Goal: Task Accomplishment & Management: Manage account settings

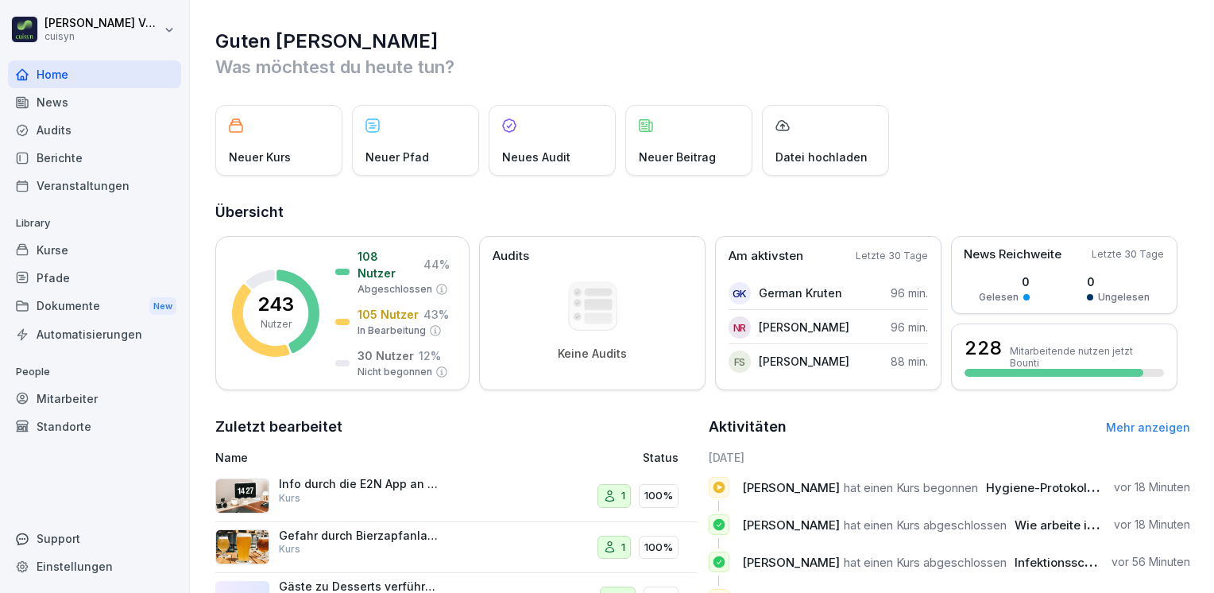
click at [66, 394] on div "Mitarbeiter" at bounding box center [94, 399] width 173 height 28
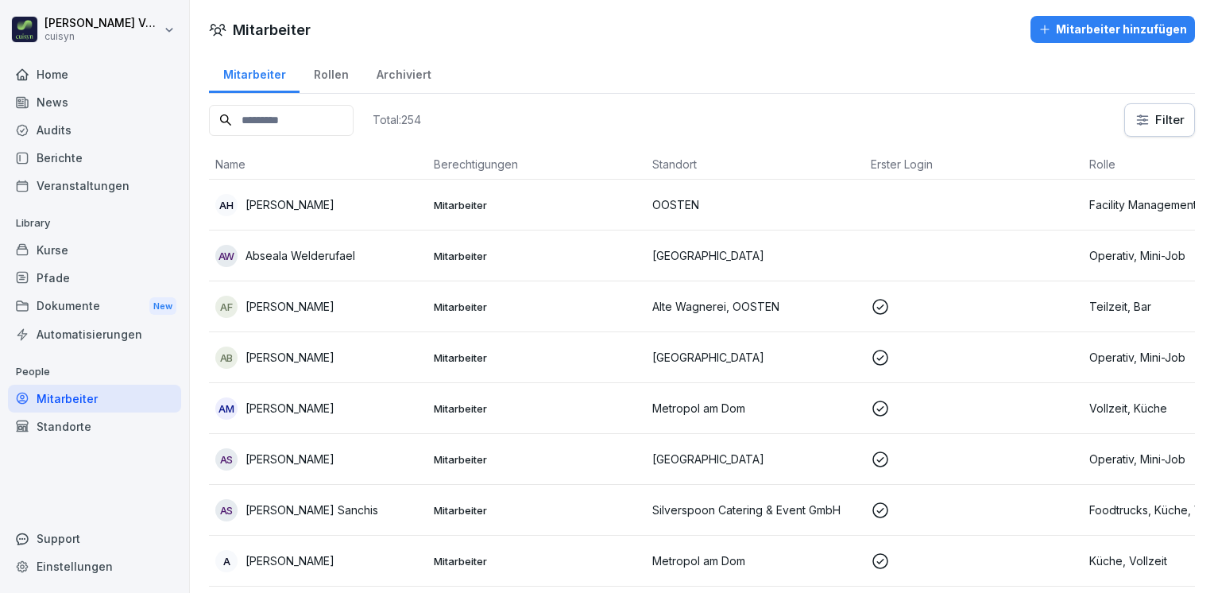
click at [277, 120] on input at bounding box center [281, 120] width 145 height 31
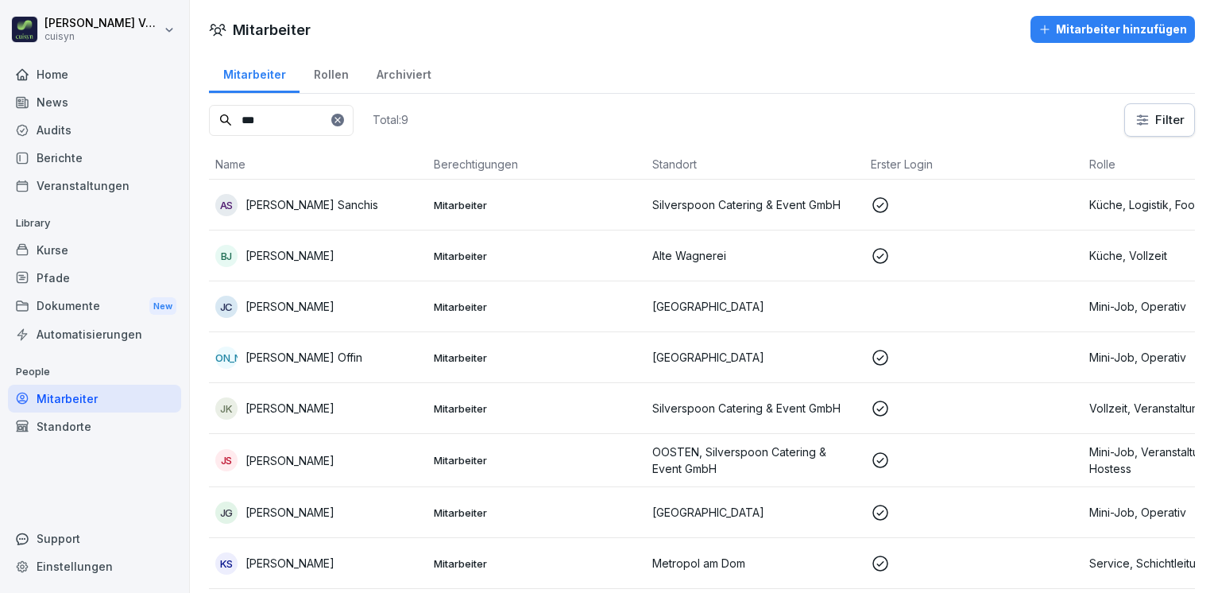
type input "***"
click at [360, 389] on td "JK Jan Kohlmann" at bounding box center [318, 408] width 218 height 51
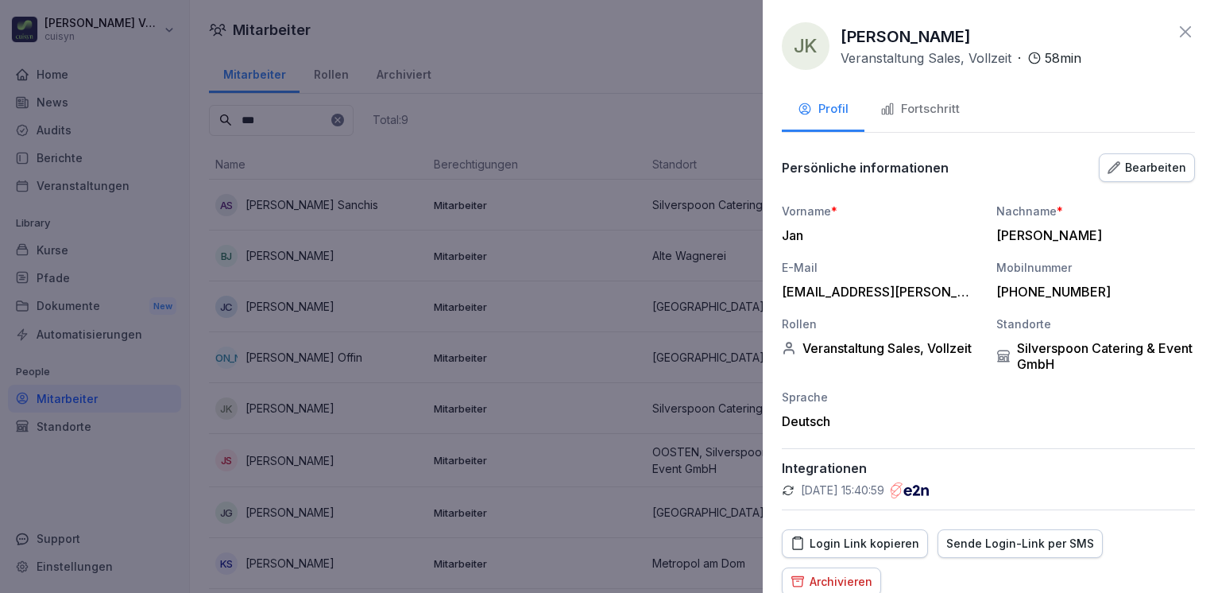
click at [934, 102] on div "Fortschritt" at bounding box center [919, 109] width 79 height 18
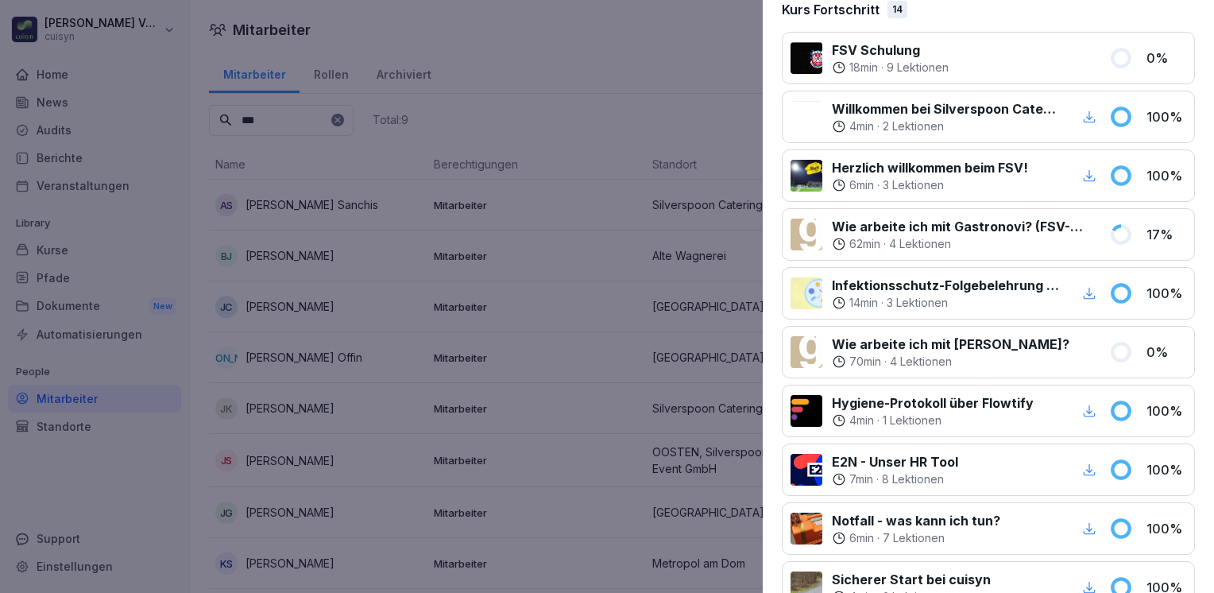
scroll to position [212, 0]
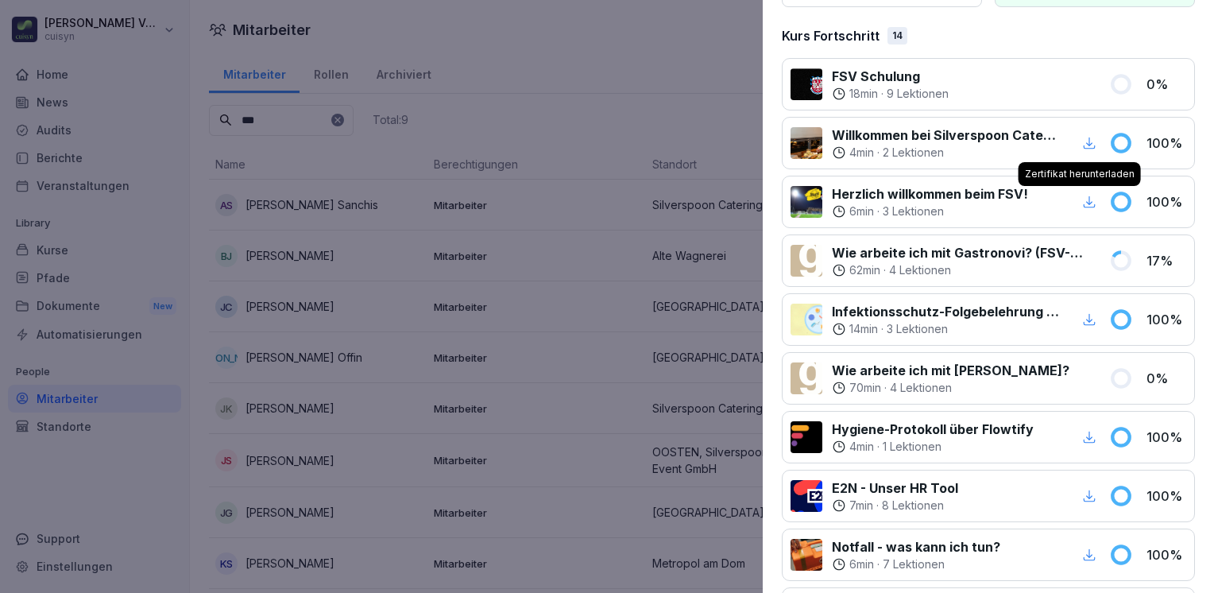
click at [1082, 199] on icon "button" at bounding box center [1089, 202] width 14 height 14
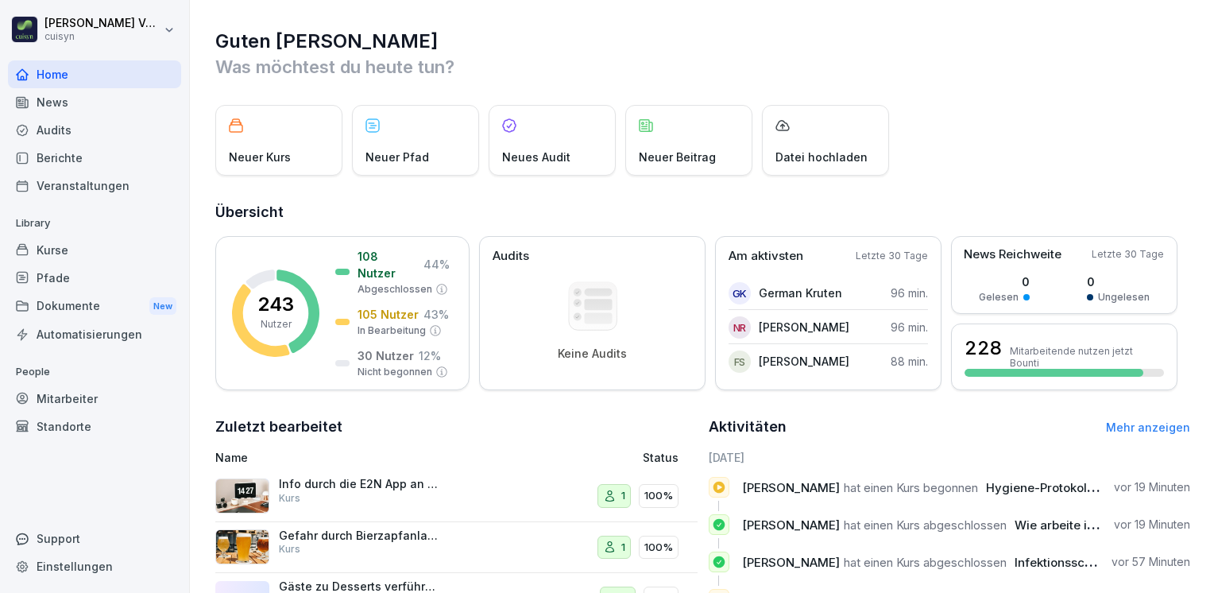
click at [68, 249] on div "Kurse" at bounding box center [94, 250] width 173 height 28
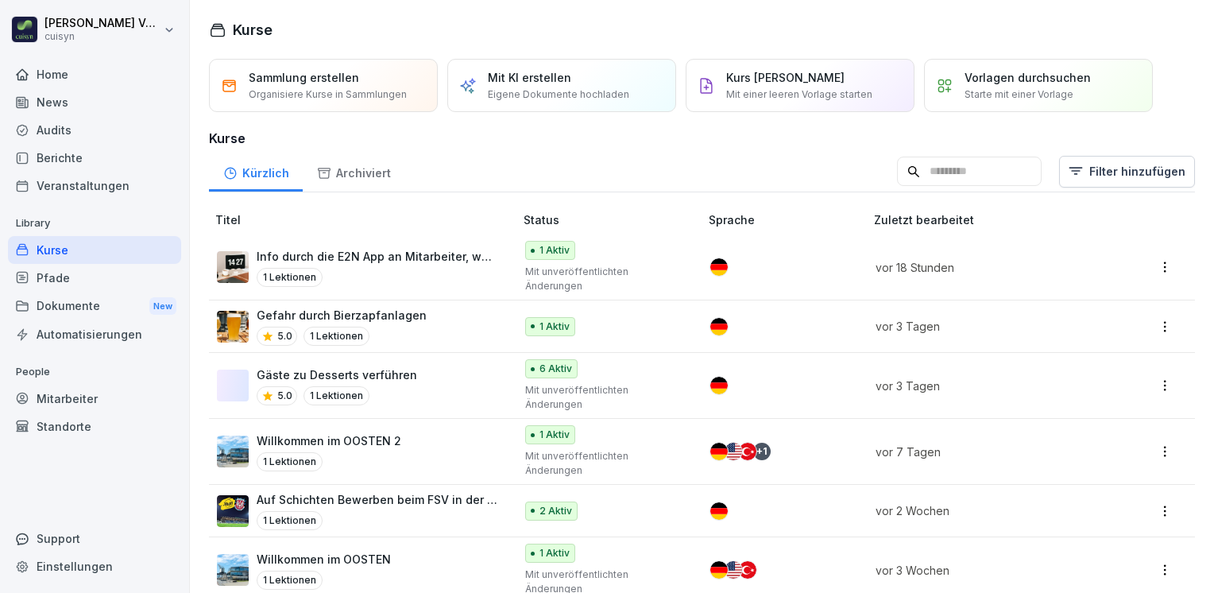
click at [422, 253] on p "Info durch die E2N App an Mitarbeiter, wenn wir Arbeitszeiten bearbeiten" at bounding box center [378, 256] width 242 height 17
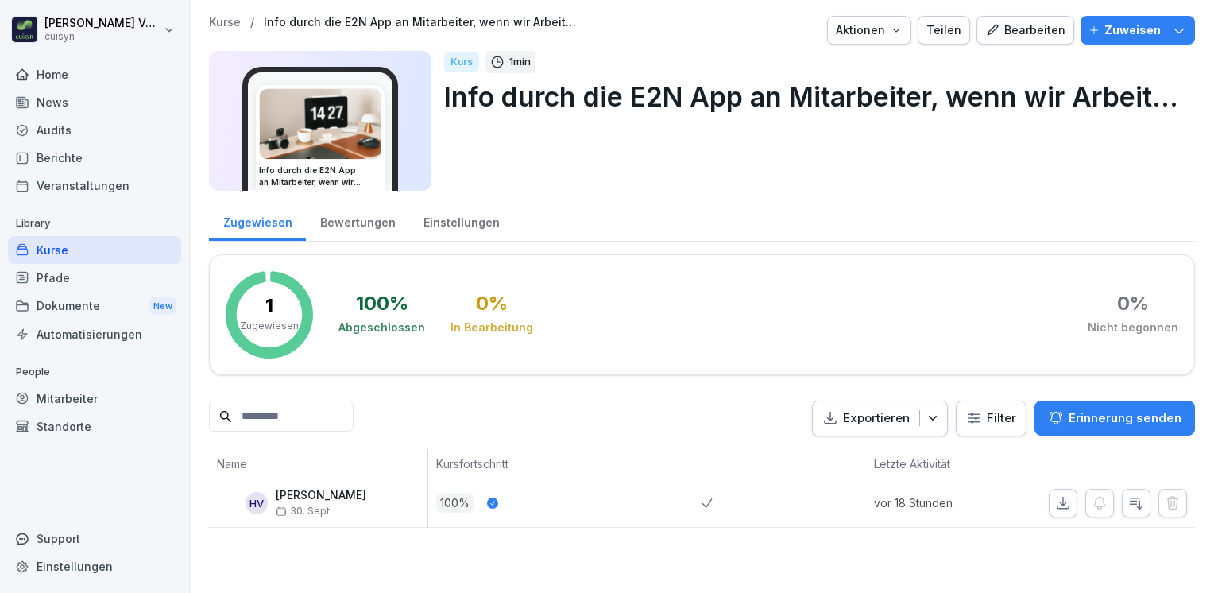
click at [1171, 33] on icon "button" at bounding box center [1179, 30] width 16 height 16
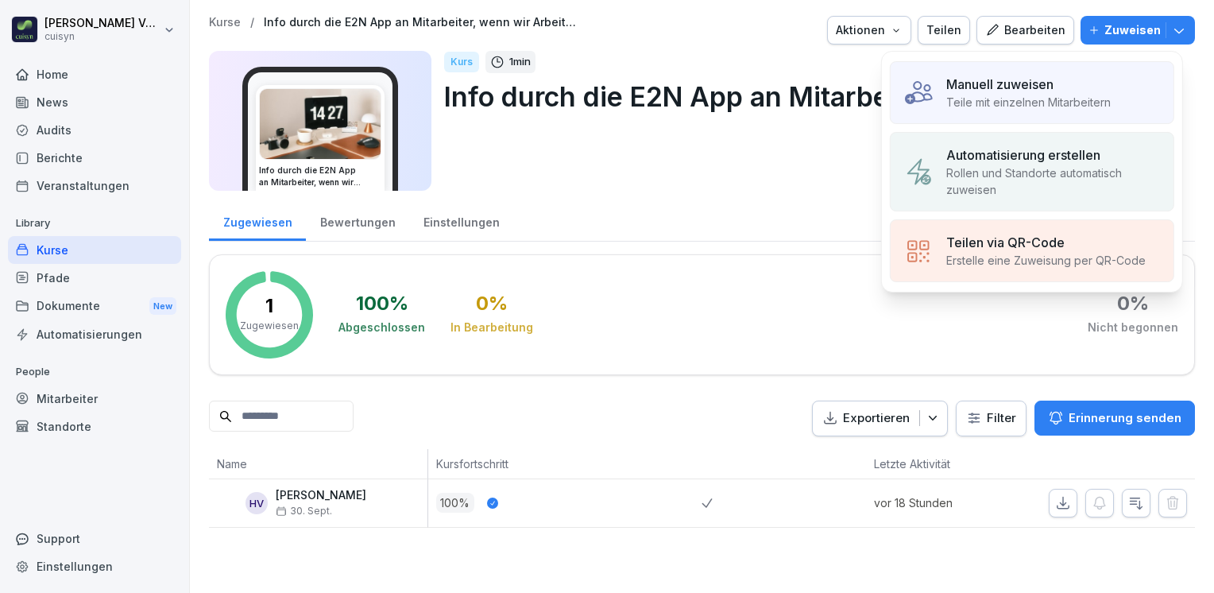
click at [1034, 84] on p "Manuell zuweisen" at bounding box center [999, 84] width 107 height 19
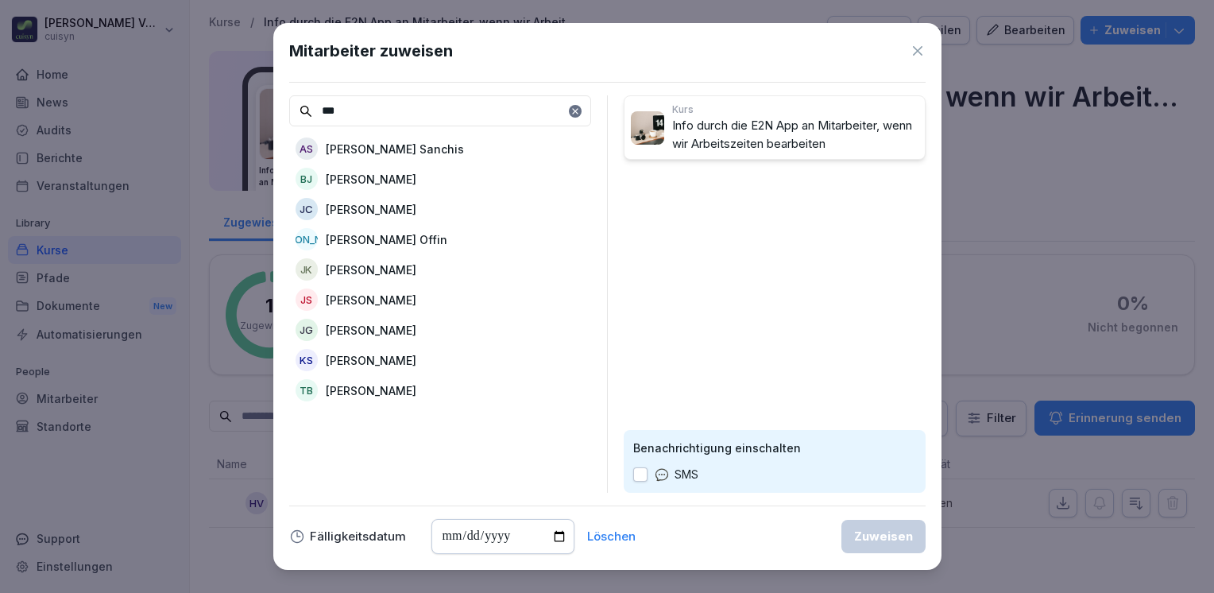
type input "***"
click at [388, 266] on p "[PERSON_NAME]" at bounding box center [371, 269] width 91 height 17
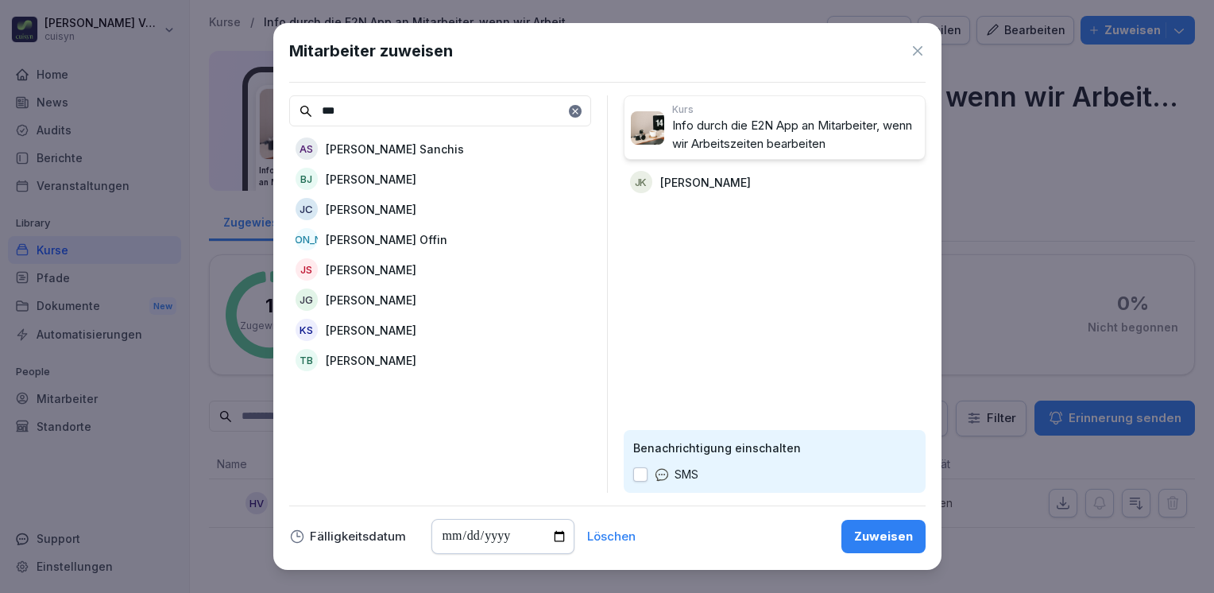
click at [643, 475] on button "button" at bounding box center [640, 474] width 14 height 14
click at [689, 239] on div "Kurs Info durch die E2N App an Mitarbeiter, wenn wir Arbeitszeiten bearbeiten J…" at bounding box center [775, 293] width 302 height 397
click at [555, 537] on input "date" at bounding box center [502, 536] width 143 height 35
type input "**********"
click at [876, 533] on div "Zuweisen" at bounding box center [883, 536] width 59 height 17
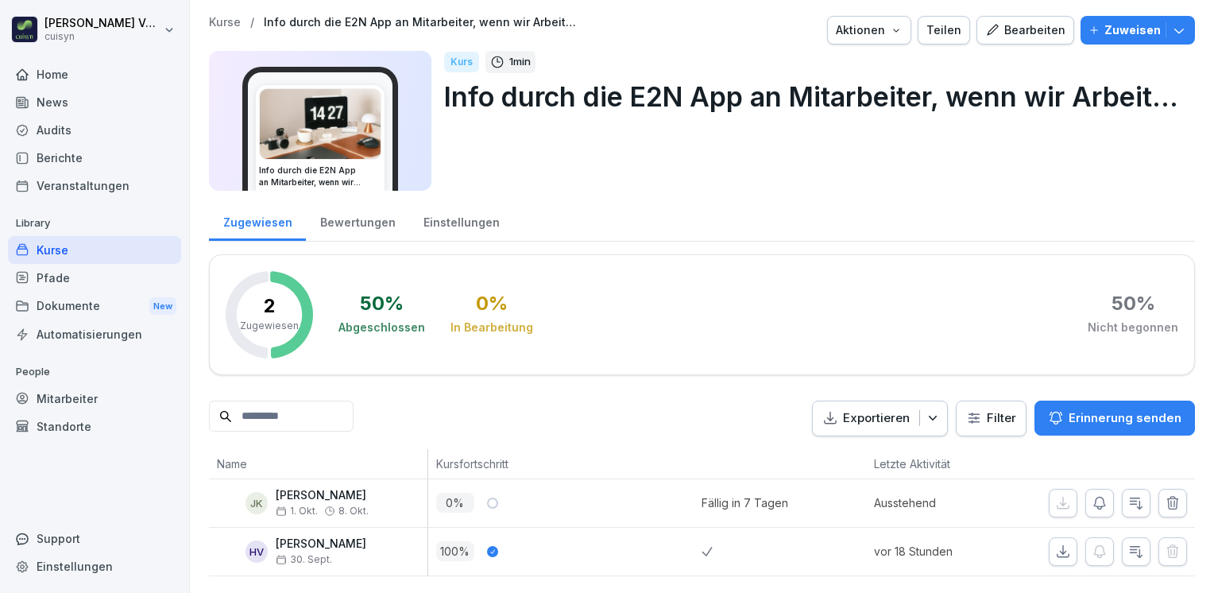
click at [79, 394] on div "Mitarbeiter" at bounding box center [94, 399] width 173 height 28
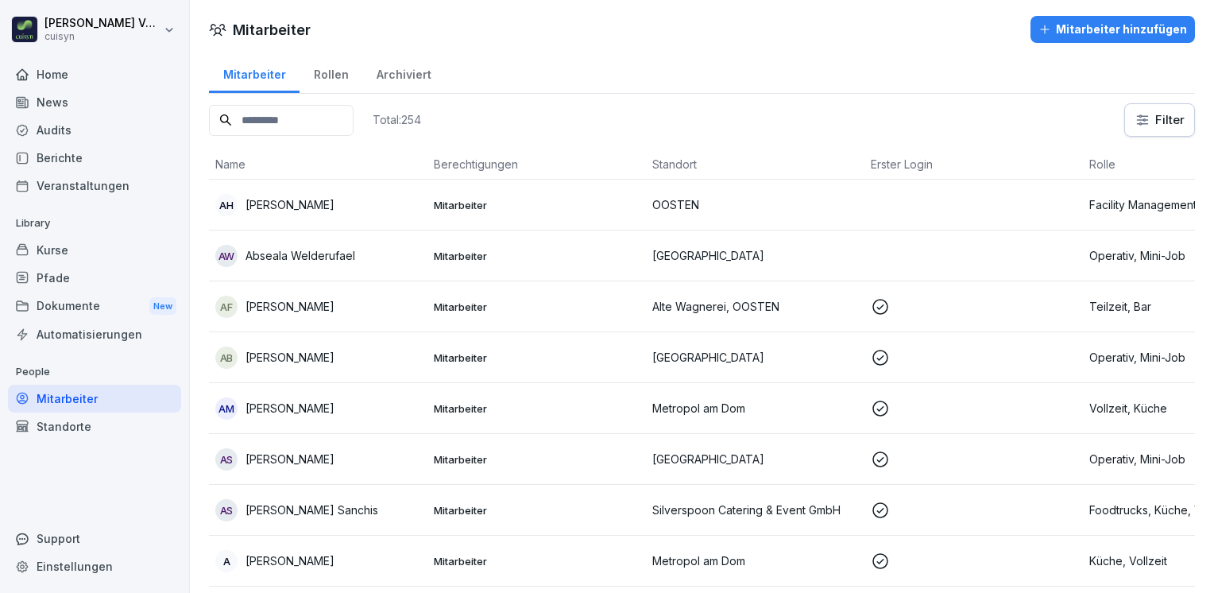
click at [277, 116] on input at bounding box center [281, 120] width 145 height 31
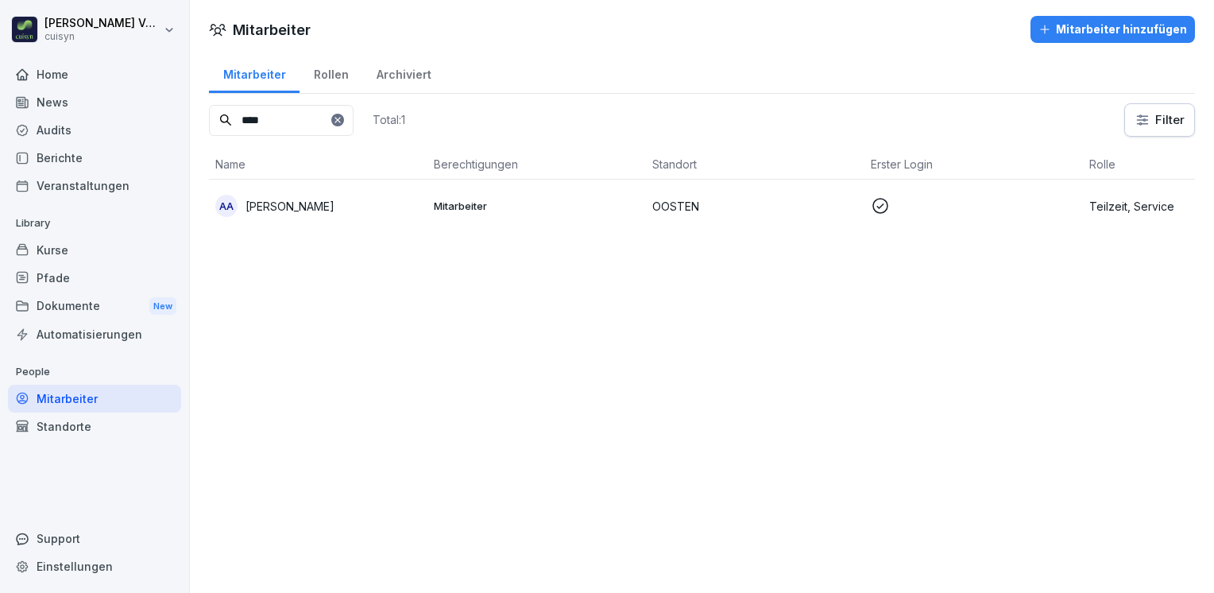
type input "****"
click at [305, 199] on p "Aliyah Adam" at bounding box center [289, 206] width 89 height 17
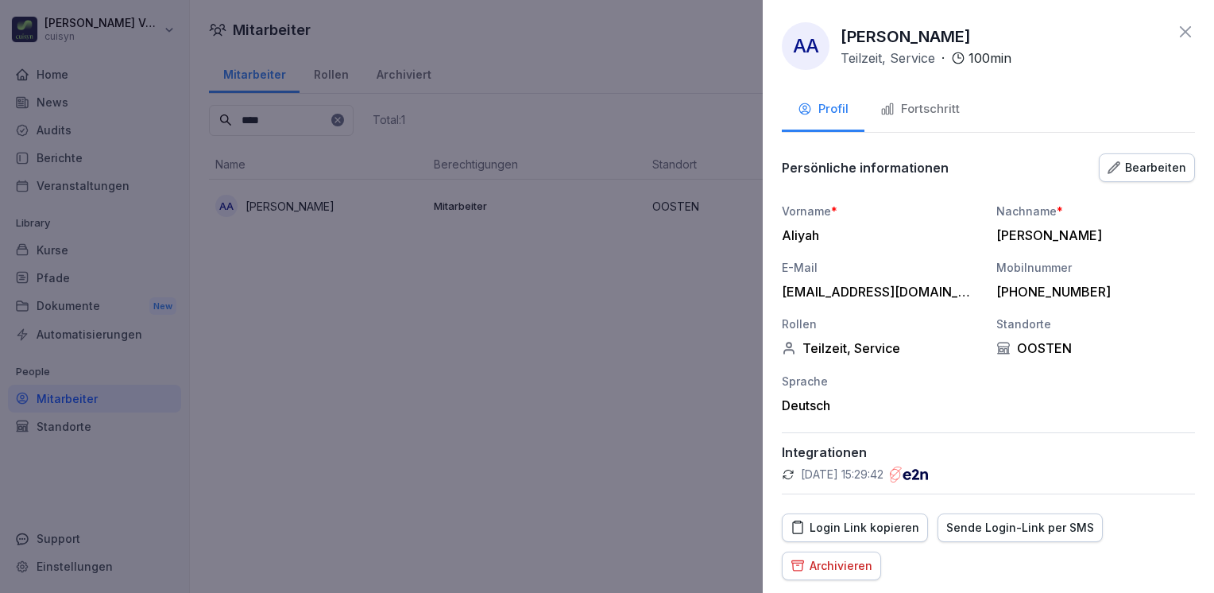
click at [914, 100] on div "Fortschritt" at bounding box center [919, 109] width 79 height 18
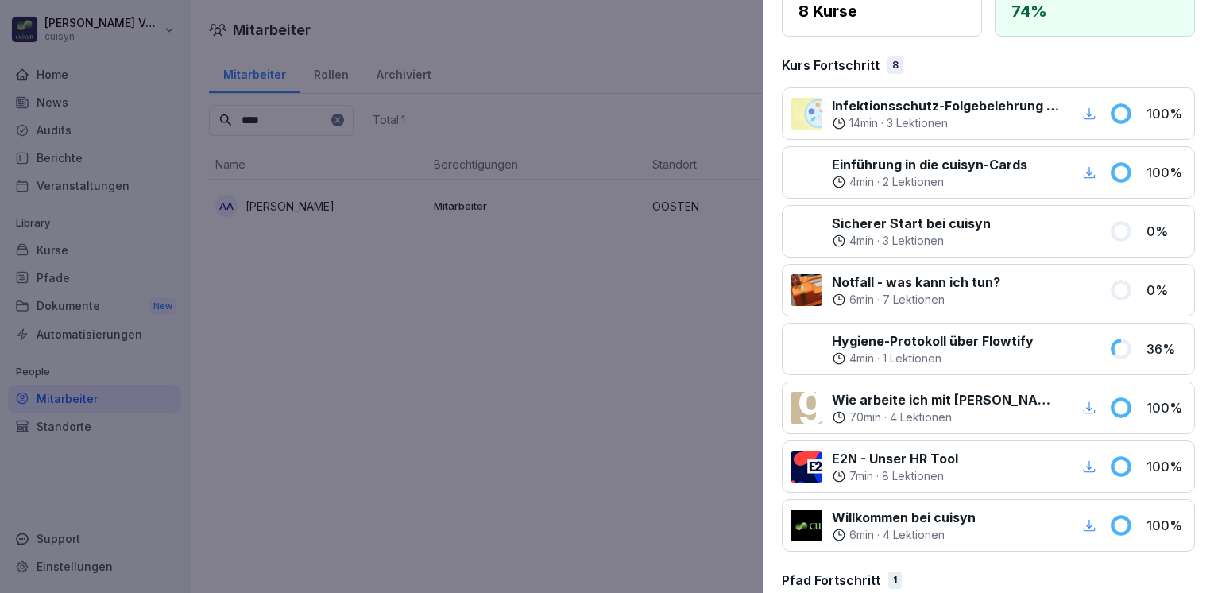
scroll to position [184, 0]
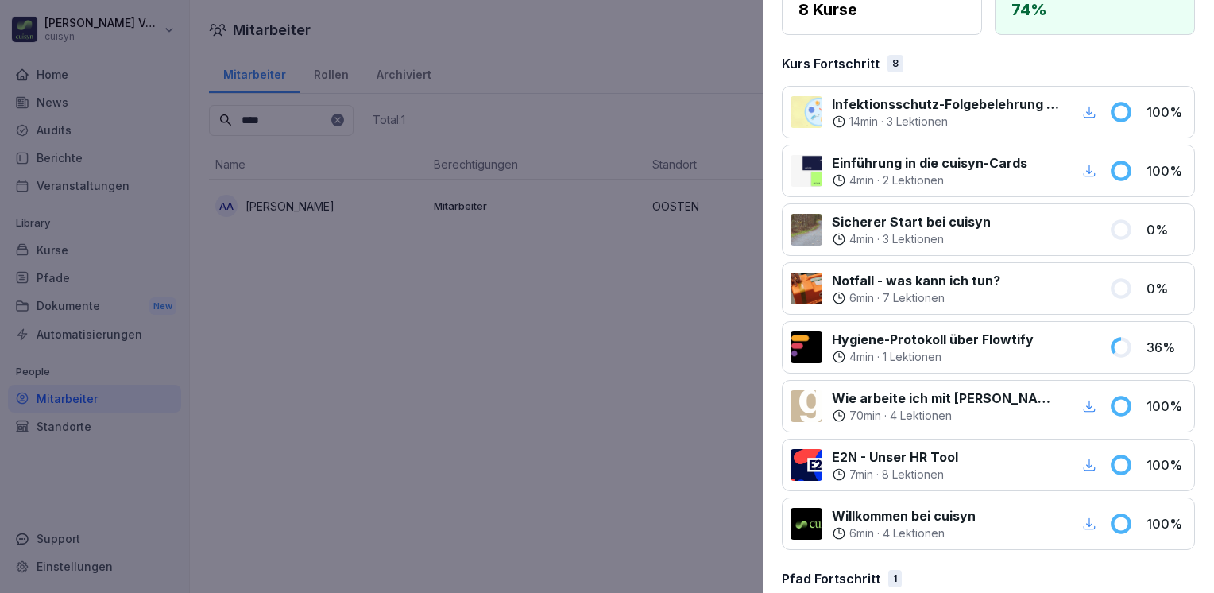
click at [1112, 226] on icon at bounding box center [1120, 229] width 17 height 17
click at [1112, 225] on icon at bounding box center [1120, 229] width 17 height 17
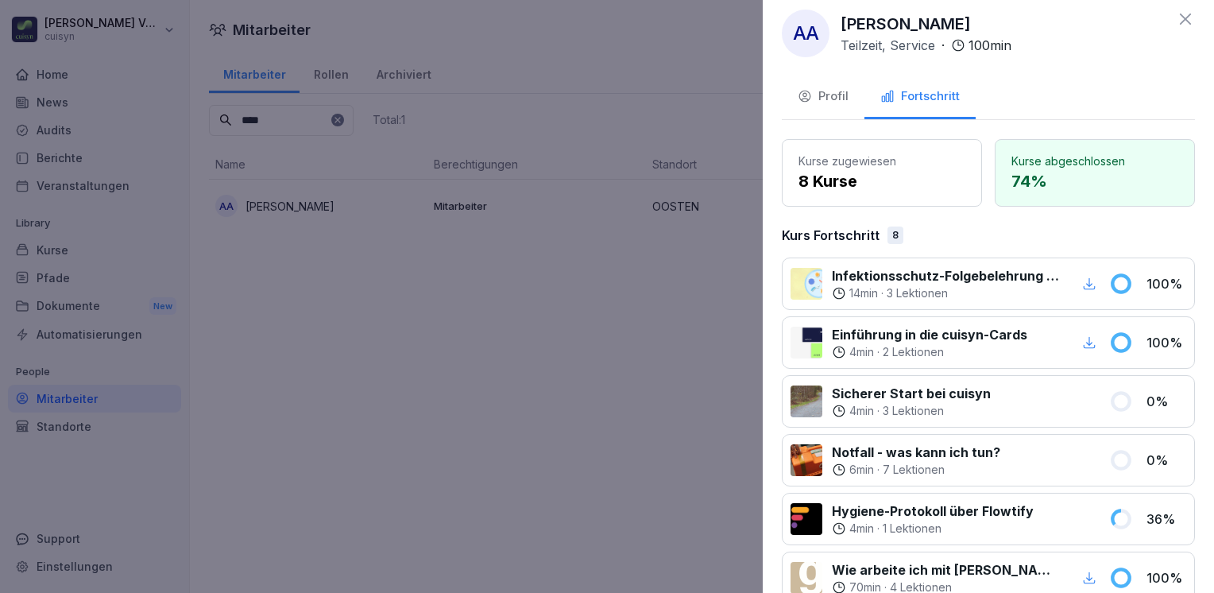
scroll to position [0, 0]
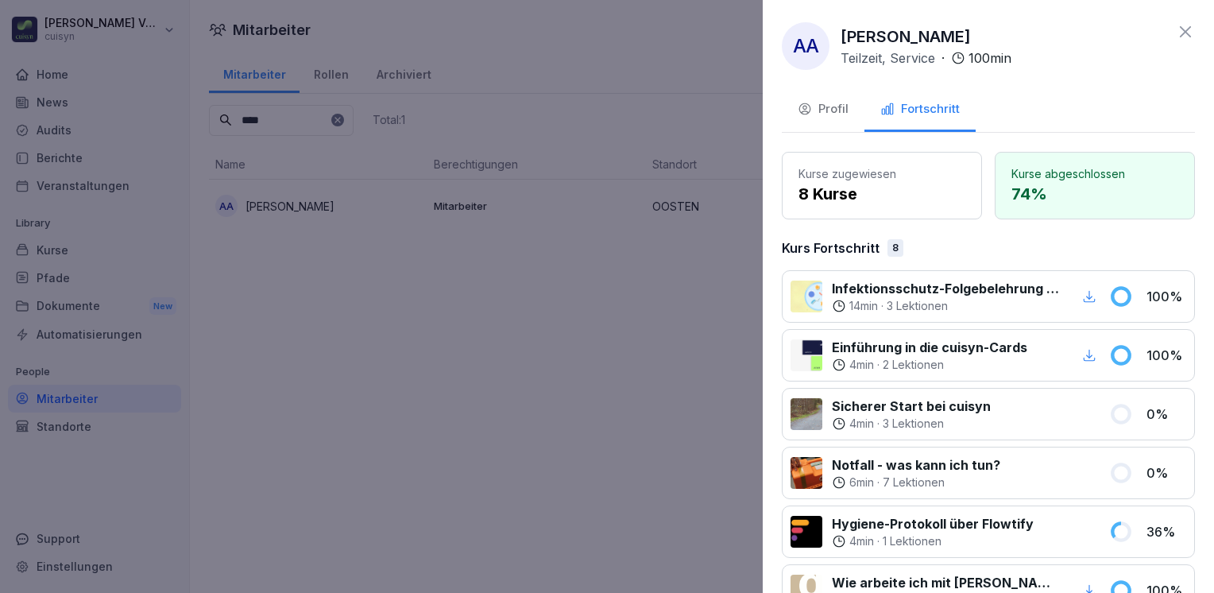
click at [925, 194] on p "8 Kurse" at bounding box center [881, 194] width 167 height 24
click at [836, 109] on div "Profil" at bounding box center [823, 109] width 51 height 18
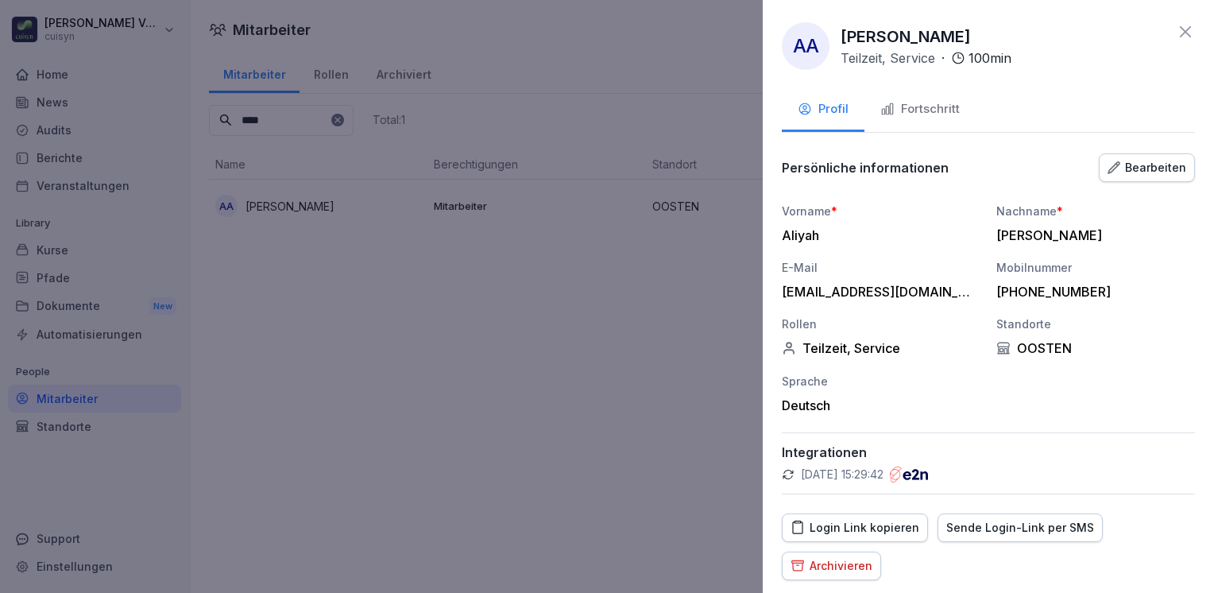
click at [740, 324] on div at bounding box center [607, 296] width 1214 height 593
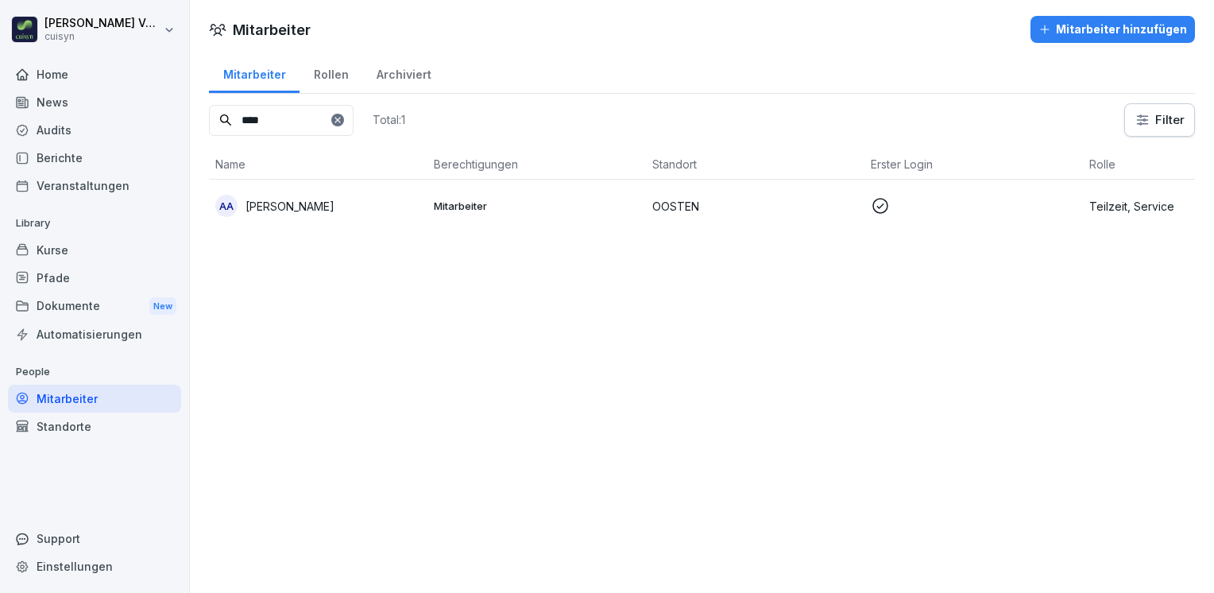
click at [410, 204] on div "AA Aliyah Adam" at bounding box center [318, 206] width 206 height 22
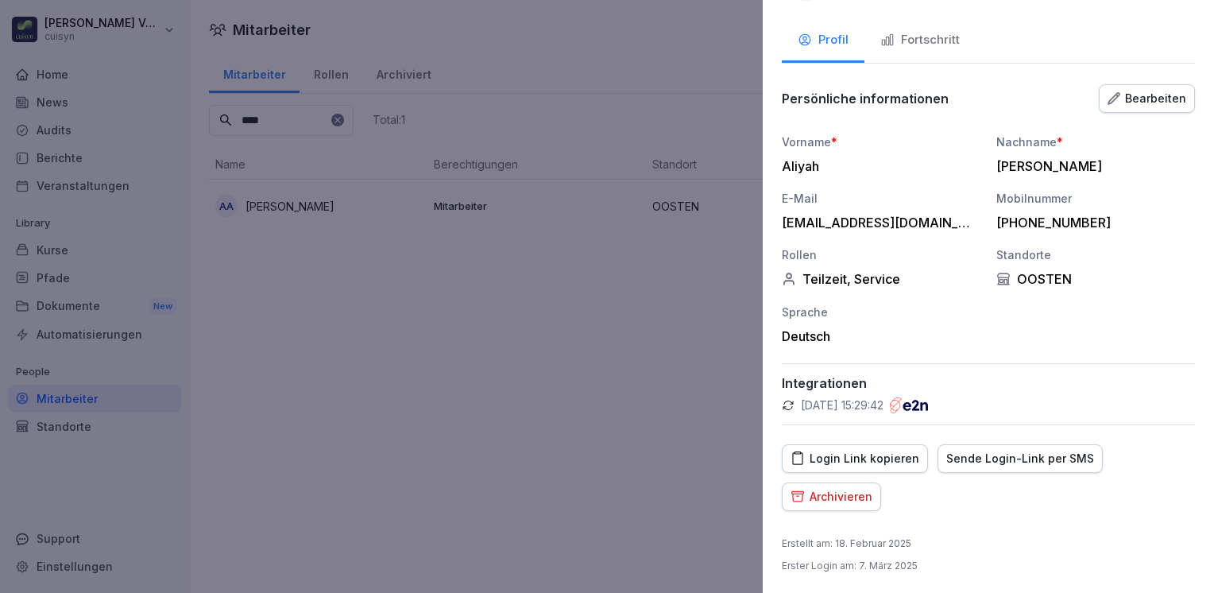
scroll to position [69, 0]
drag, startPoint x: 1141, startPoint y: 97, endPoint x: 1111, endPoint y: 33, distance: 70.7
click at [1111, 33] on div "Profil Fortschritt" at bounding box center [988, 42] width 413 height 44
click at [1116, 97] on div "Bearbeiten" at bounding box center [1147, 98] width 79 height 17
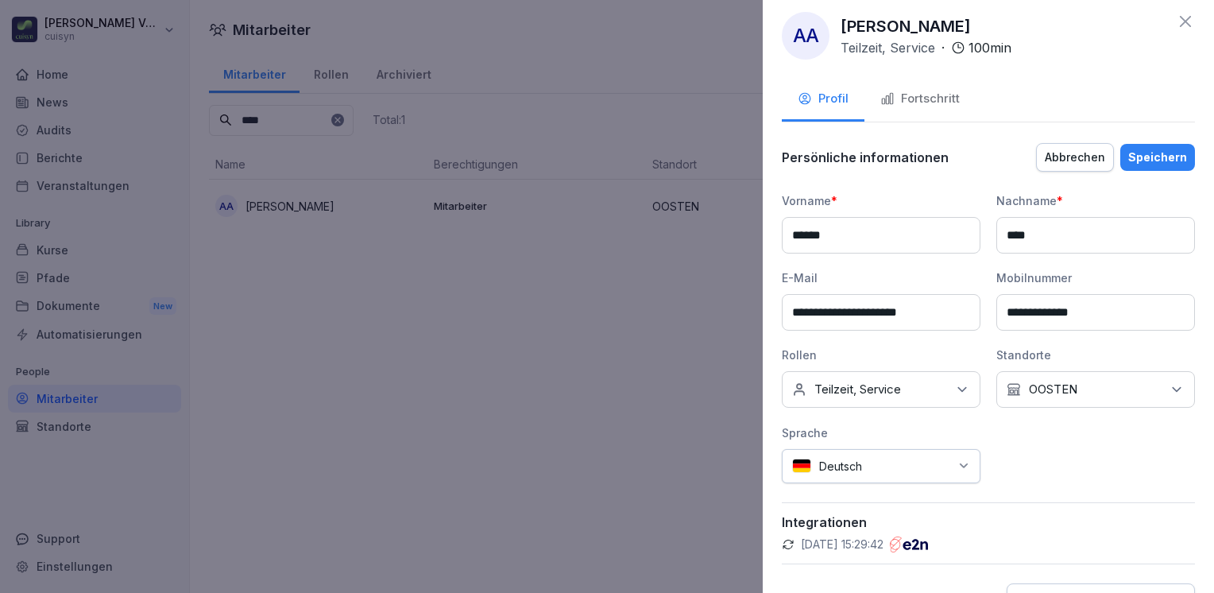
scroll to position [0, 0]
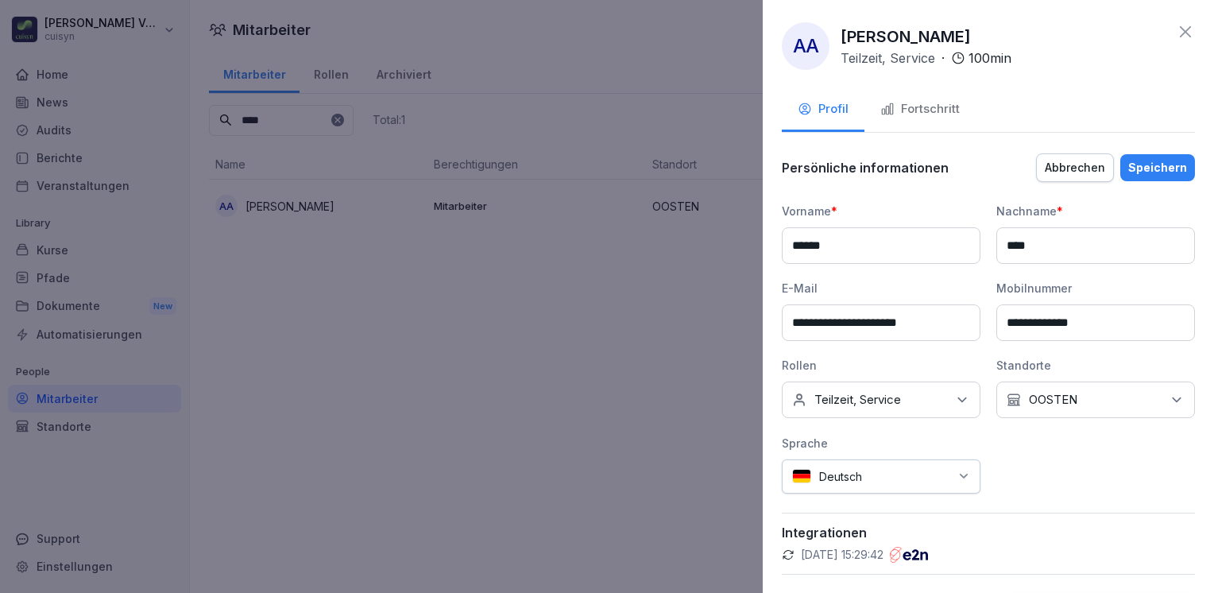
click at [1087, 161] on div "Abbrechen" at bounding box center [1075, 167] width 60 height 17
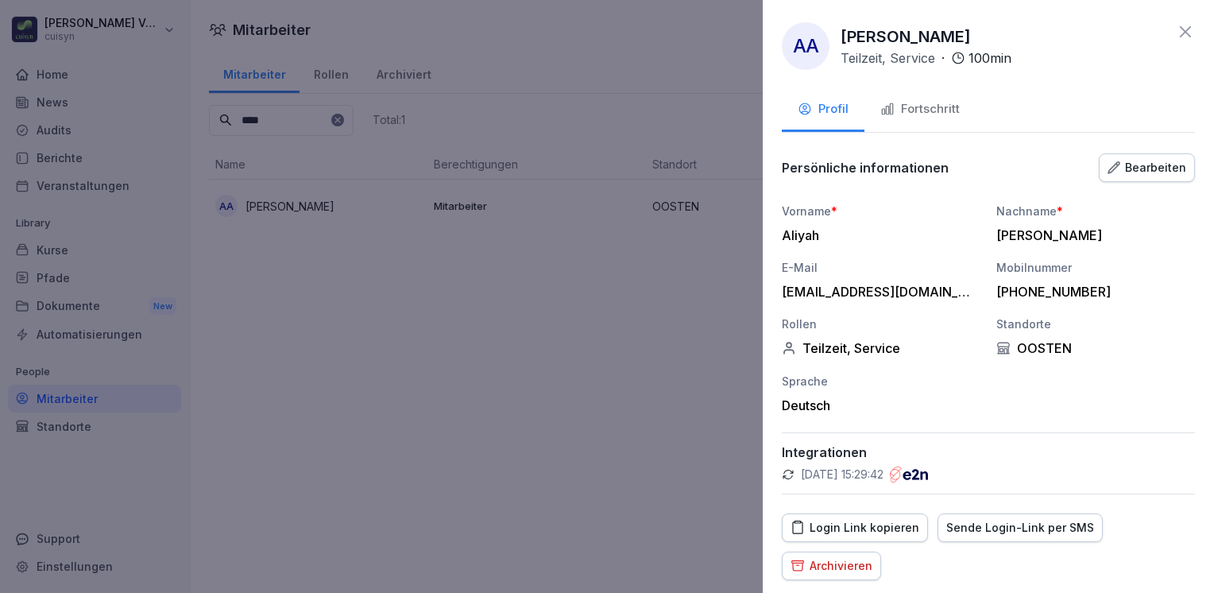
click at [940, 104] on div "Fortschritt" at bounding box center [919, 109] width 79 height 18
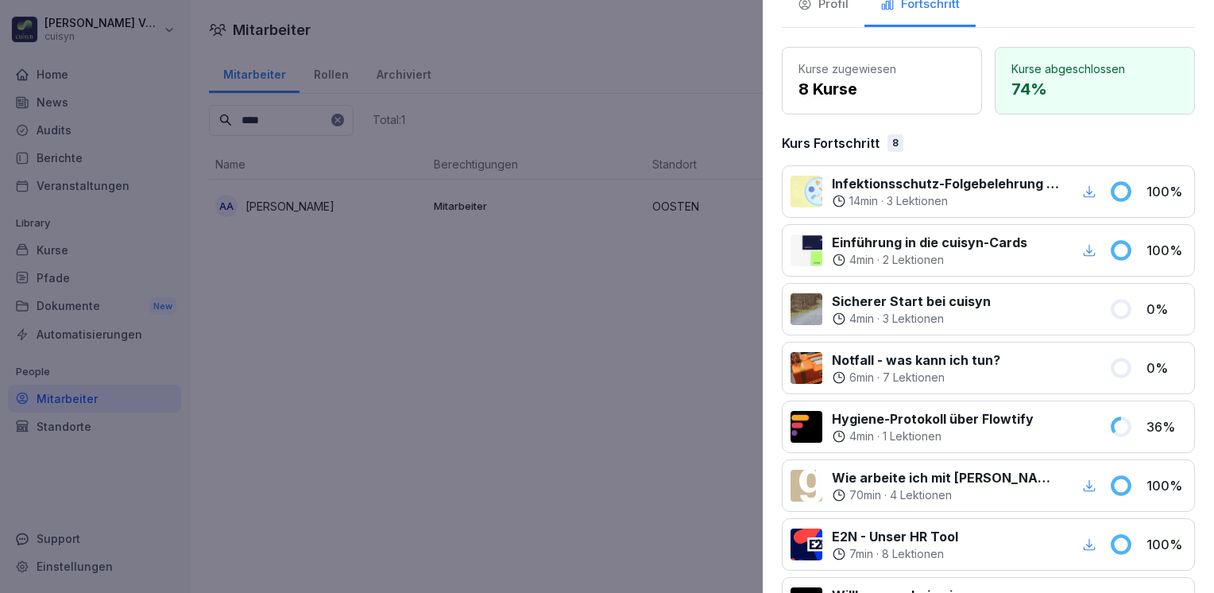
scroll to position [102, 0]
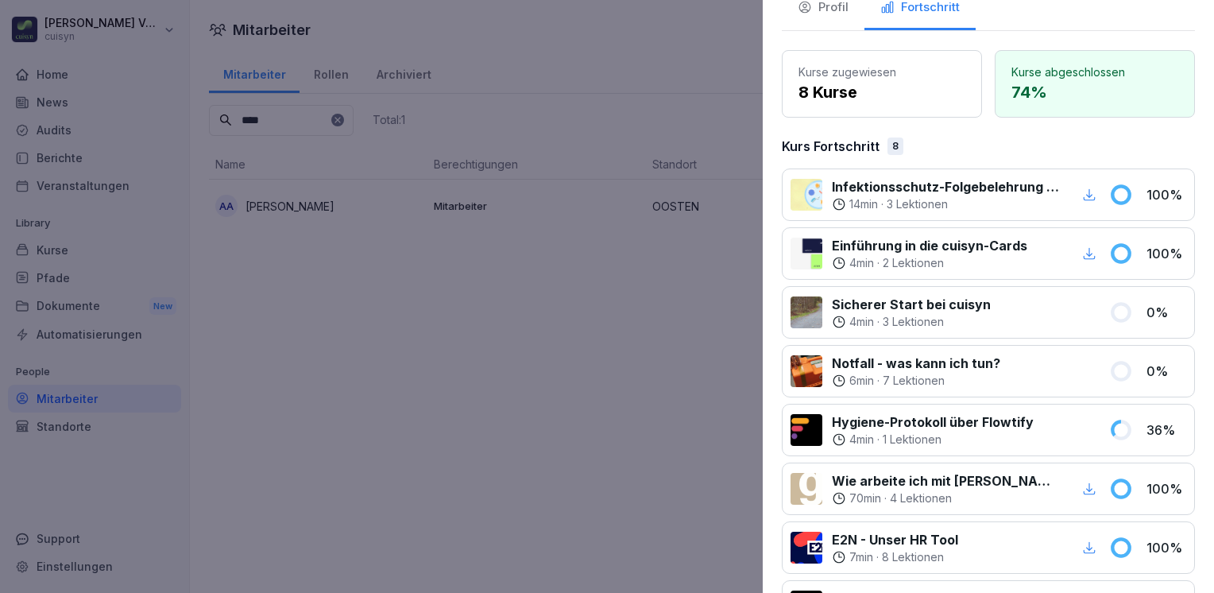
click at [895, 149] on div "8" at bounding box center [895, 145] width 16 height 17
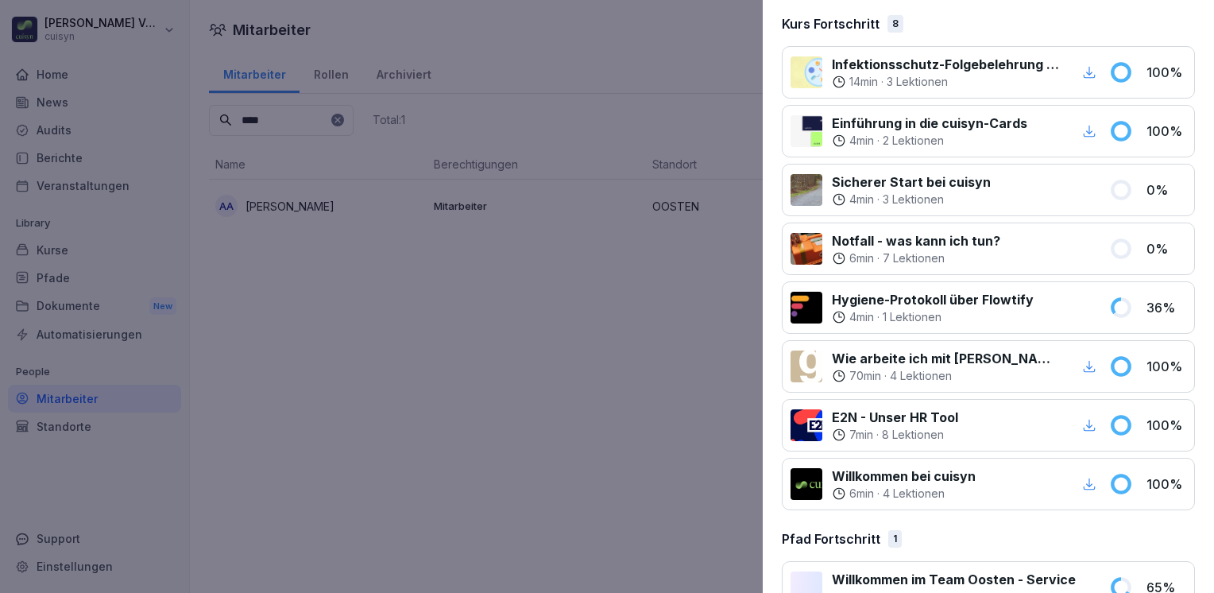
scroll to position [225, 0]
click at [1147, 246] on p "0 %" at bounding box center [1166, 247] width 40 height 19
click at [1166, 249] on p "0 %" at bounding box center [1166, 247] width 40 height 19
drag, startPoint x: 1166, startPoint y: 249, endPoint x: 1083, endPoint y: 208, distance: 93.1
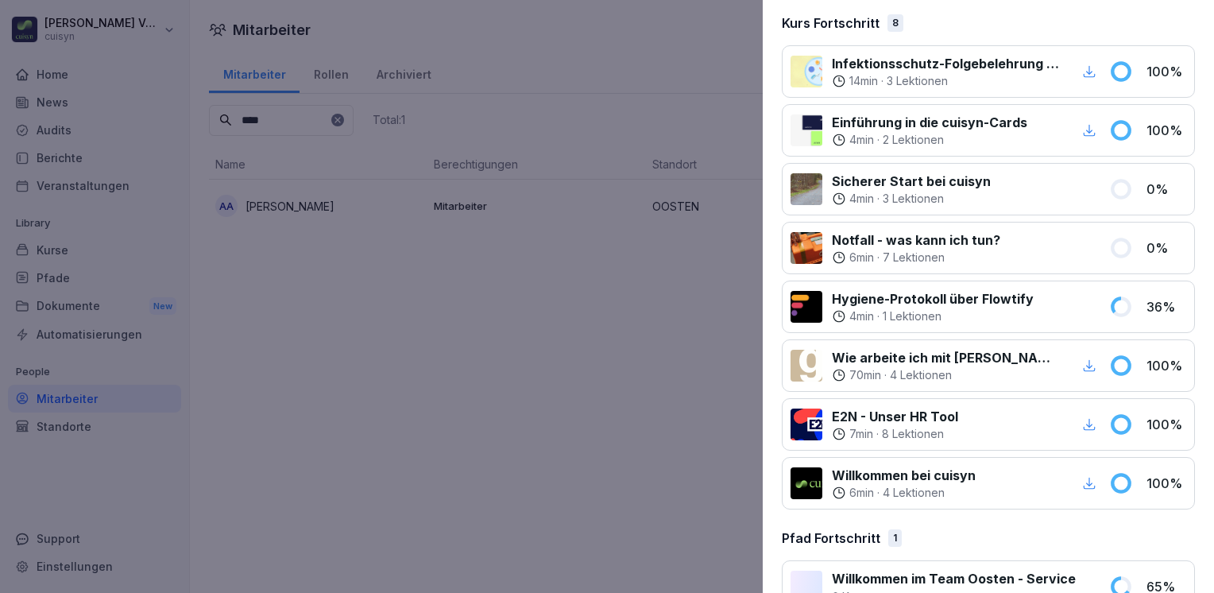
click at [1083, 208] on div "Sicherer Start bei cuisyn 4 min · 3 Lektionen 0 %" at bounding box center [988, 189] width 413 height 52
click at [1118, 194] on icon at bounding box center [1121, 189] width 24 height 24
click at [842, 198] on icon at bounding box center [839, 198] width 14 height 14
click at [895, 180] on p "Sicherer Start bei cuisyn" at bounding box center [911, 181] width 159 height 19
click at [814, 191] on div at bounding box center [807, 189] width 32 height 32
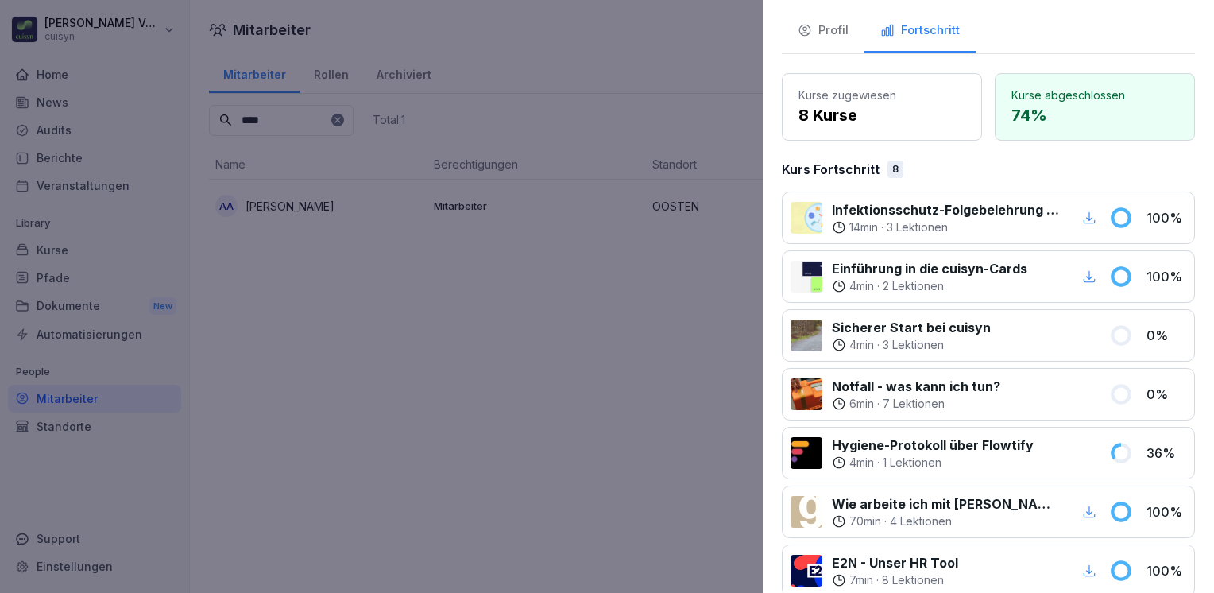
scroll to position [0, 0]
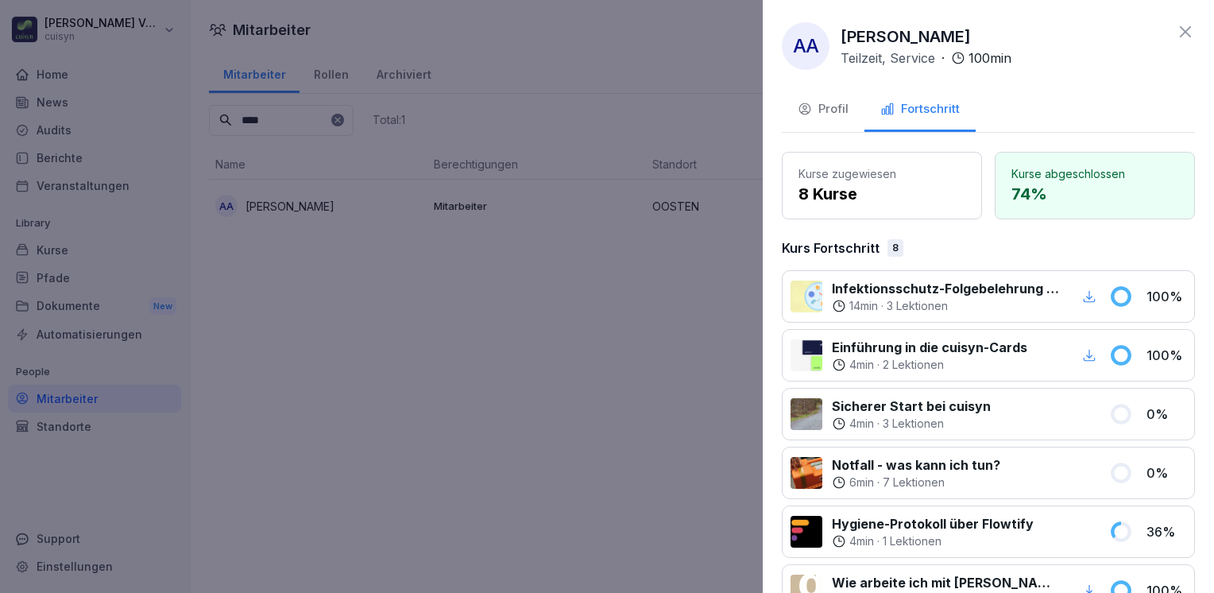
click at [1055, 187] on p "74 %" at bounding box center [1094, 194] width 167 height 24
click at [905, 192] on p "8 Kurse" at bounding box center [881, 194] width 167 height 24
click at [941, 112] on div "Fortschritt" at bounding box center [919, 109] width 79 height 18
click at [1175, 409] on div "Sicherer Start bei cuisyn 4 min · 3 Lektionen 0 %" at bounding box center [988, 414] width 413 height 52
click at [810, 408] on div at bounding box center [807, 414] width 32 height 32
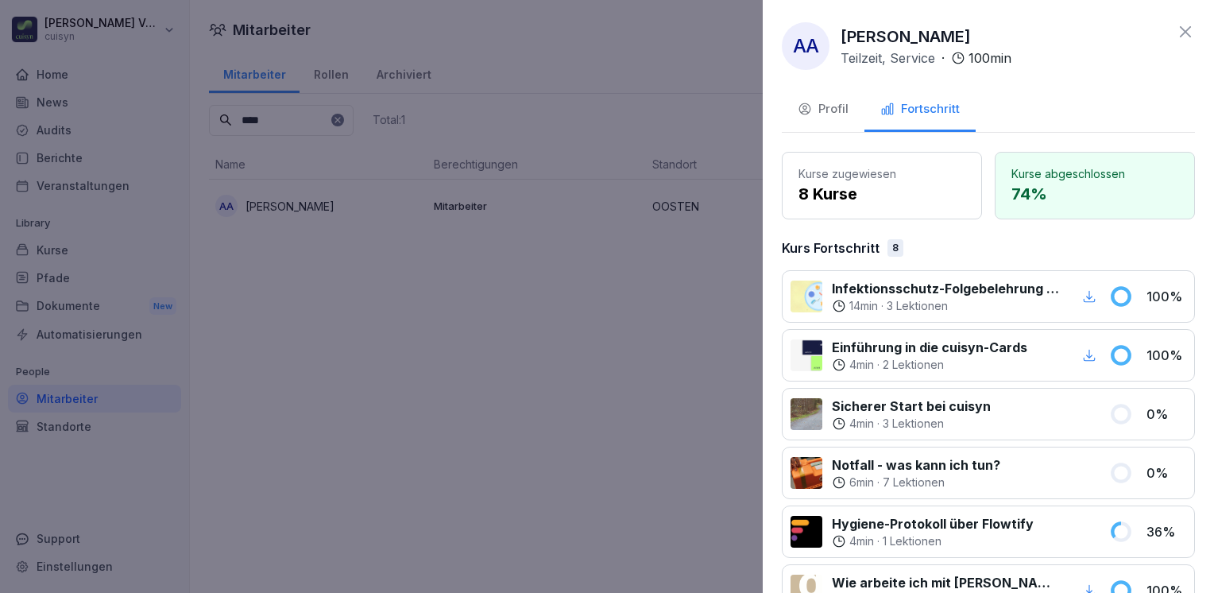
drag, startPoint x: 810, startPoint y: 408, endPoint x: 636, endPoint y: 419, distance: 175.1
click at [636, 419] on div at bounding box center [607, 296] width 1214 height 593
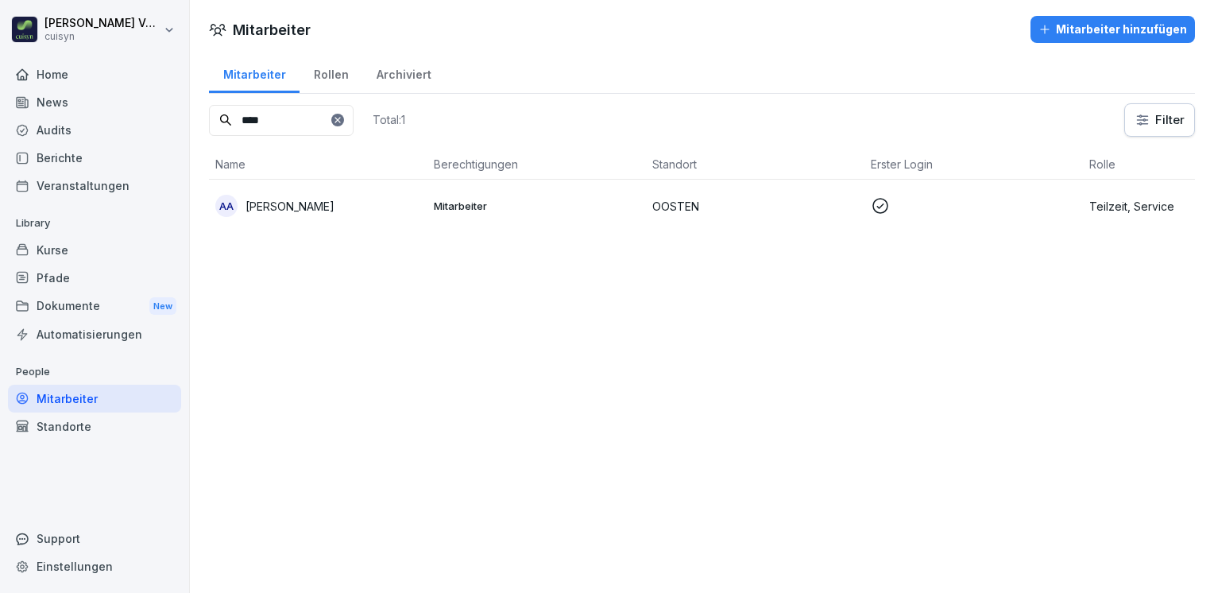
click at [67, 251] on div "Kurse" at bounding box center [94, 250] width 173 height 28
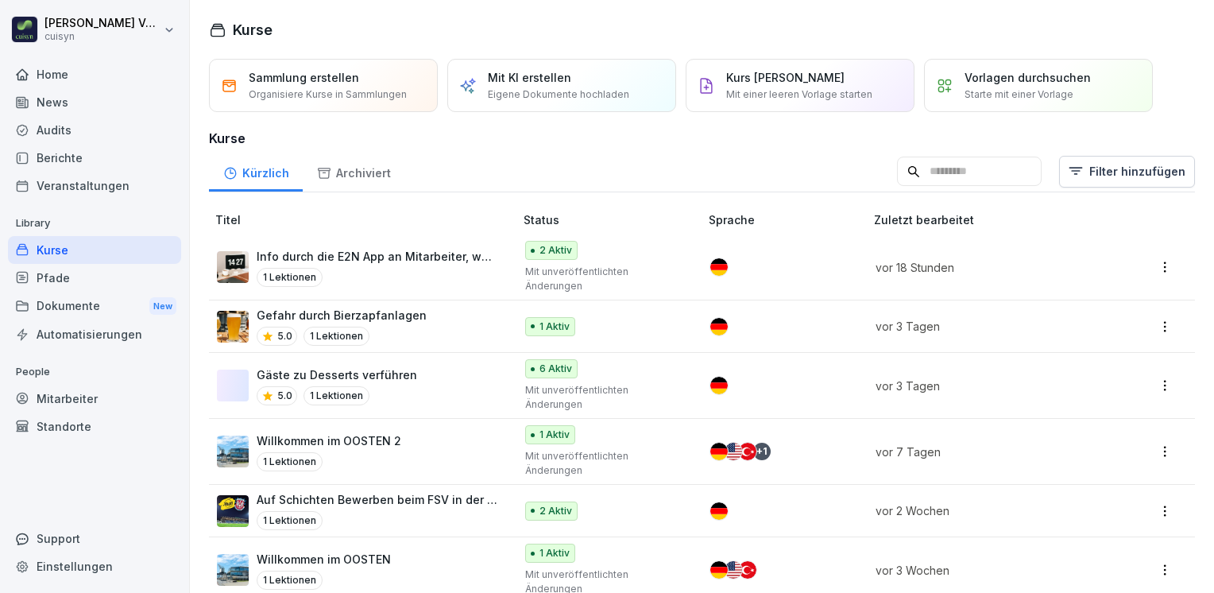
click at [918, 172] on input at bounding box center [969, 172] width 145 height 30
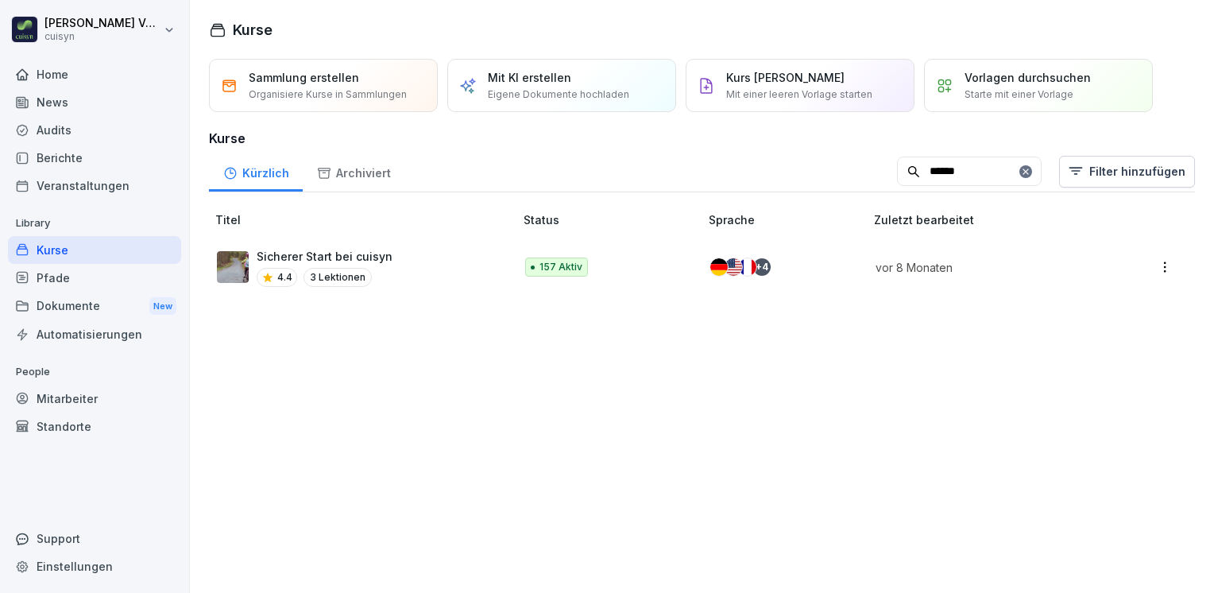
type input "******"
click at [382, 257] on p "Sicherer Start bei cuisyn" at bounding box center [325, 256] width 136 height 17
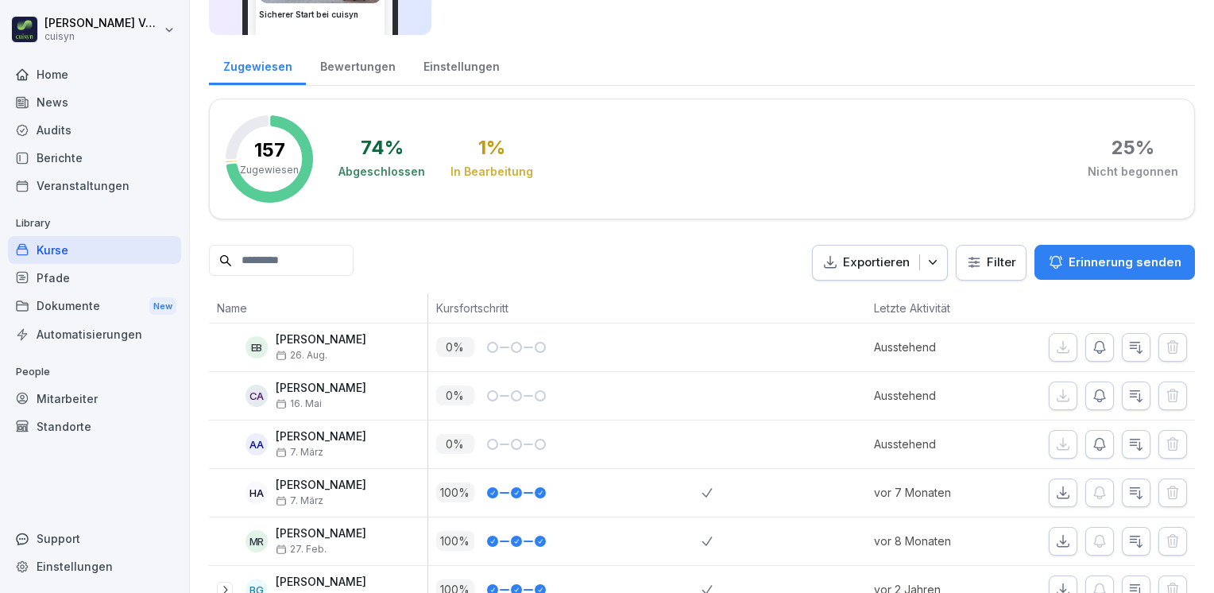
scroll to position [210, 0]
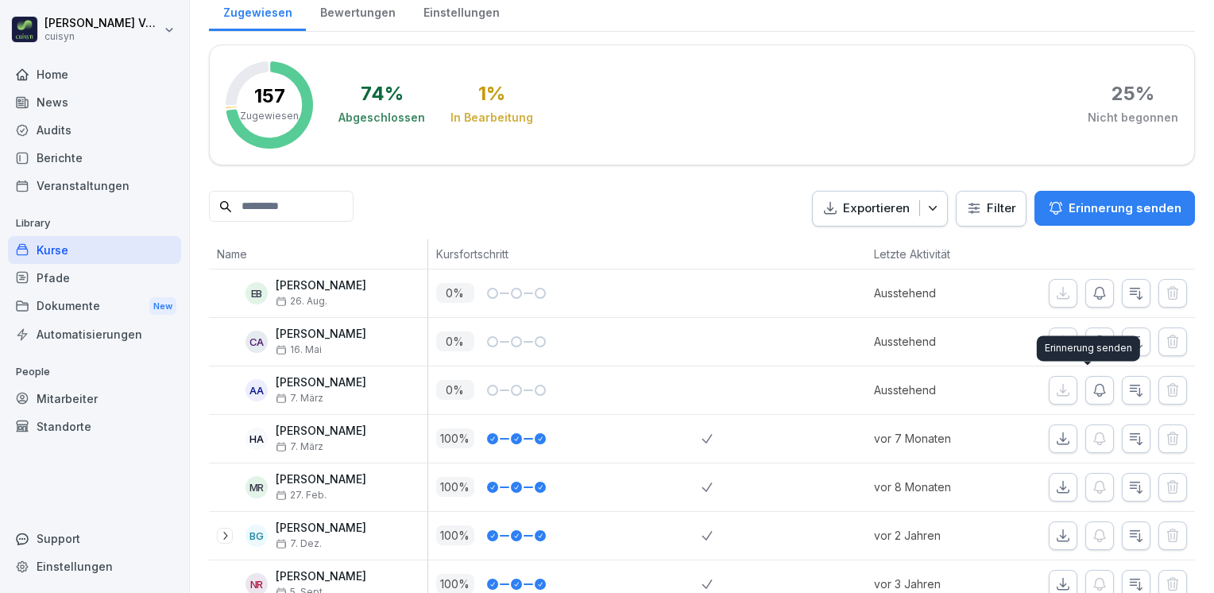
click at [1092, 387] on icon "button" at bounding box center [1100, 390] width 16 height 16
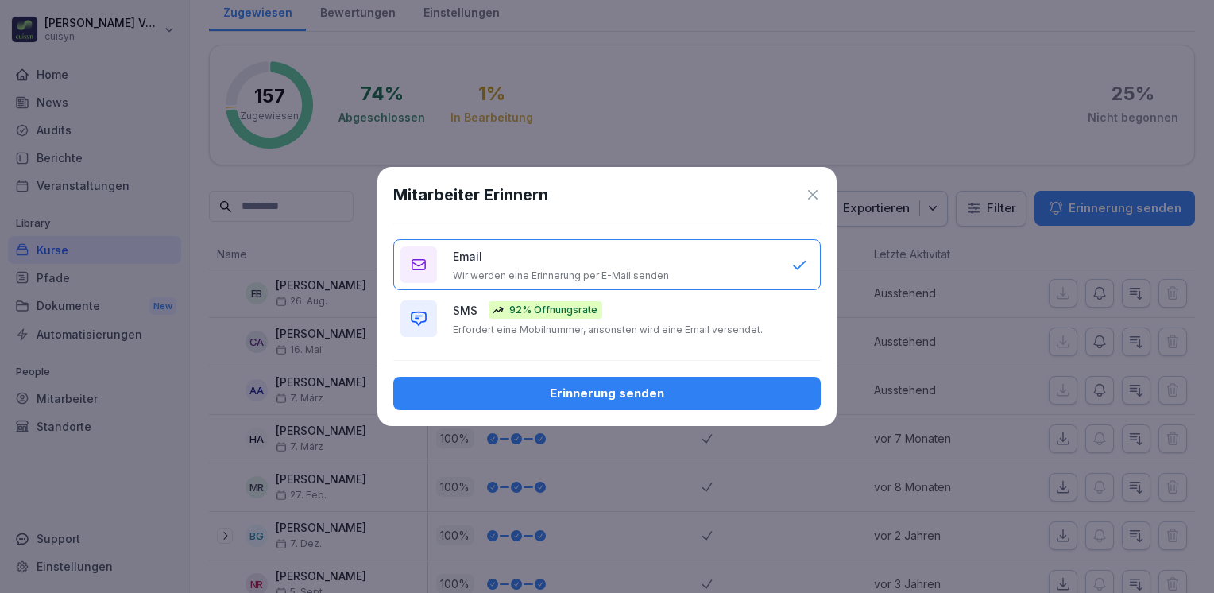
click at [628, 313] on div "SMS 92% Öffnungsrate Erfordert eine Mobilnummer, ansonsten wird eine Email vers…" at bounding box center [614, 318] width 323 height 35
click at [586, 392] on div "Erinnerung senden" at bounding box center [607, 393] width 402 height 17
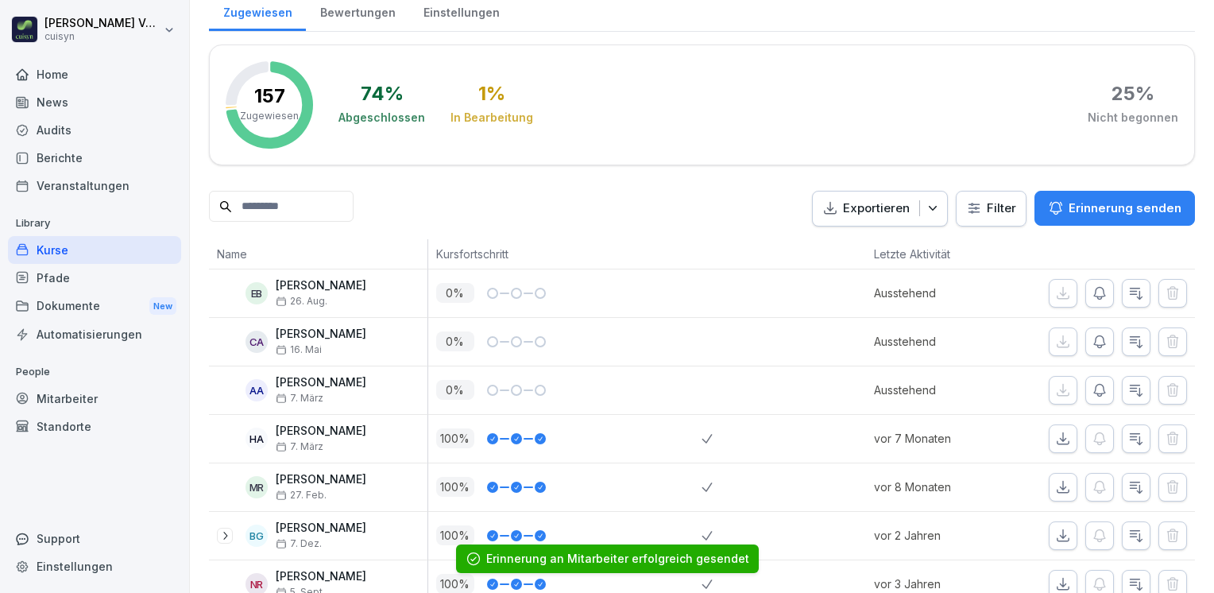
scroll to position [0, 0]
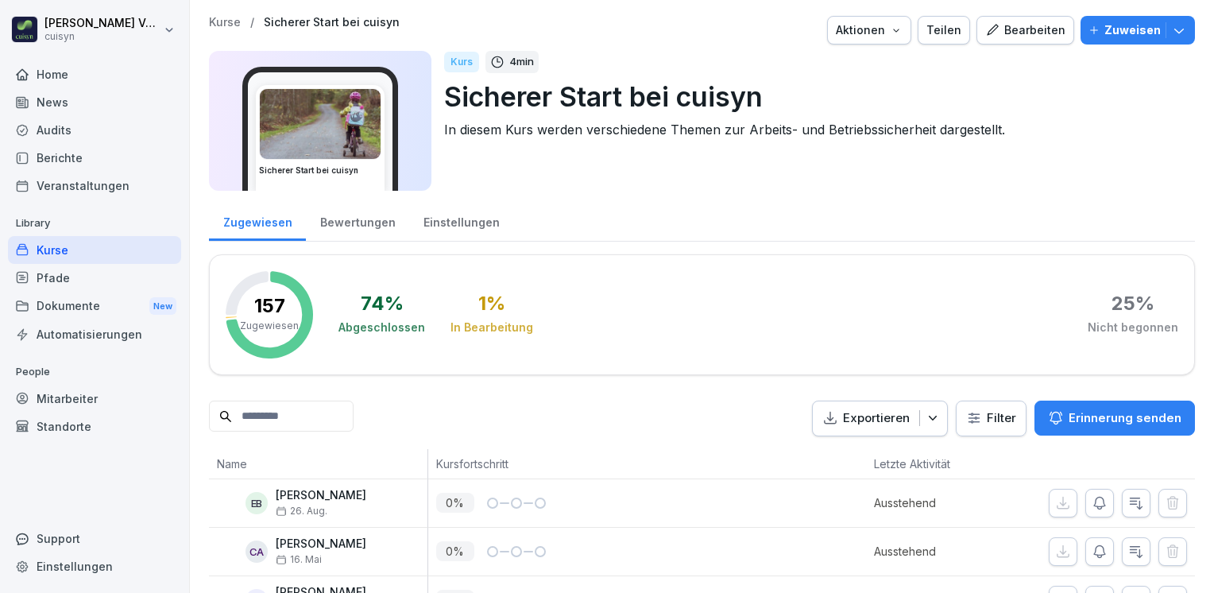
click at [1036, 33] on div "Bearbeiten" at bounding box center [1025, 29] width 80 height 17
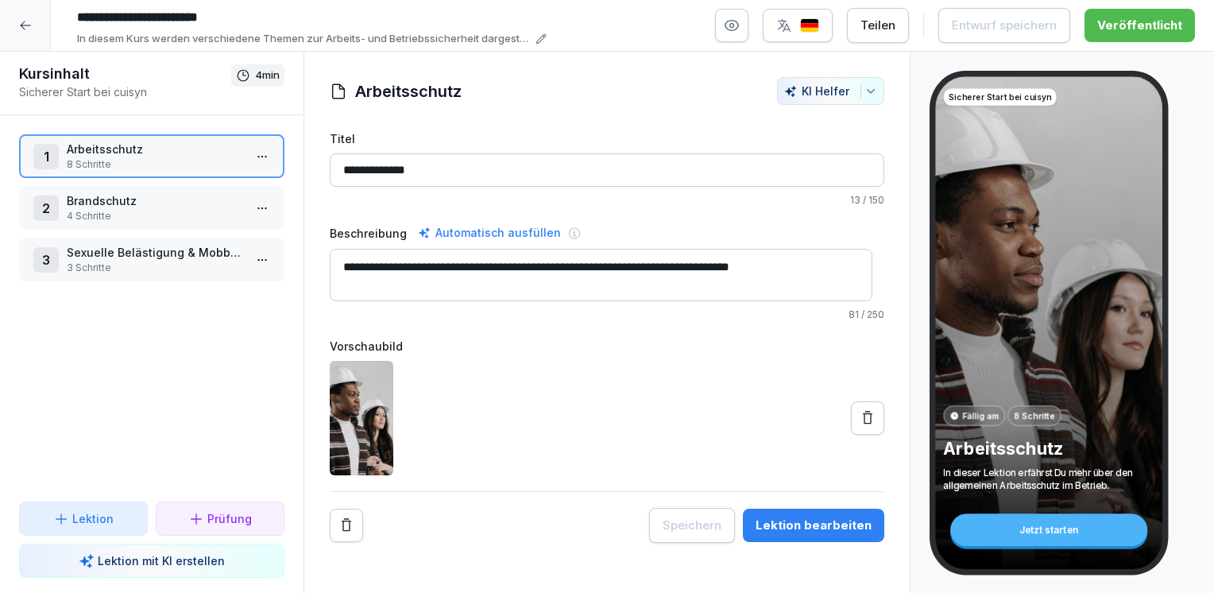
click at [883, 30] on div "Teilen" at bounding box center [877, 25] width 35 height 17
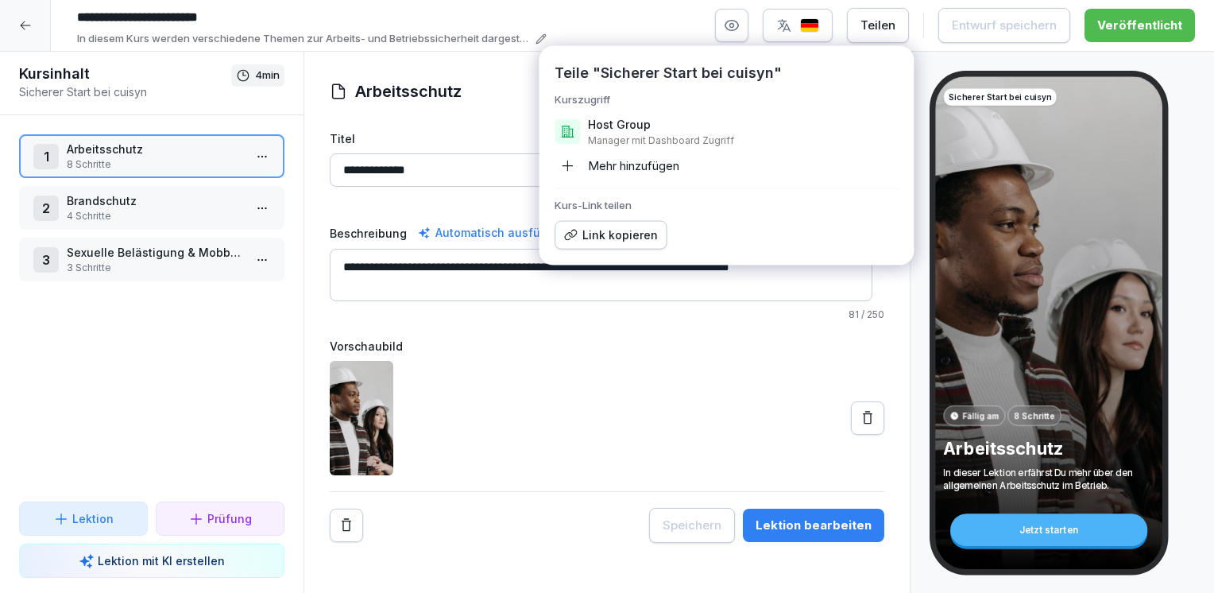
click at [626, 231] on div "Link kopieren" at bounding box center [610, 234] width 95 height 17
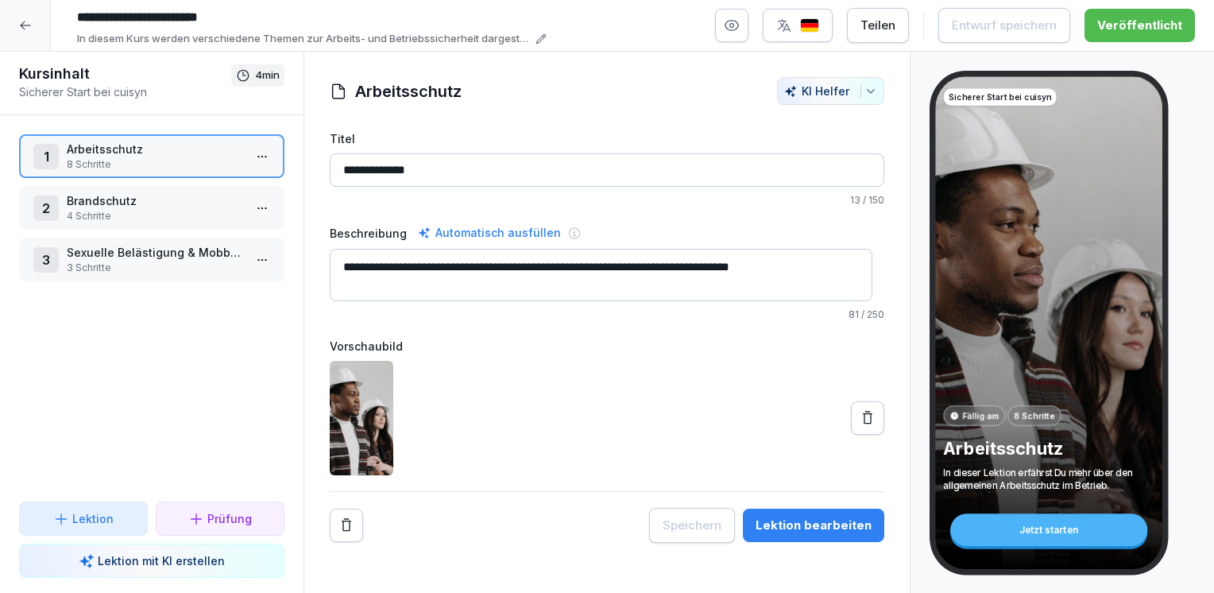
click at [543, 331] on div "**********" at bounding box center [607, 336] width 555 height 412
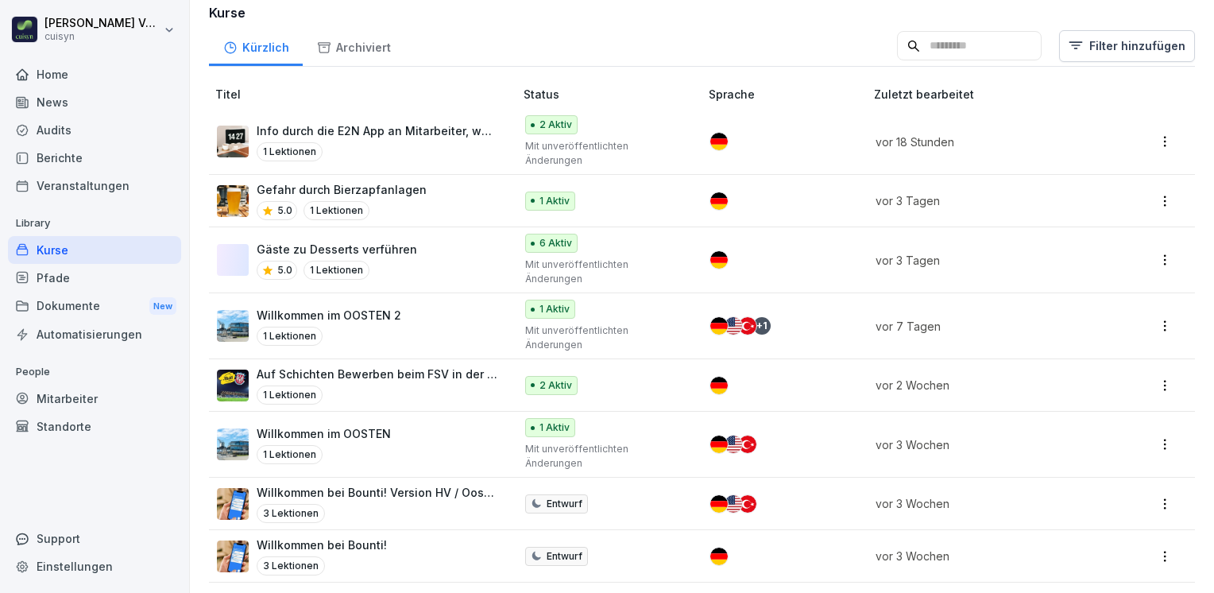
scroll to position [126, 0]
click at [378, 187] on p "Gefahr durch Bierzapfanlagen" at bounding box center [342, 188] width 170 height 17
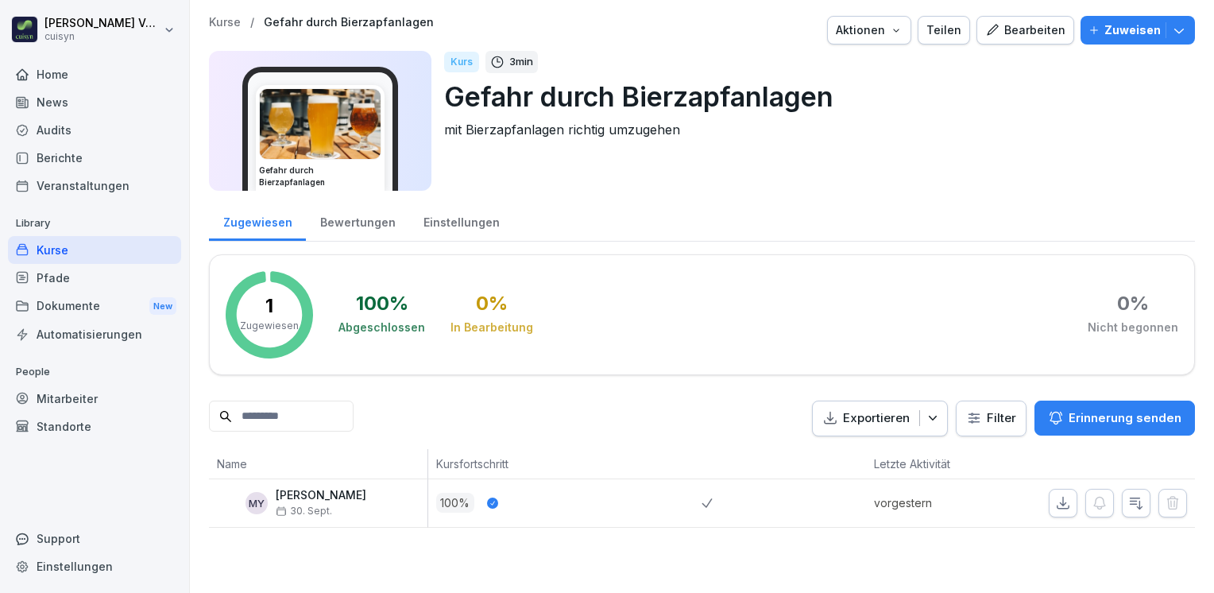
click at [1015, 37] on div "Bearbeiten" at bounding box center [1025, 29] width 80 height 17
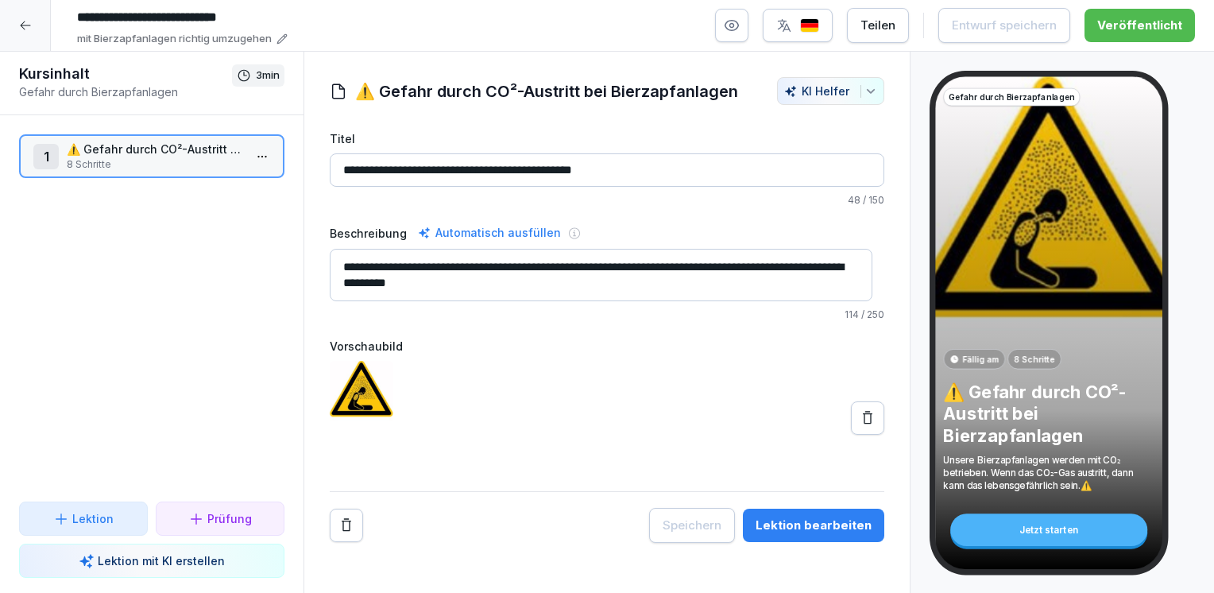
click at [889, 25] on div "Teilen" at bounding box center [877, 25] width 35 height 17
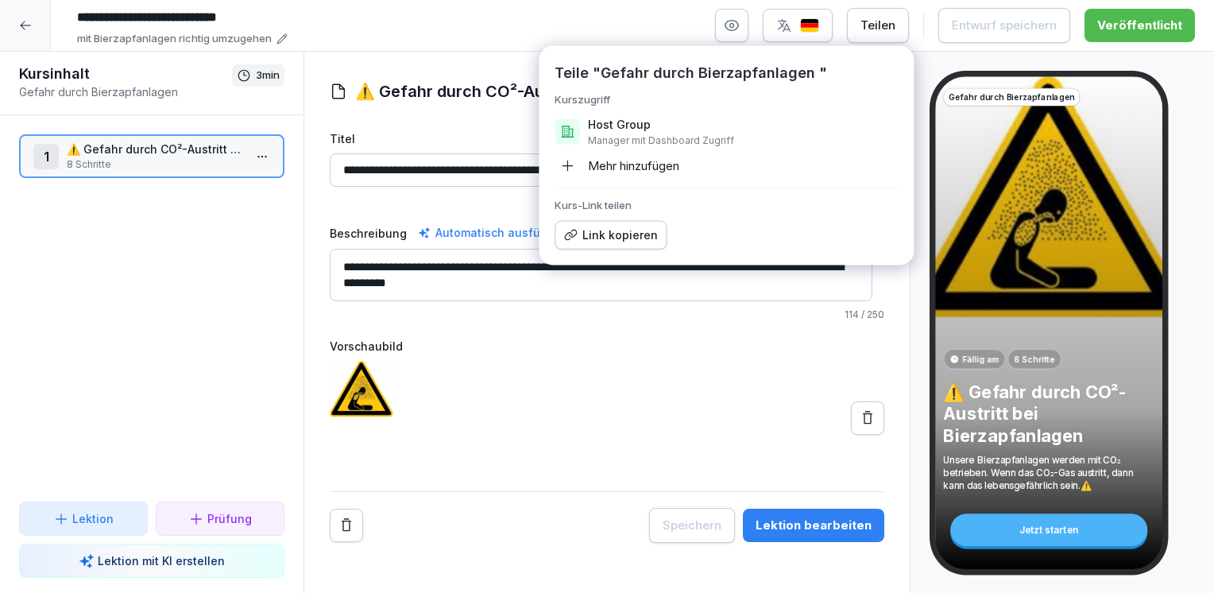
click at [759, 453] on div at bounding box center [607, 418] width 555 height 114
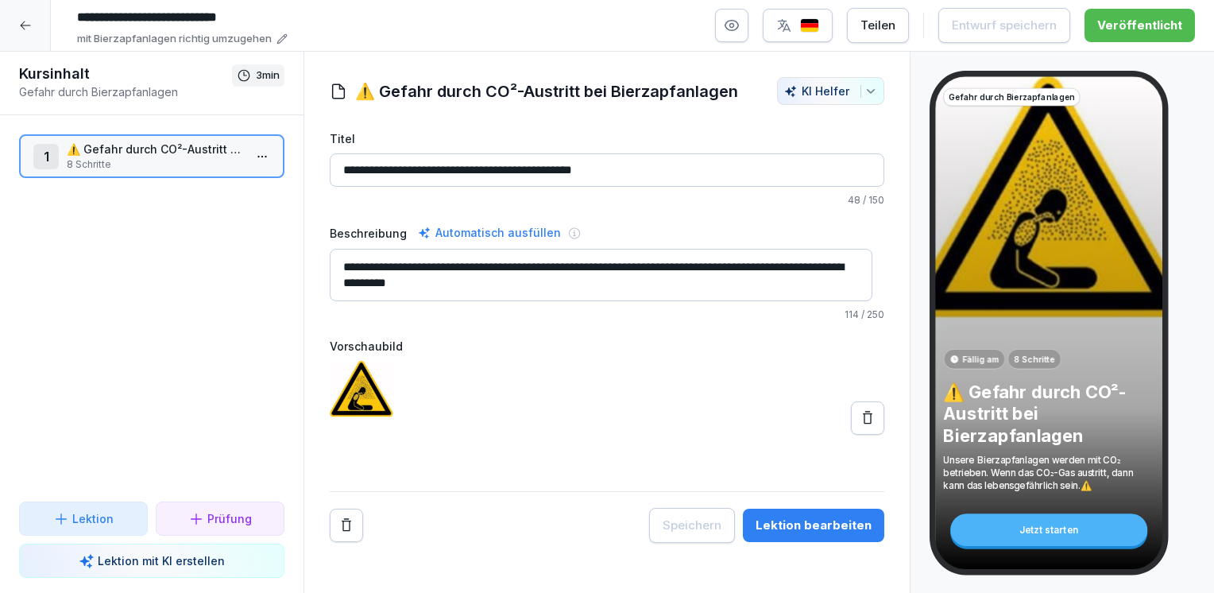
click at [785, 518] on div "Lektion bearbeiten" at bounding box center [814, 524] width 116 height 17
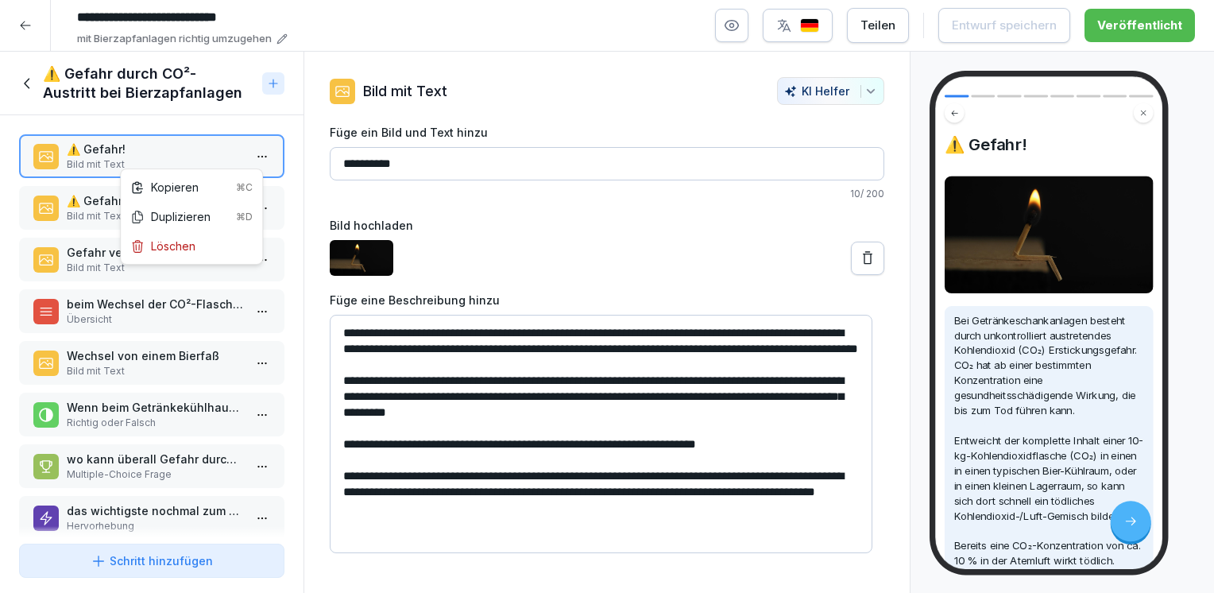
click at [253, 154] on html "**********" at bounding box center [607, 296] width 1214 height 593
click at [182, 187] on div "Kopieren ⌘C" at bounding box center [191, 187] width 122 height 17
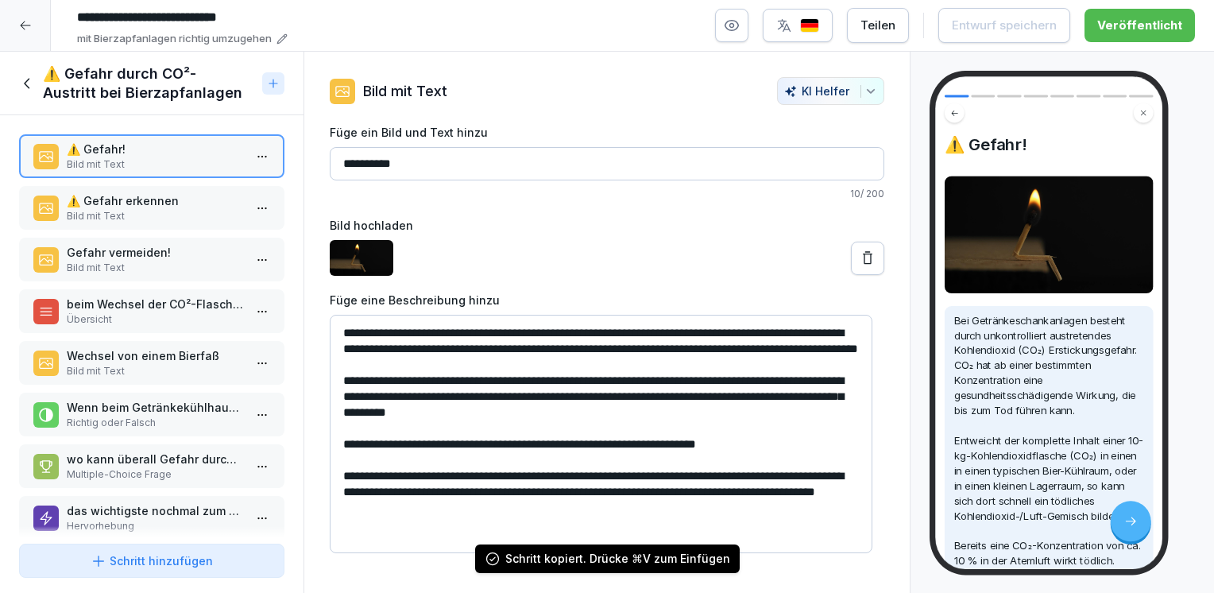
click at [29, 29] on icon at bounding box center [25, 25] width 13 height 13
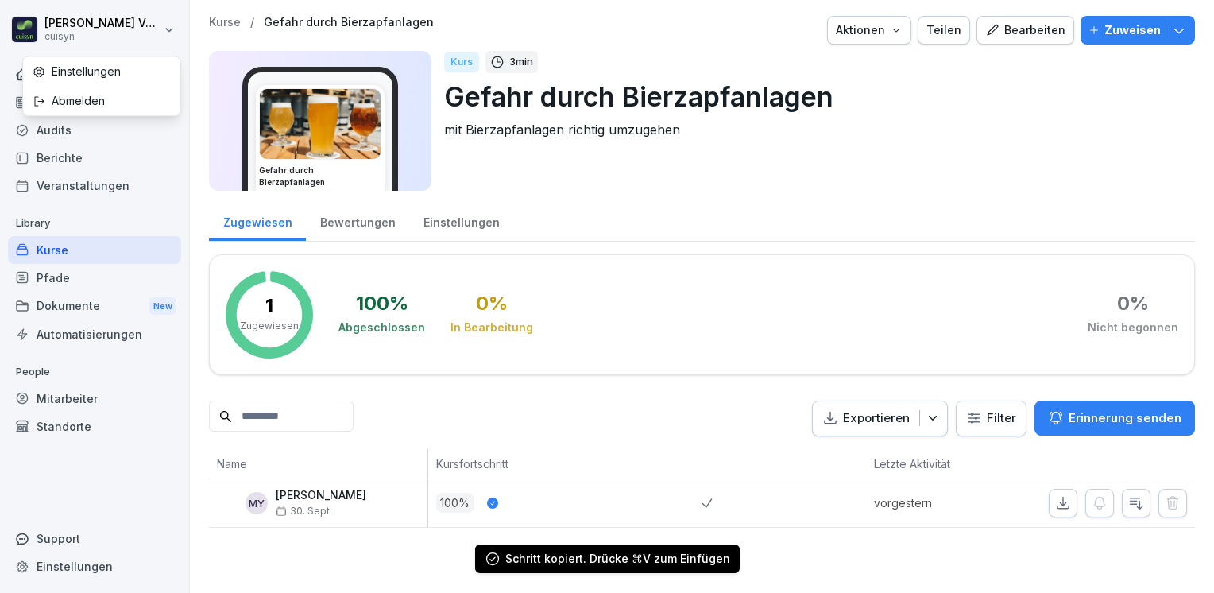
click at [25, 25] on html "Holger Völsch cuisyn Home News Audits Berichte Veranstaltungen Library Kurse Pf…" at bounding box center [607, 296] width 1214 height 593
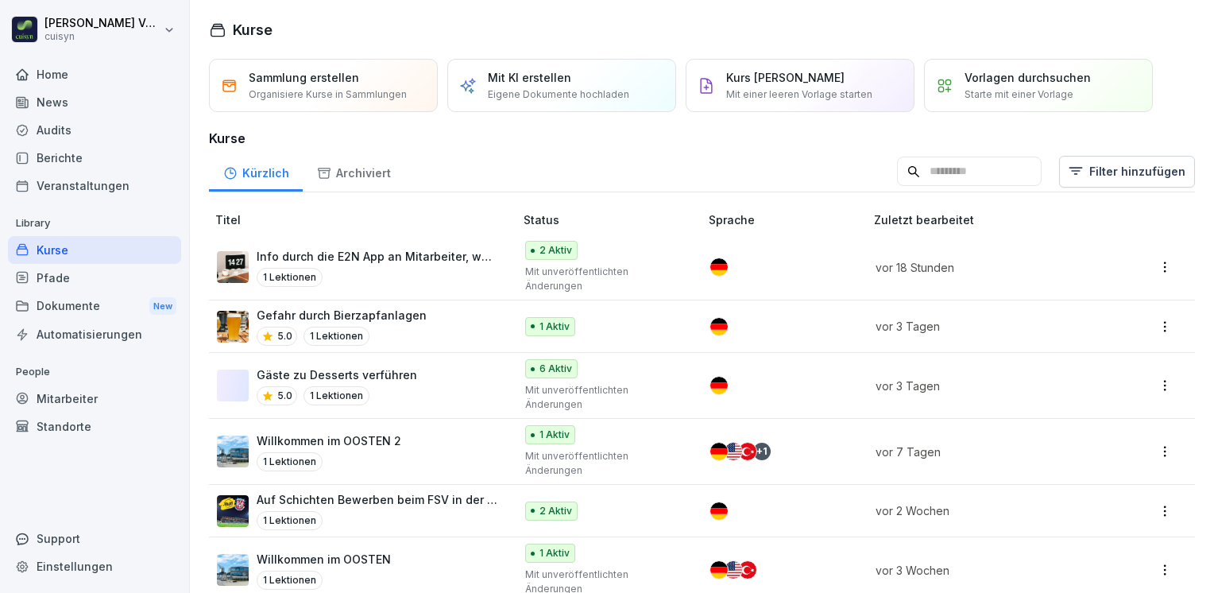
click at [897, 172] on input at bounding box center [969, 172] width 145 height 30
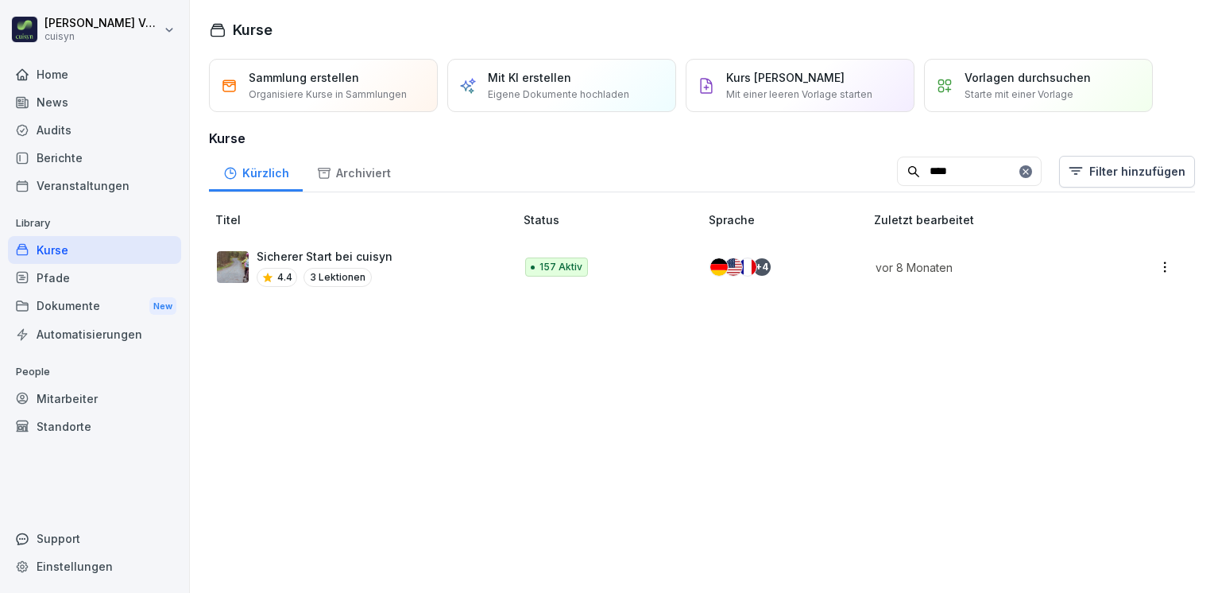
type input "****"
click at [369, 253] on p "Sicherer Start bei cuisyn" at bounding box center [325, 256] width 136 height 17
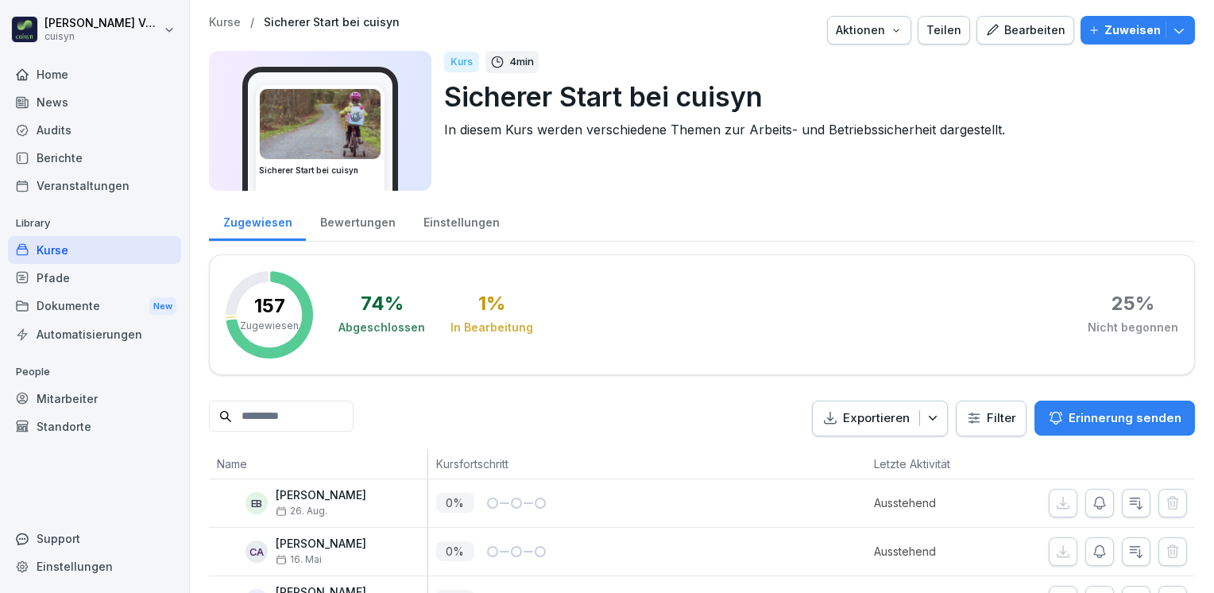
click at [1016, 30] on div "Bearbeiten" at bounding box center [1025, 29] width 80 height 17
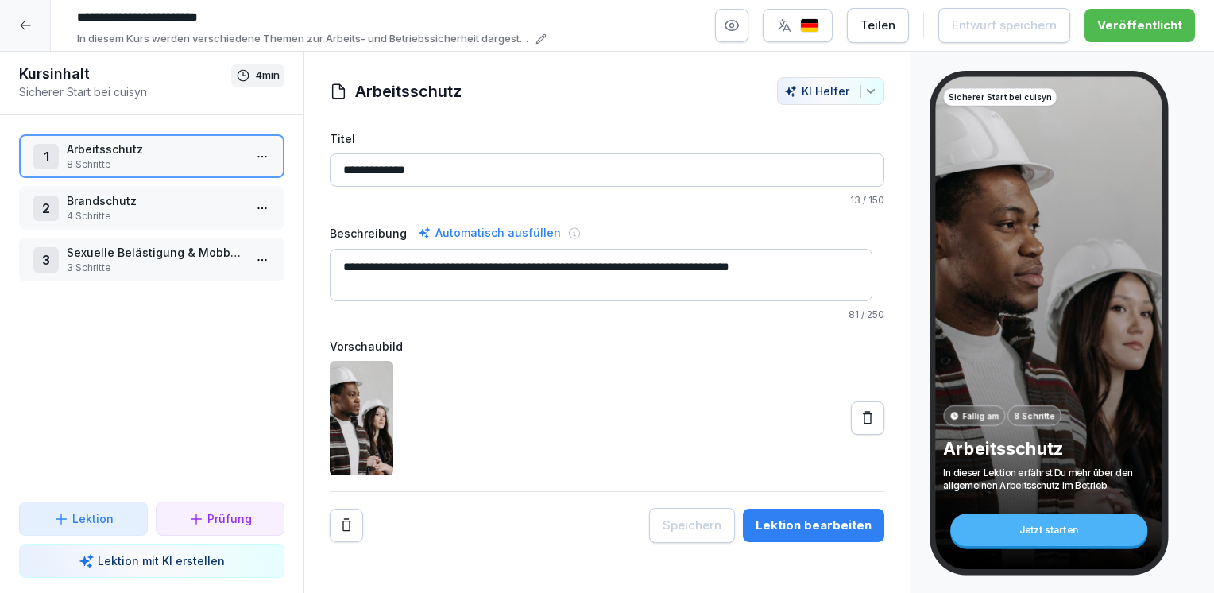
click at [114, 516] on div "Lektion" at bounding box center [84, 518] width 102 height 17
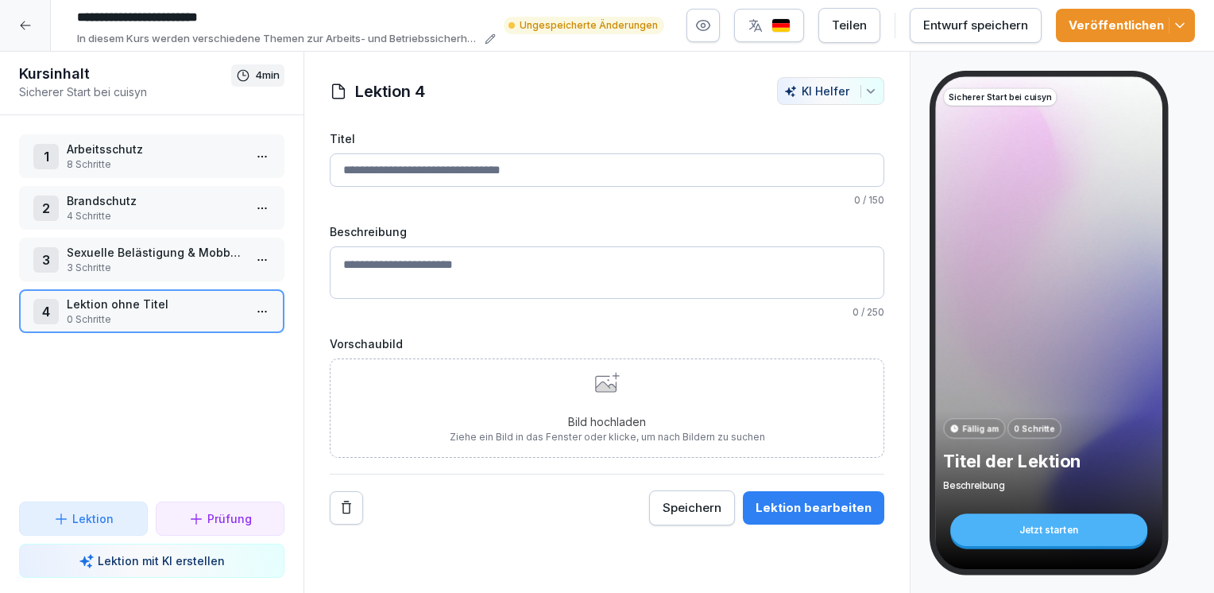
drag, startPoint x: 122, startPoint y: 310, endPoint x: 127, endPoint y: 372, distance: 62.2
click at [127, 372] on div "1 Arbeitsschutz 8 Schritte 2 Brandschutz 4 Schritte 3 Sexuelle Belästigung & Mo…" at bounding box center [151, 308] width 303 height 386
click at [249, 311] on html "**********" at bounding box center [607, 296] width 1214 height 593
click at [102, 397] on html "**********" at bounding box center [607, 296] width 1214 height 593
click at [107, 309] on p "Lektion ohne Titel" at bounding box center [155, 304] width 176 height 17
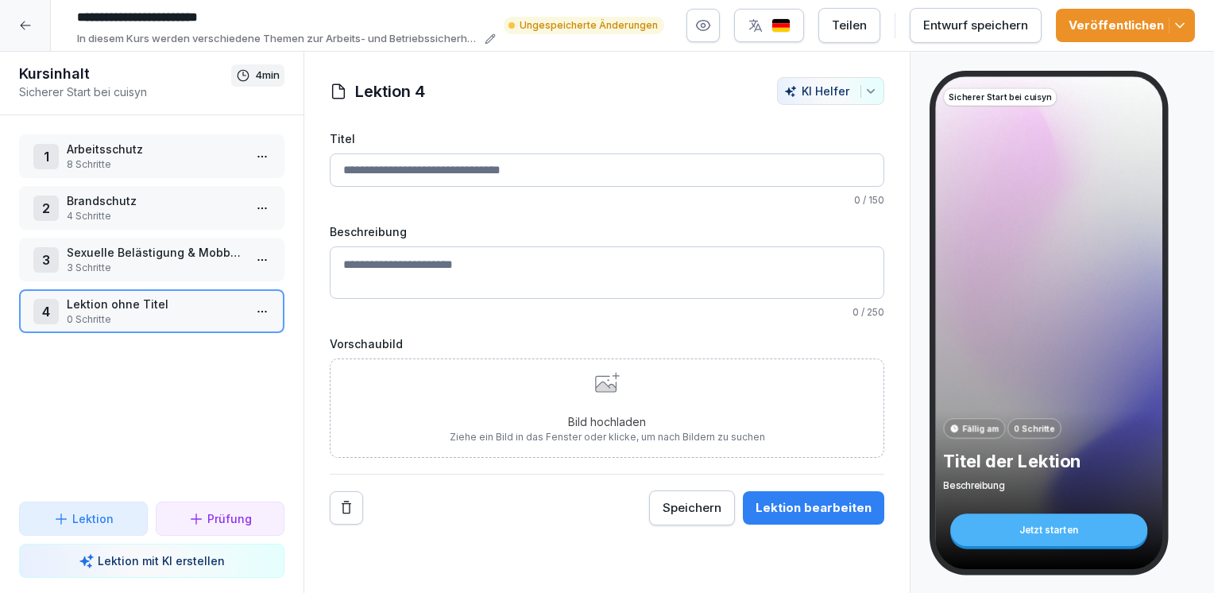
drag, startPoint x: 107, startPoint y: 309, endPoint x: 91, endPoint y: 349, distance: 43.1
click at [91, 349] on div "1 Arbeitsschutz 8 Schritte 2 Brandschutz 4 Schritte 3 Sexuelle Belästigung & Mo…" at bounding box center [151, 308] width 303 height 386
drag, startPoint x: 246, startPoint y: 303, endPoint x: 172, endPoint y: 296, distance: 74.2
click at [172, 296] on p "Lektion ohne Titel" at bounding box center [155, 304] width 176 height 17
click at [249, 307] on html "**********" at bounding box center [607, 296] width 1214 height 593
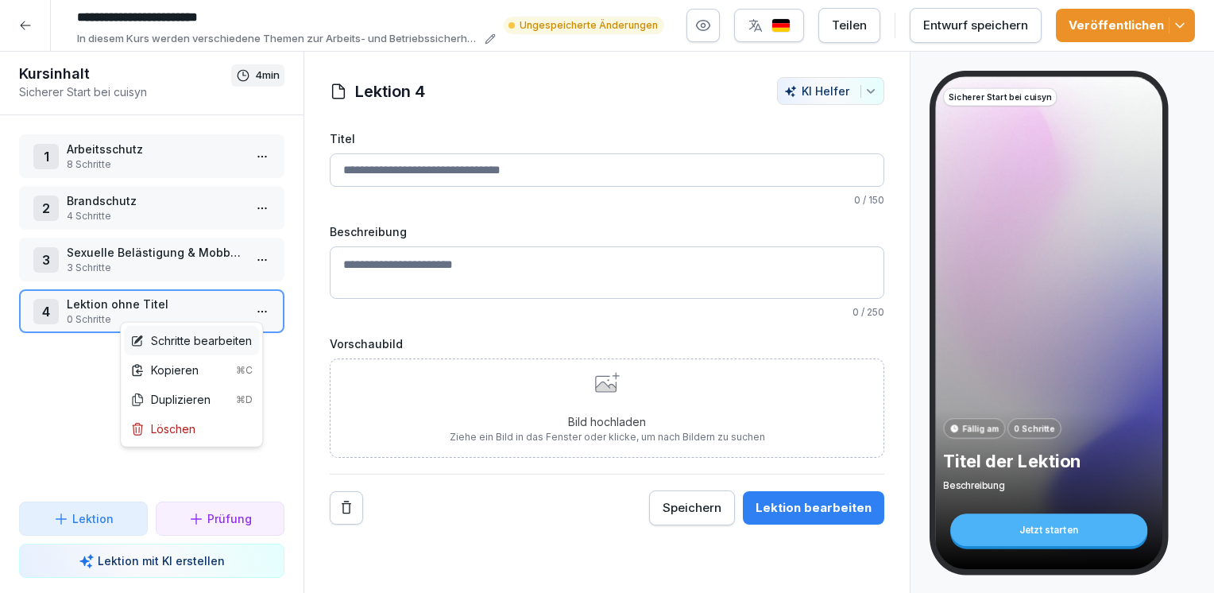
click at [213, 334] on div "Schritte bearbeiten" at bounding box center [191, 340] width 122 height 17
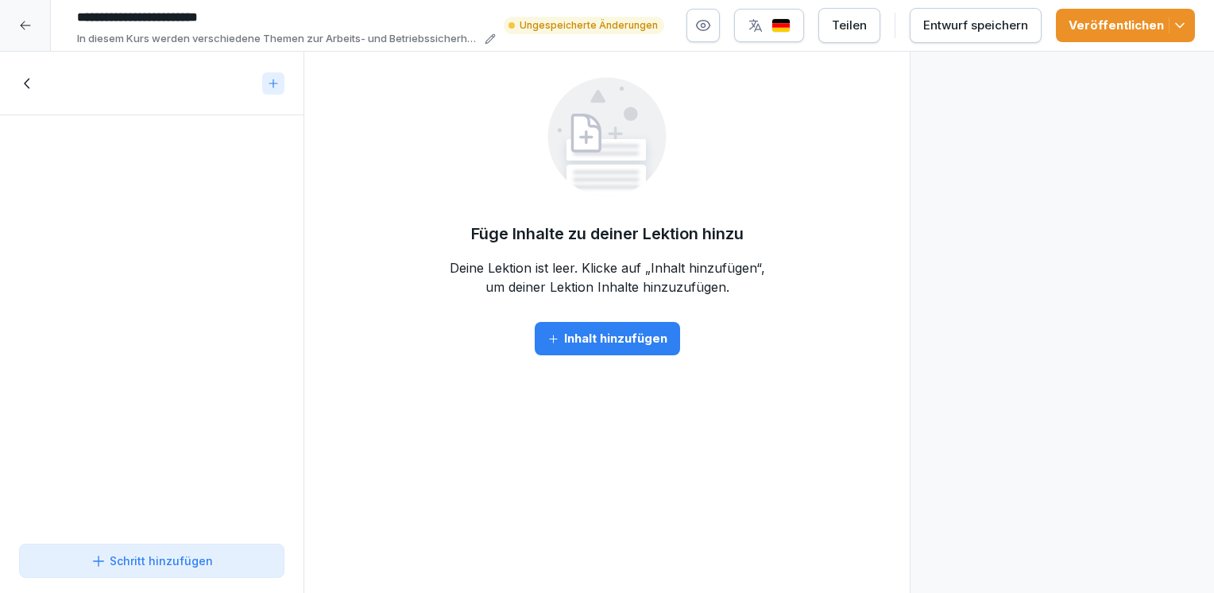
click at [576, 326] on button "Inhalt hinzufügen" at bounding box center [607, 338] width 145 height 33
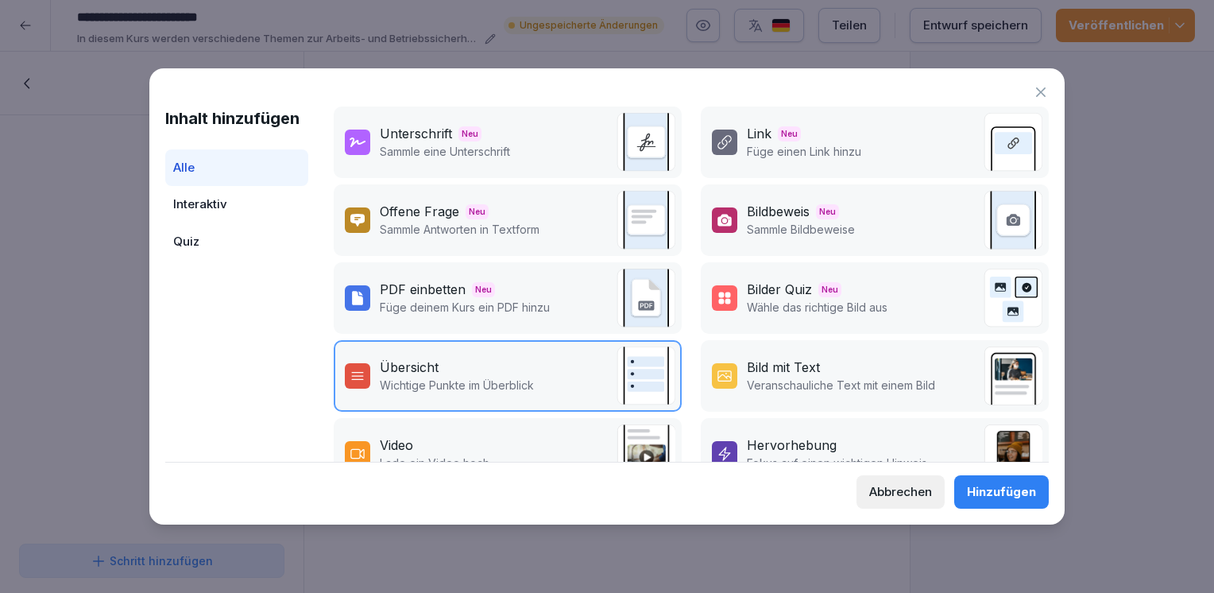
click at [781, 358] on div "Bild mit Text" at bounding box center [783, 367] width 73 height 19
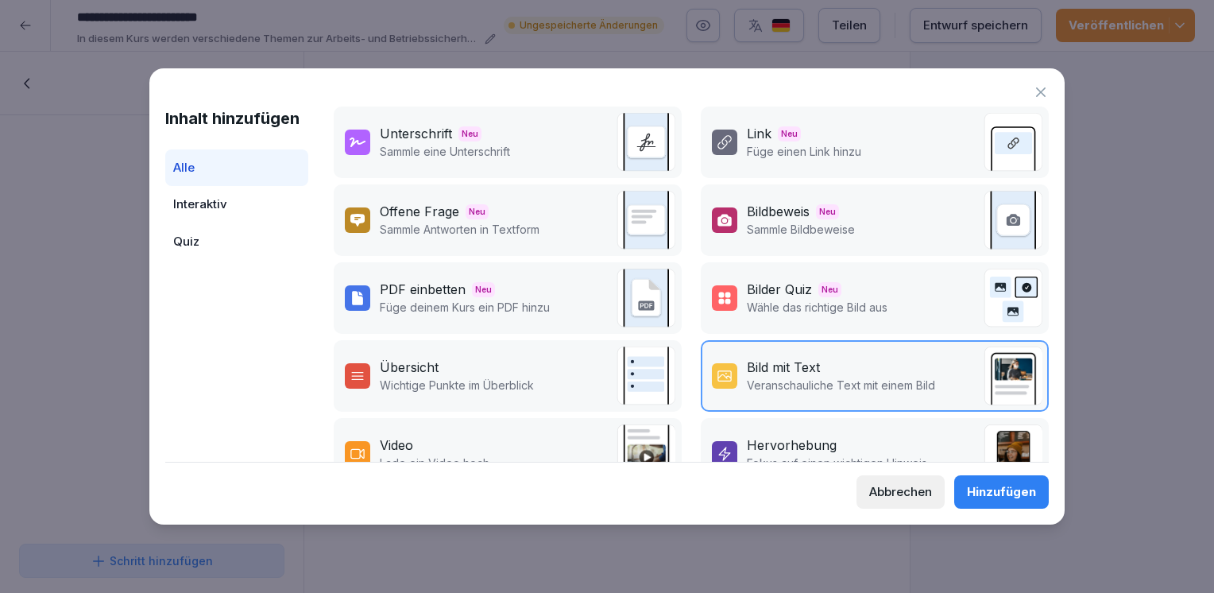
click at [987, 487] on div "Hinzufügen" at bounding box center [1001, 491] width 69 height 17
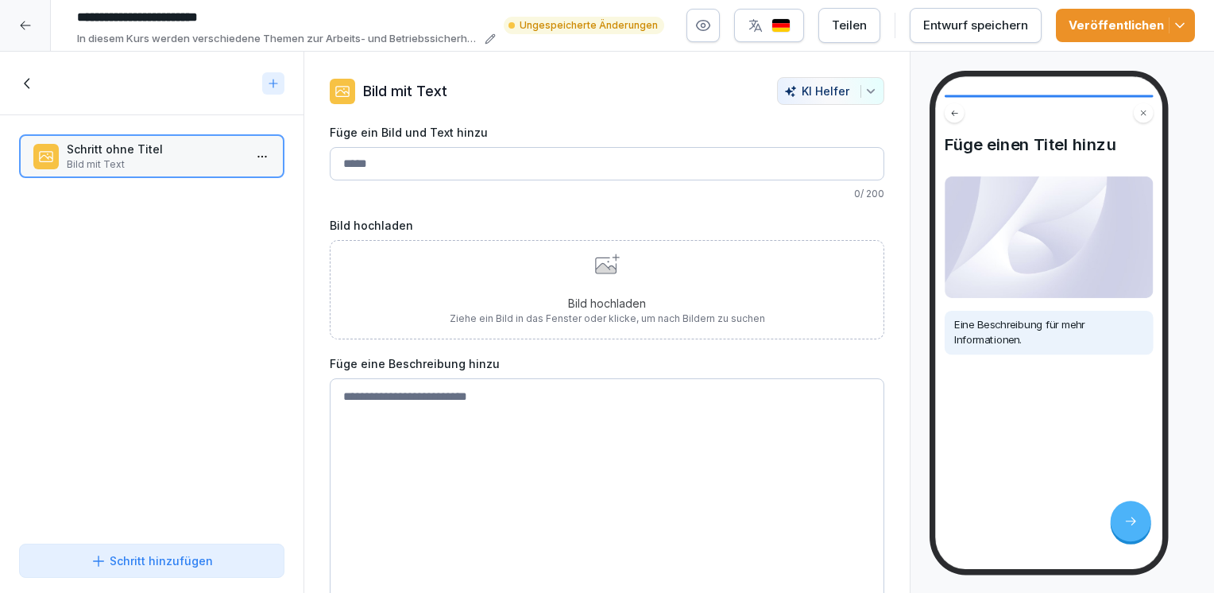
click at [860, 101] on button "KI Helfer" at bounding box center [830, 91] width 107 height 28
click at [710, 440] on html "**********" at bounding box center [607, 296] width 1214 height 593
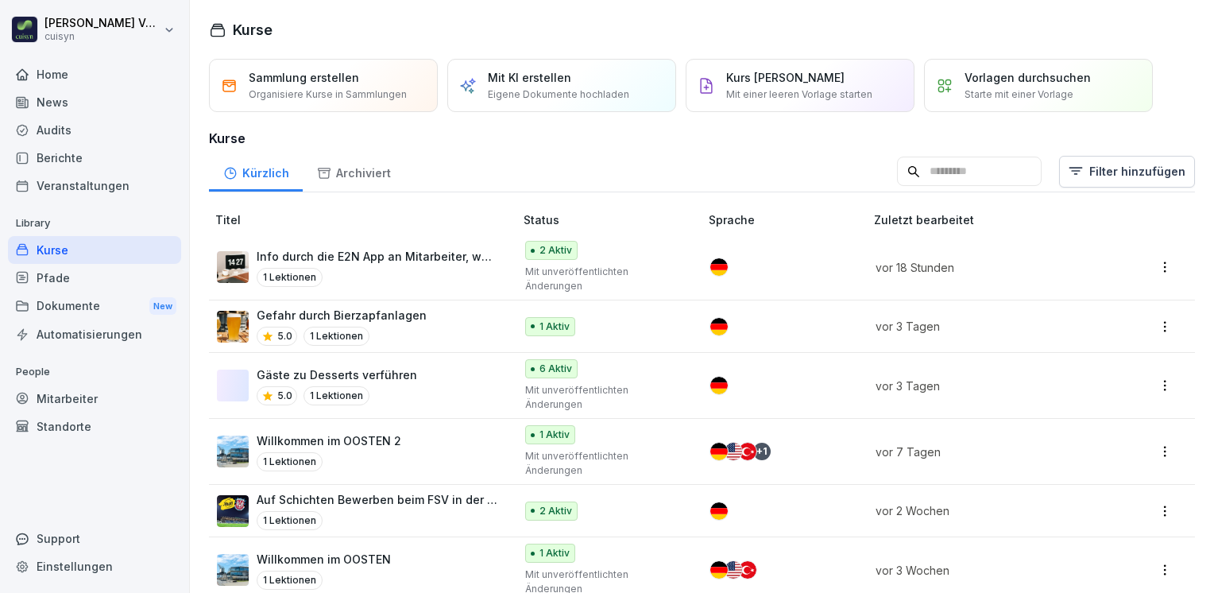
click at [408, 268] on div "1 Lektionen" at bounding box center [378, 277] width 242 height 19
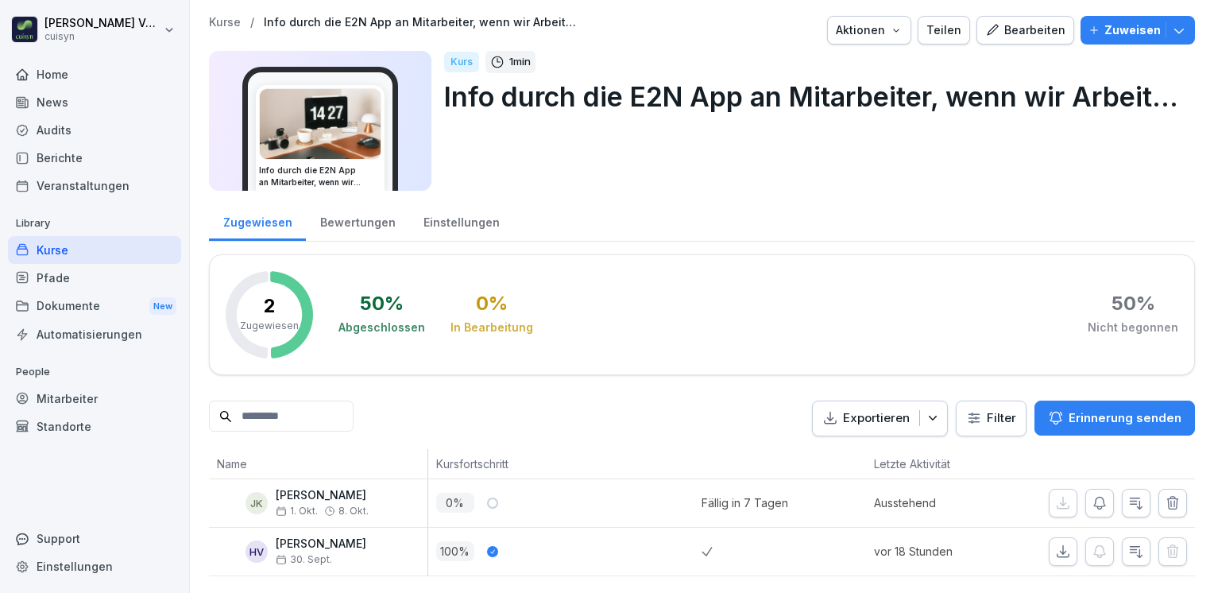
click at [1135, 34] on p "Zuweisen" at bounding box center [1132, 29] width 56 height 17
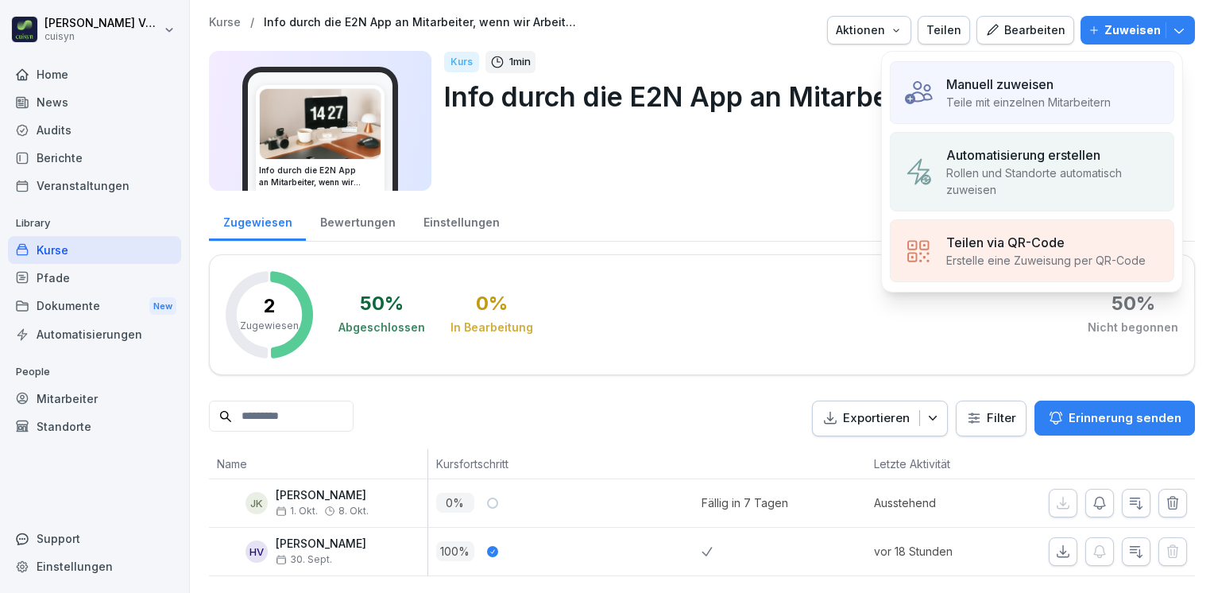
click at [1023, 84] on p "Manuell zuweisen" at bounding box center [999, 84] width 107 height 19
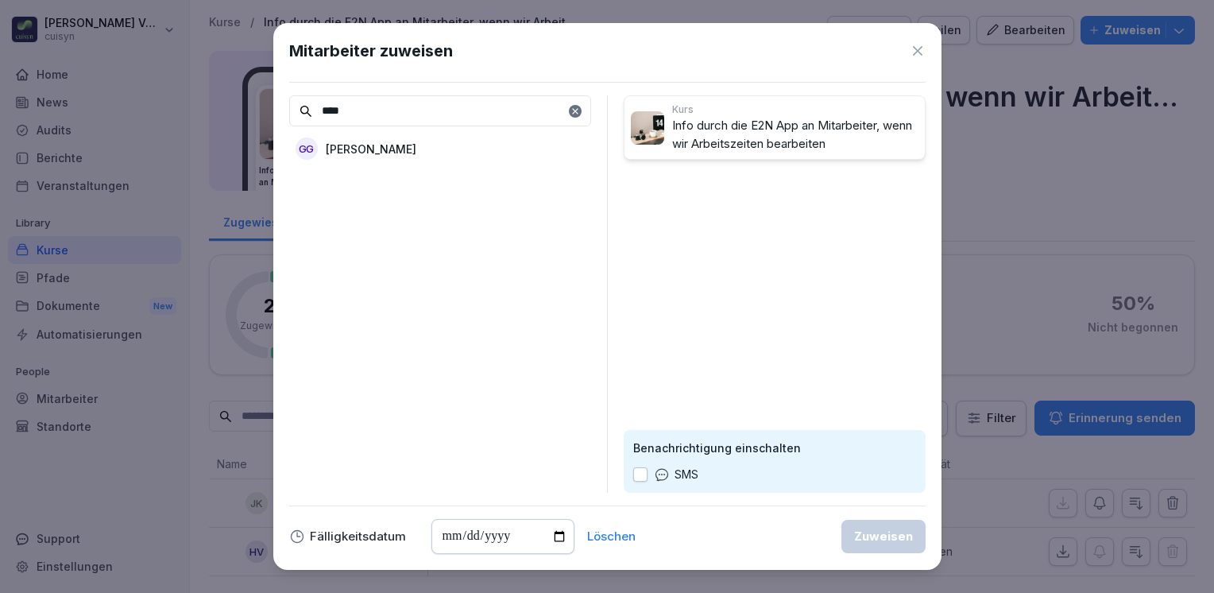
type input "****"
click at [416, 148] on p "Gesualdo Granvillano" at bounding box center [371, 149] width 91 height 17
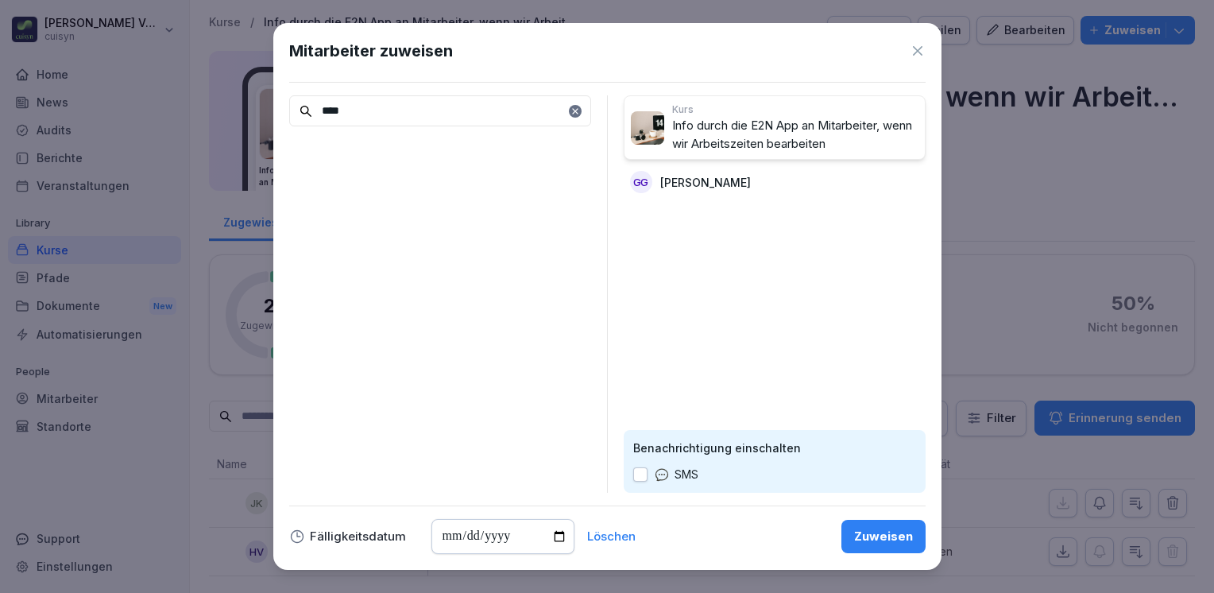
click at [640, 473] on button "button" at bounding box center [640, 474] width 14 height 14
click at [866, 542] on div "Zuweisen" at bounding box center [883, 536] width 59 height 17
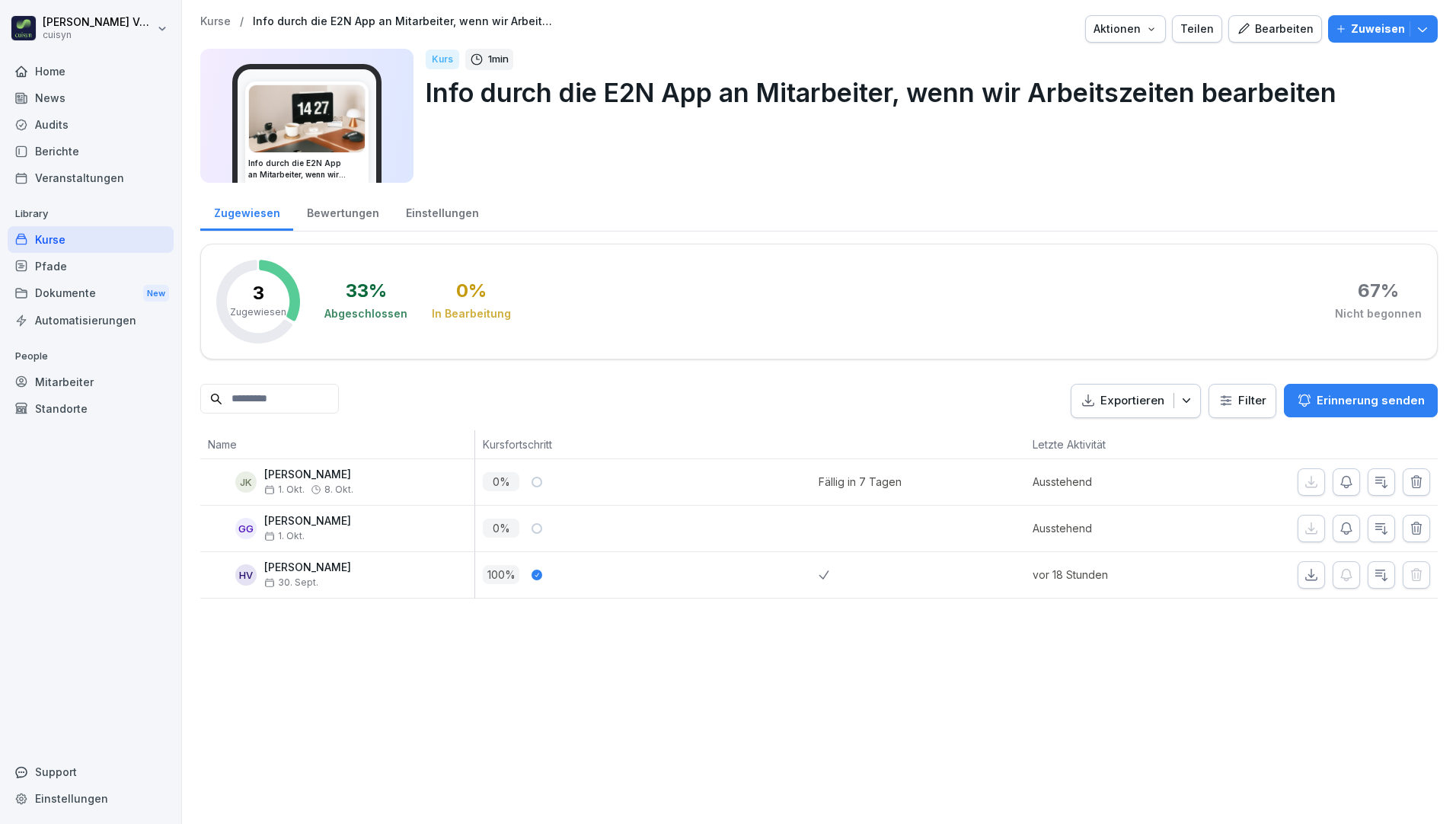
click at [63, 267] on div "Pfade" at bounding box center [90, 266] width 166 height 27
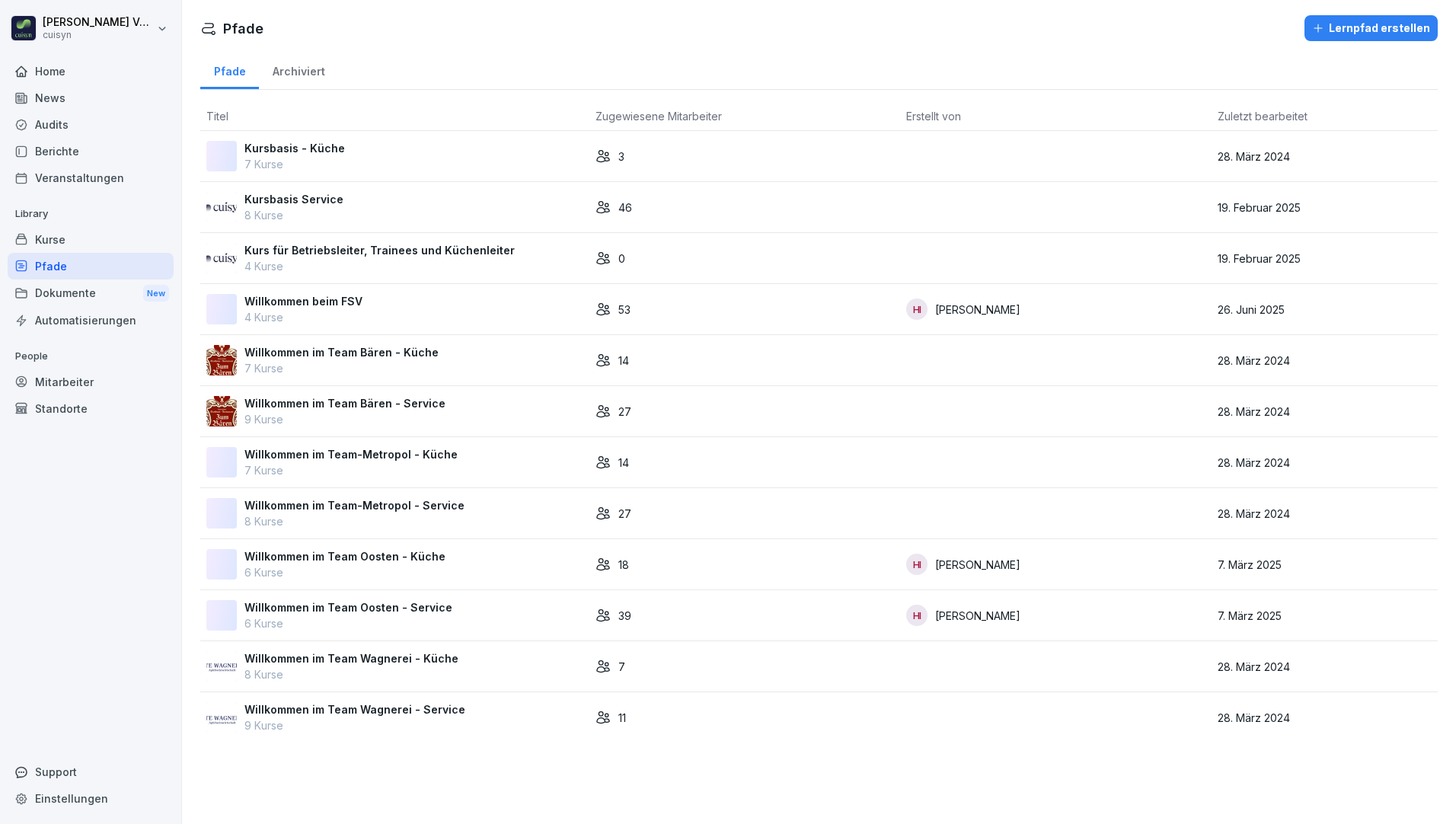
click at [435, 567] on p "Willkommen im Team Oosten - Service" at bounding box center [348, 607] width 208 height 16
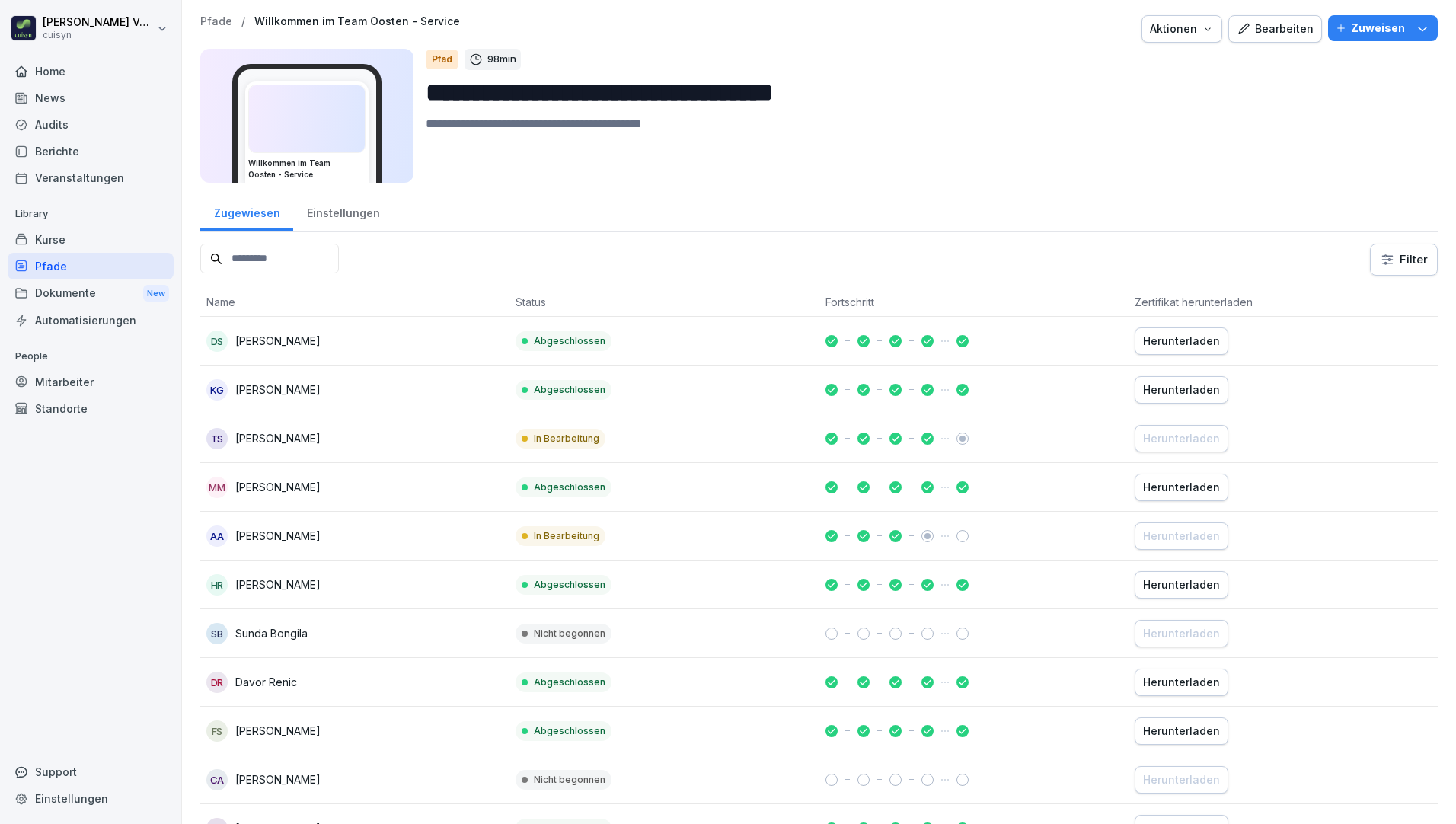
click at [1283, 22] on div "Bearbeiten" at bounding box center [1275, 28] width 77 height 16
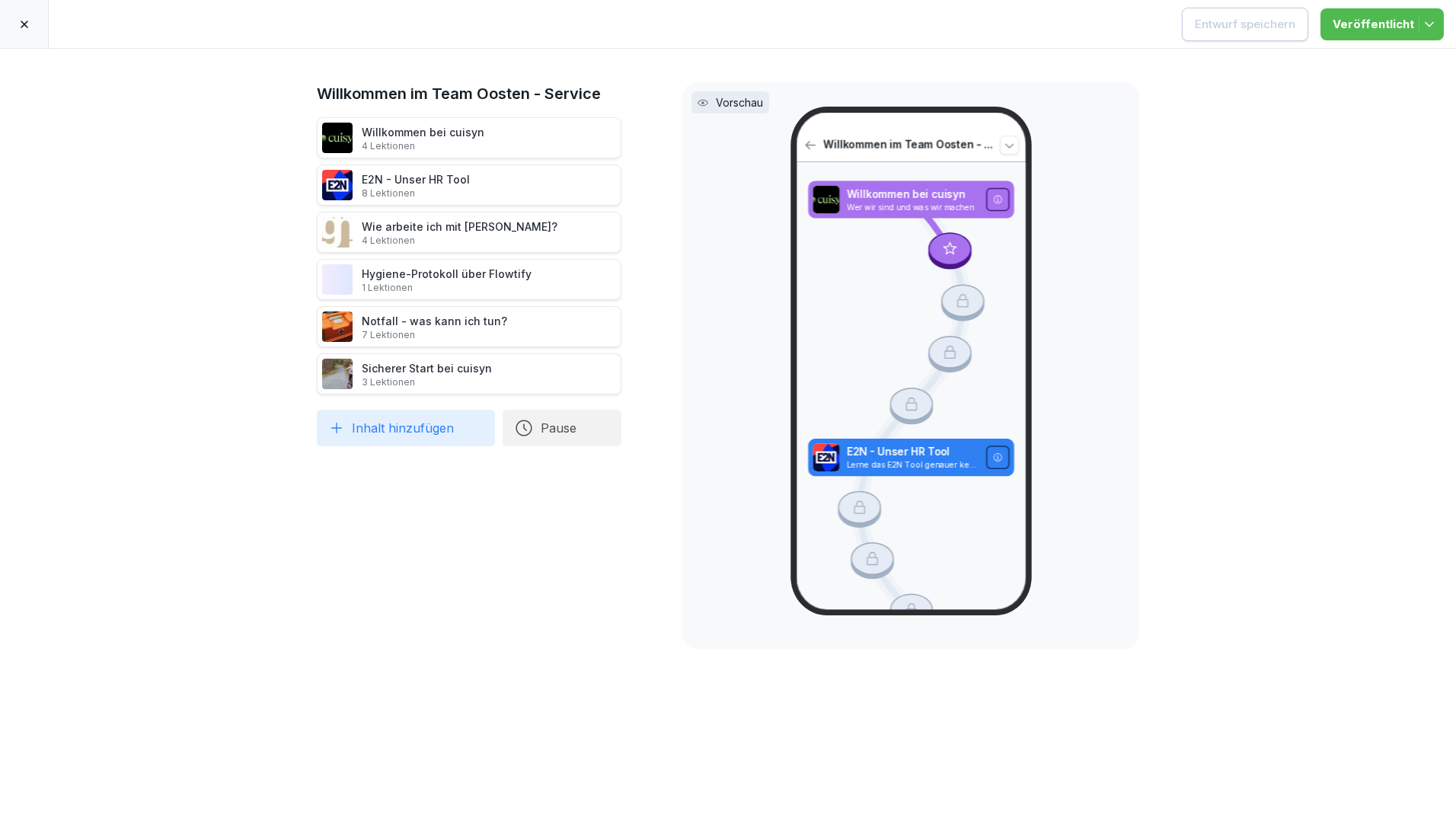
click at [377, 431] on button "Inhalt hinzufügen" at bounding box center [406, 427] width 178 height 36
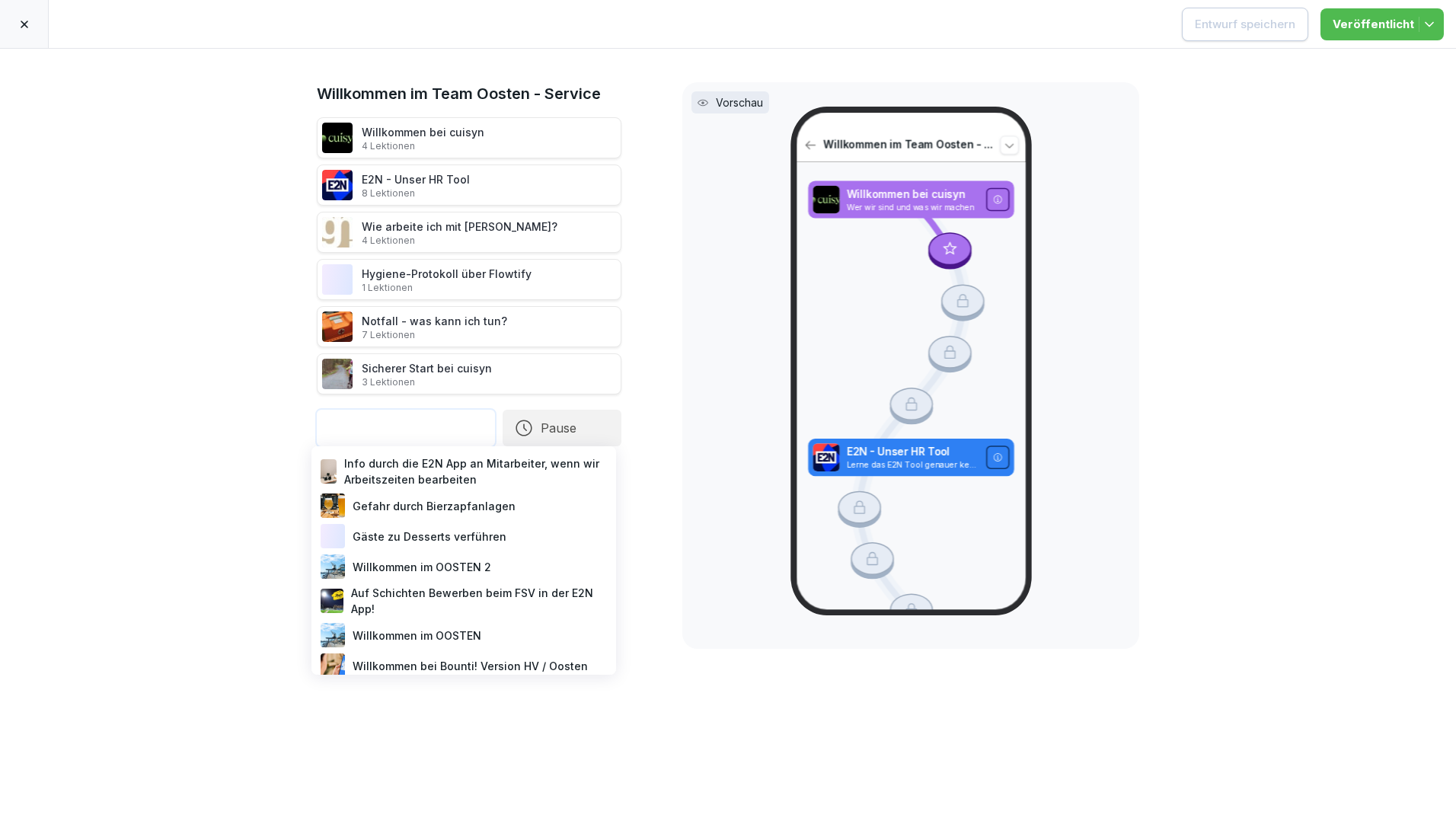
click at [391, 500] on div "Gefahr durch Bierzapfanlagen" at bounding box center [463, 506] width 292 height 31
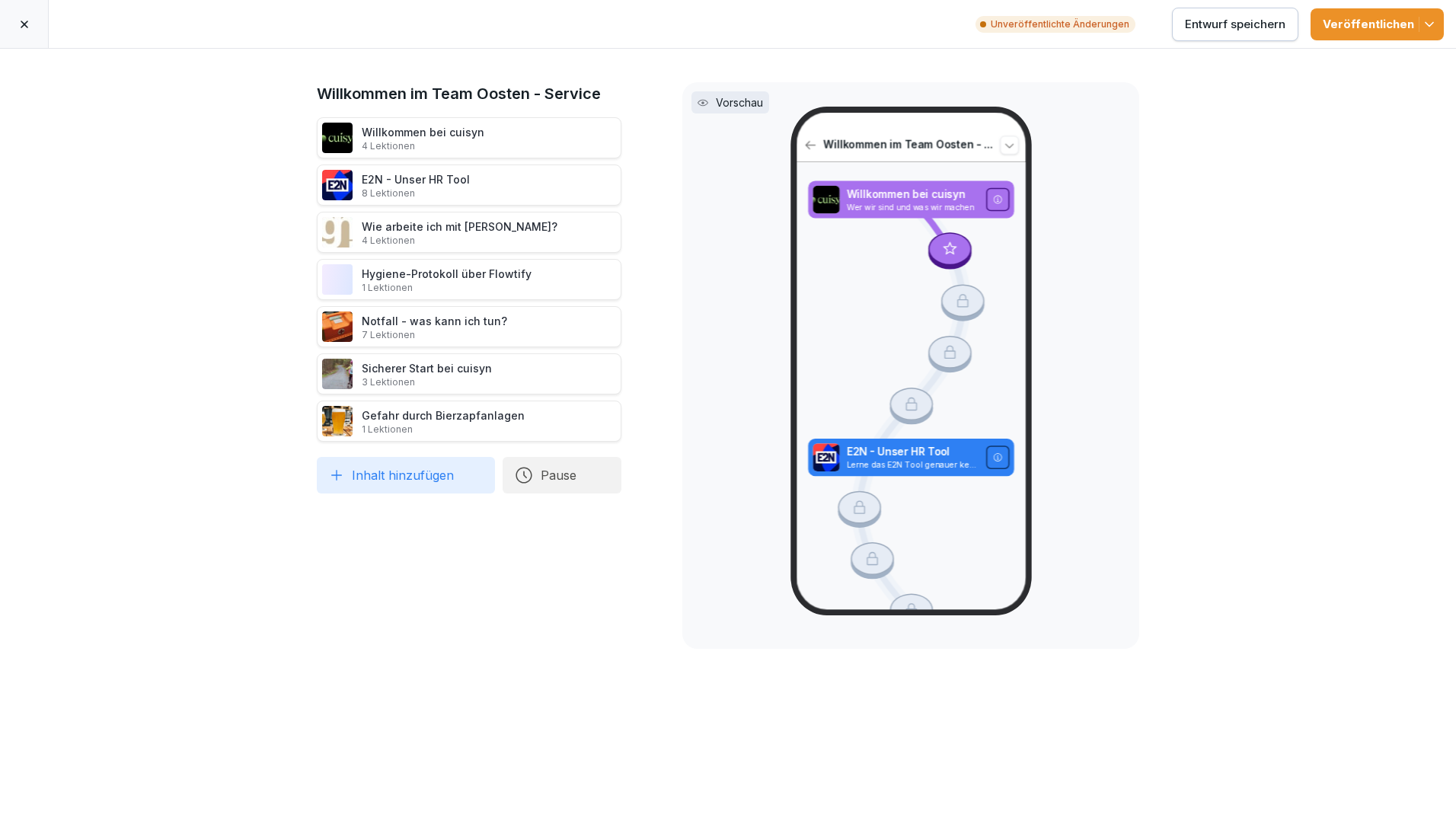
click at [1252, 25] on div "Entwurf speichern" at bounding box center [1235, 24] width 101 height 16
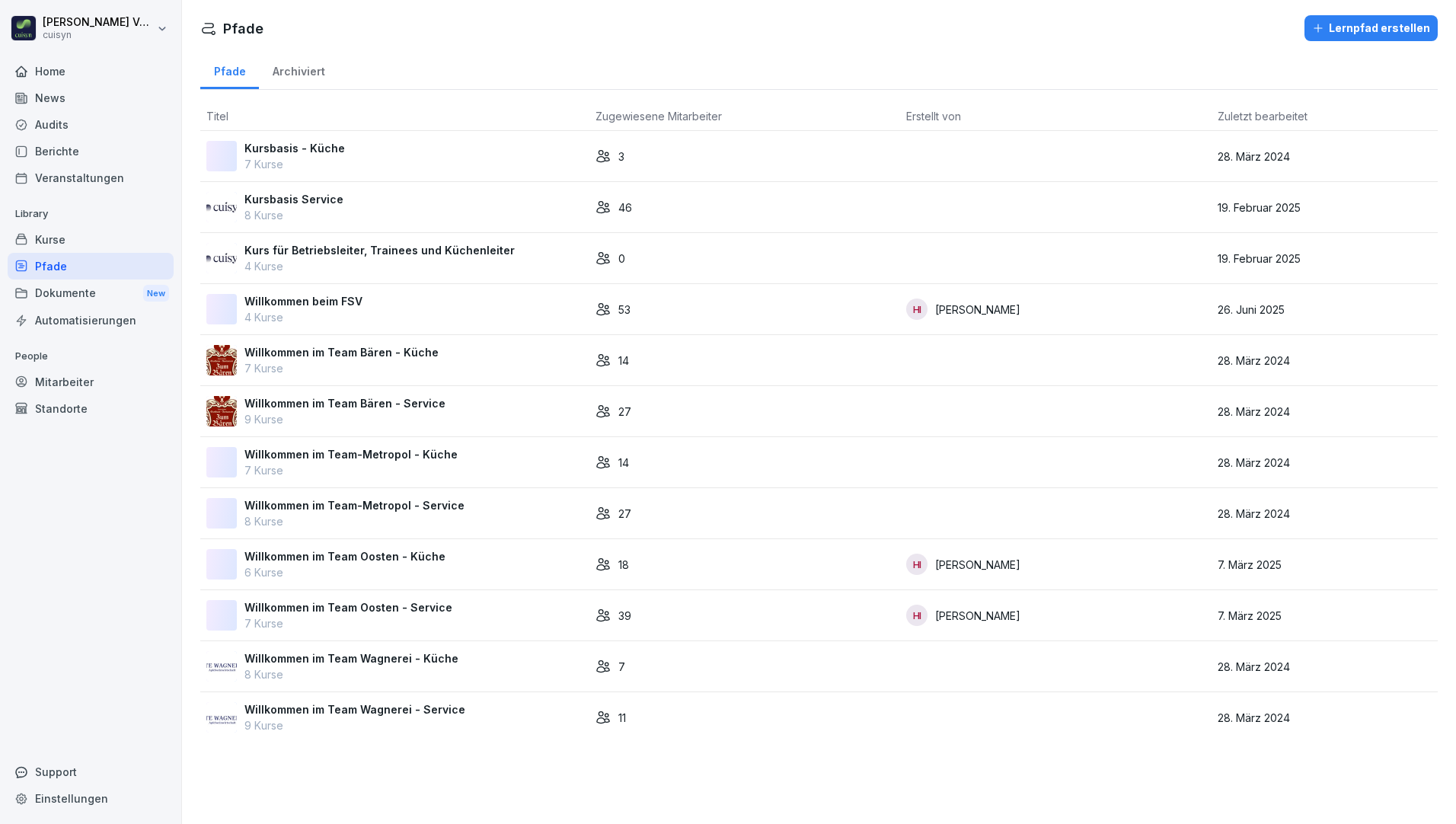
click at [374, 502] on p "Willkommen im Team-Metropol - Service" at bounding box center [355, 505] width 220 height 16
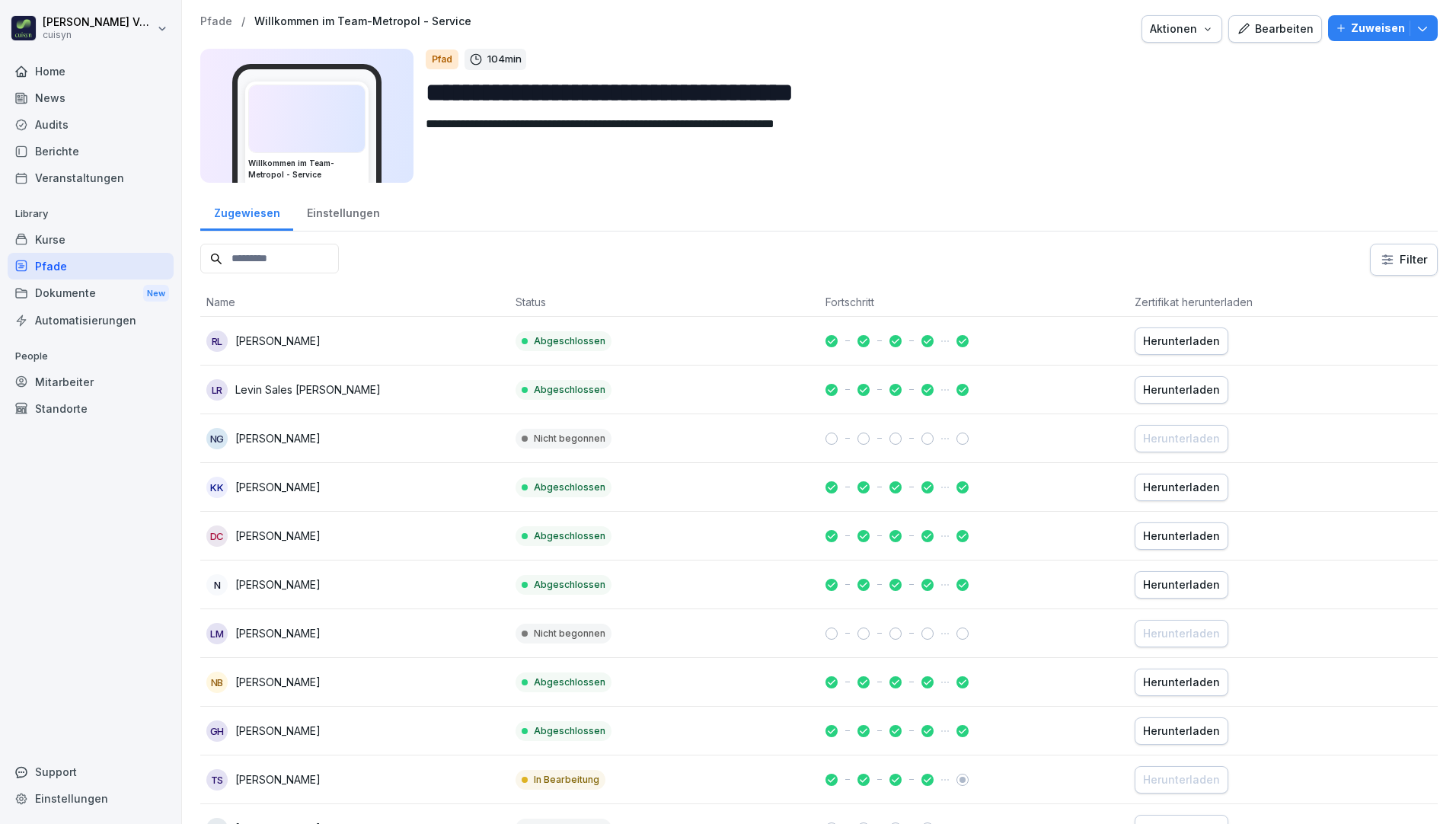
click at [1295, 33] on div "Bearbeiten" at bounding box center [1275, 28] width 77 height 16
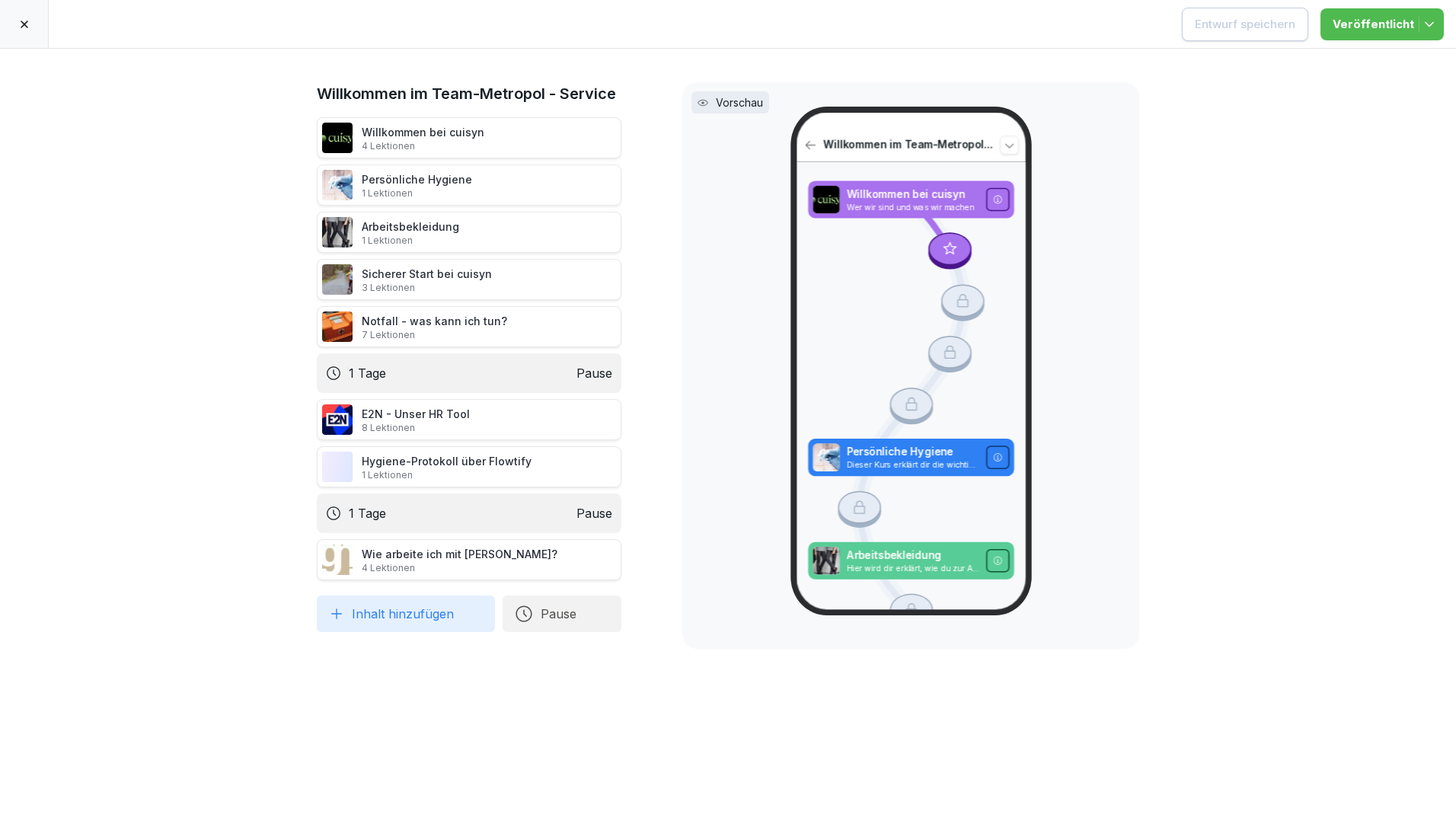
click at [451, 616] on button "Inhalt hinzufügen" at bounding box center [406, 613] width 178 height 36
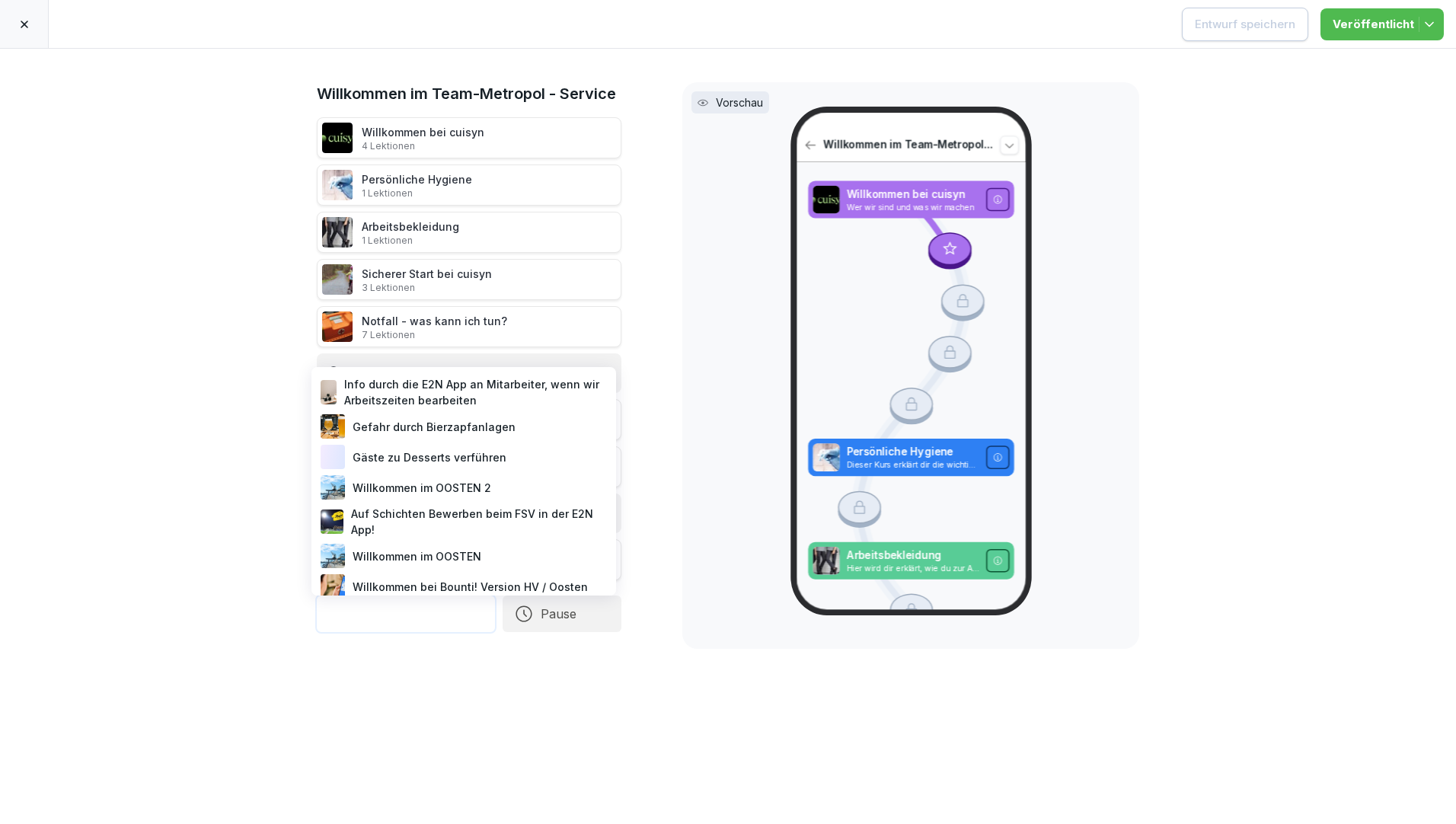
click at [460, 424] on div "Gefahr durch Bierzapfanlagen" at bounding box center [463, 426] width 292 height 31
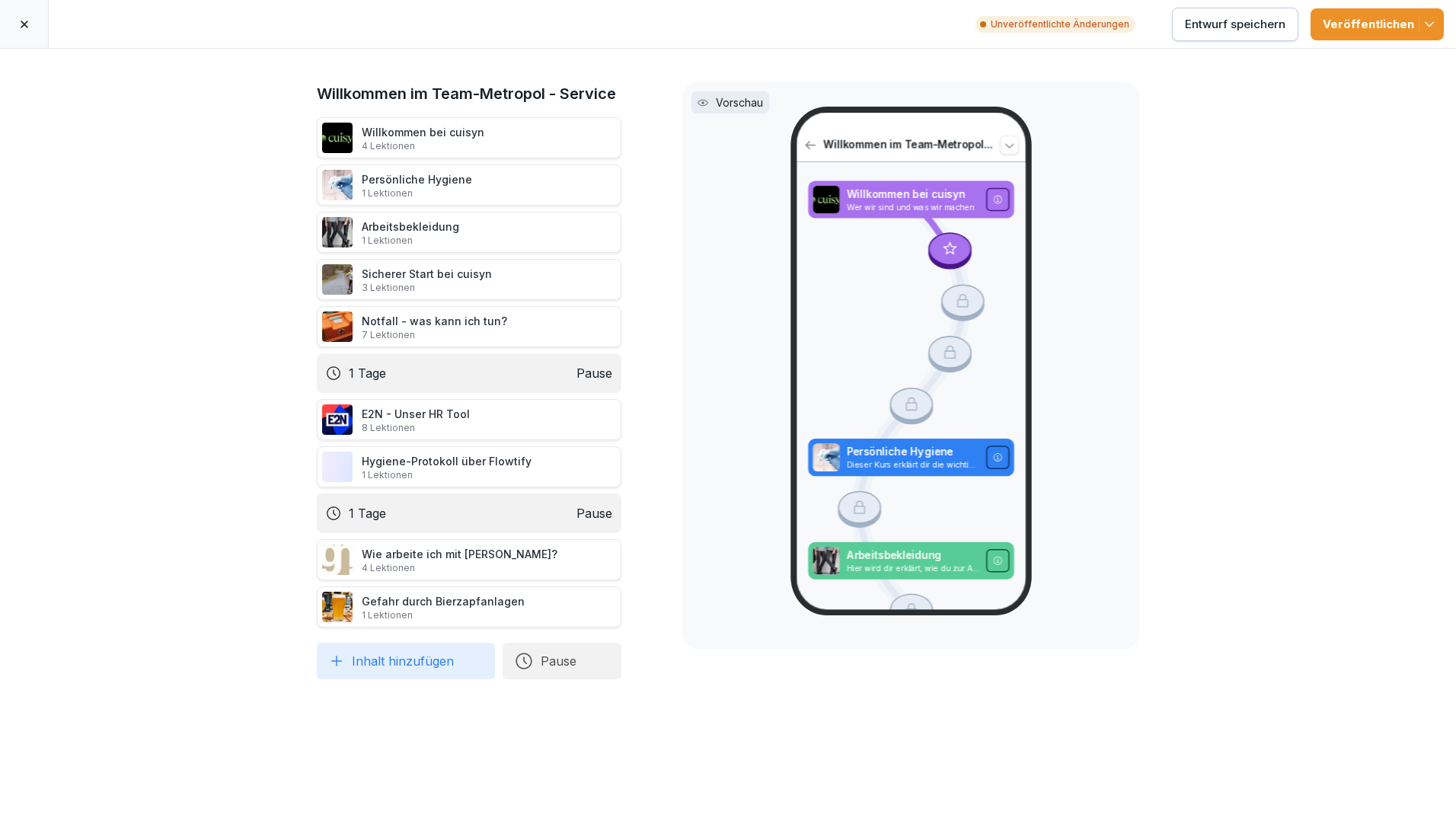
click at [1270, 23] on div "Entwurf speichern" at bounding box center [1235, 24] width 101 height 16
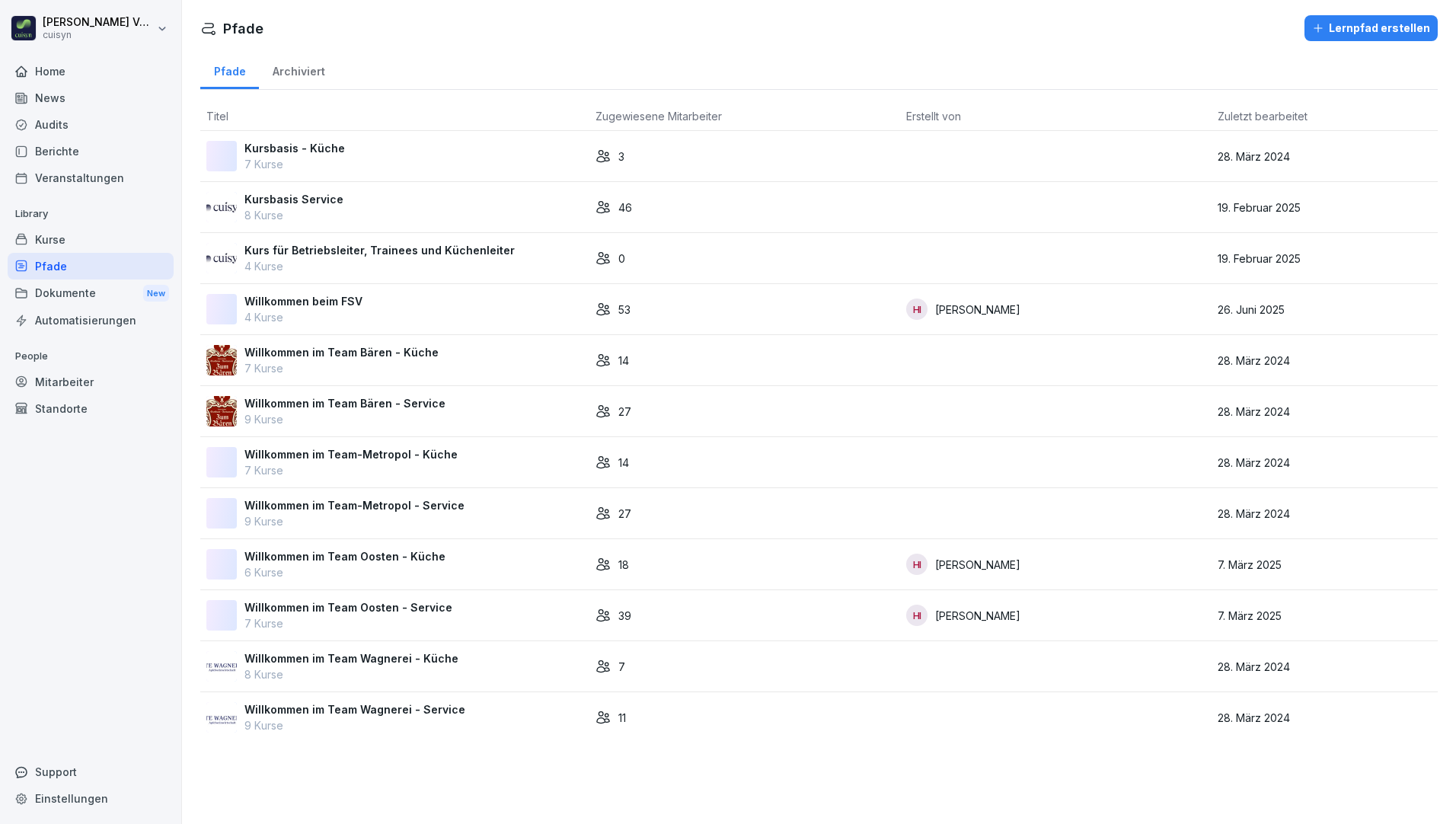
click at [365, 413] on p "9 Kurse" at bounding box center [345, 419] width 201 height 16
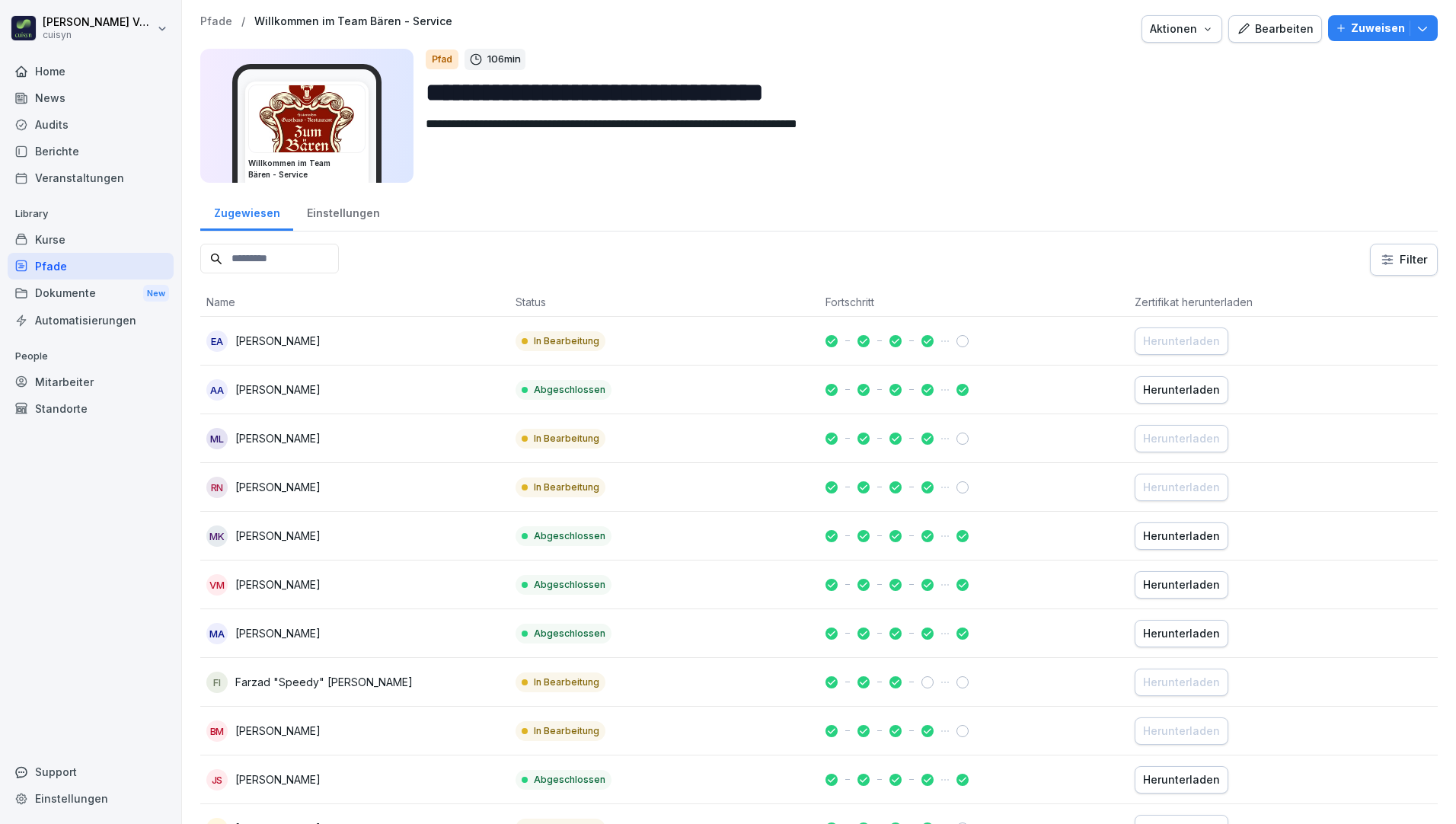
click at [1258, 35] on div "Bearbeiten" at bounding box center [1275, 28] width 77 height 16
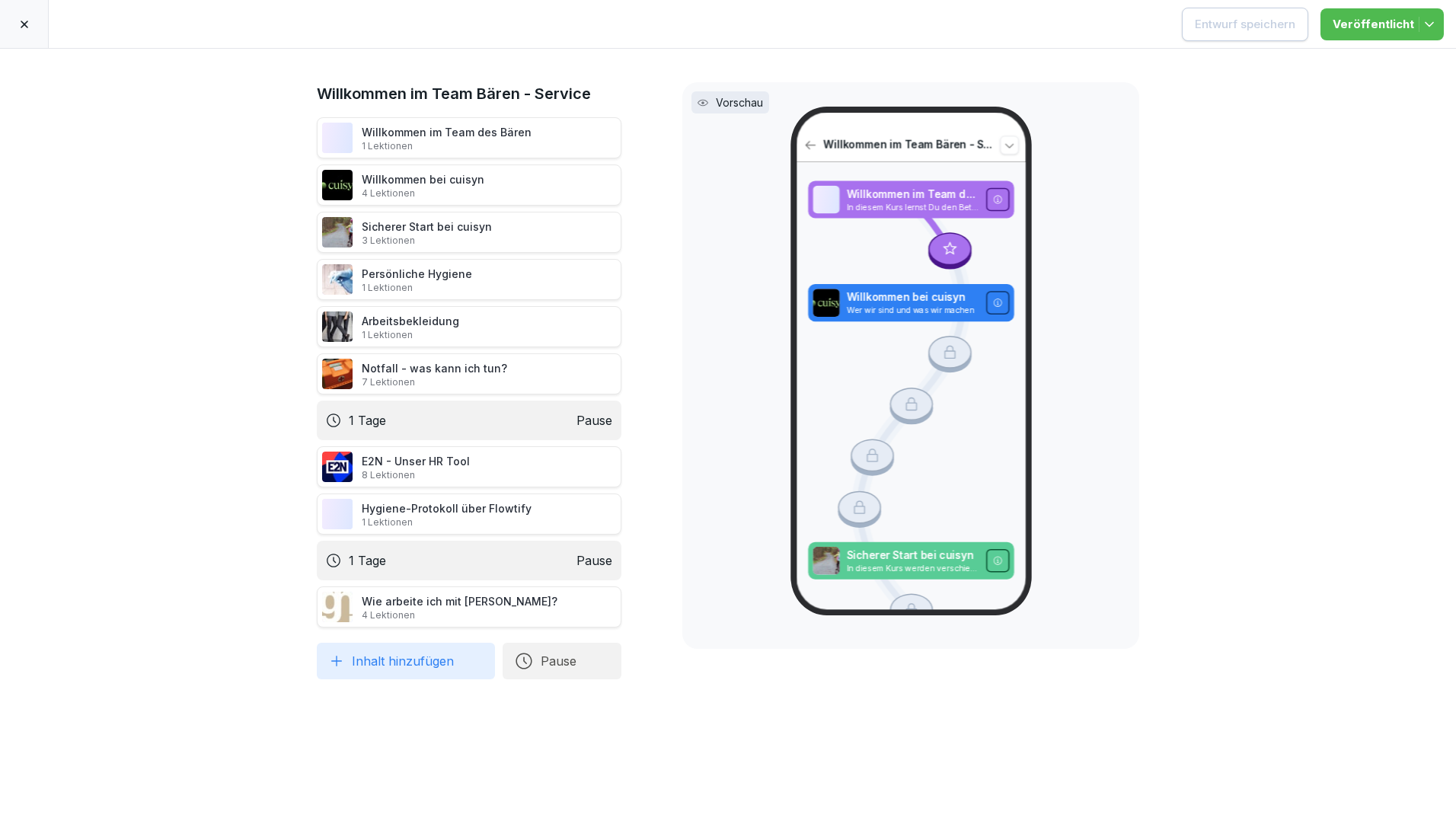
click at [374, 660] on button "Inhalt hinzufügen" at bounding box center [406, 661] width 178 height 36
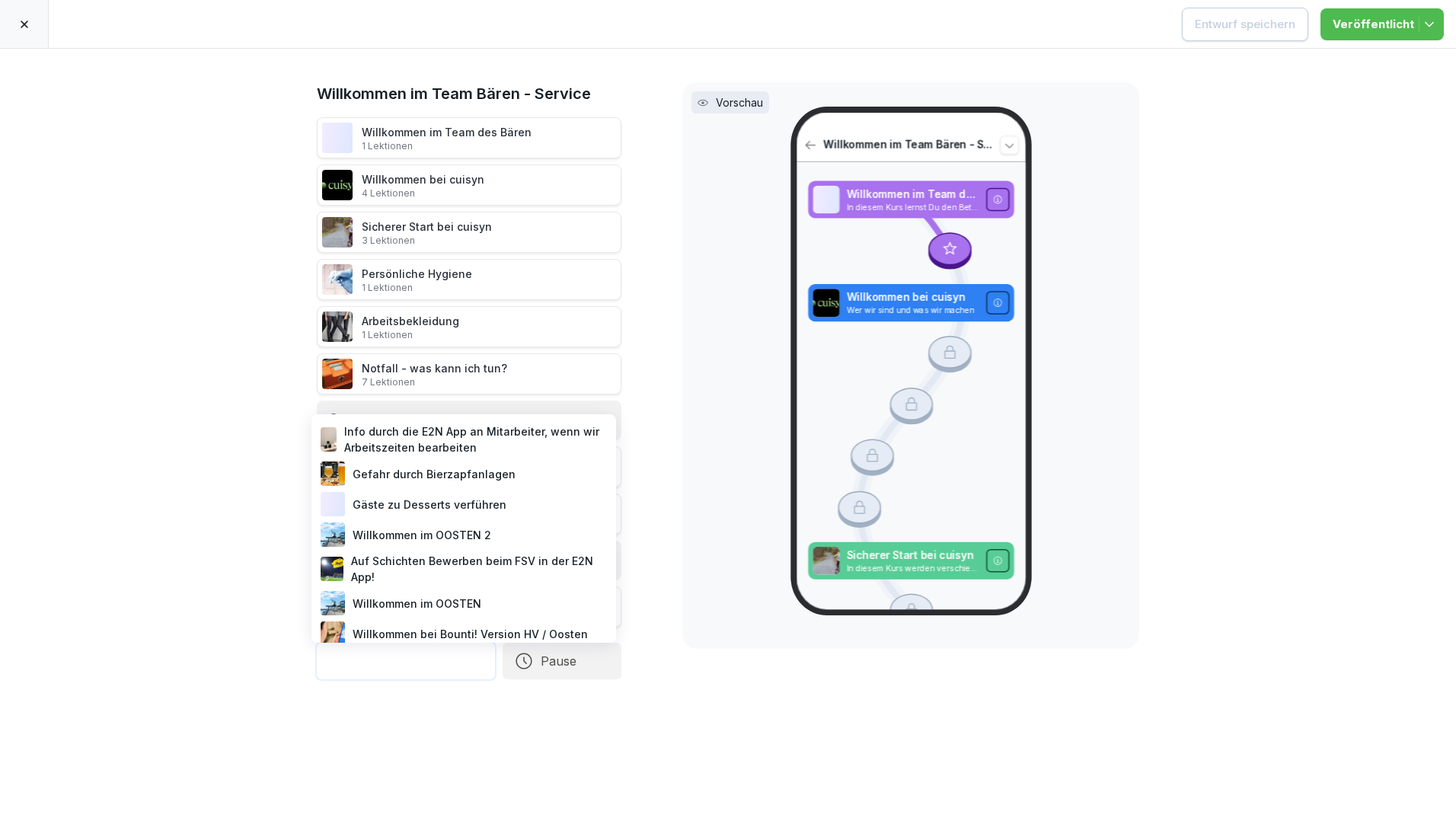
click at [421, 473] on div "Gefahr durch Bierzapfanlagen" at bounding box center [463, 473] width 292 height 31
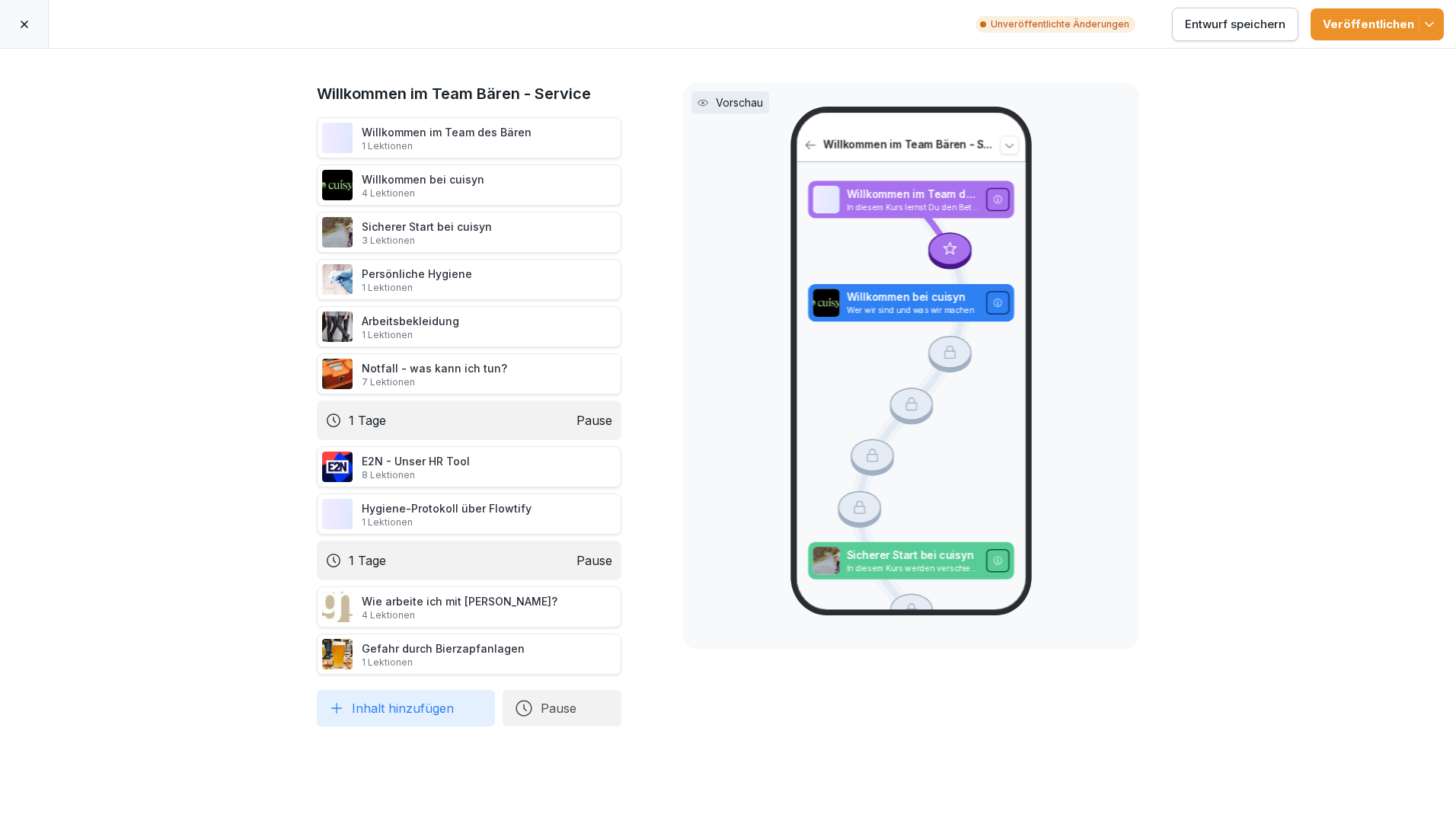
click at [1229, 25] on div "Entwurf speichern" at bounding box center [1235, 24] width 101 height 16
click at [395, 468] on div "E2N - Unser HR Tool 8 Lektionen" at bounding box center [415, 467] width 108 height 28
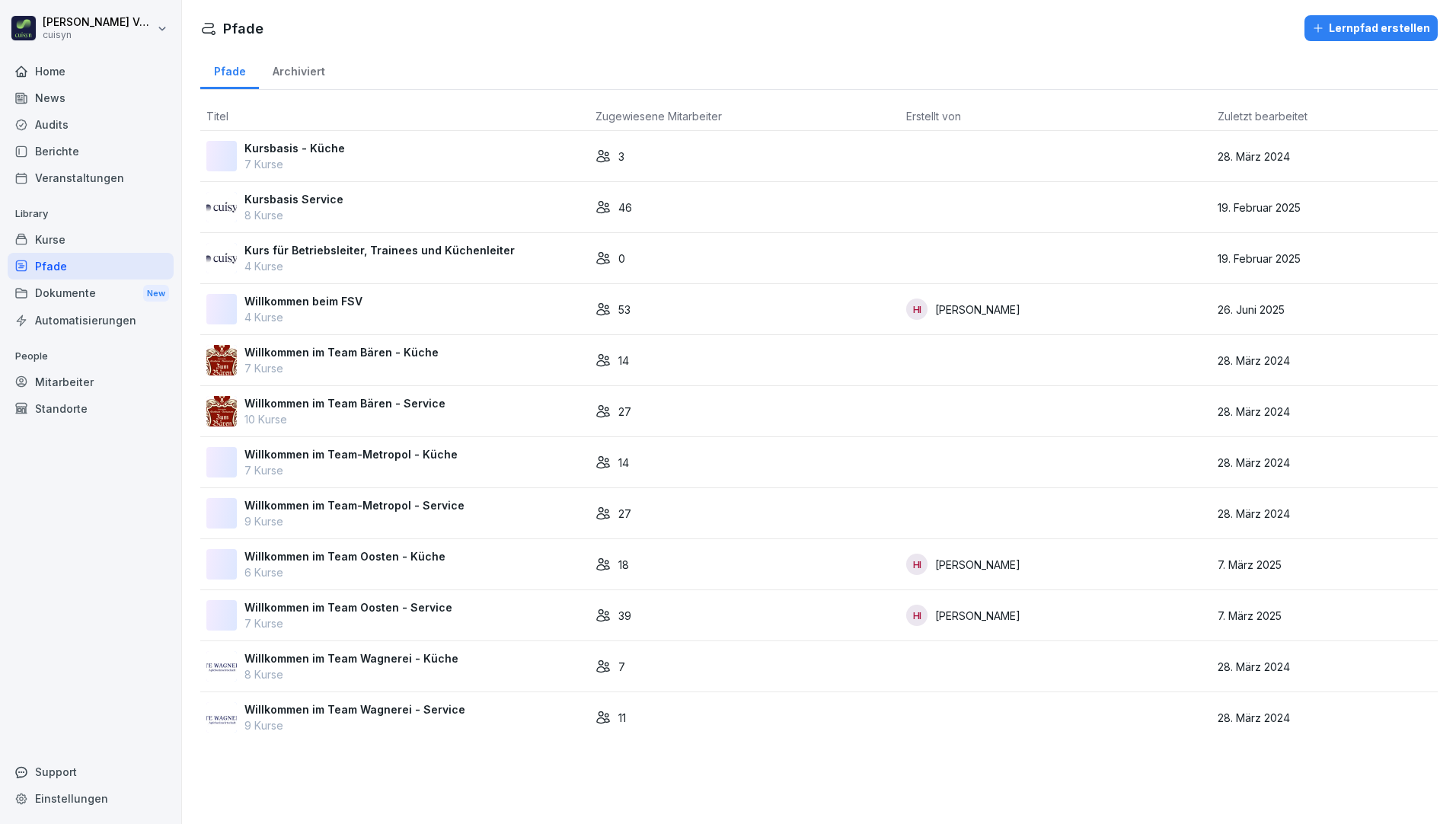
click at [54, 241] on div "Kurse" at bounding box center [90, 240] width 166 height 27
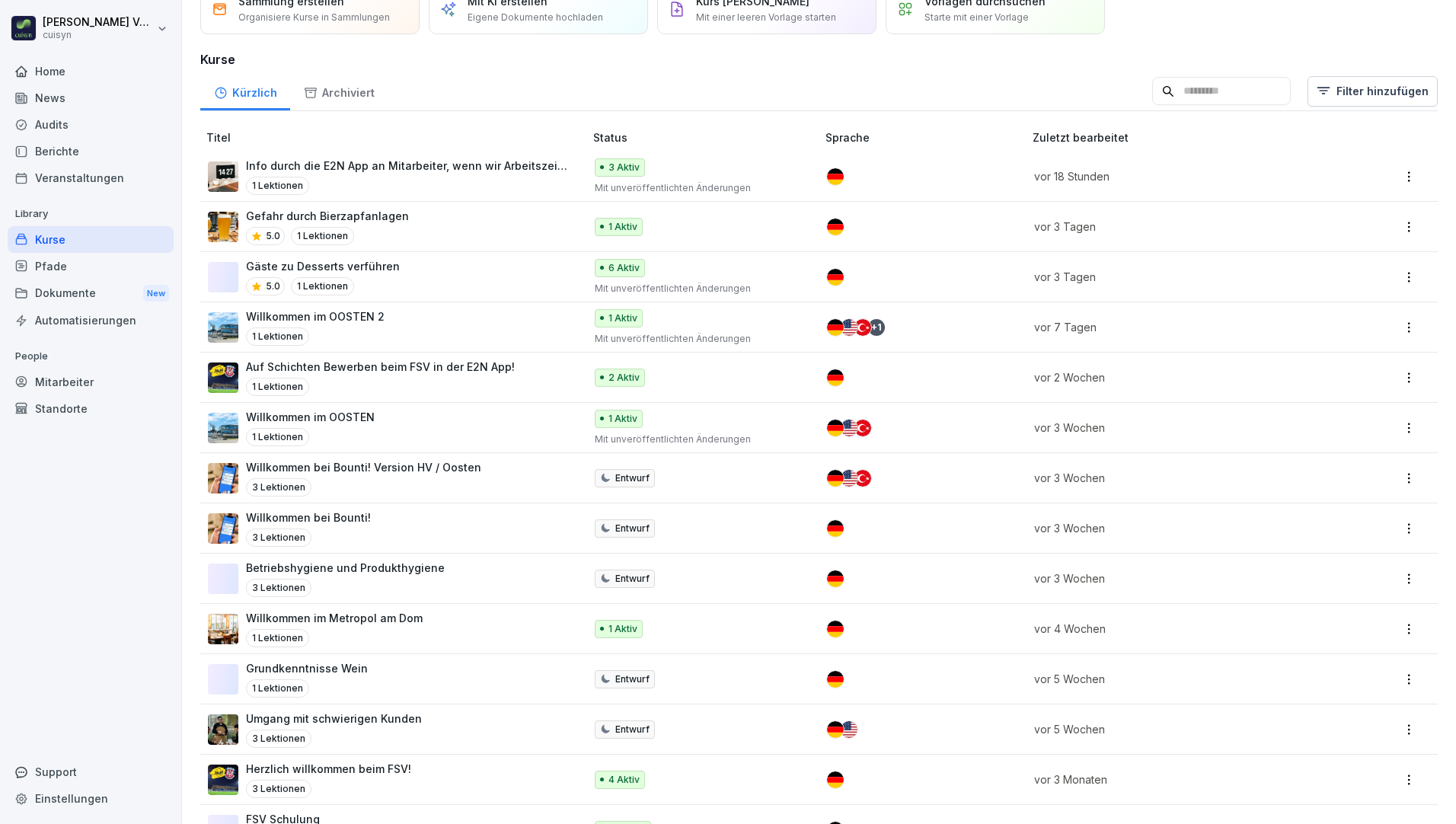
scroll to position [380, 0]
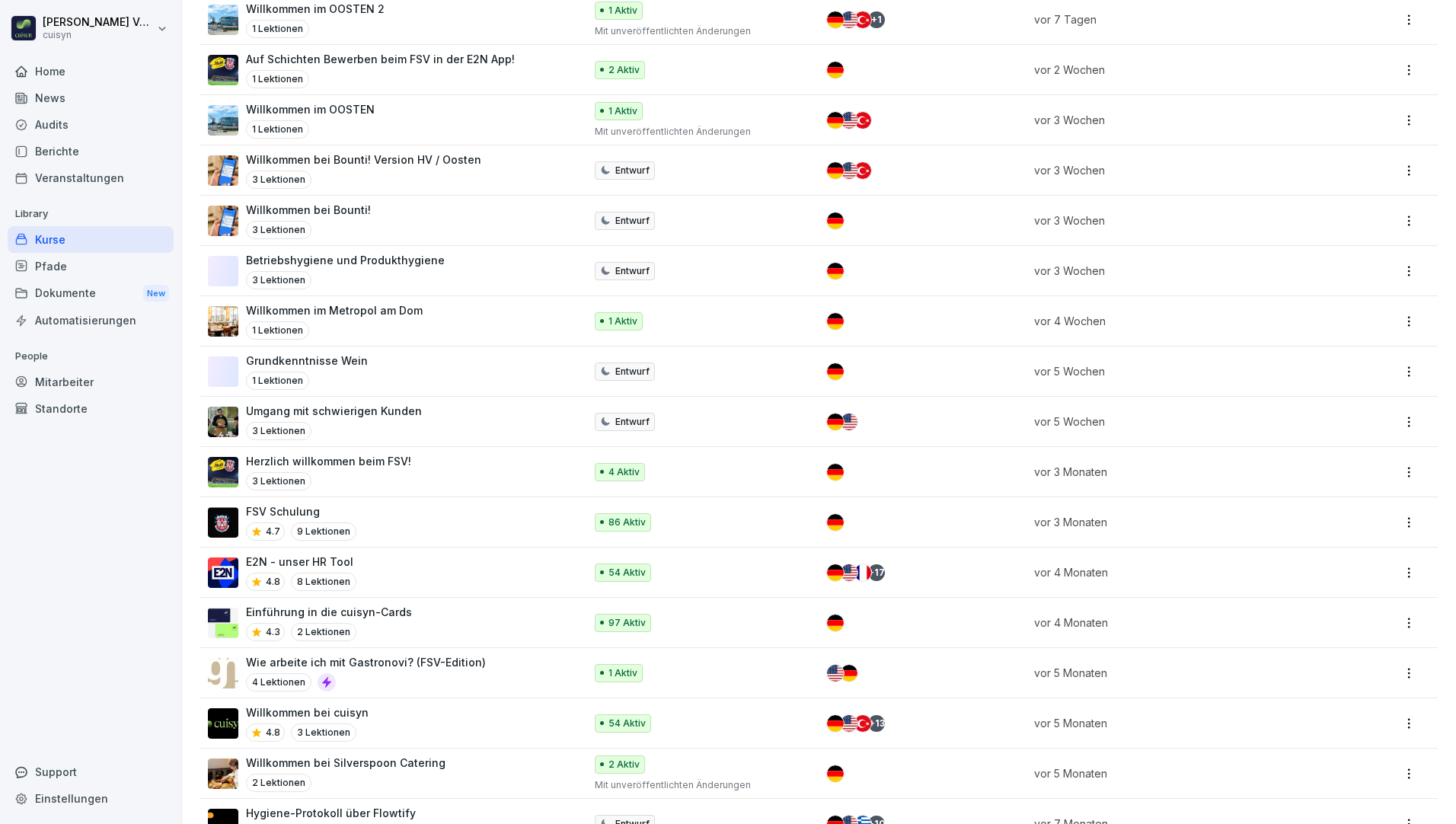
click at [417, 573] on div "E2N - unser HR Tool 4.8 8 Lektionen" at bounding box center [388, 572] width 361 height 37
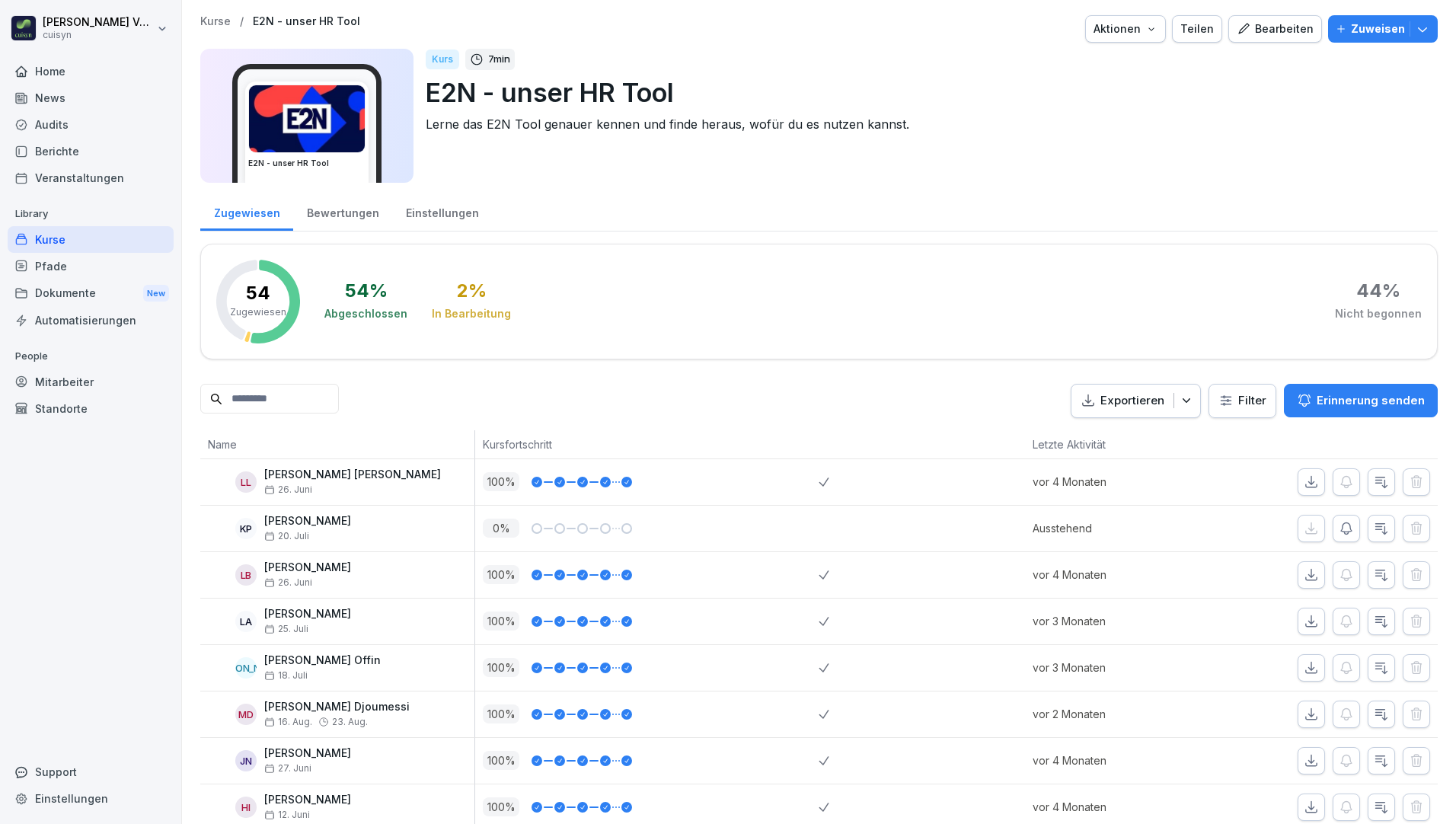
click at [1286, 20] on div "Bearbeiten" at bounding box center [1275, 28] width 77 height 16
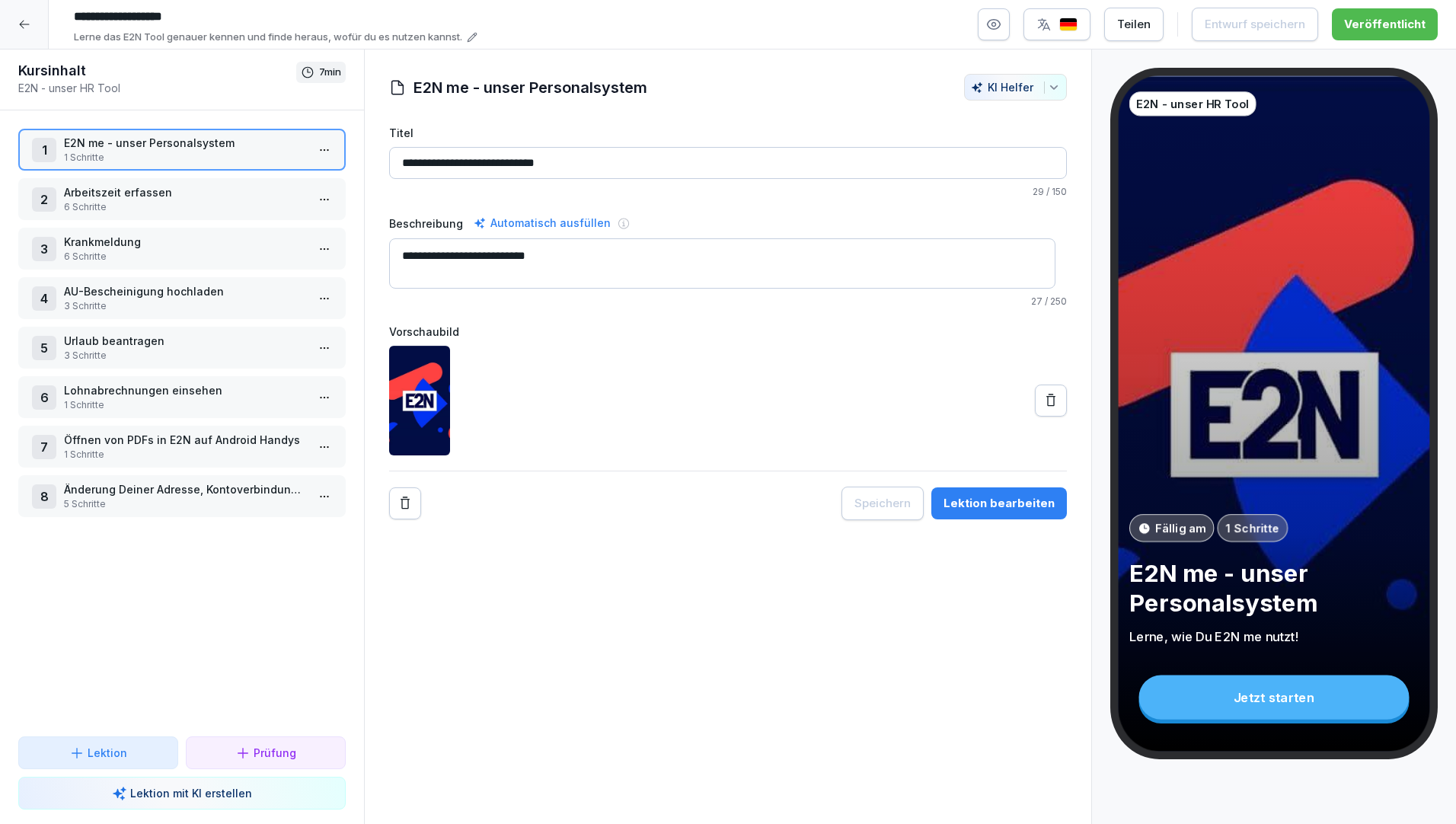
click at [472, 38] on icon at bounding box center [472, 36] width 11 height 11
click at [247, 13] on input "**********" at bounding box center [295, 16] width 457 height 26
click at [802, 391] on div at bounding box center [728, 401] width 678 height 109
click at [733, 519] on div "Speichern Lektion bearbeiten" at bounding box center [728, 503] width 678 height 34
click at [1146, 28] on div "Teilen" at bounding box center [1133, 24] width 34 height 16
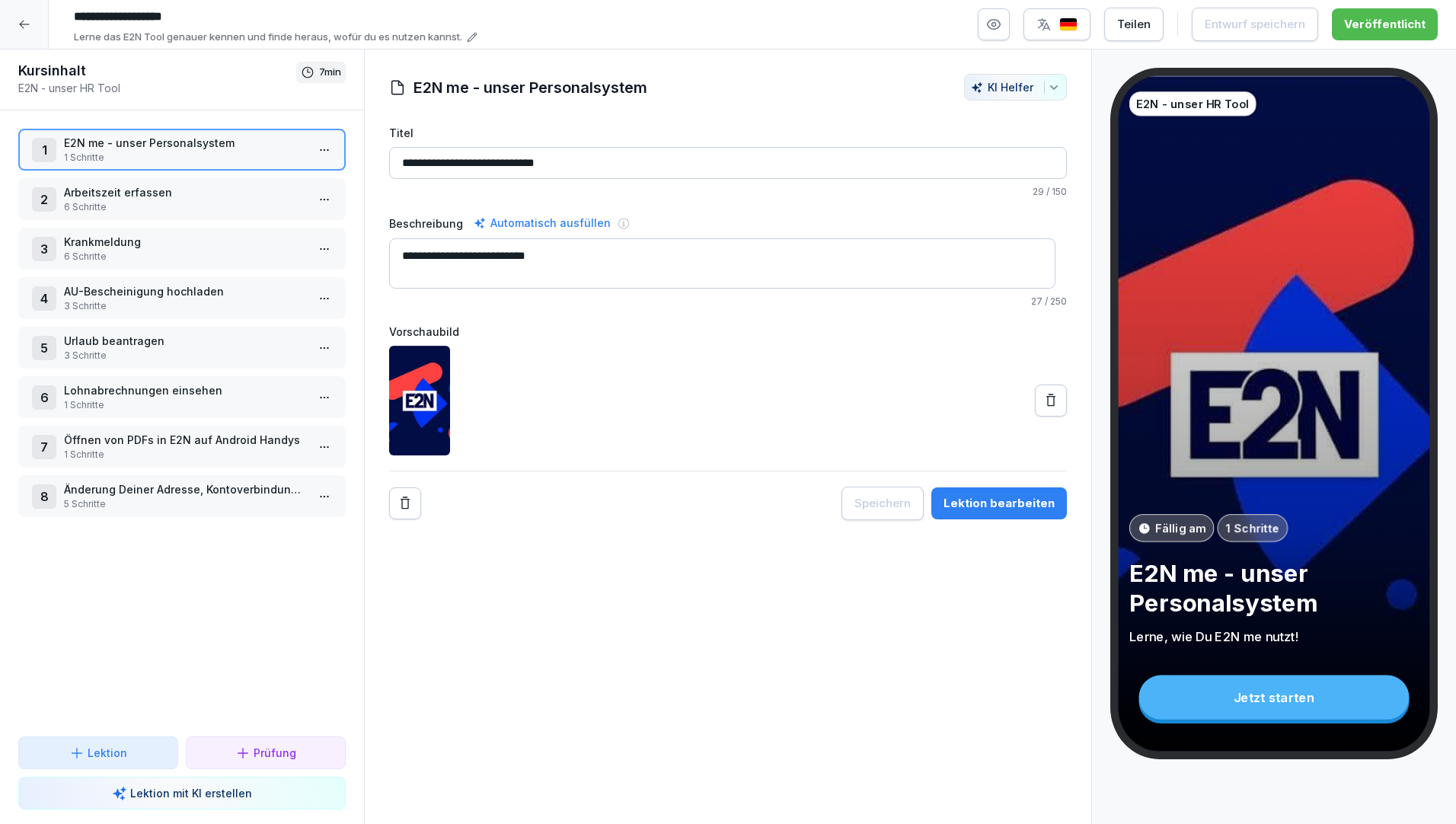
click at [879, 357] on div at bounding box center [728, 401] width 678 height 109
click at [33, 23] on div at bounding box center [24, 24] width 49 height 49
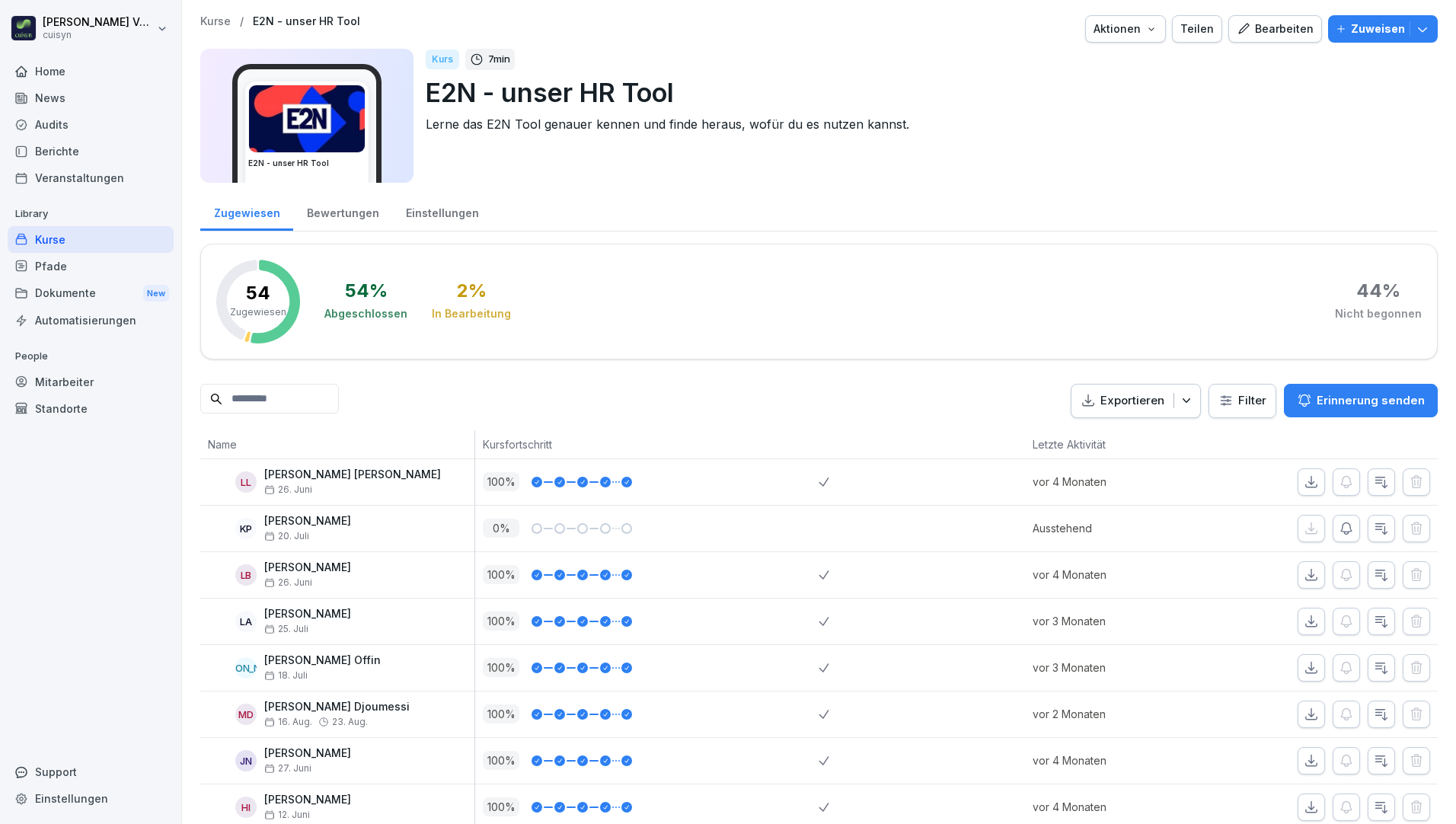
click at [1145, 28] on icon "button" at bounding box center [1151, 29] width 12 height 12
click at [1062, 58] on p "Kurs duplizieren" at bounding box center [1065, 64] width 81 height 13
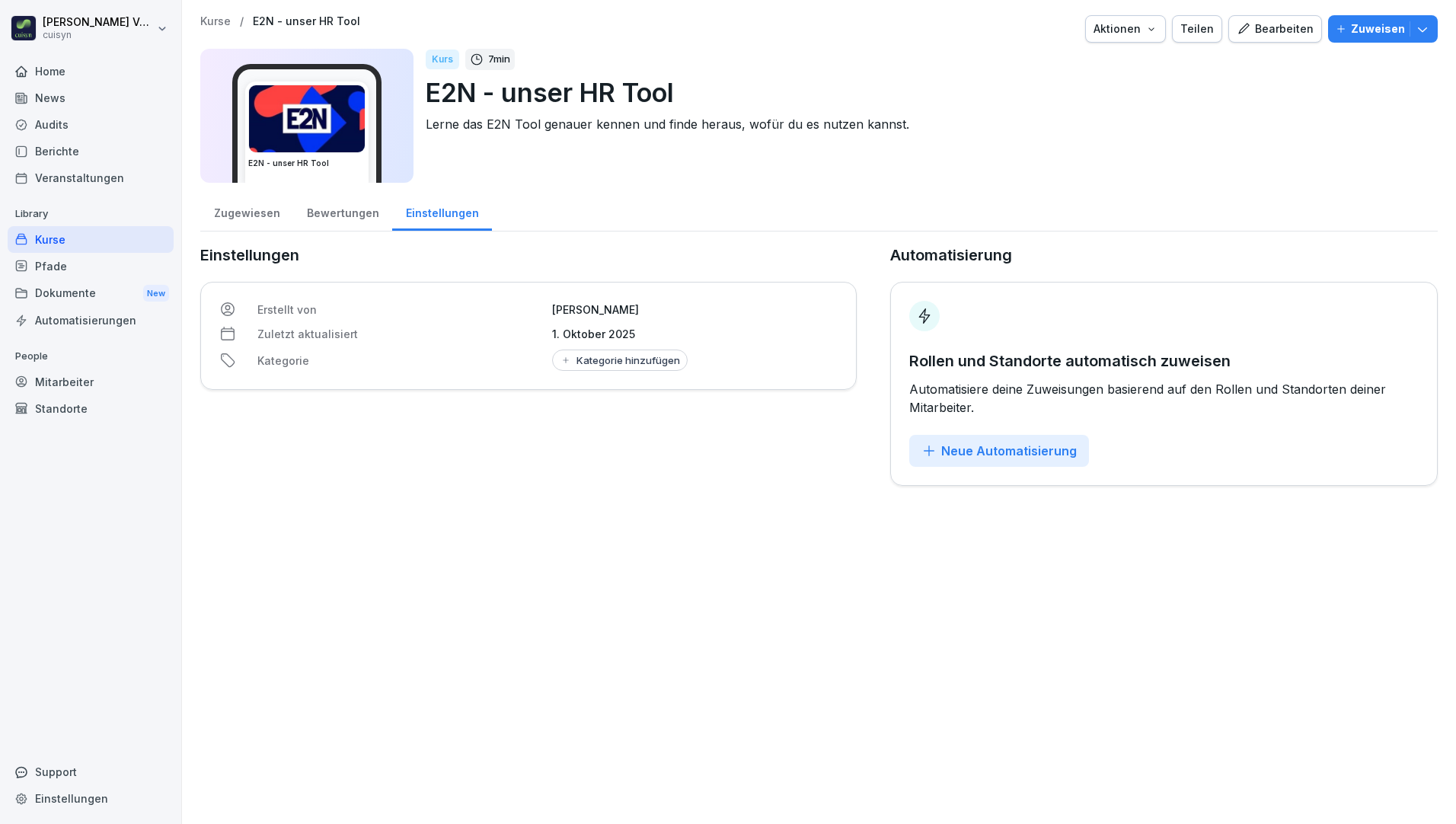
click at [1262, 32] on div "Bearbeiten" at bounding box center [1275, 28] width 77 height 16
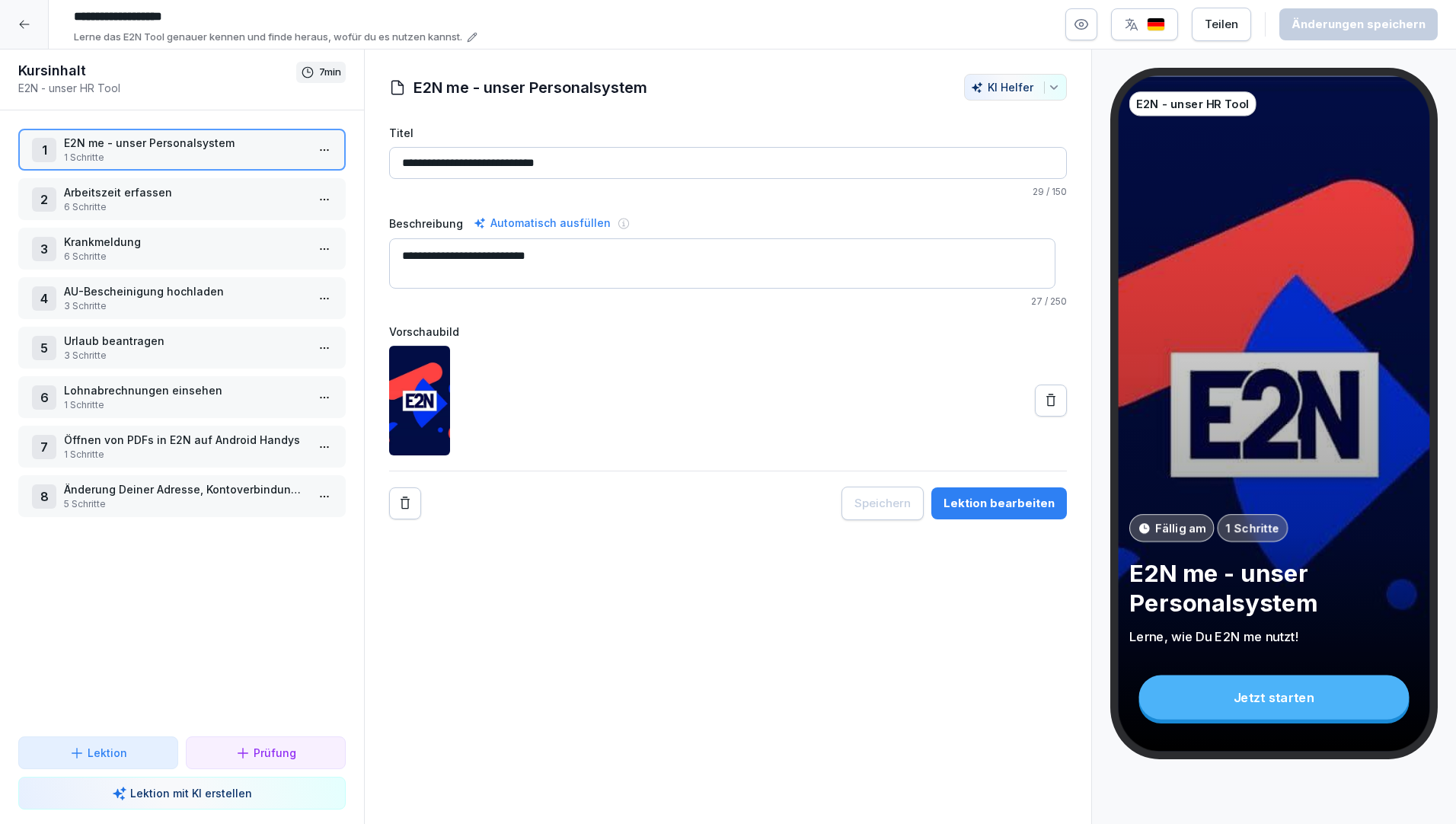
click at [261, 13] on input "**********" at bounding box center [295, 16] width 457 height 26
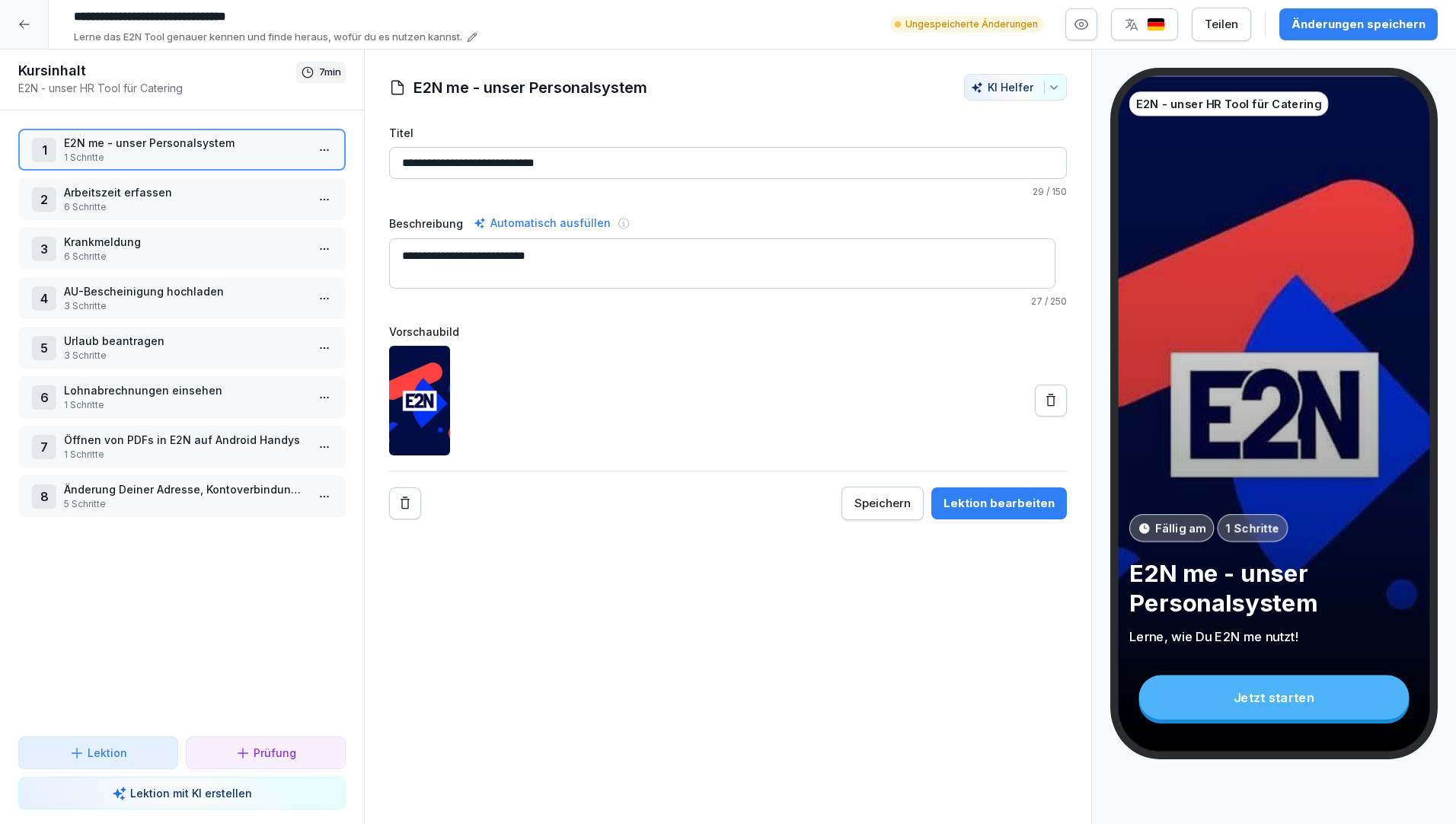
type input "**********"
click at [1376, 25] on div "Änderungen speichern" at bounding box center [1358, 24] width 134 height 16
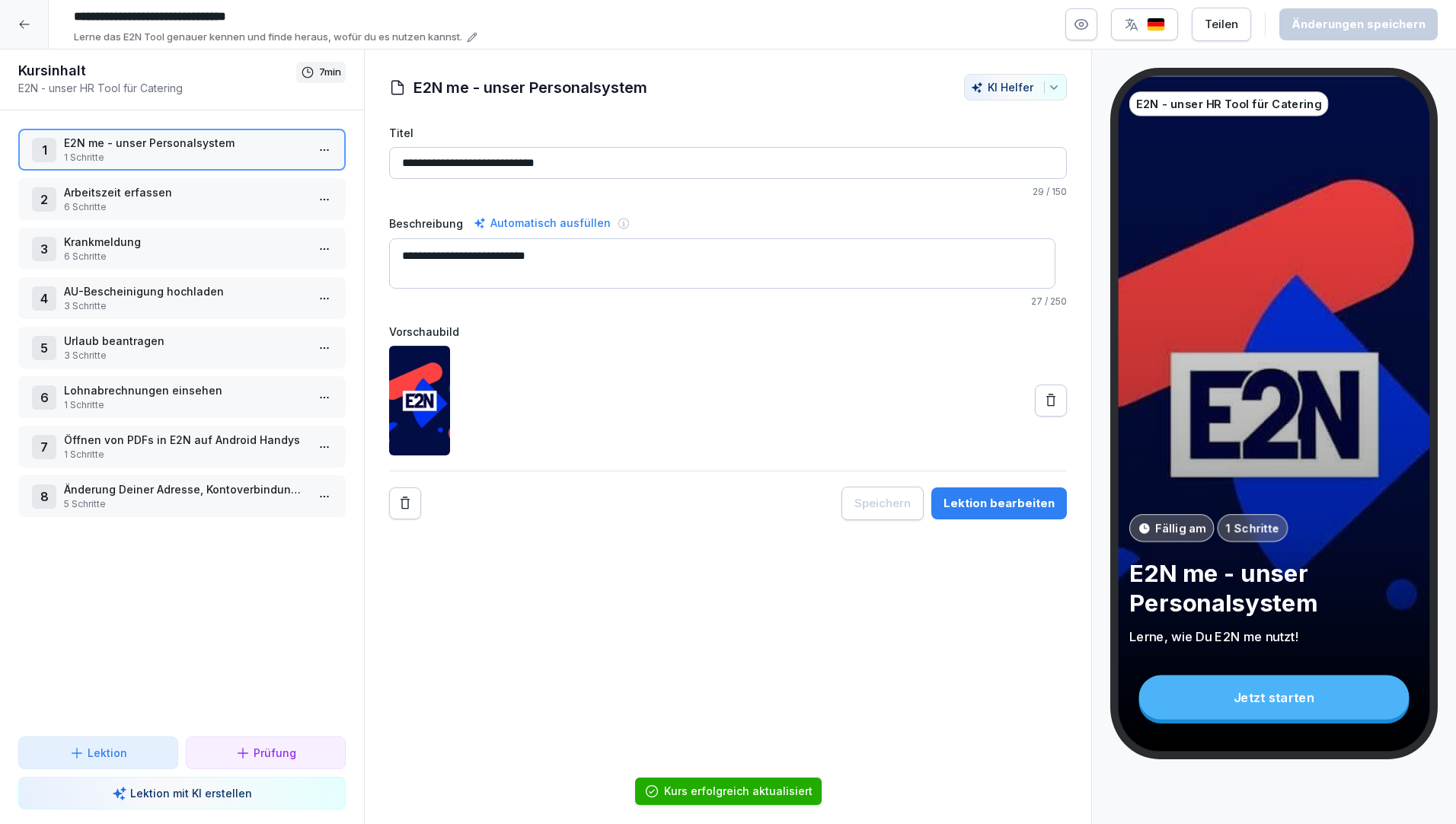
click at [24, 27] on icon at bounding box center [24, 24] width 12 height 12
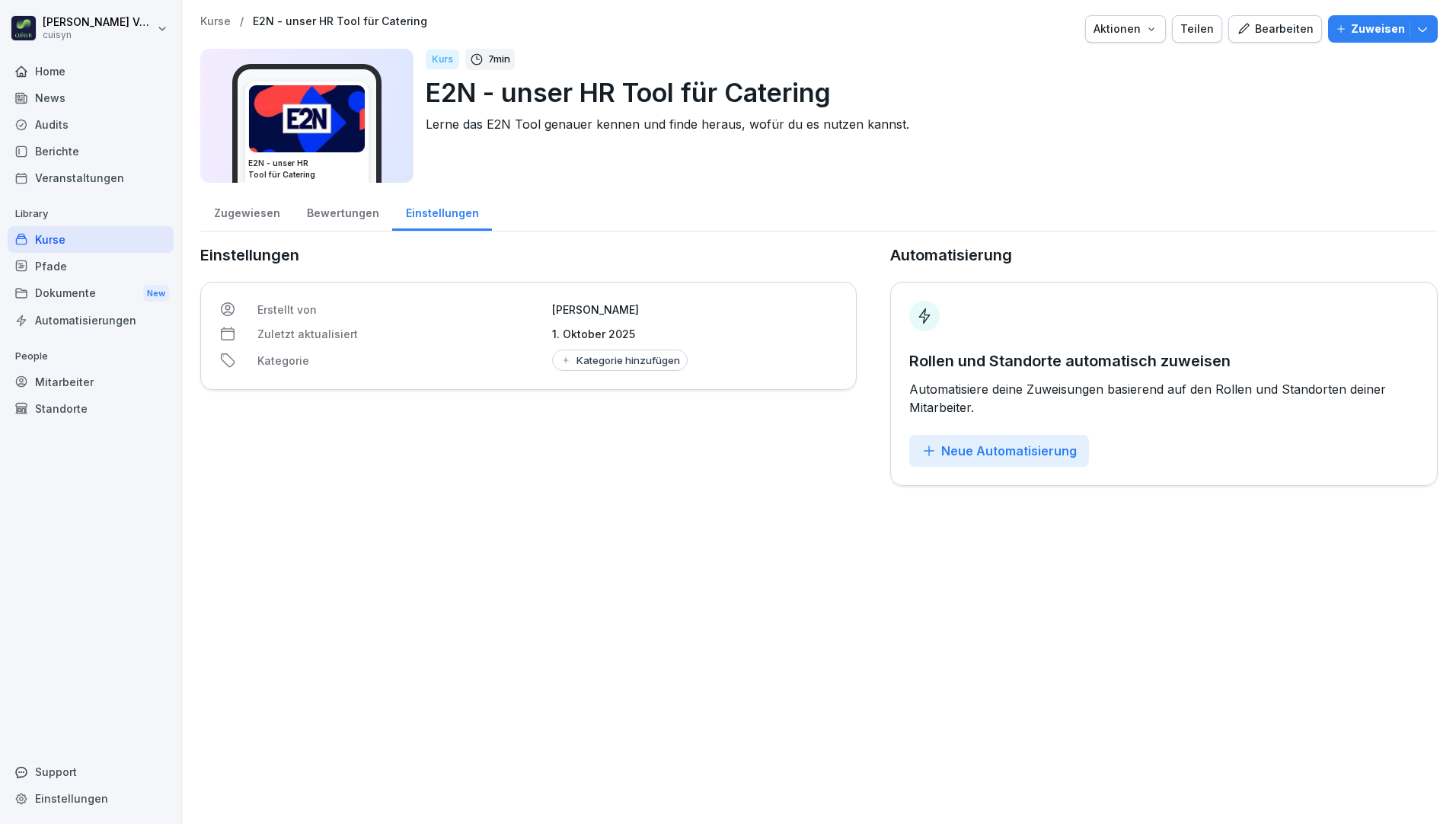
click at [87, 237] on div "Kurse" at bounding box center [90, 240] width 166 height 27
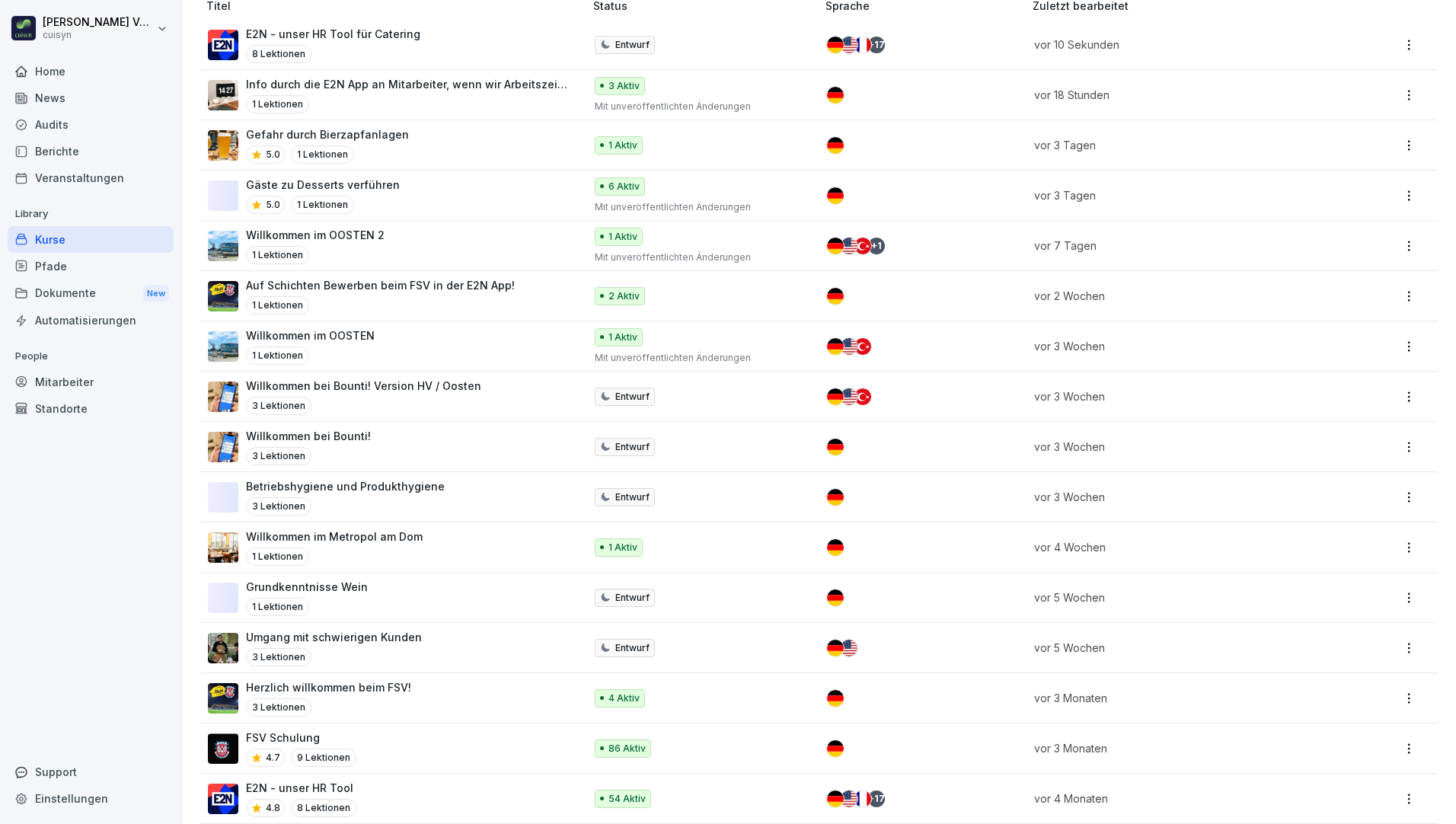
scroll to position [305, 0]
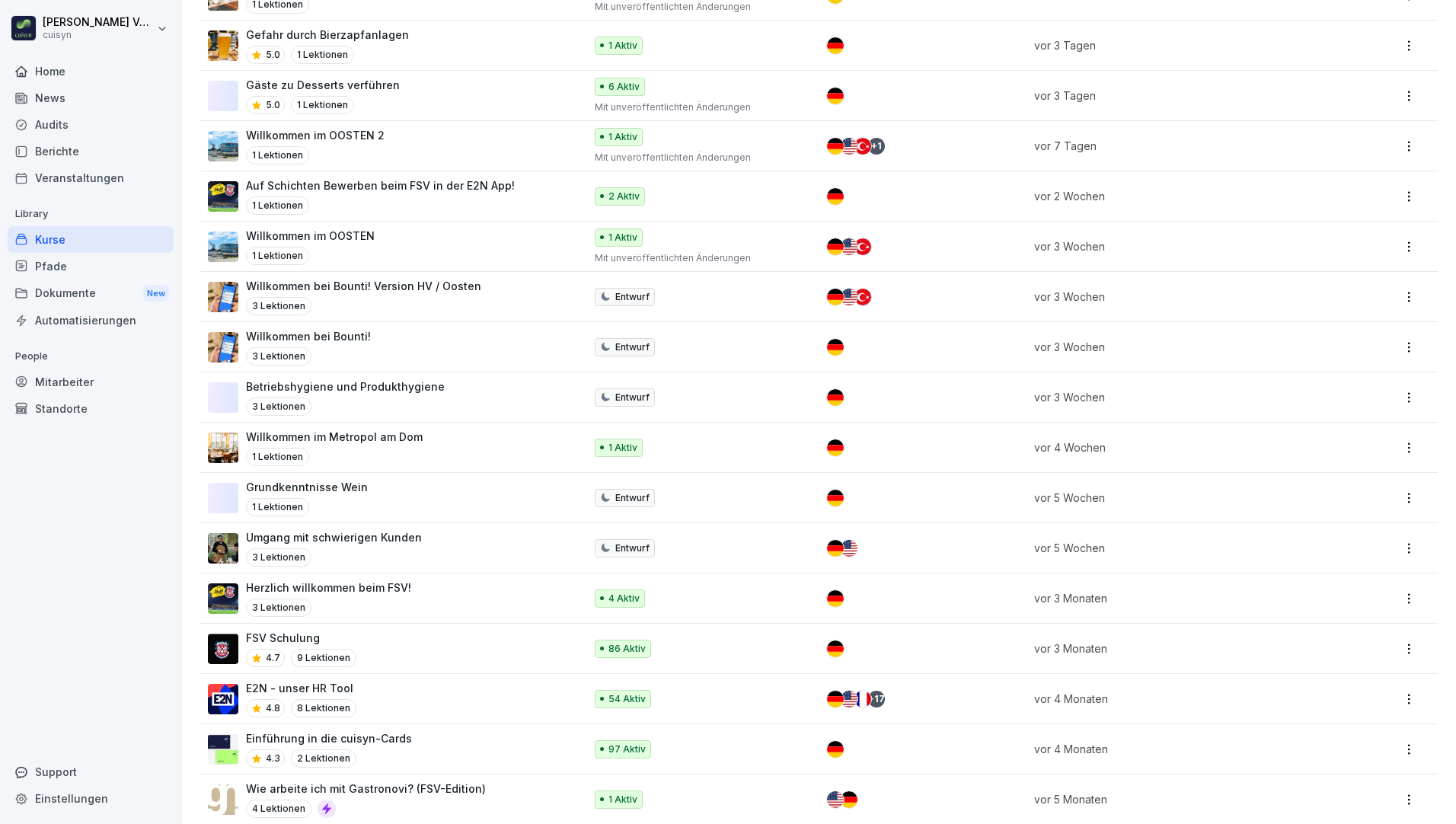
click at [324, 683] on p "E2N - unser HR Tool" at bounding box center [301, 687] width 110 height 16
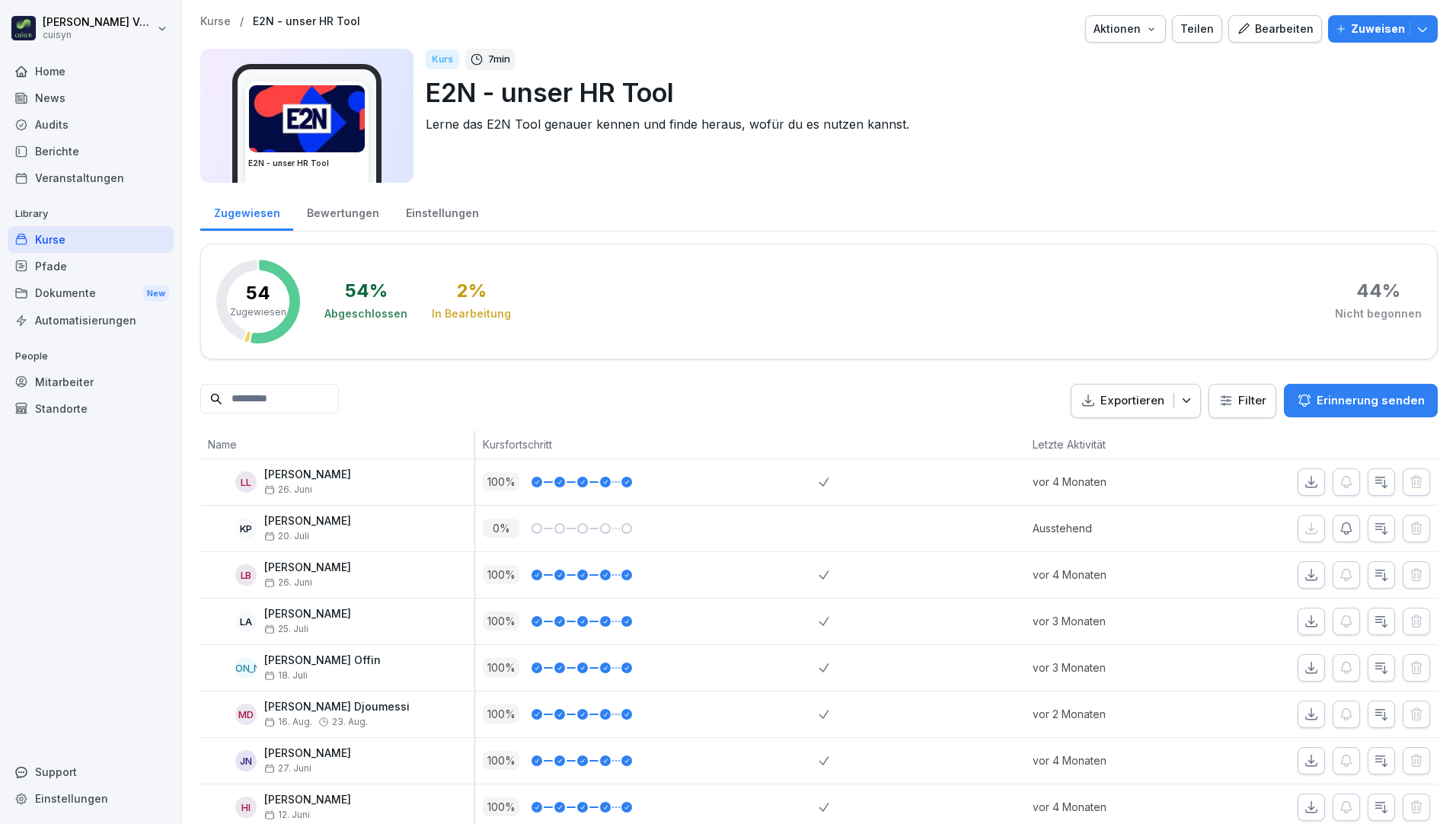
click at [1271, 28] on div "Bearbeiten" at bounding box center [1275, 28] width 77 height 16
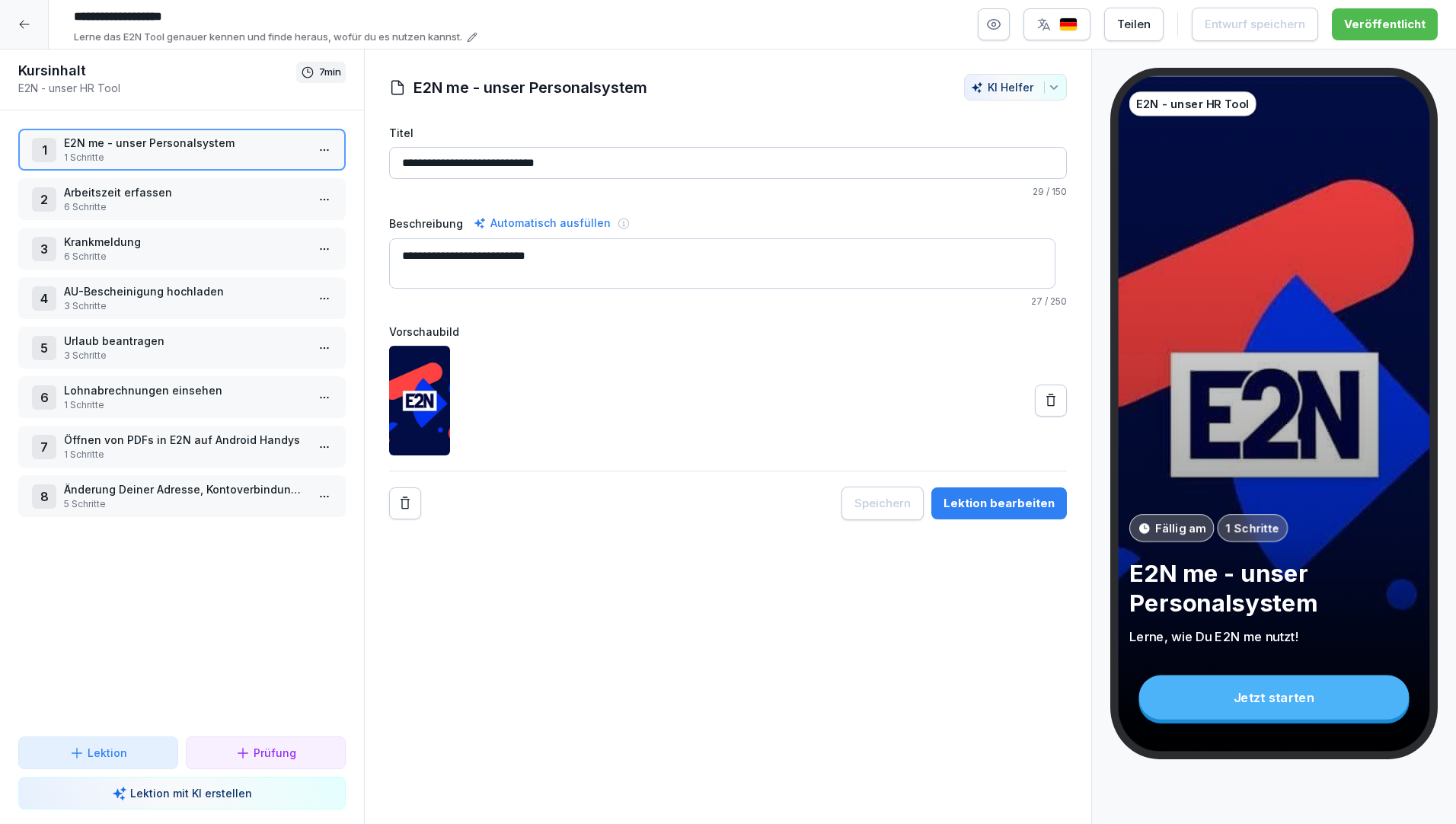
click at [229, 193] on p "Arbeitszeit erfassen" at bounding box center [185, 192] width 243 height 16
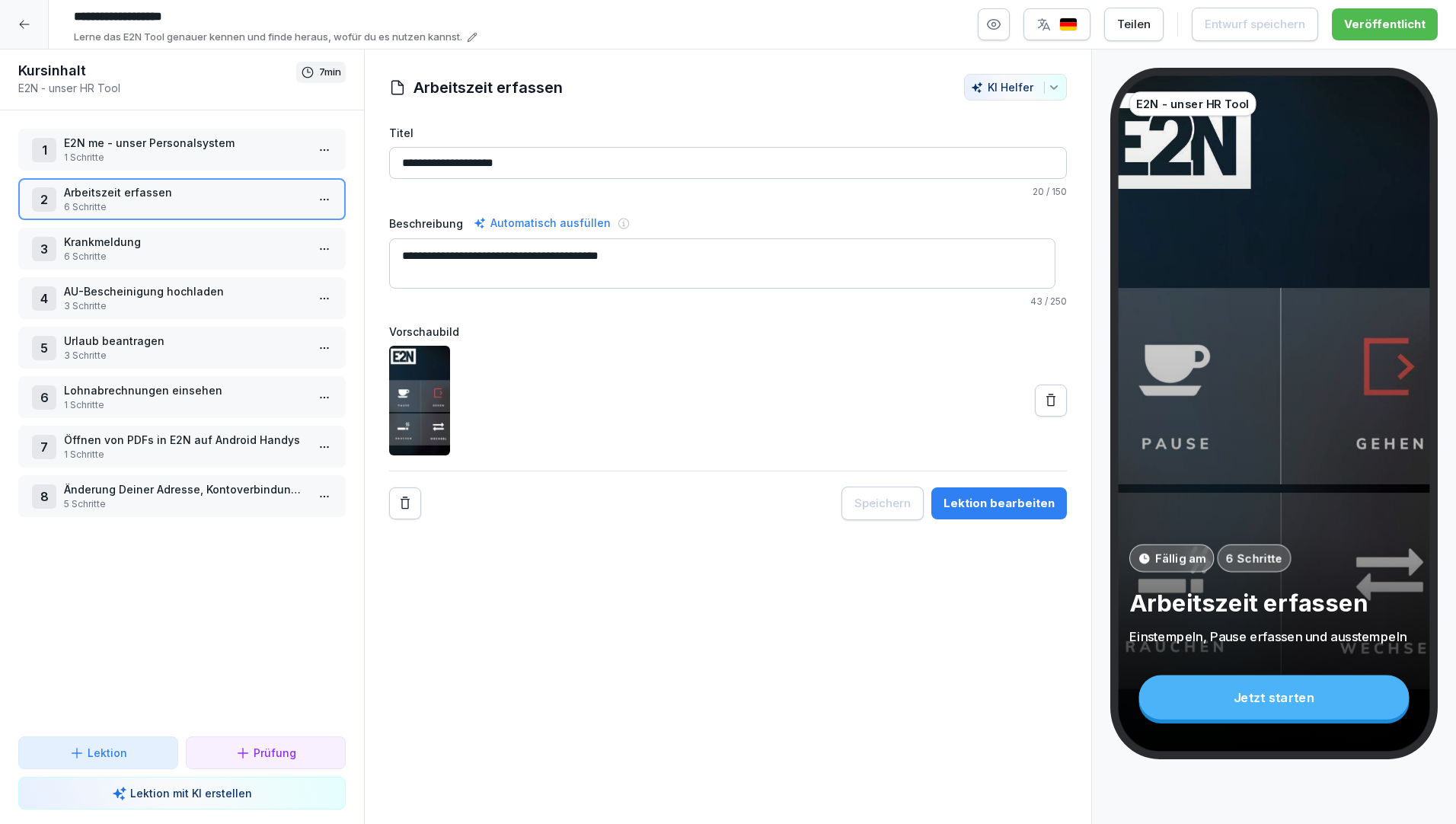
click at [982, 504] on div "Lektion bearbeiten" at bounding box center [999, 502] width 111 height 16
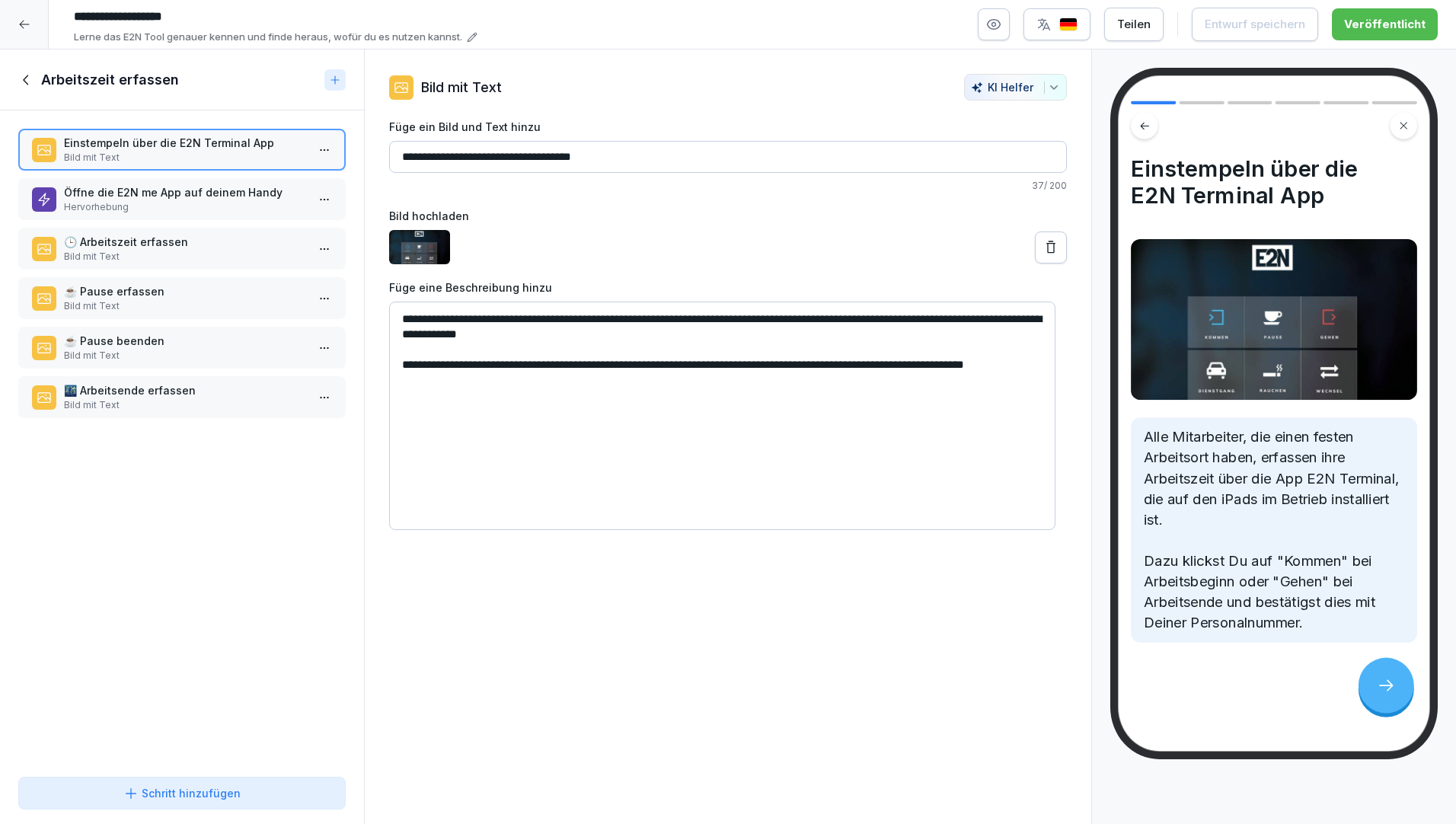
click at [205, 198] on p "Öffne die E2N me App auf deinem Handy" at bounding box center [185, 192] width 243 height 16
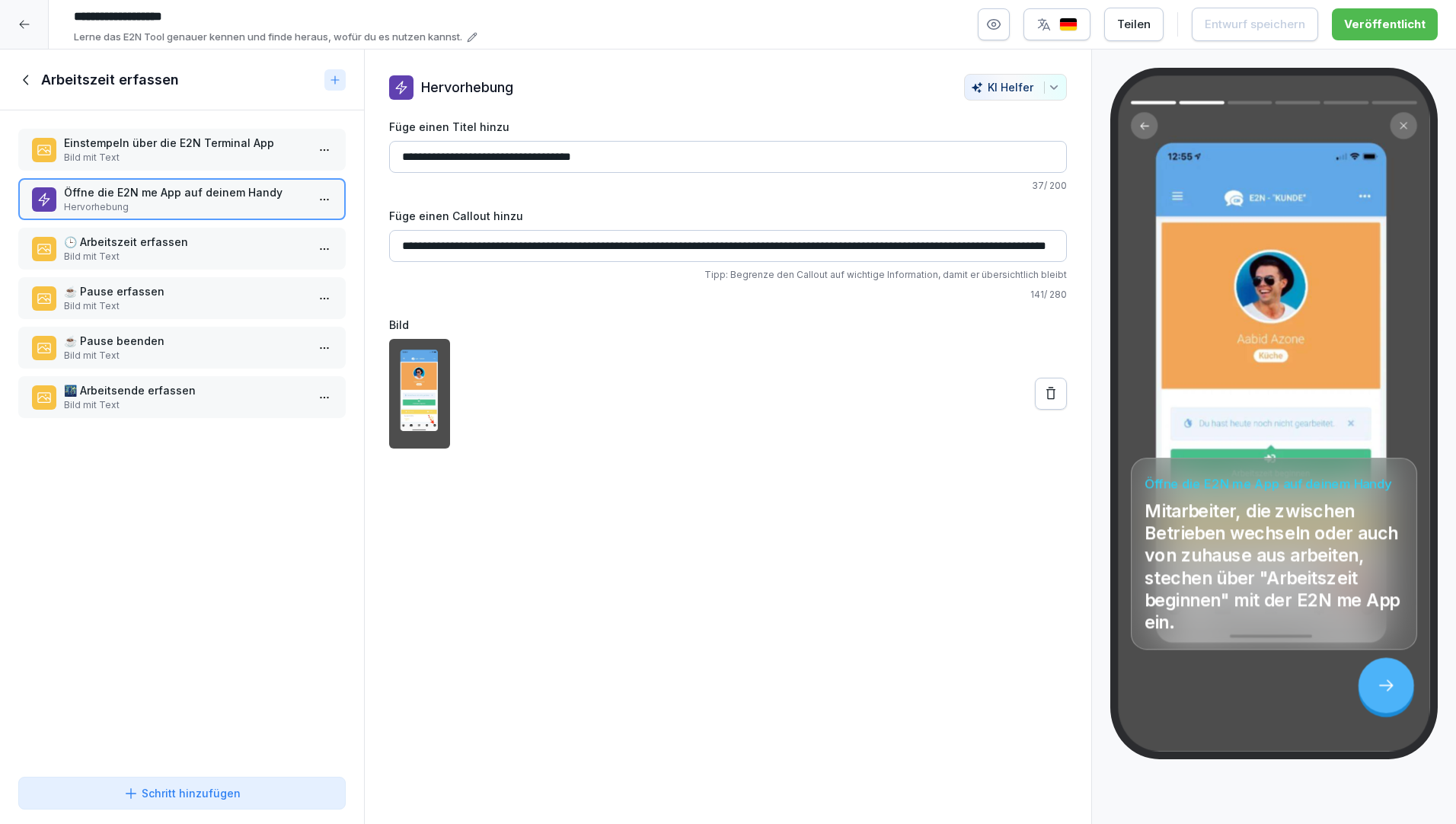
click at [402, 247] on input "**********" at bounding box center [728, 245] width 678 height 32
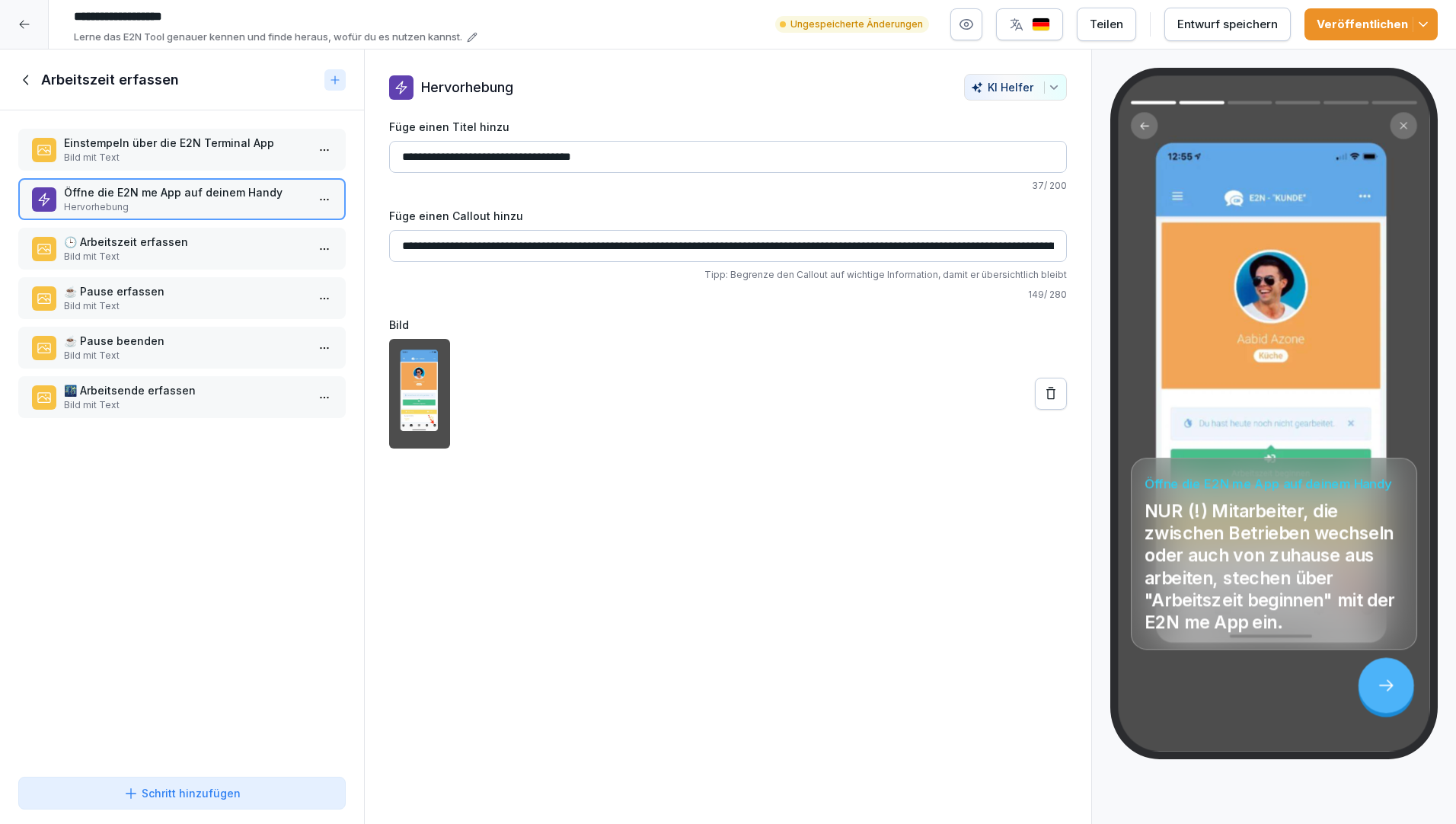
type input "**********"
click at [574, 434] on div at bounding box center [728, 394] width 678 height 109
click at [942, 242] on input "**********" at bounding box center [728, 245] width 678 height 32
click at [1215, 26] on div "Entwurf speichern" at bounding box center [1227, 24] width 101 height 16
click at [29, 25] on icon at bounding box center [24, 24] width 12 height 12
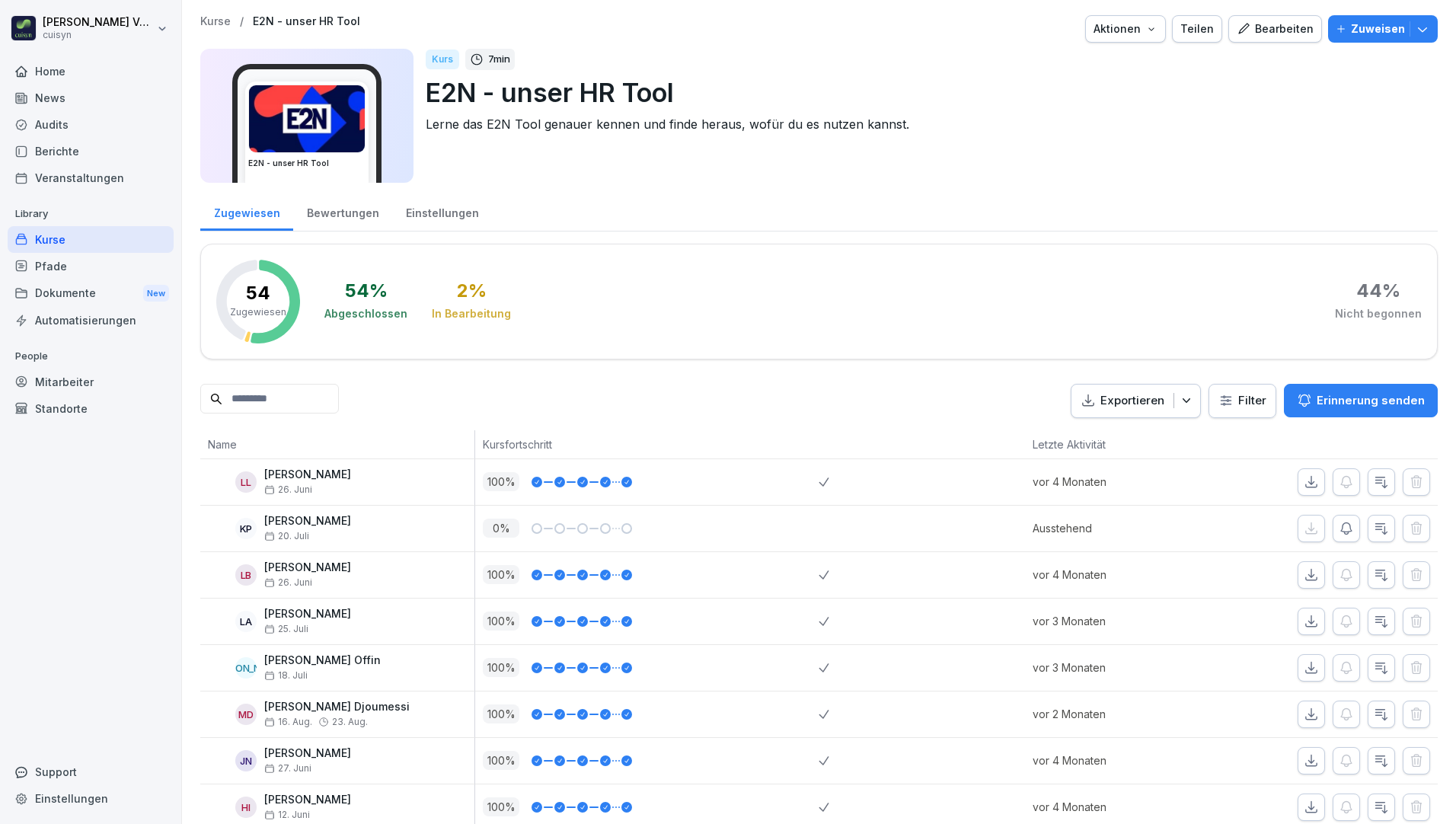
click at [29, 25] on html "Holger Völsch cuisyn Home News Audits Berichte Veranstaltungen Library Kurse Pf…" at bounding box center [728, 412] width 1456 height 824
click at [42, 237] on html "Holger Völsch cuisyn Home News Audits Berichte Veranstaltungen Library Kurse Pf…" at bounding box center [728, 412] width 1456 height 824
click at [54, 239] on div "Kurse" at bounding box center [90, 240] width 166 height 27
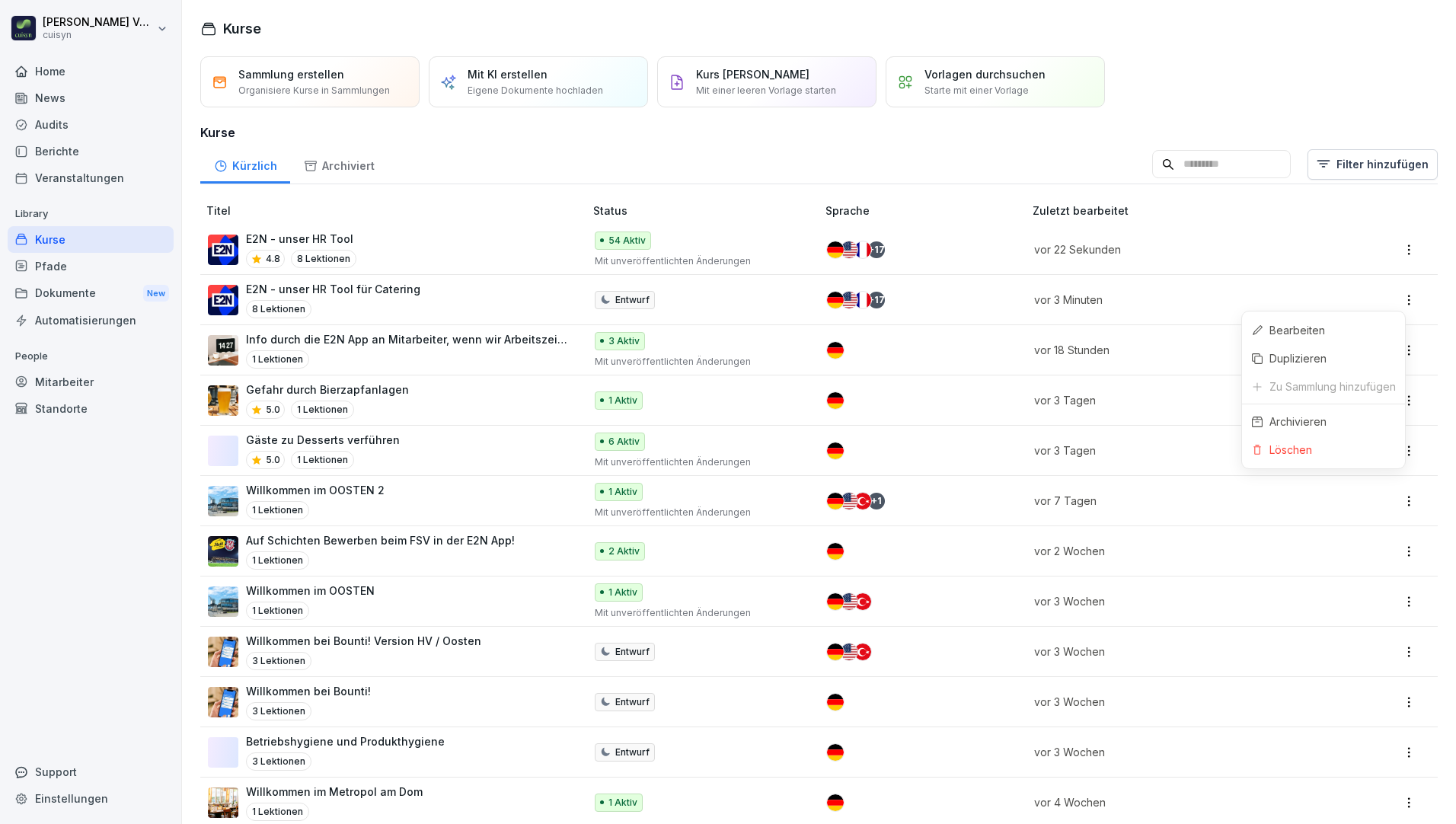
click at [1401, 298] on html "Holger Völsch cuisyn Home News Audits Berichte Veranstaltungen Library Kurse Pf…" at bounding box center [728, 412] width 1456 height 824
click at [1296, 450] on div "Löschen" at bounding box center [1290, 449] width 42 height 16
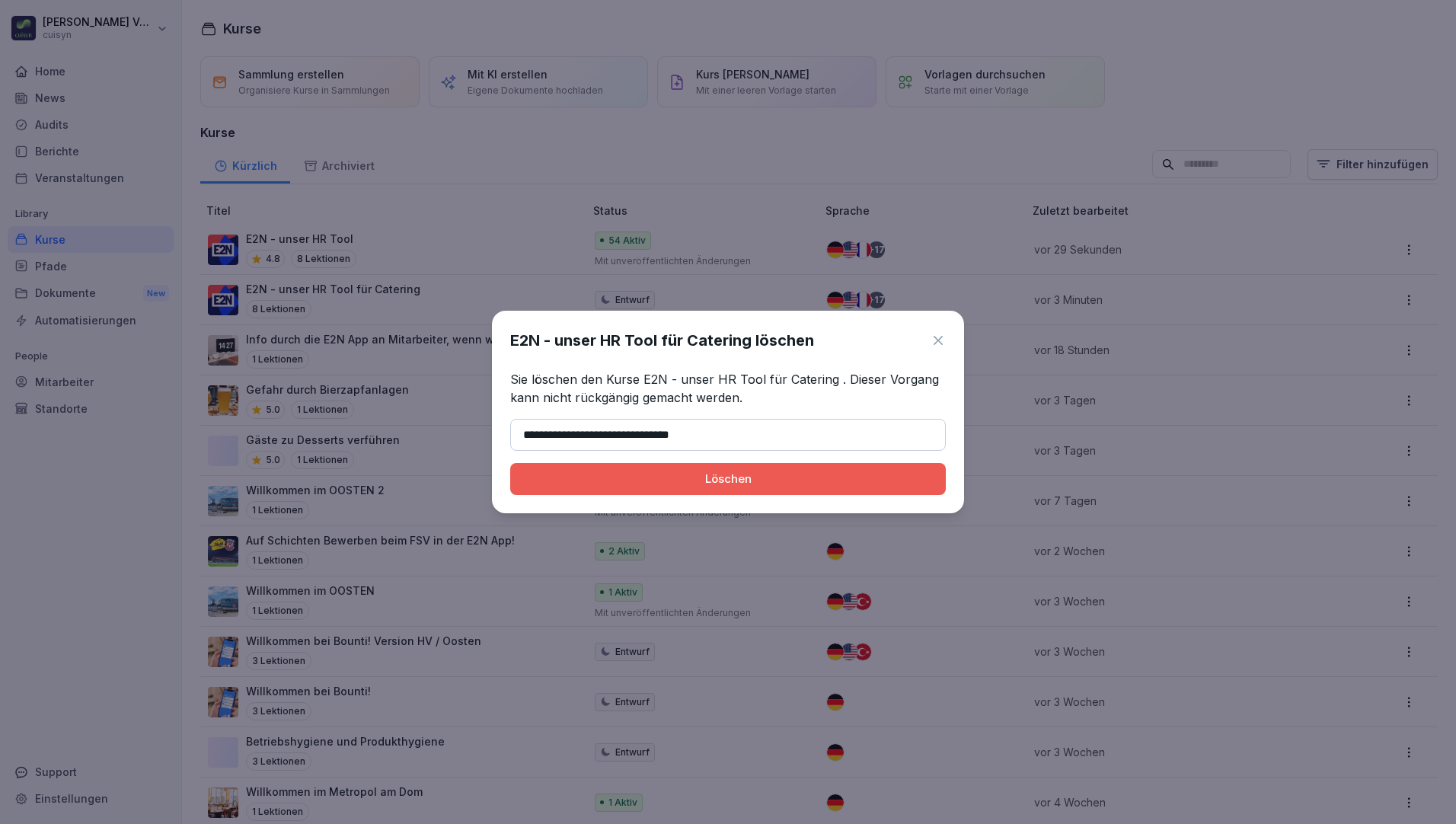
click at [797, 477] on div "Löschen" at bounding box center [728, 478] width 411 height 16
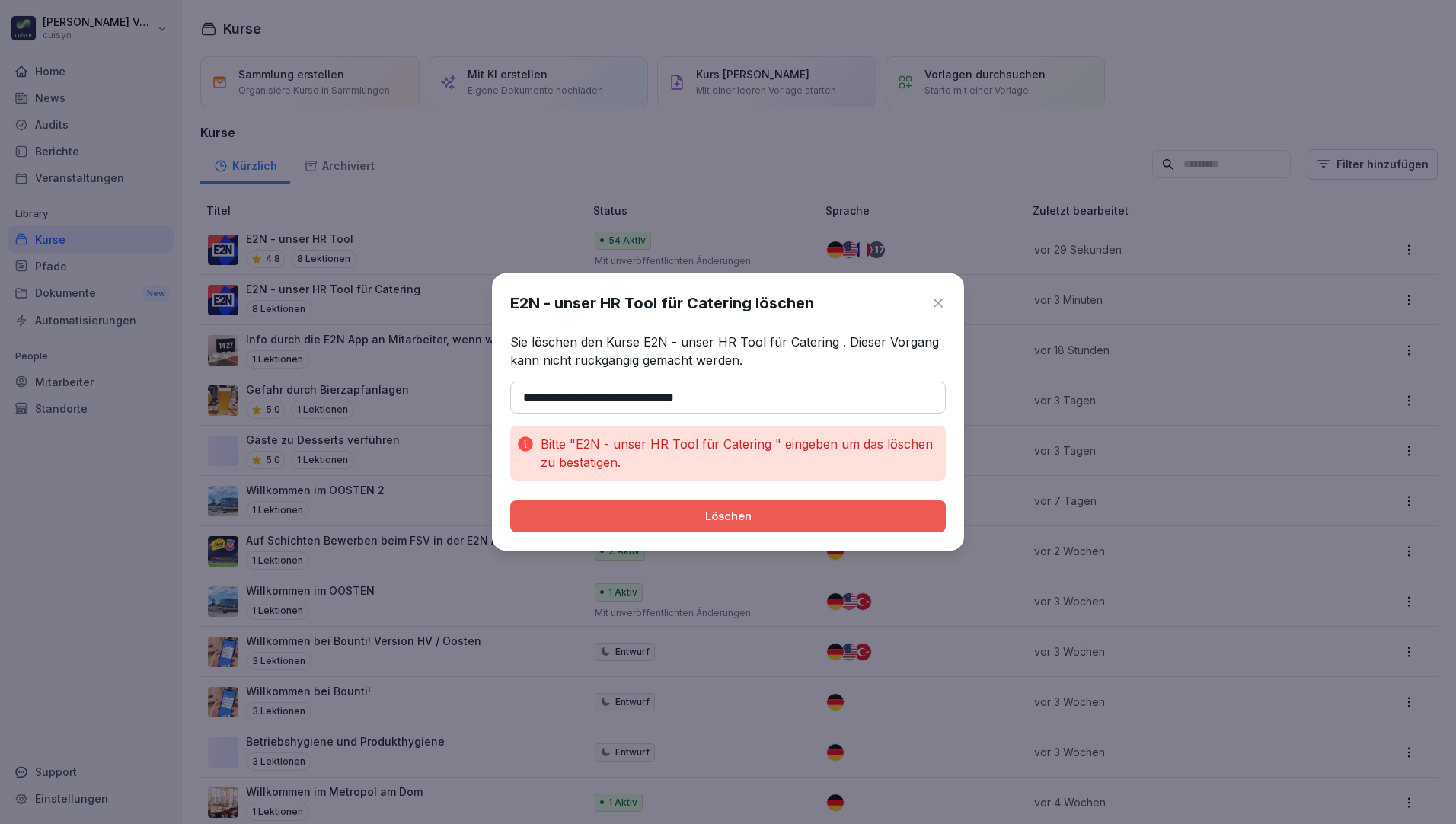
click at [751, 513] on div "Löschen" at bounding box center [728, 515] width 411 height 16
click at [628, 399] on input "**********" at bounding box center [728, 397] width 435 height 32
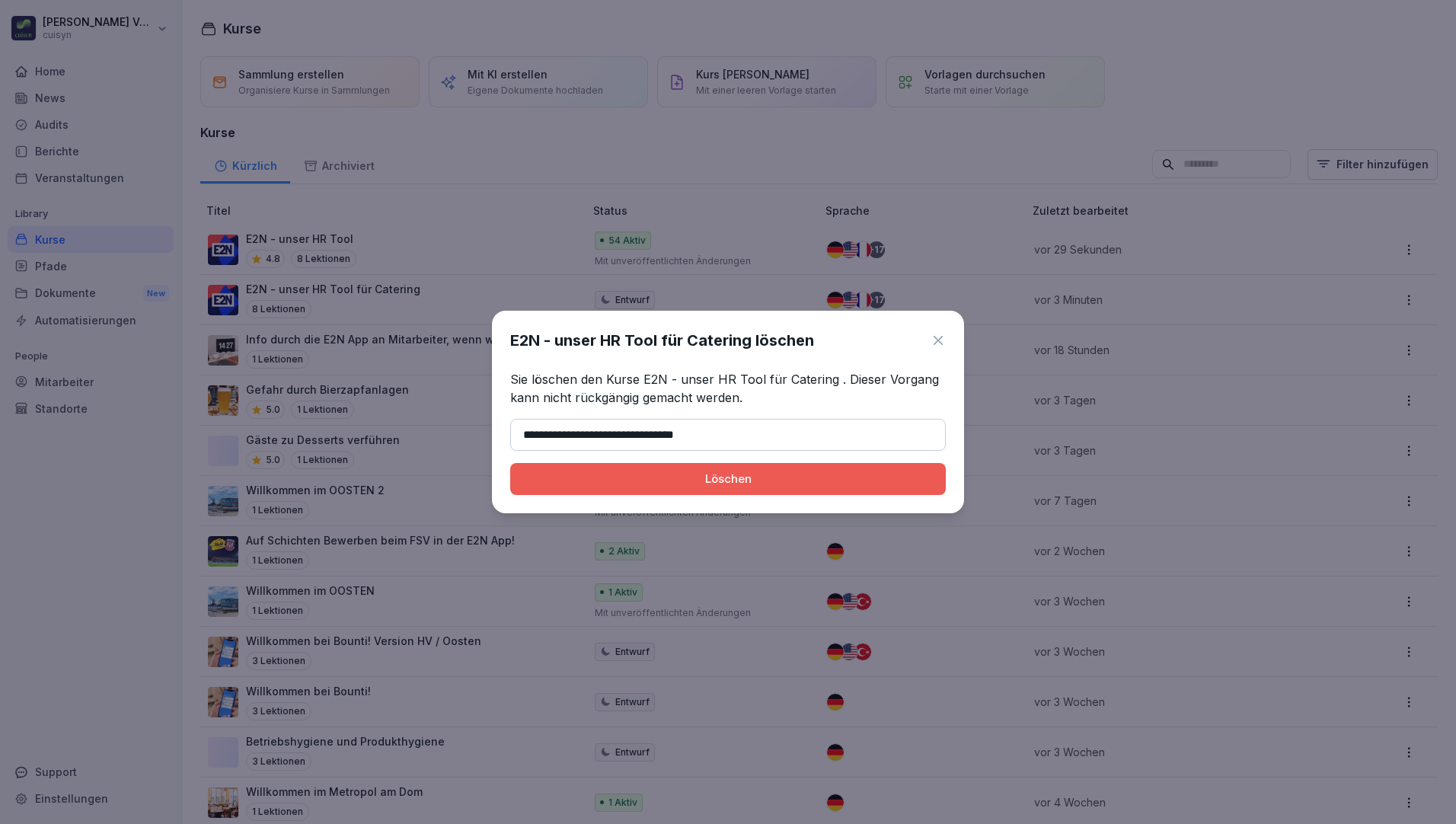
type input "**********"
click at [683, 485] on div "Löschen" at bounding box center [728, 478] width 411 height 16
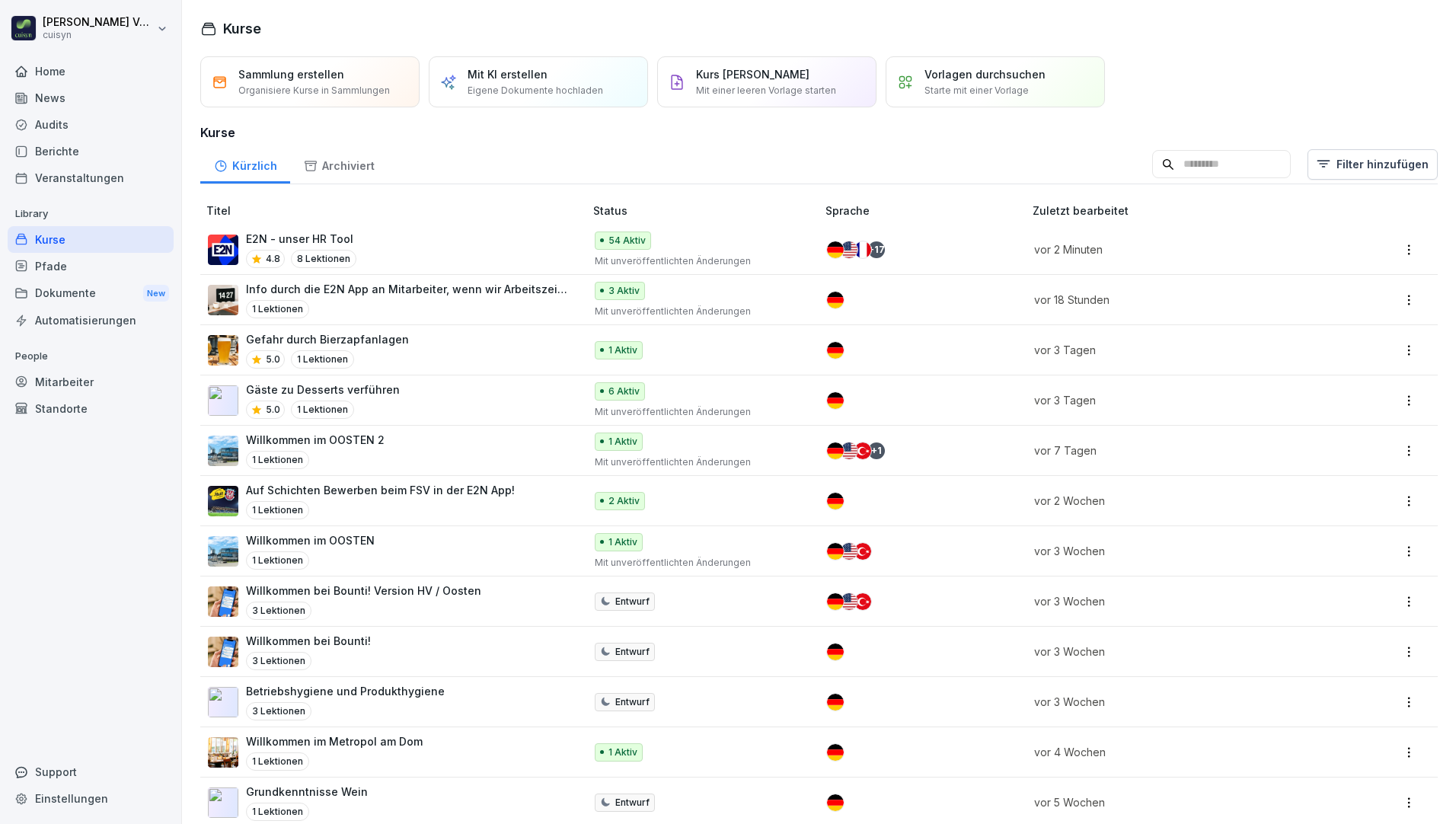
click at [336, 236] on p "E2N - unser HR Tool" at bounding box center [301, 239] width 110 height 16
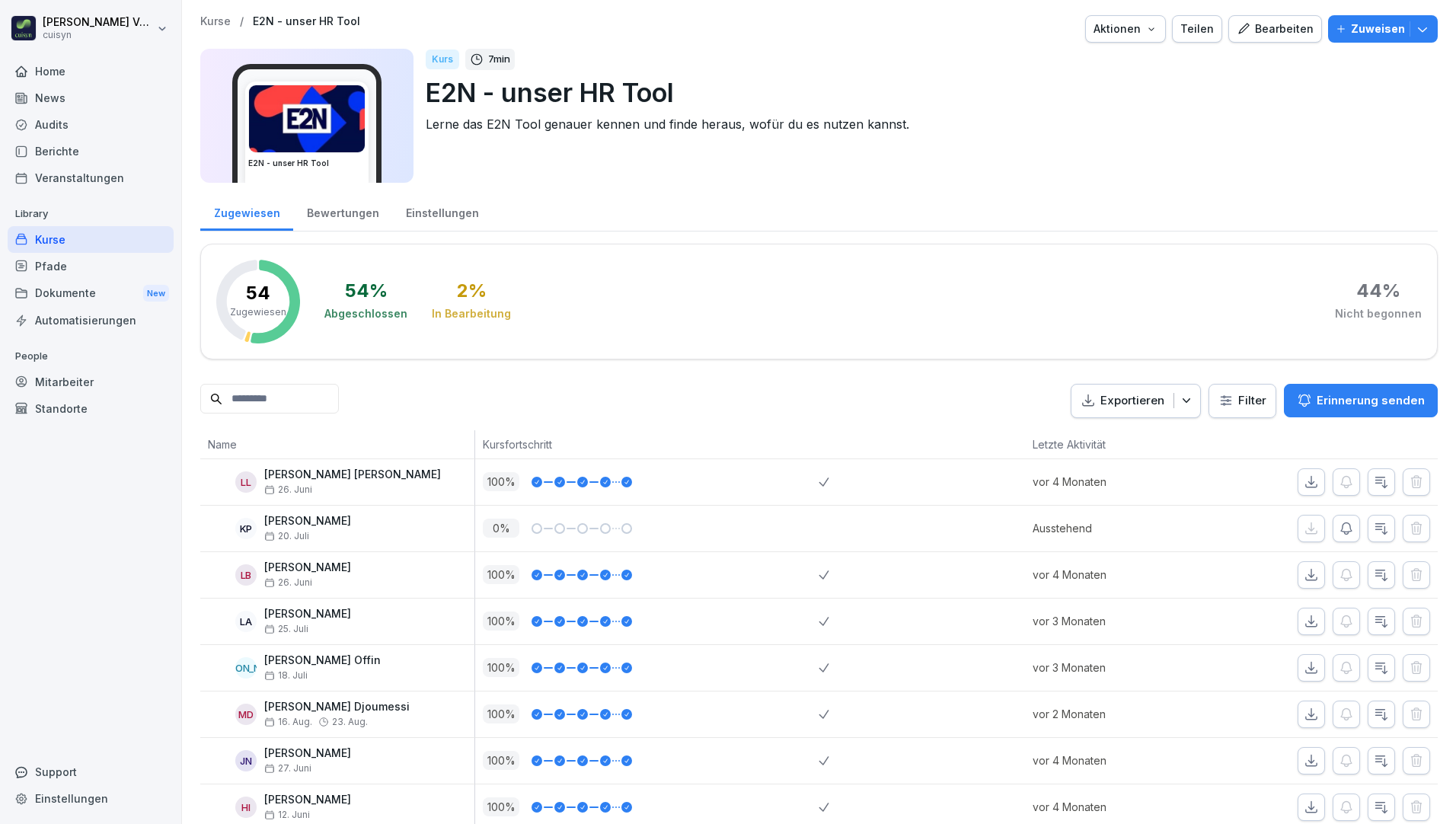
click at [1260, 27] on div "Bearbeiten" at bounding box center [1275, 28] width 77 height 16
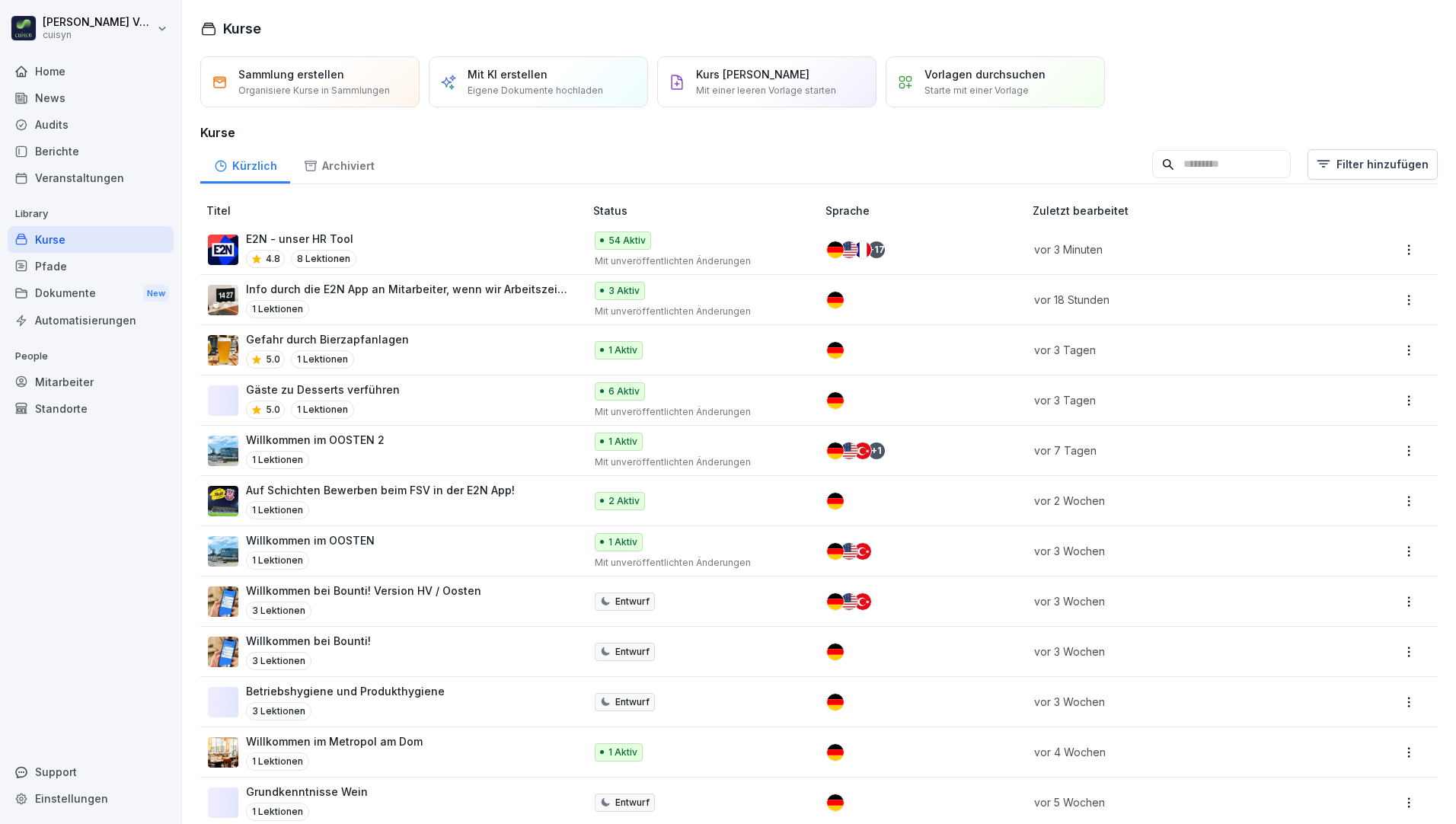
click at [375, 235] on div "E2N - unser HR Tool 4.8 8 Lektionen" at bounding box center [388, 249] width 361 height 37
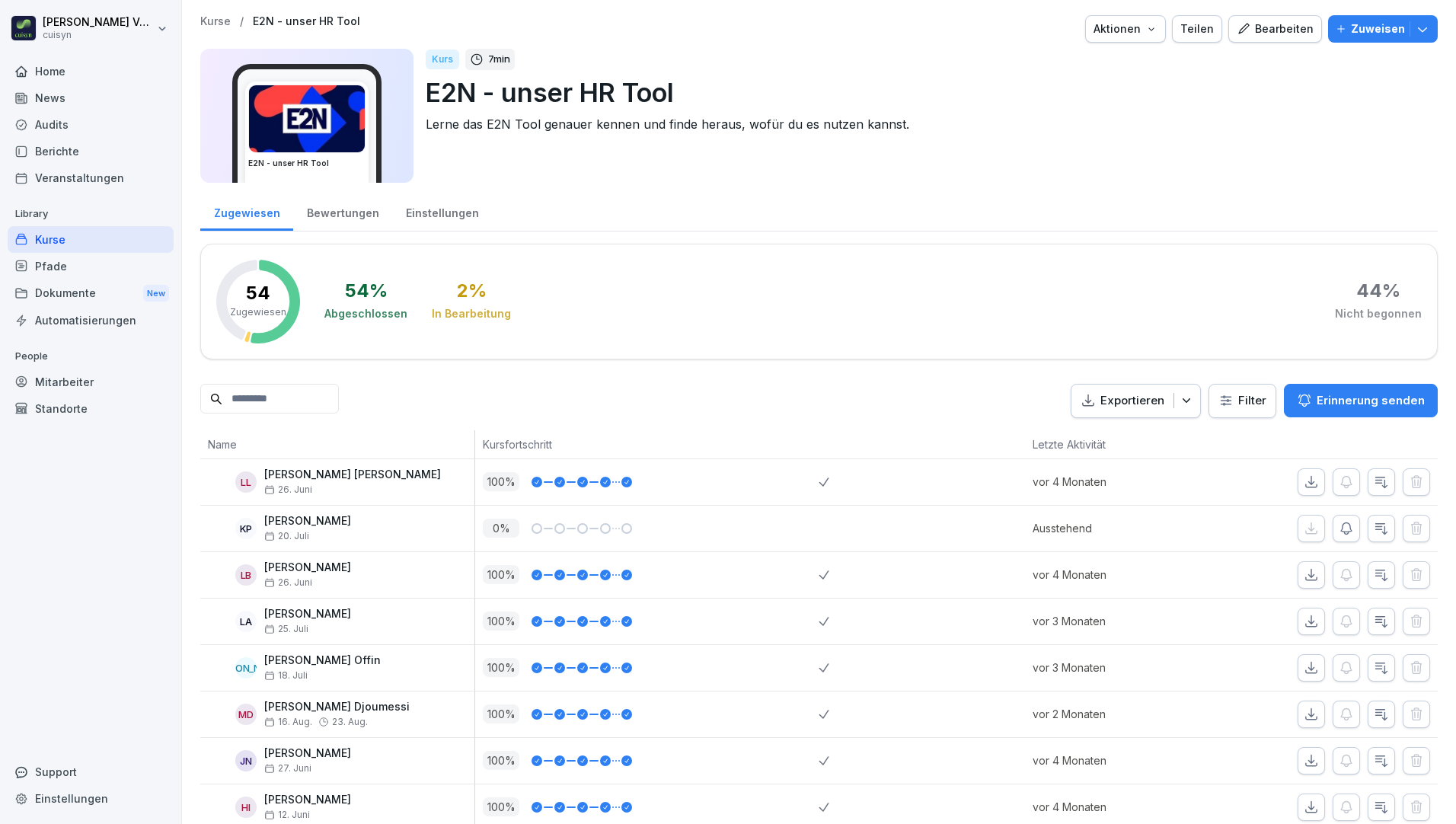
click at [1367, 33] on p "Zuweisen" at bounding box center [1377, 28] width 54 height 16
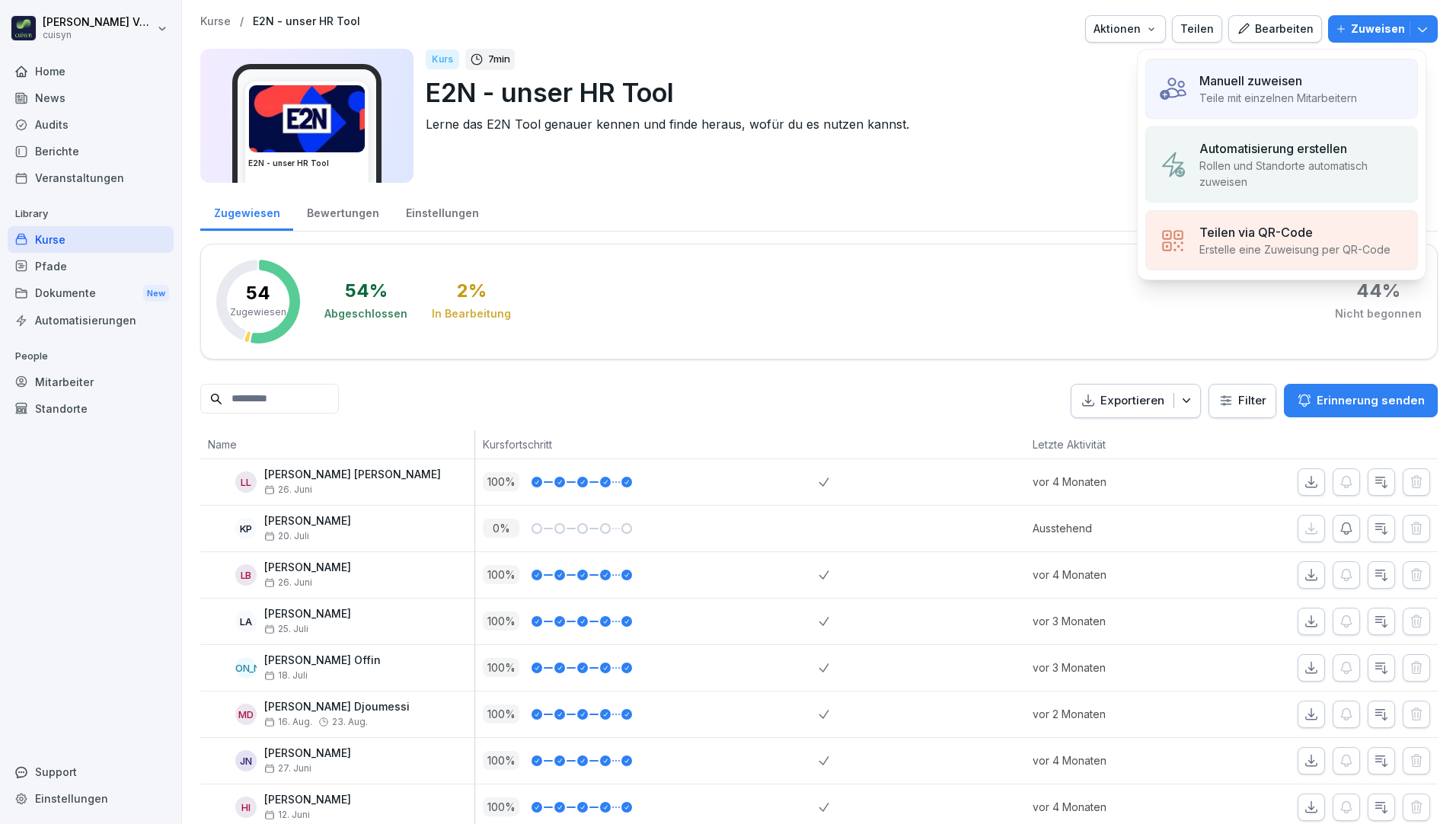
click at [1283, 87] on p "Manuell zuweisen" at bounding box center [1250, 80] width 103 height 18
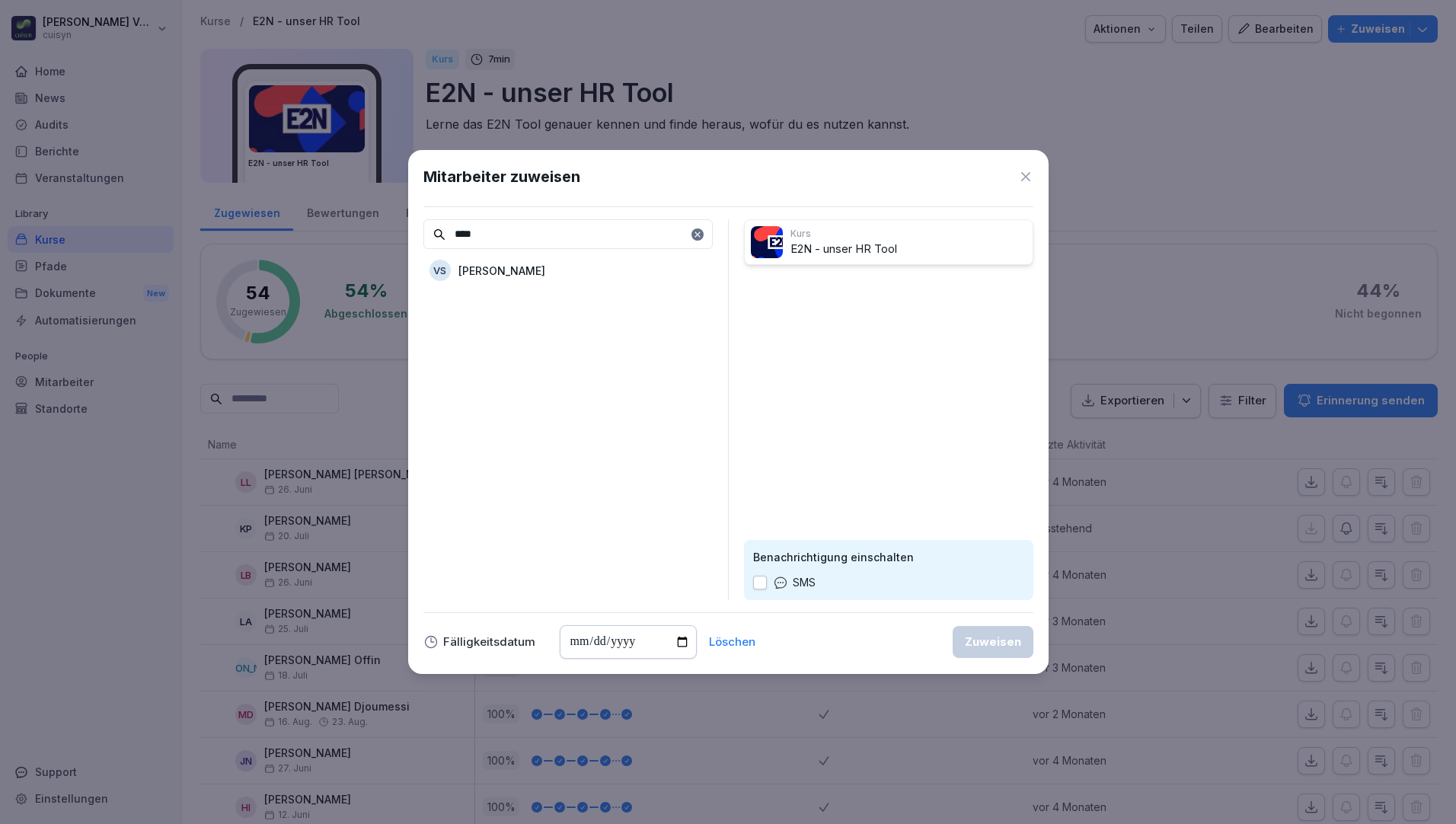
type input "****"
click at [472, 268] on p "[PERSON_NAME]" at bounding box center [501, 270] width 87 height 16
click at [759, 584] on button "button" at bounding box center [760, 583] width 13 height 13
click at [1003, 642] on div "Zuweisen" at bounding box center [993, 641] width 57 height 16
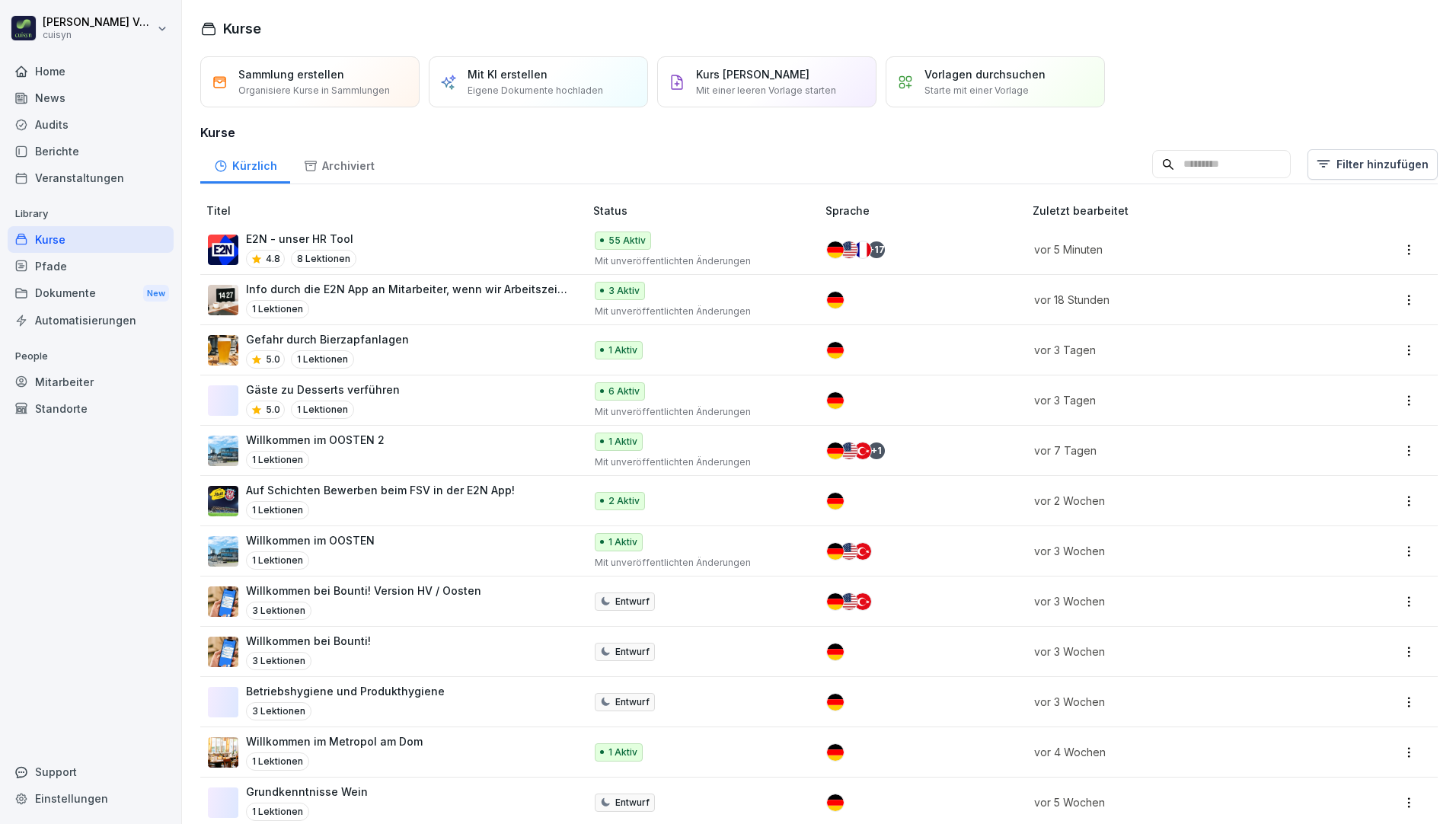
click at [1184, 160] on input at bounding box center [1221, 165] width 139 height 29
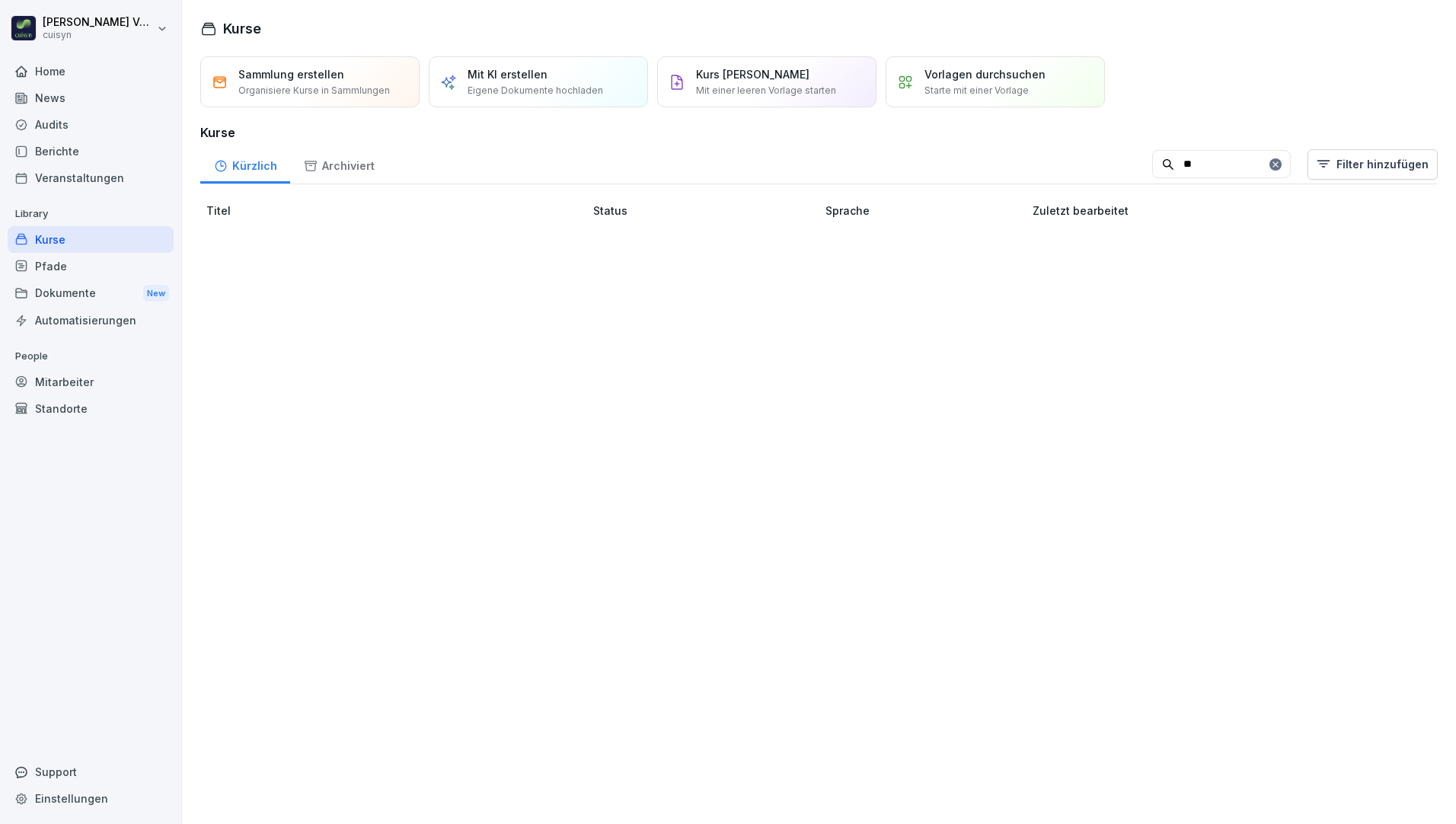
type input "*"
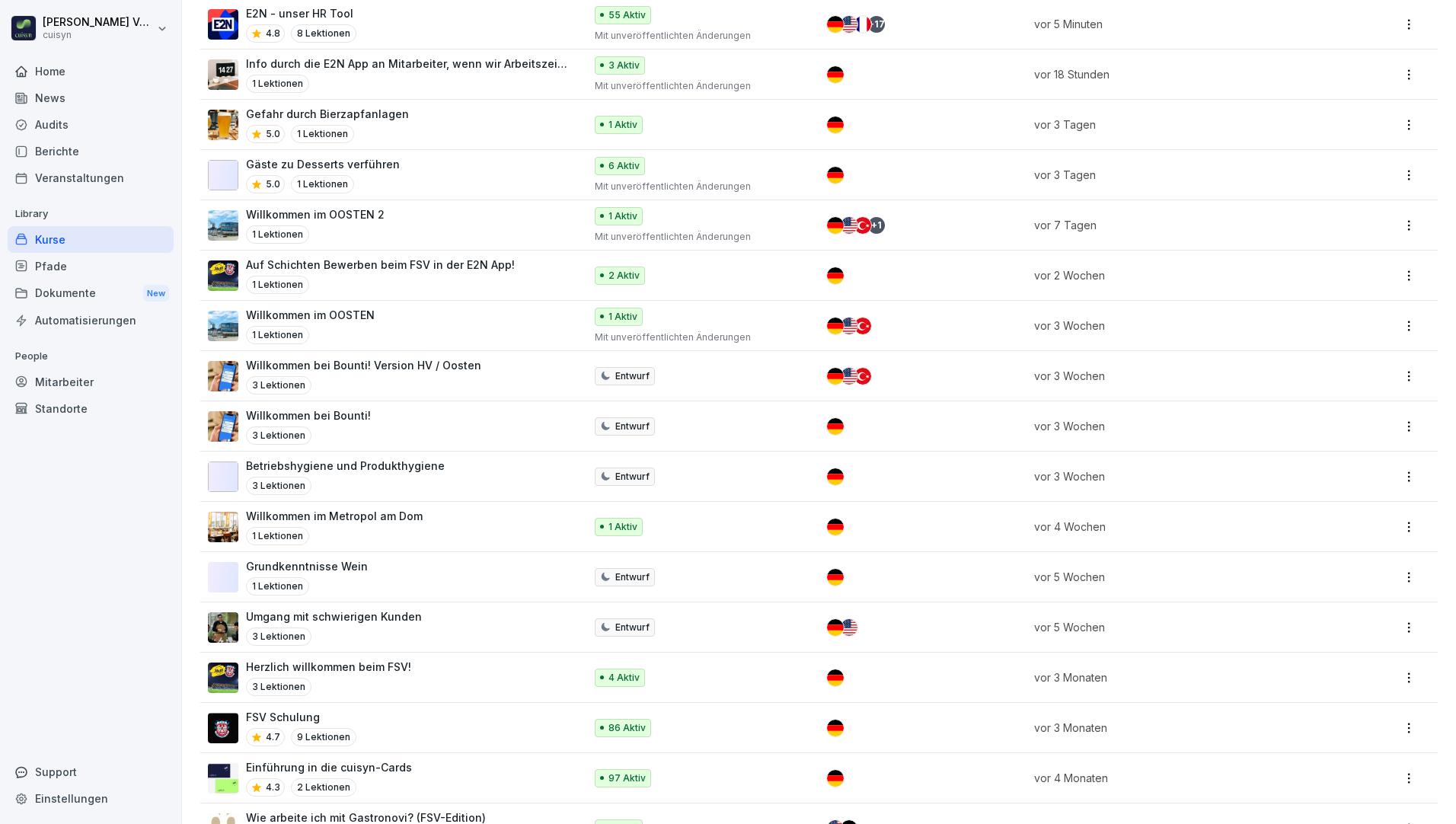
scroll to position [228, 0]
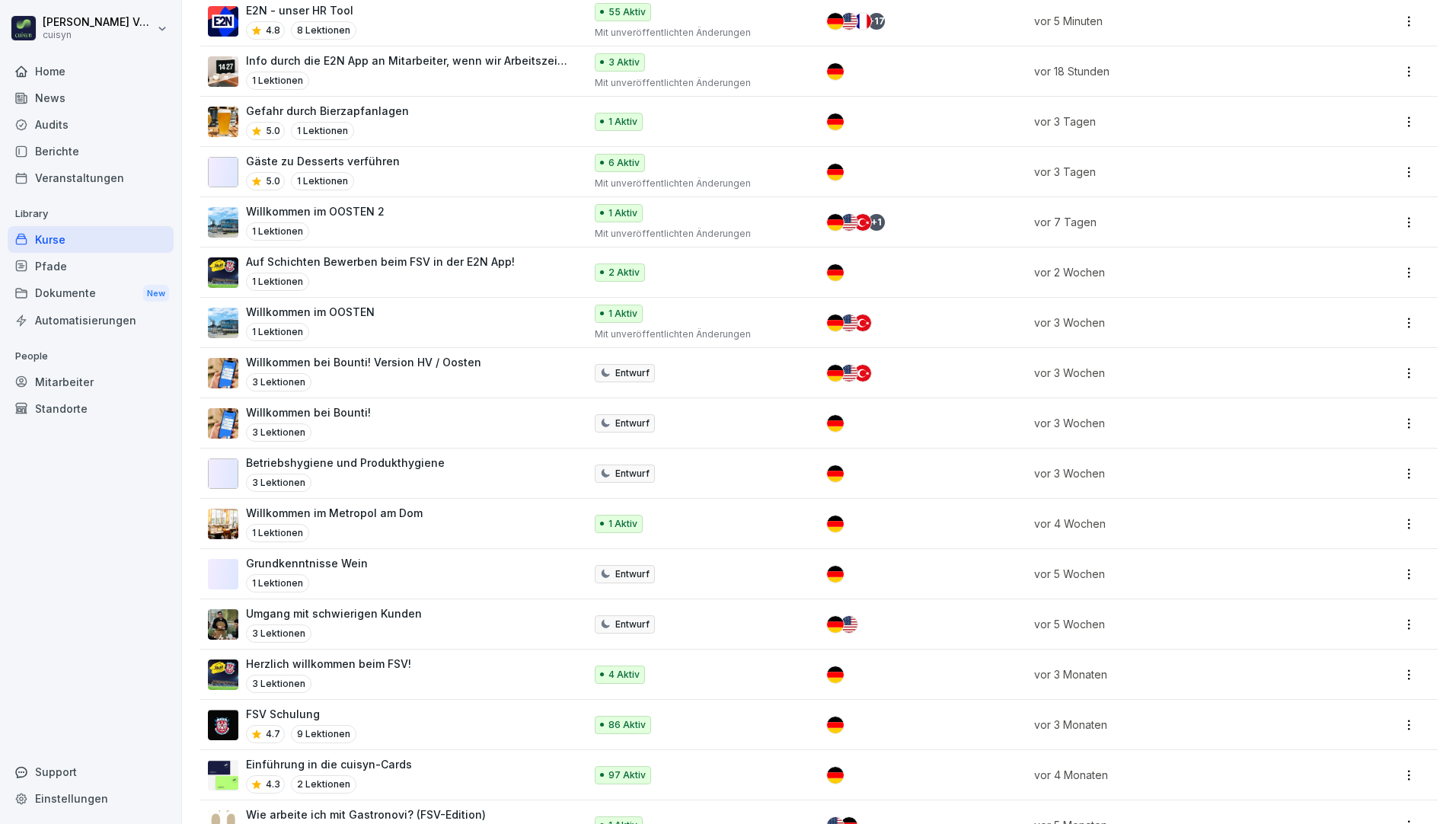
click at [399, 463] on p "Betriebshygiene und Produkthygiene" at bounding box center [345, 462] width 198 height 16
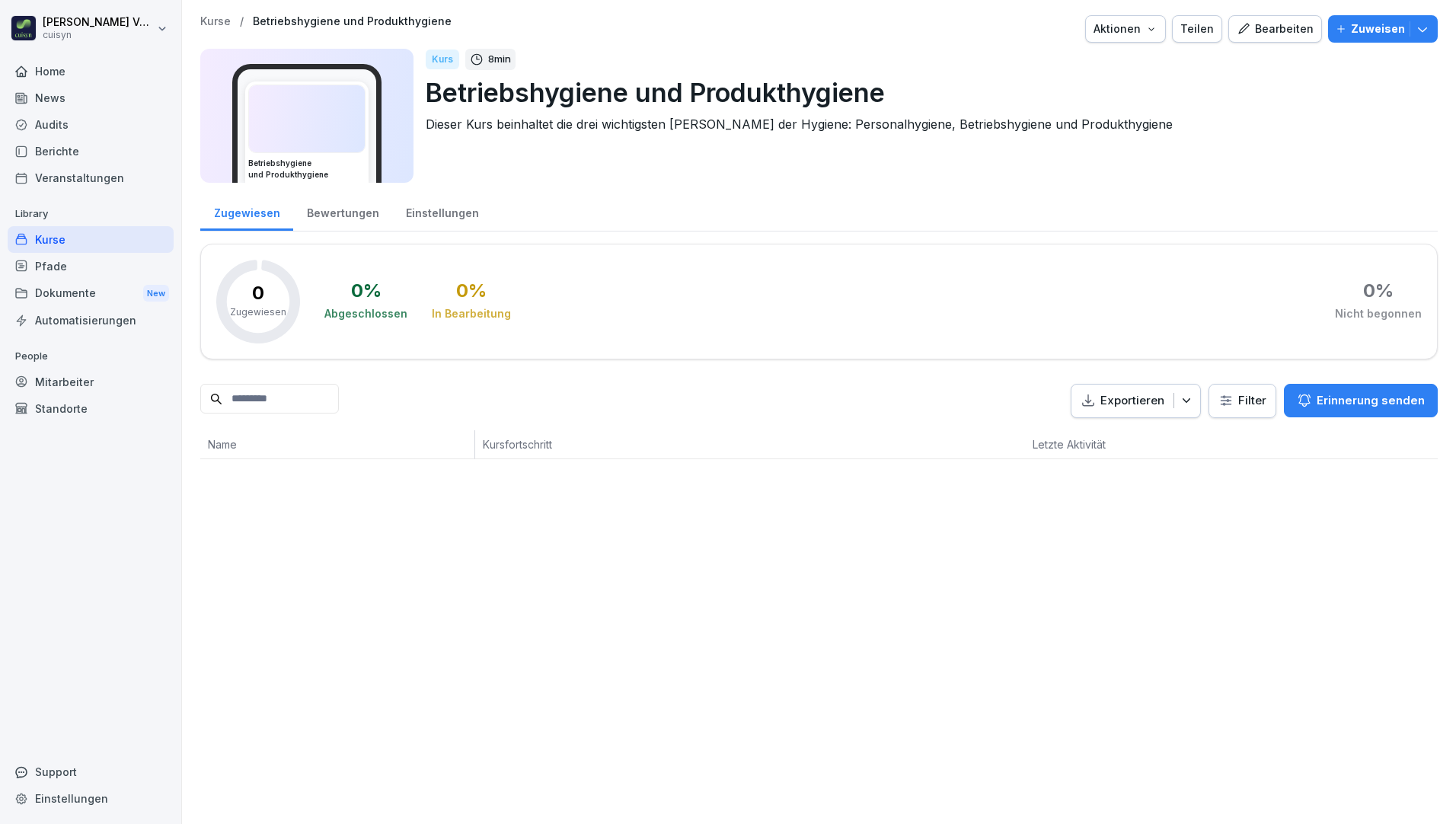
click at [1415, 28] on icon "button" at bounding box center [1422, 29] width 15 height 15
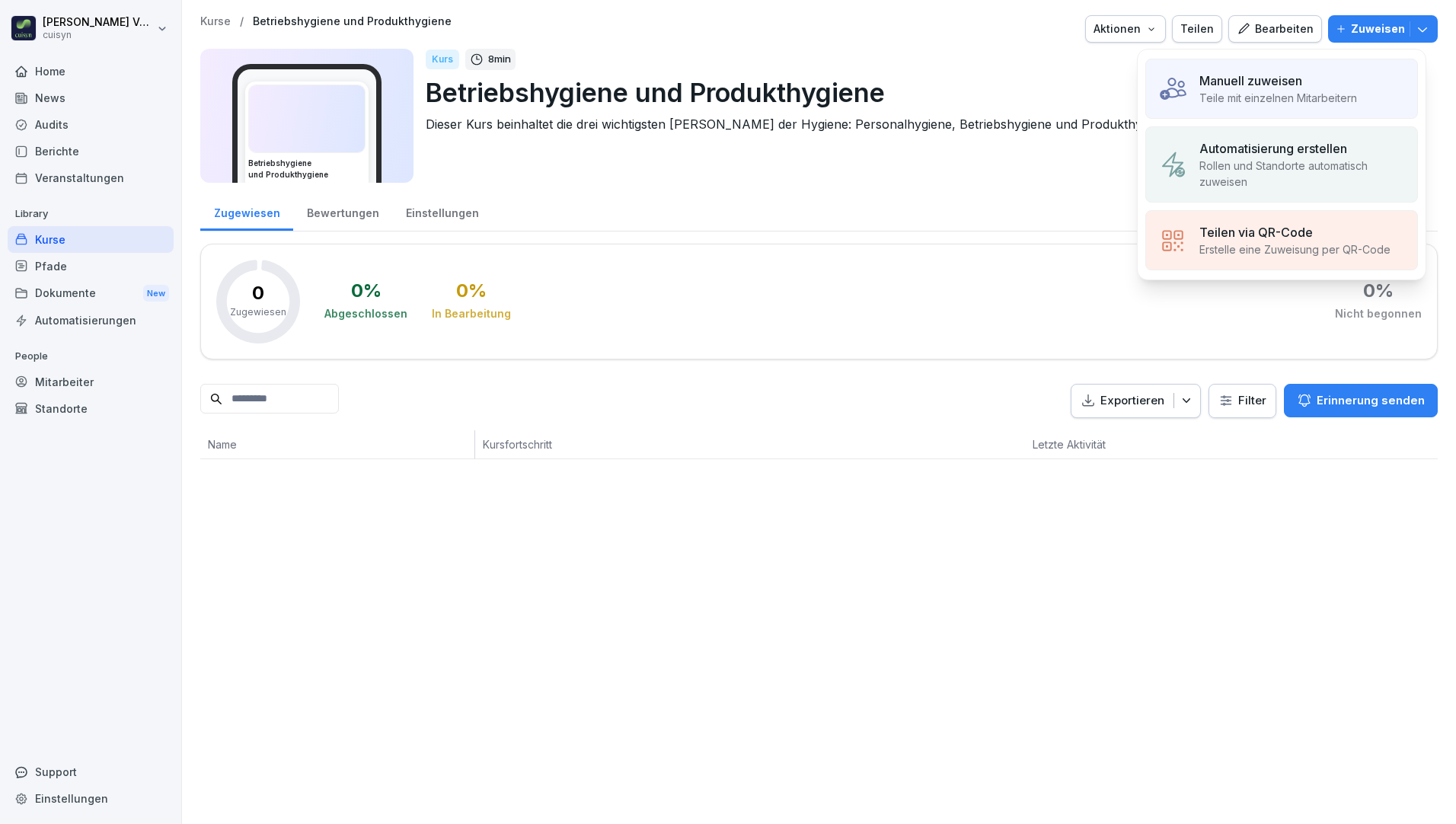
click at [1298, 80] on p "Manuell zuweisen" at bounding box center [1250, 80] width 103 height 18
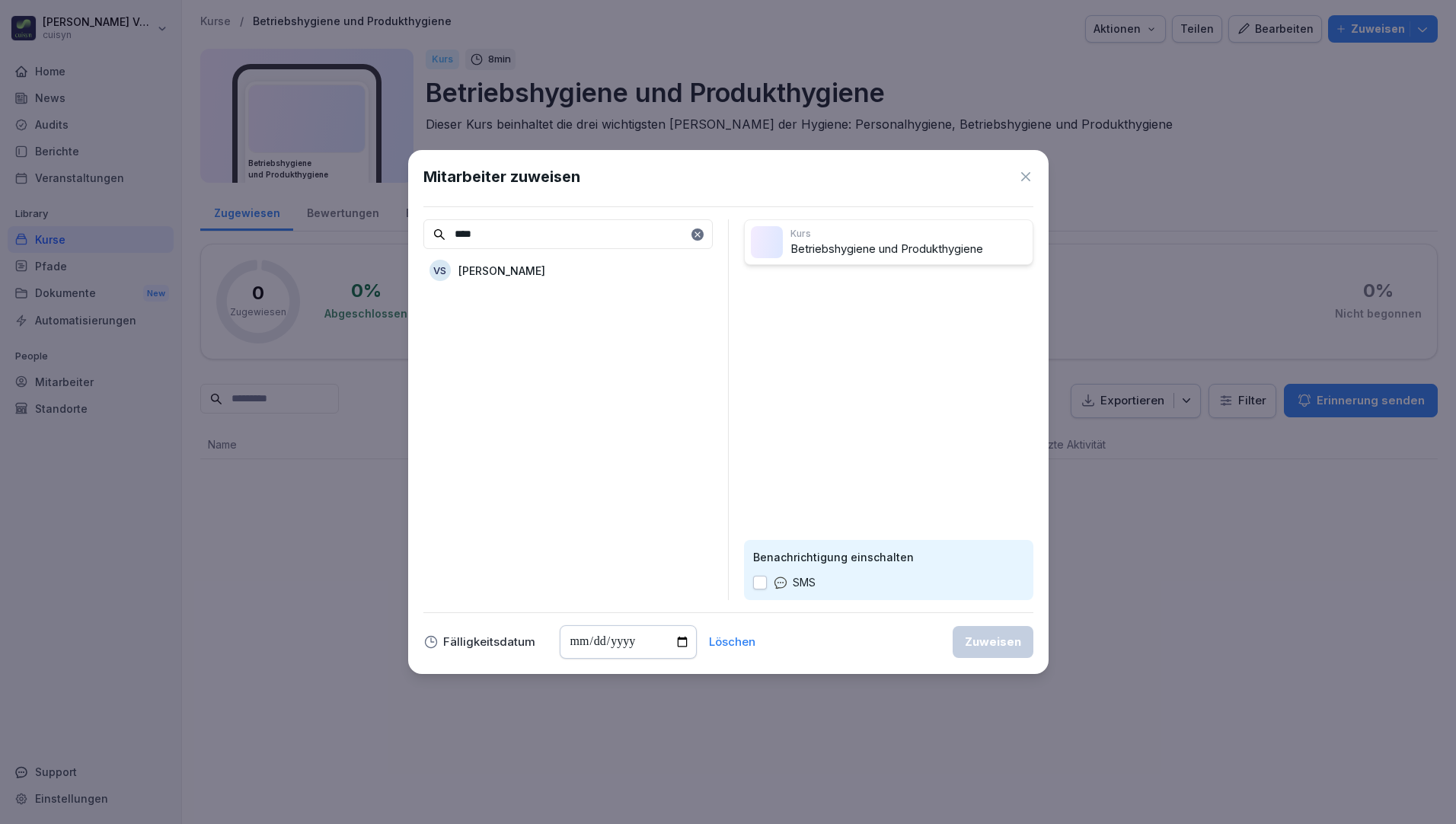
type input "****"
click at [508, 268] on p "[PERSON_NAME]" at bounding box center [501, 270] width 87 height 16
click at [759, 583] on button "button" at bounding box center [760, 583] width 13 height 13
click at [1013, 649] on div "Zuweisen" at bounding box center [993, 641] width 57 height 16
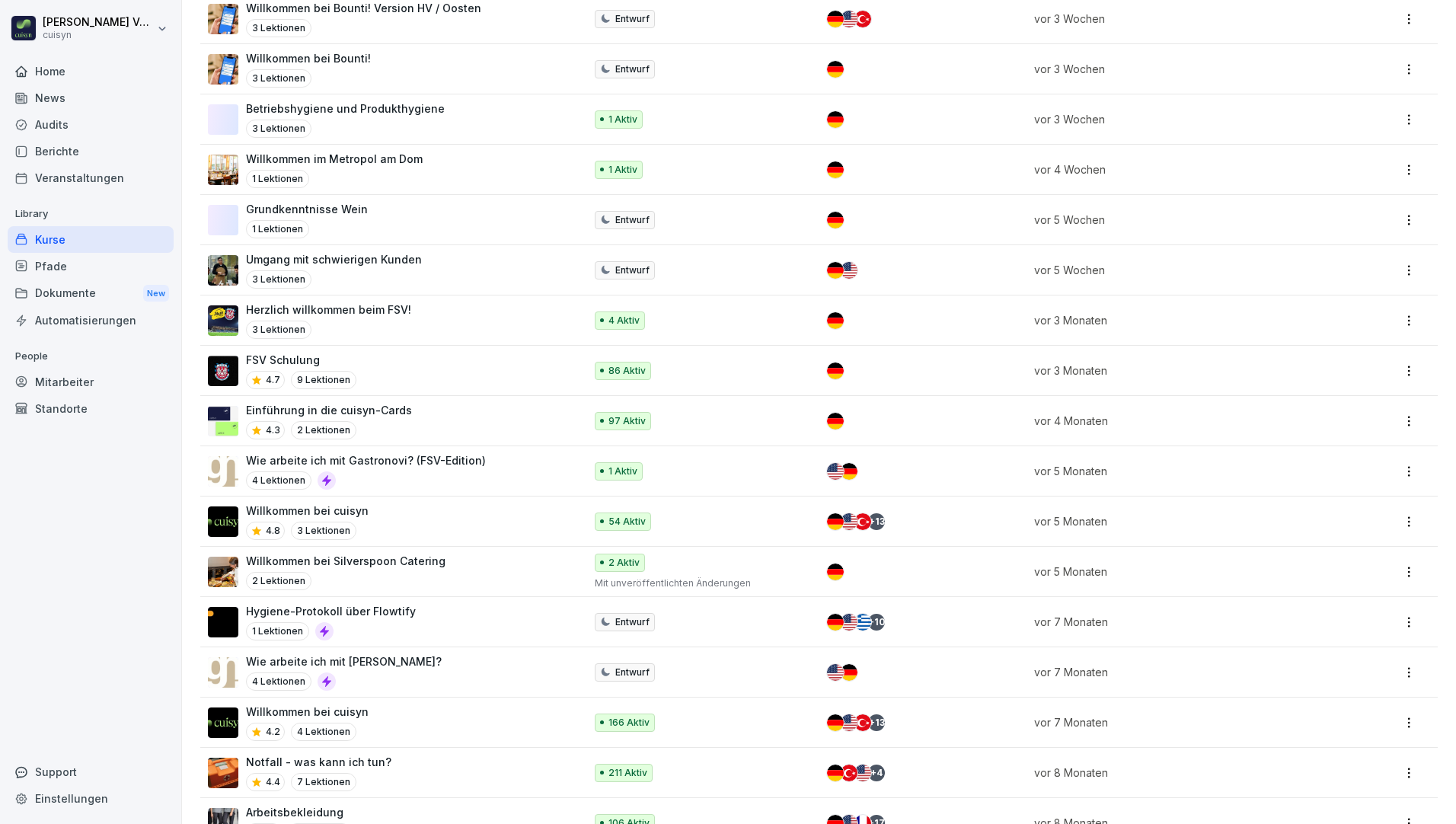
scroll to position [609, 0]
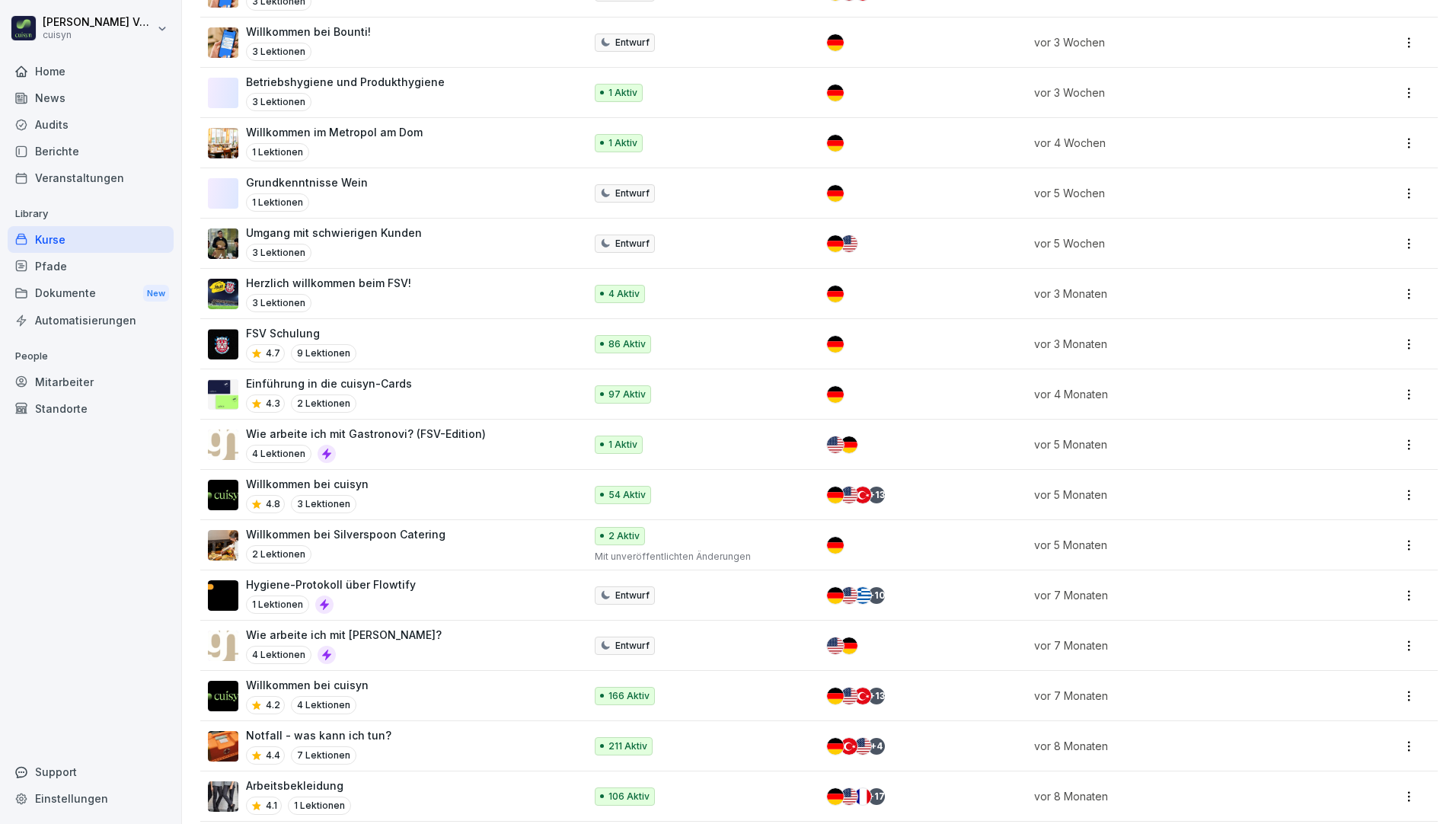
click at [352, 581] on p "Hygiene-Protokoll über Flowtify" at bounding box center [331, 584] width 170 height 16
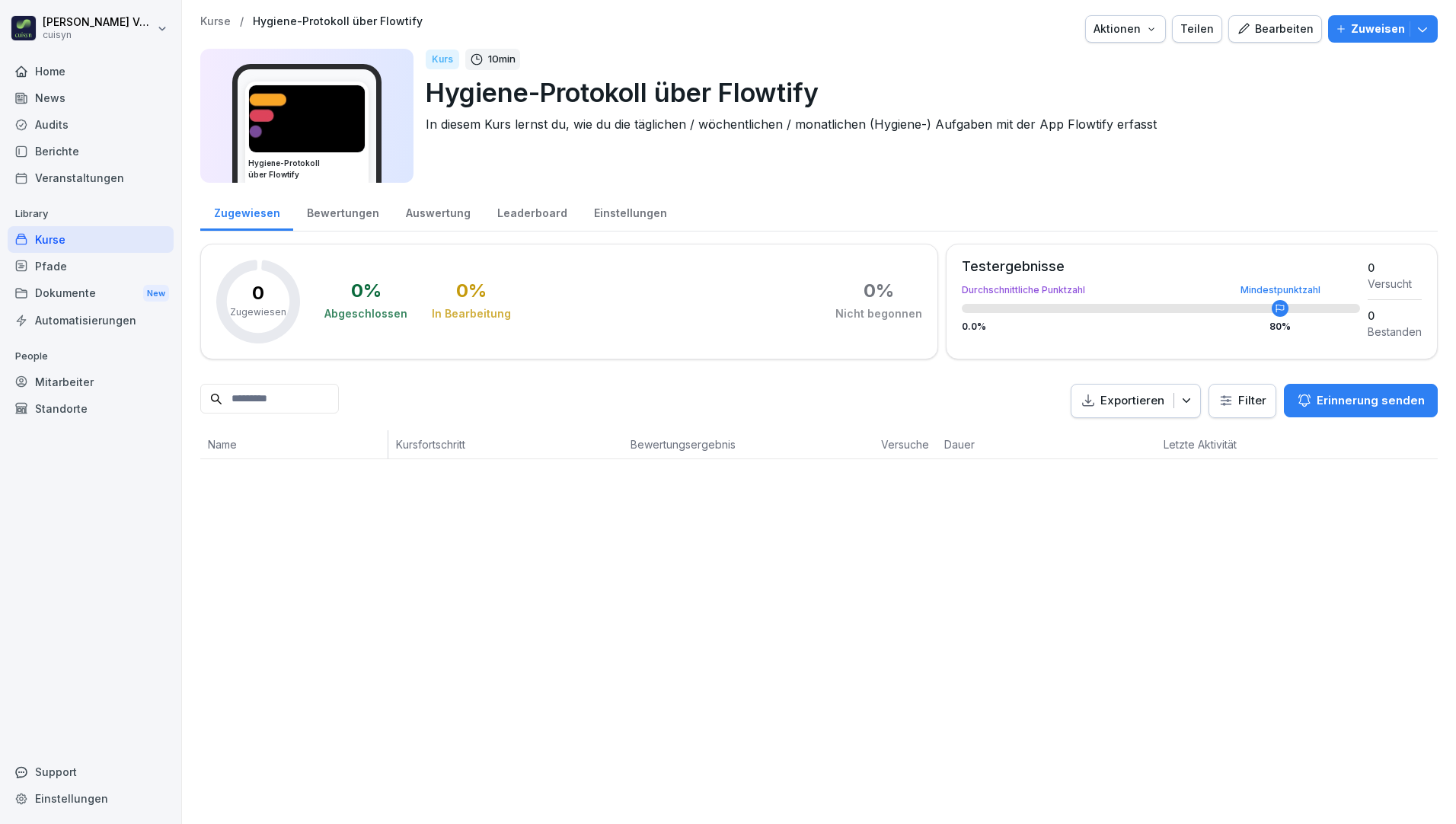
click at [1415, 32] on icon "button" at bounding box center [1422, 29] width 15 height 15
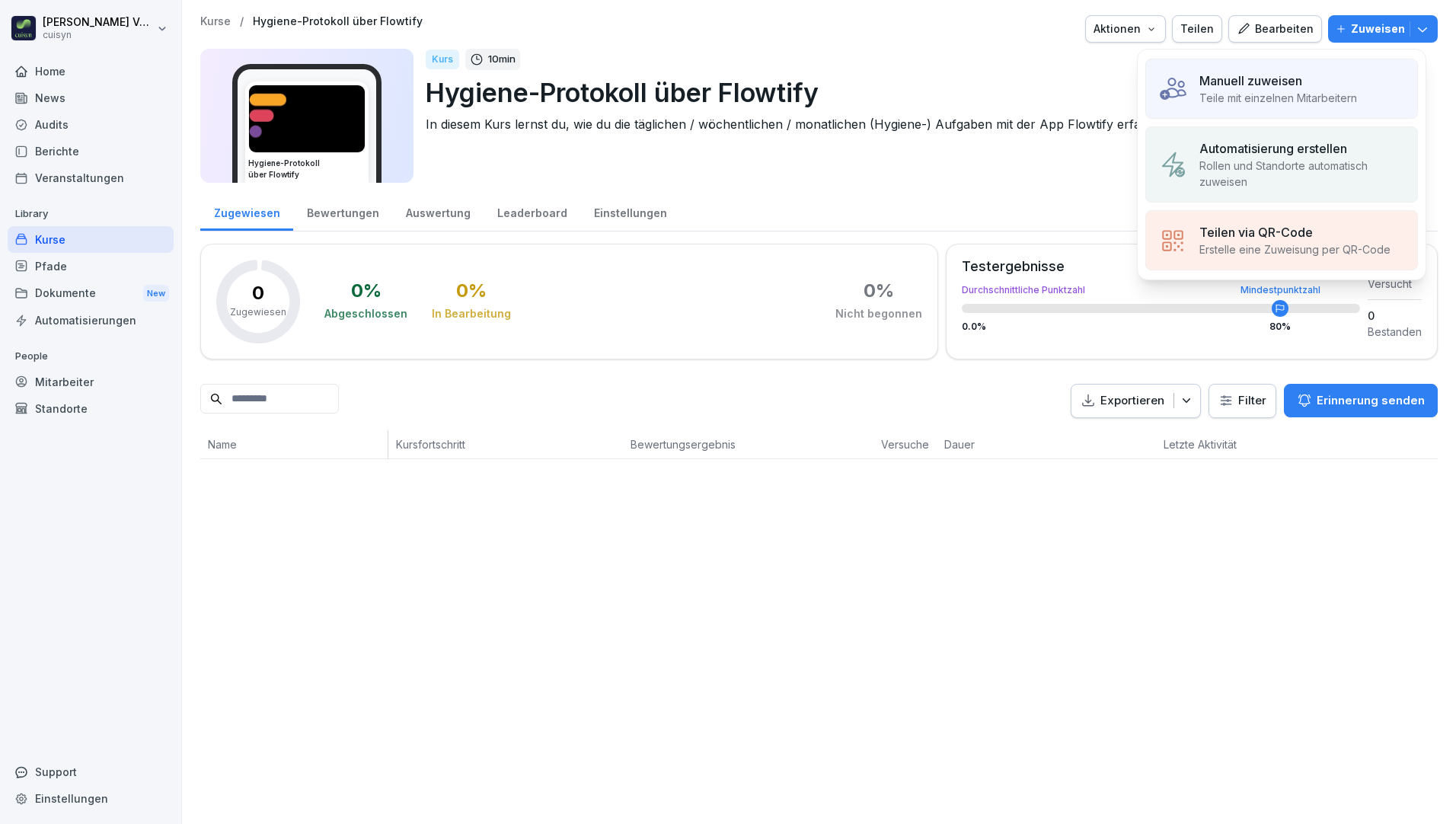
click at [1307, 83] on div "Manuell zuweisen" at bounding box center [1278, 80] width 157 height 18
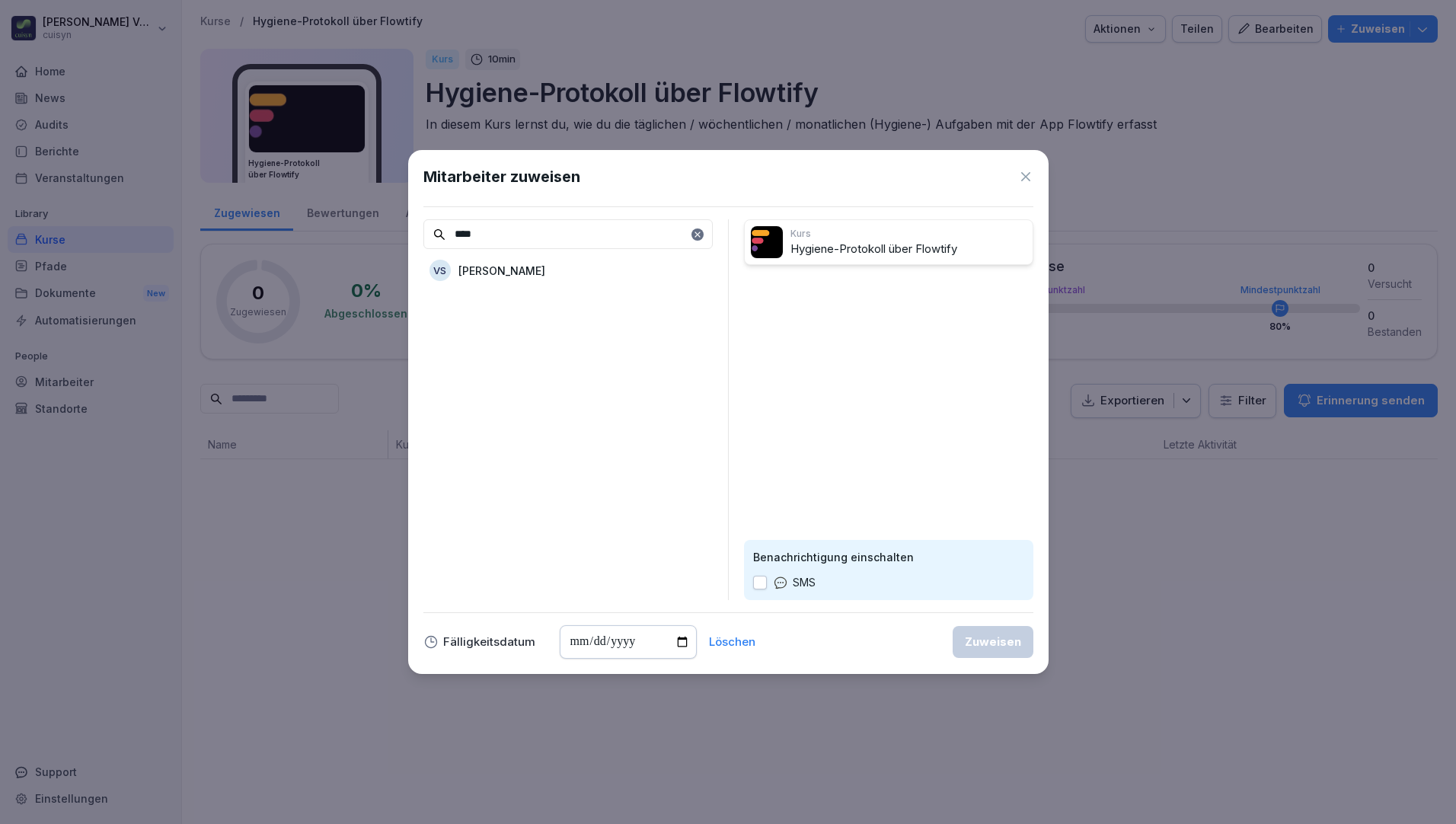
type input "****"
click at [528, 272] on p "Volkan Stühling" at bounding box center [501, 270] width 87 height 16
click at [758, 584] on button "button" at bounding box center [760, 583] width 13 height 13
click at [1021, 648] on div "Zuweisen" at bounding box center [993, 641] width 57 height 16
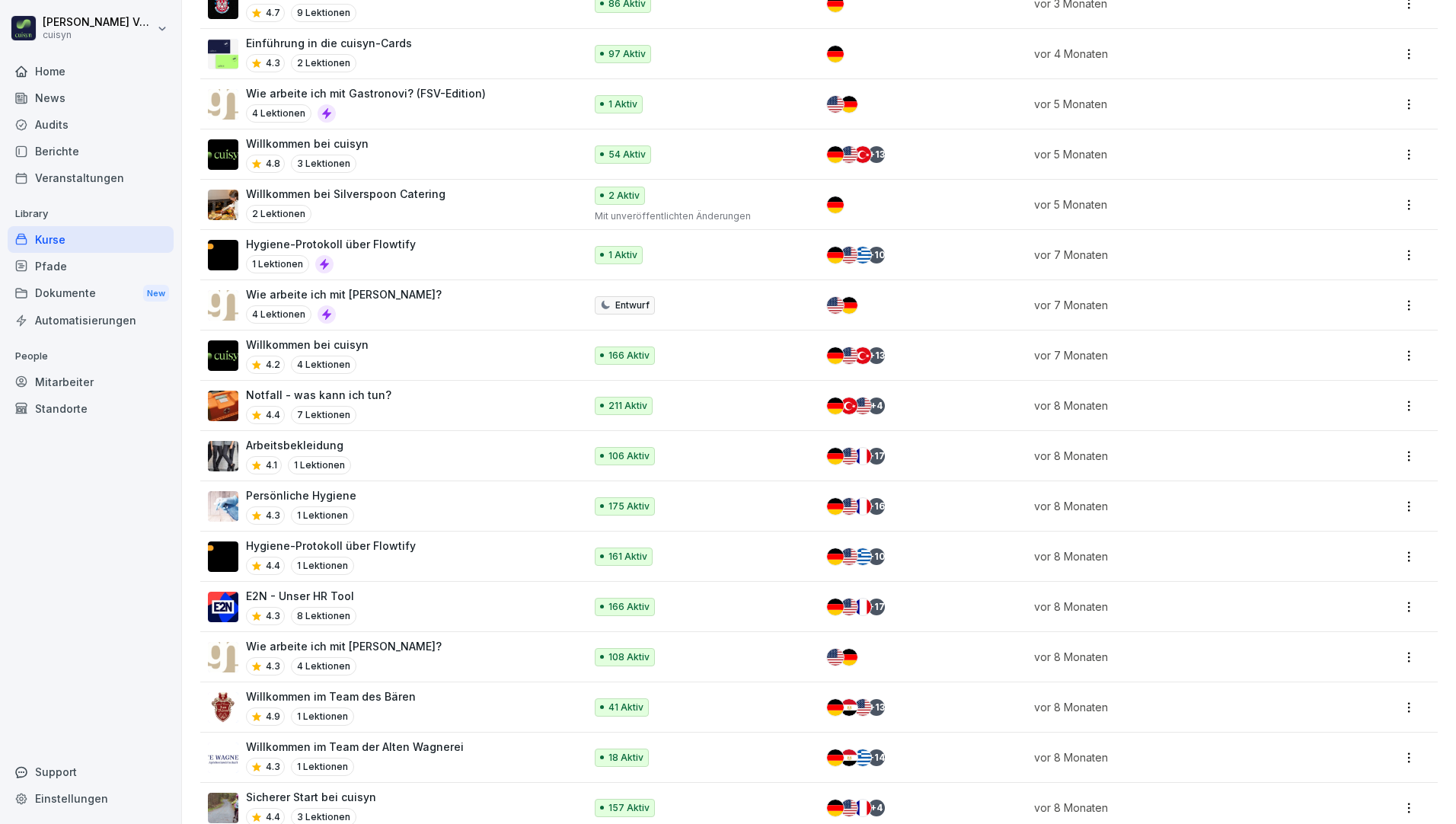
scroll to position [990, 0]
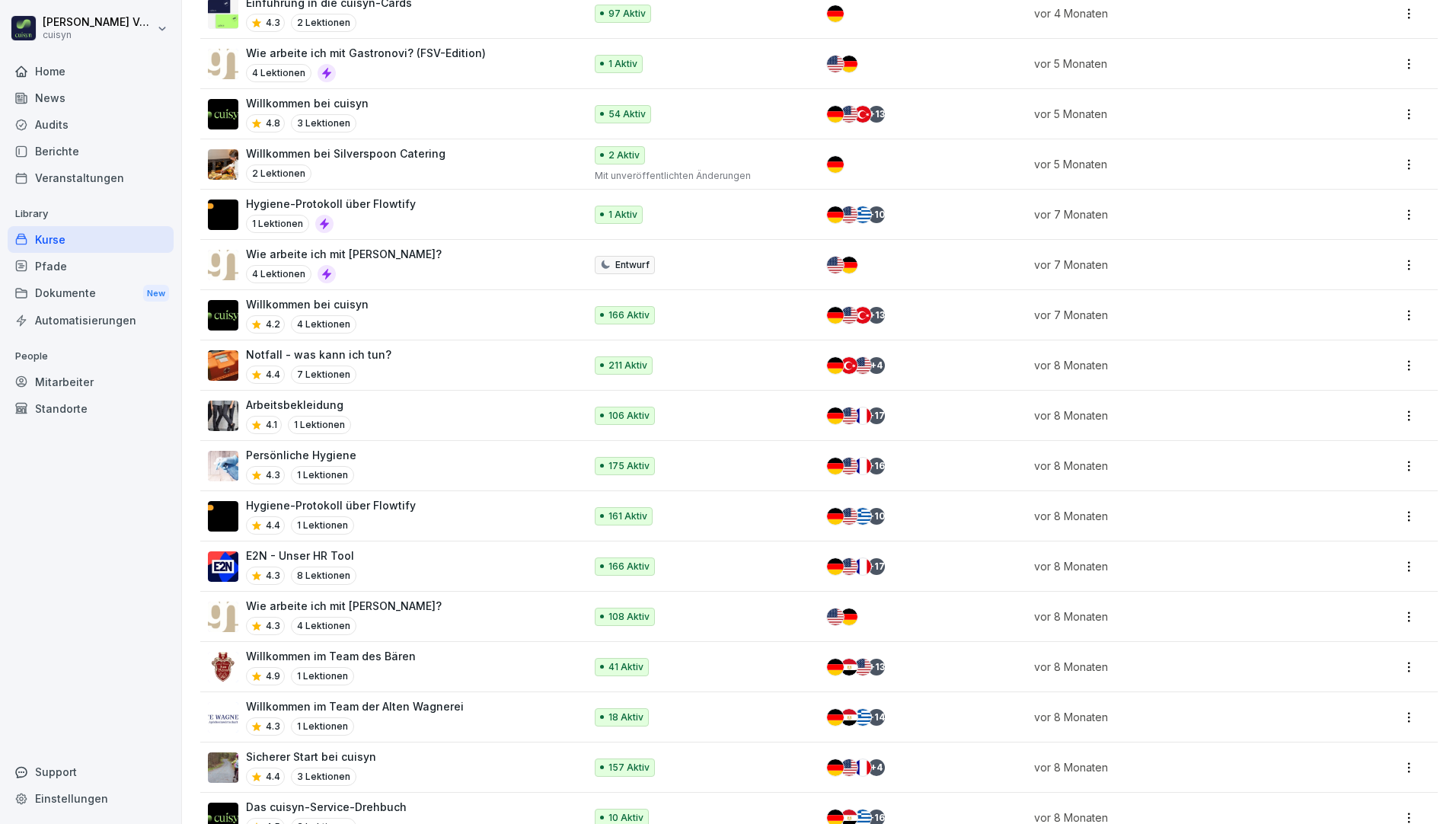
click at [294, 450] on p "Persönliche Hygiene" at bounding box center [301, 454] width 110 height 16
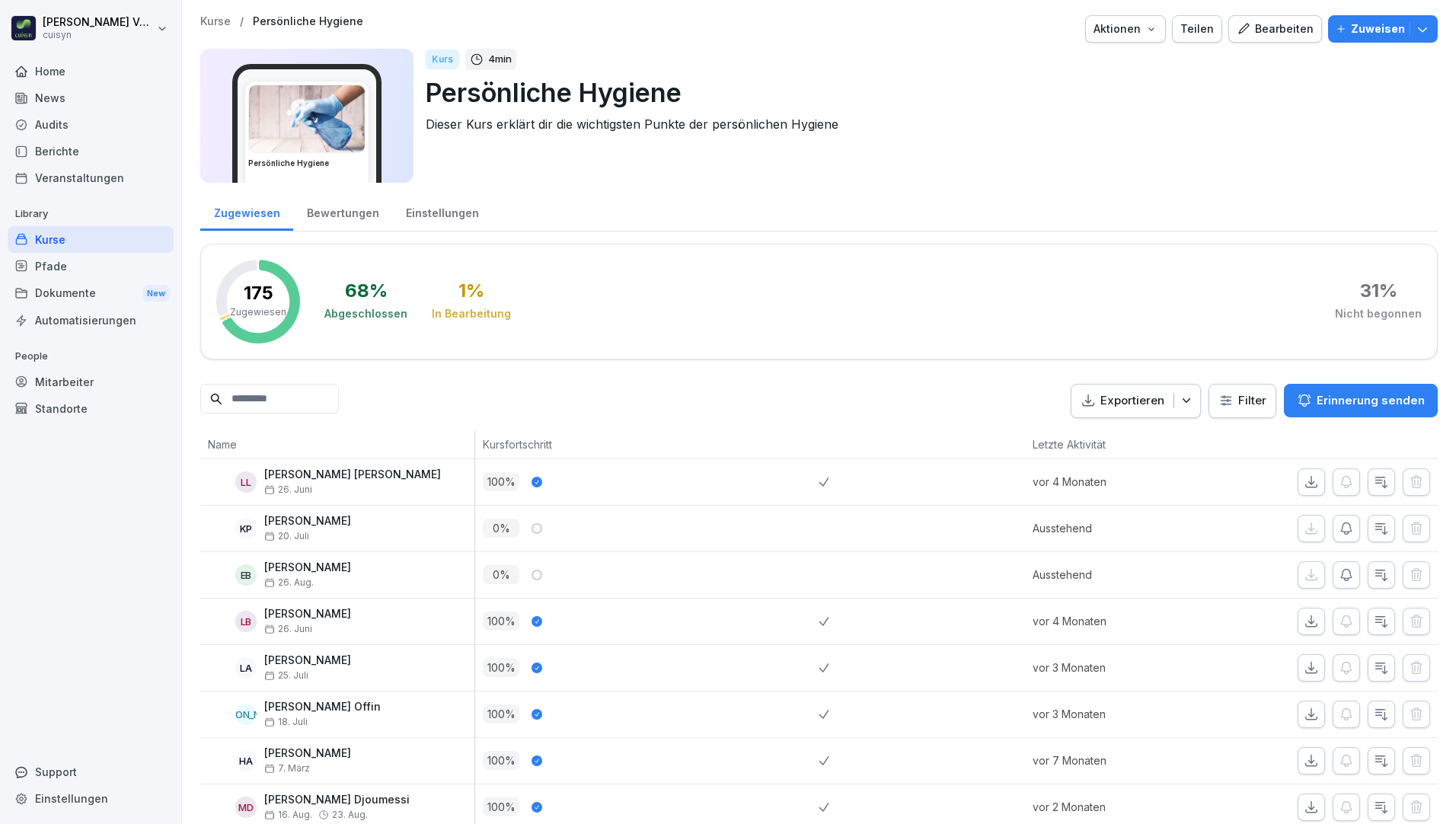
click at [1379, 25] on p "Zuweisen" at bounding box center [1377, 28] width 54 height 16
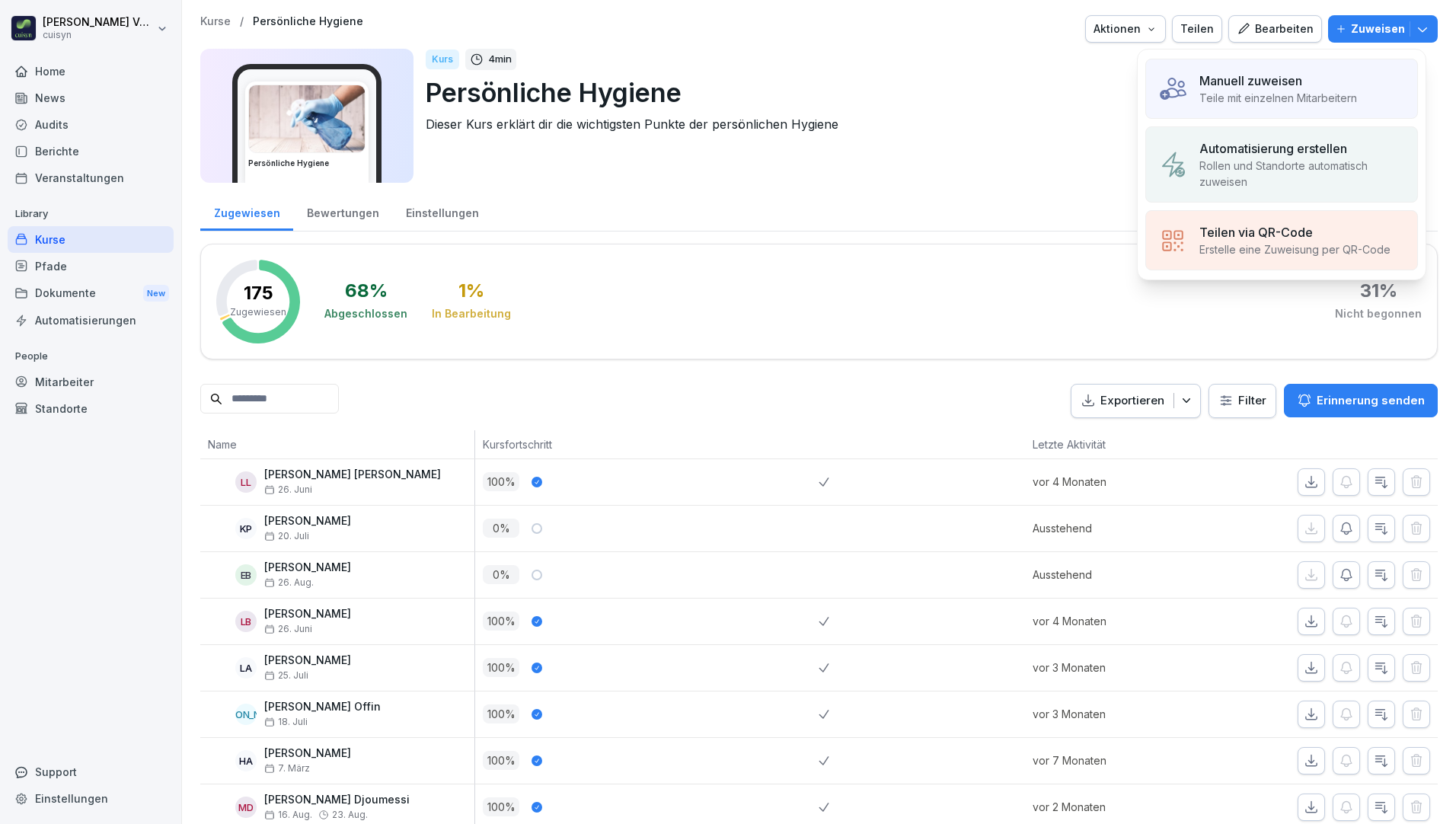
click at [1276, 91] on p "Teile mit einzelnen Mitarbeitern" at bounding box center [1278, 98] width 157 height 16
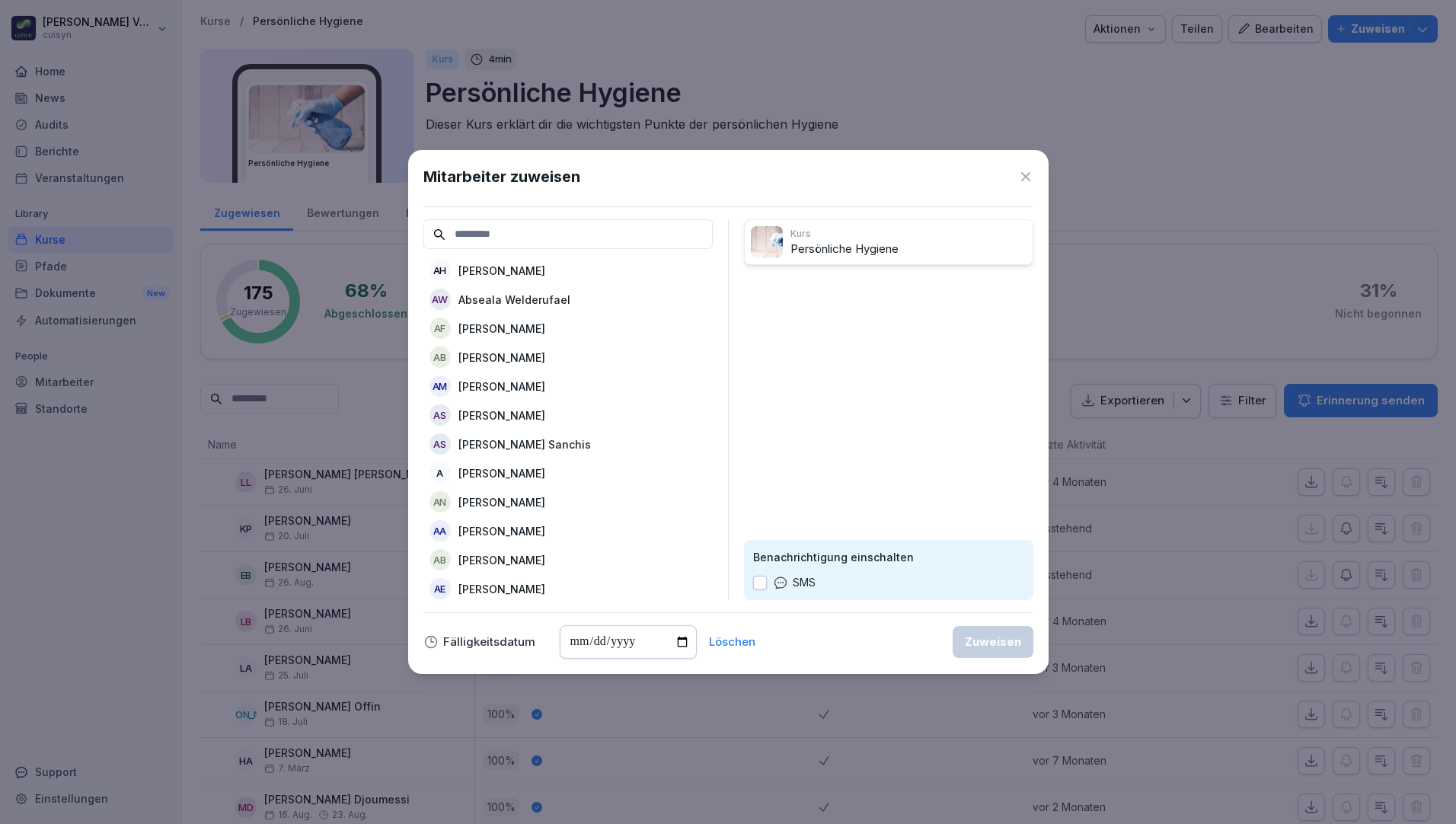
click at [590, 233] on input at bounding box center [568, 234] width 289 height 30
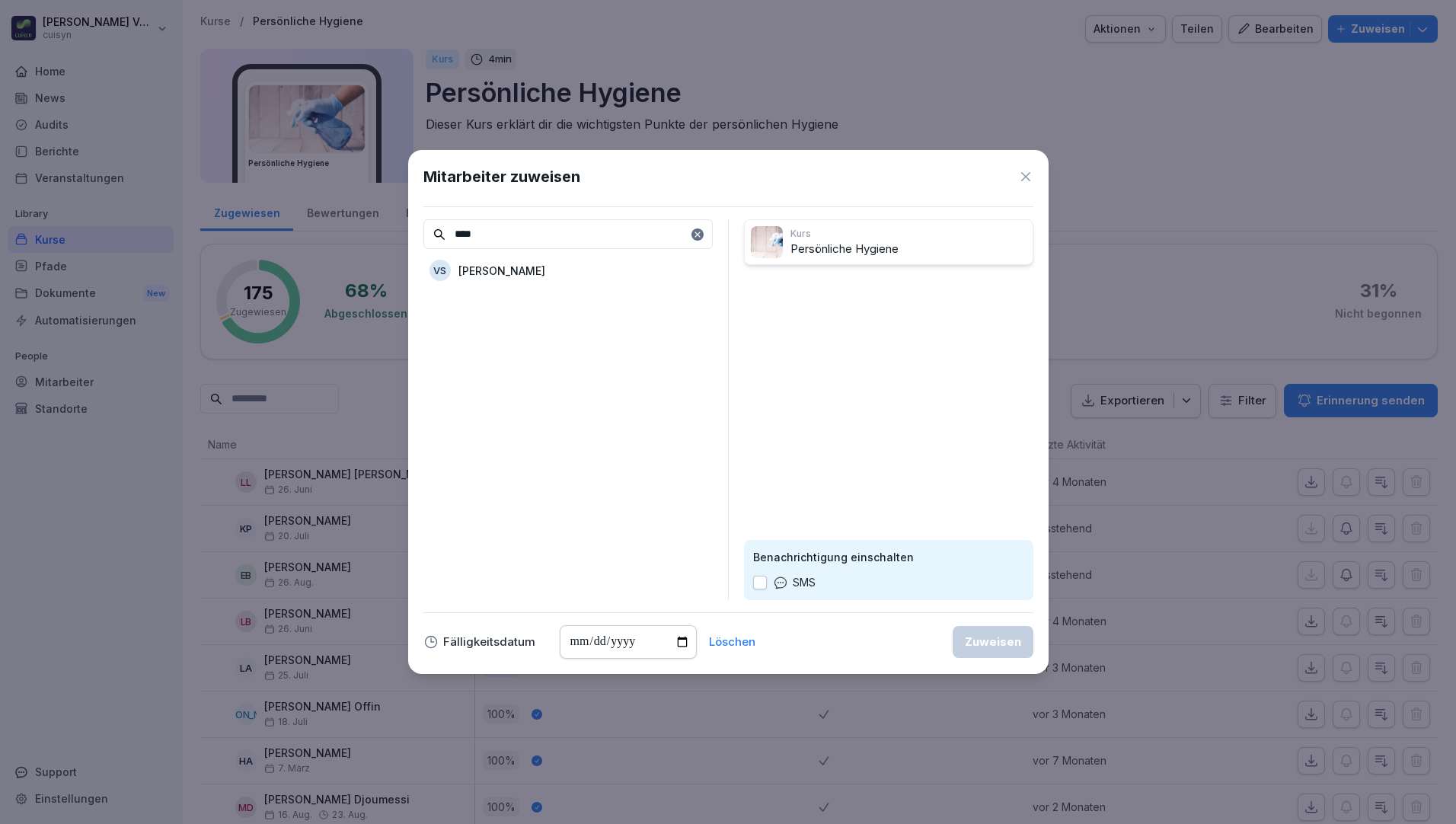
type input "****"
click at [572, 272] on div "VS [PERSON_NAME]" at bounding box center [568, 270] width 289 height 28
click at [999, 635] on div "Zuweisen" at bounding box center [993, 641] width 57 height 16
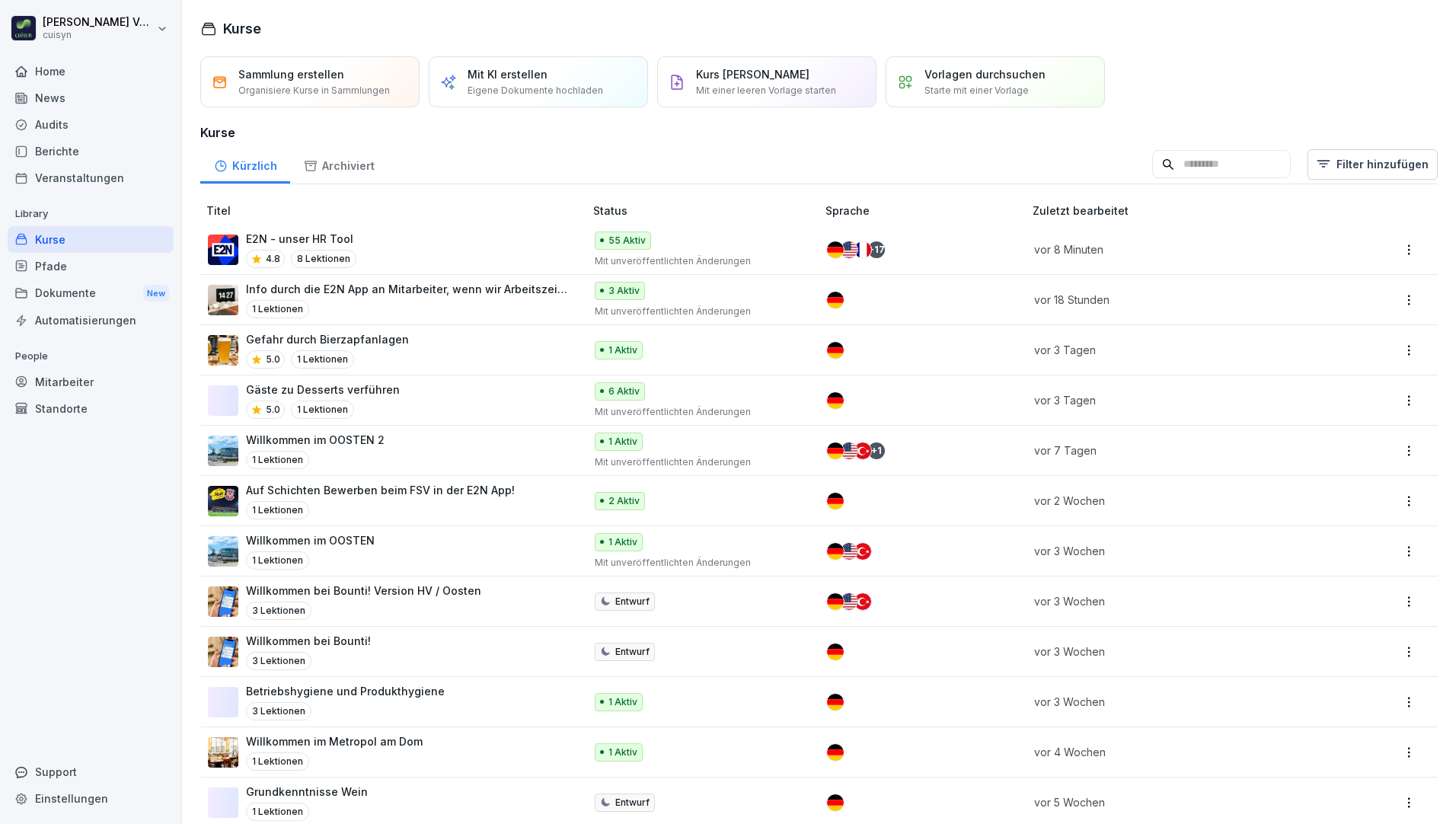
click at [1160, 166] on input at bounding box center [1221, 165] width 139 height 29
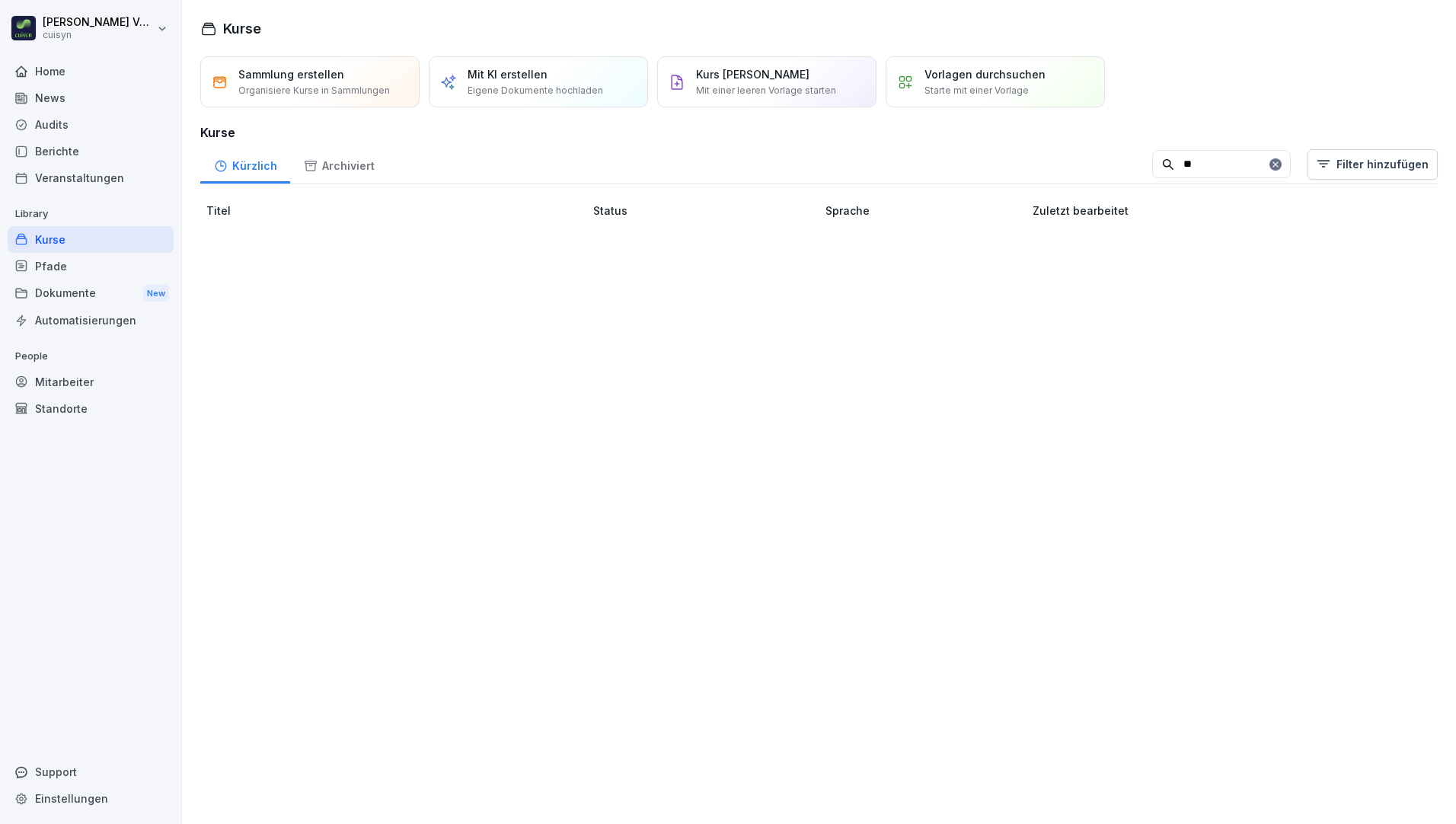
type input "*"
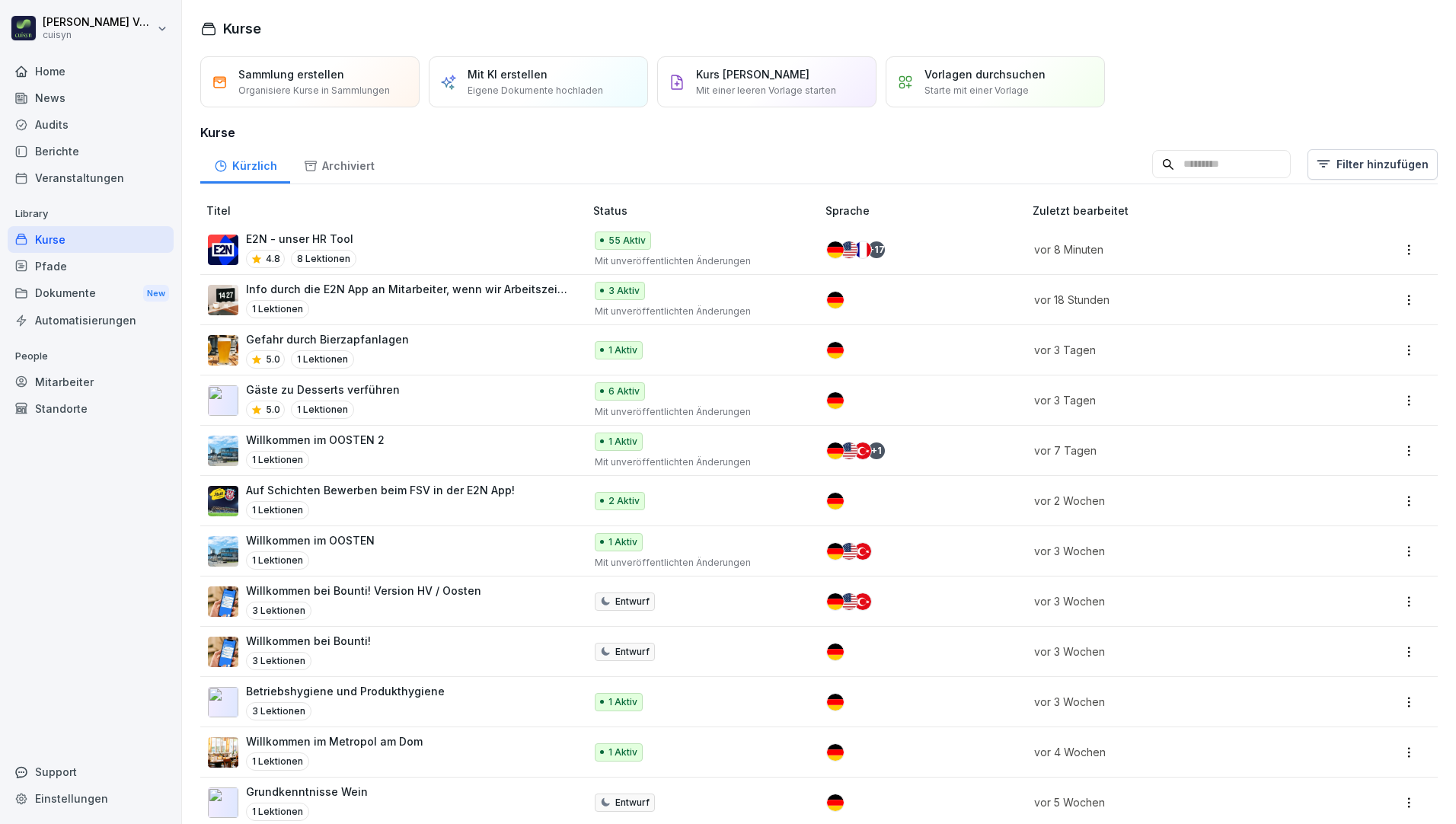
click at [64, 767] on div "Support" at bounding box center [90, 771] width 166 height 27
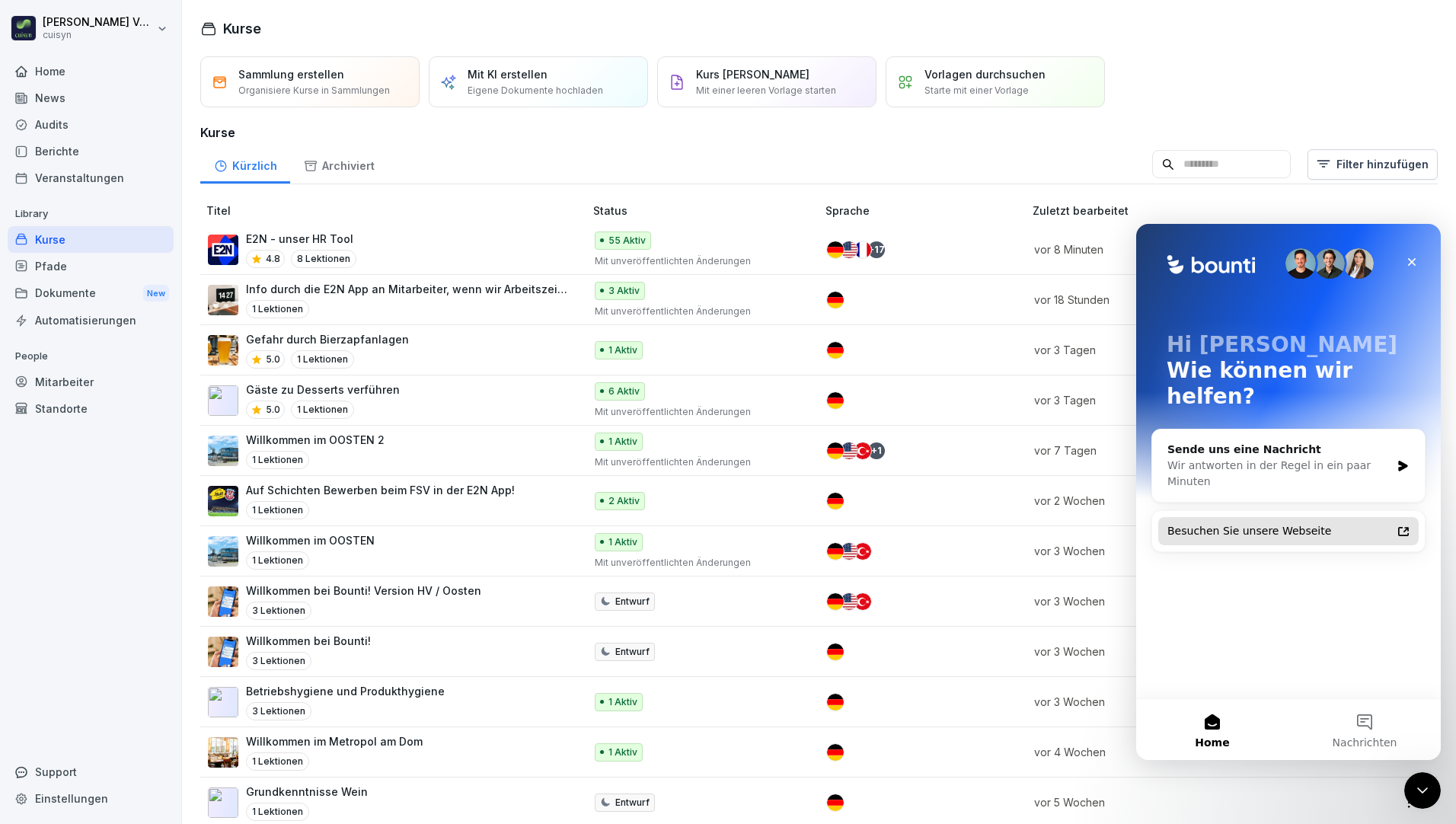
click at [1260, 523] on div "Besuchen Sie unsere Webseite" at bounding box center [1280, 531] width 224 height 16
click at [37, 68] on div "Home" at bounding box center [90, 71] width 166 height 27
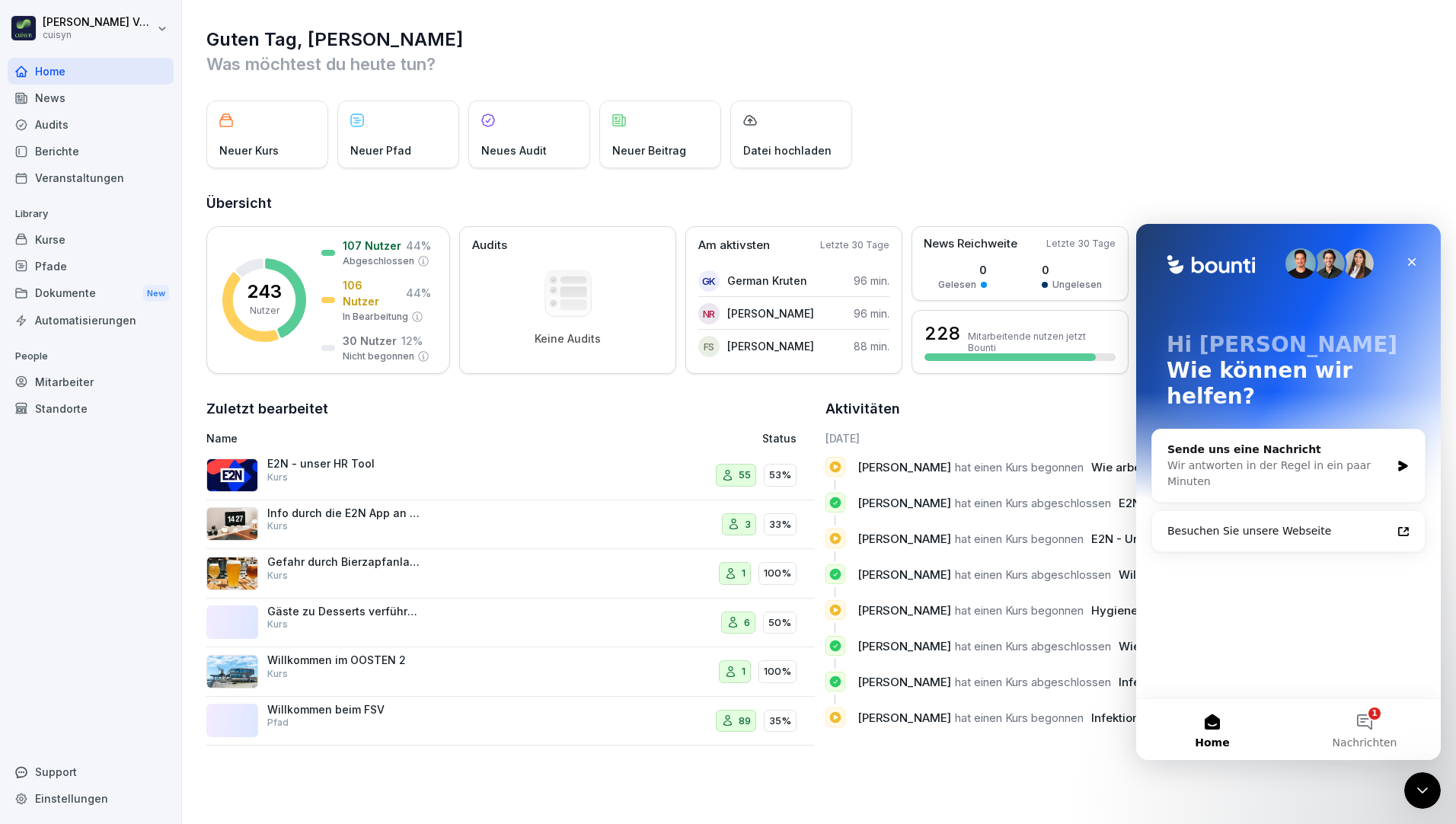
click at [89, 381] on div "Mitarbeiter" at bounding box center [90, 382] width 166 height 27
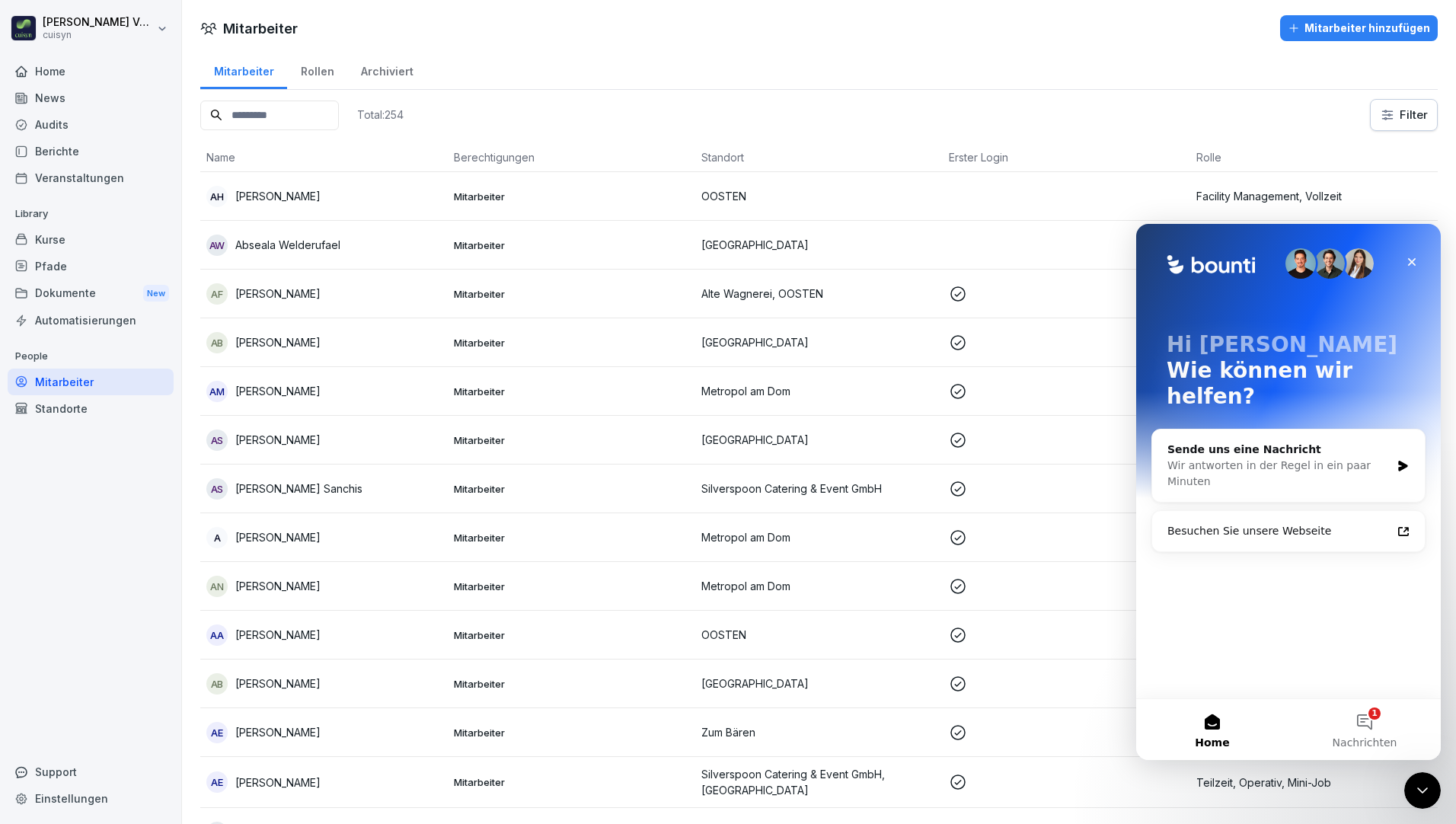
click at [324, 121] on input at bounding box center [269, 115] width 139 height 30
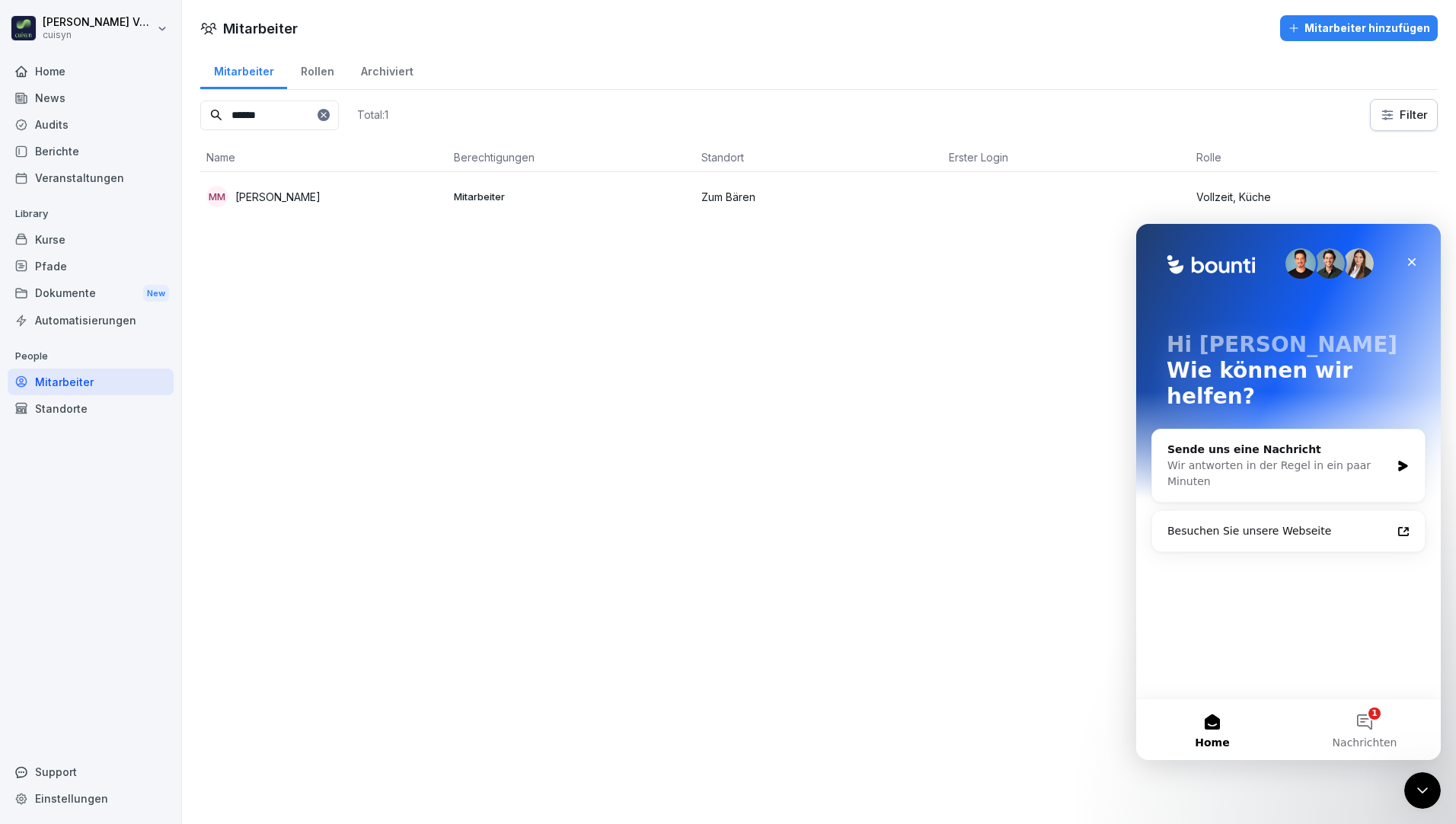
type input "******"
click at [292, 195] on p "[PERSON_NAME]" at bounding box center [277, 196] width 85 height 16
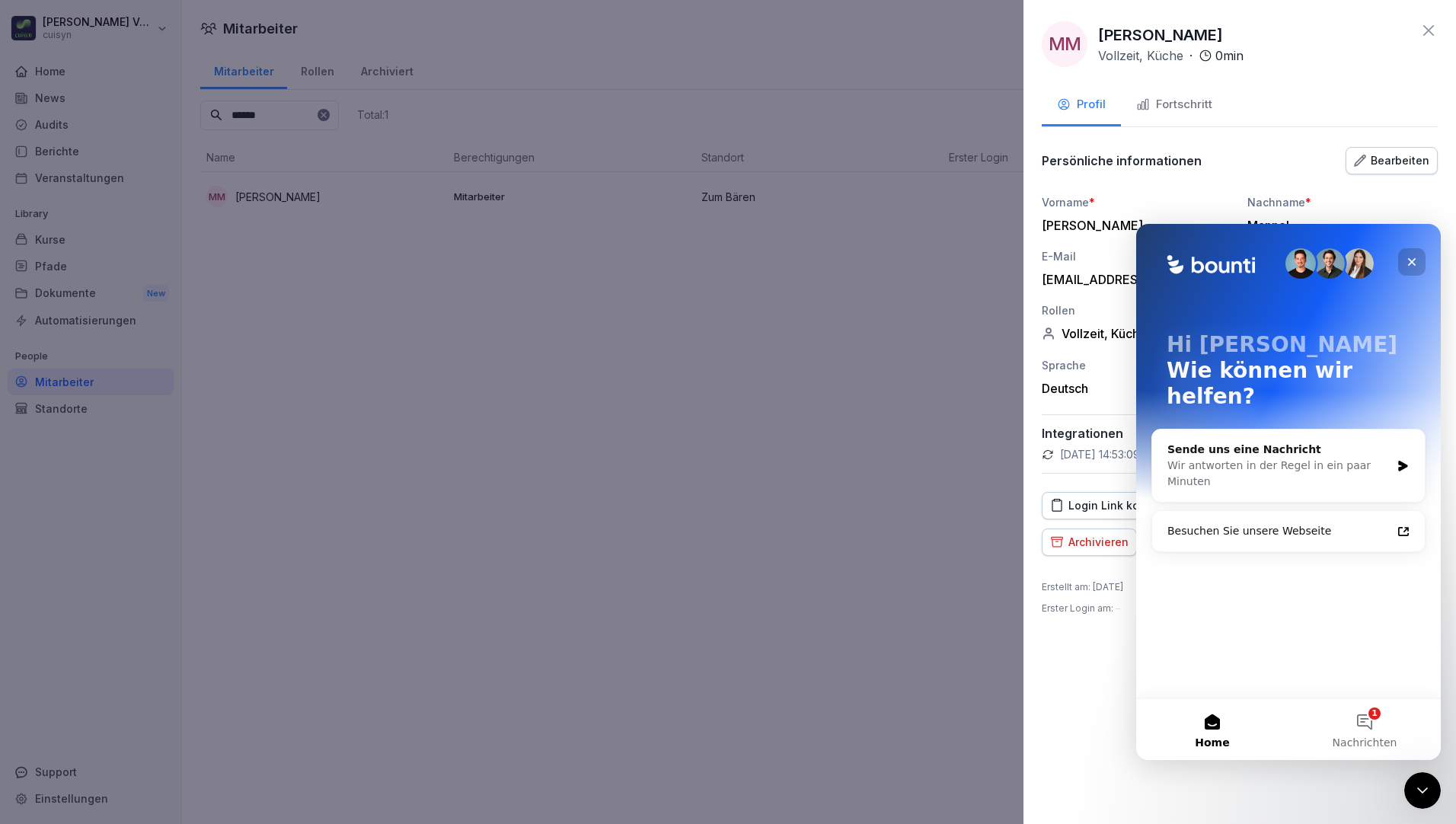
click at [1416, 261] on icon "Schließen" at bounding box center [1412, 262] width 12 height 12
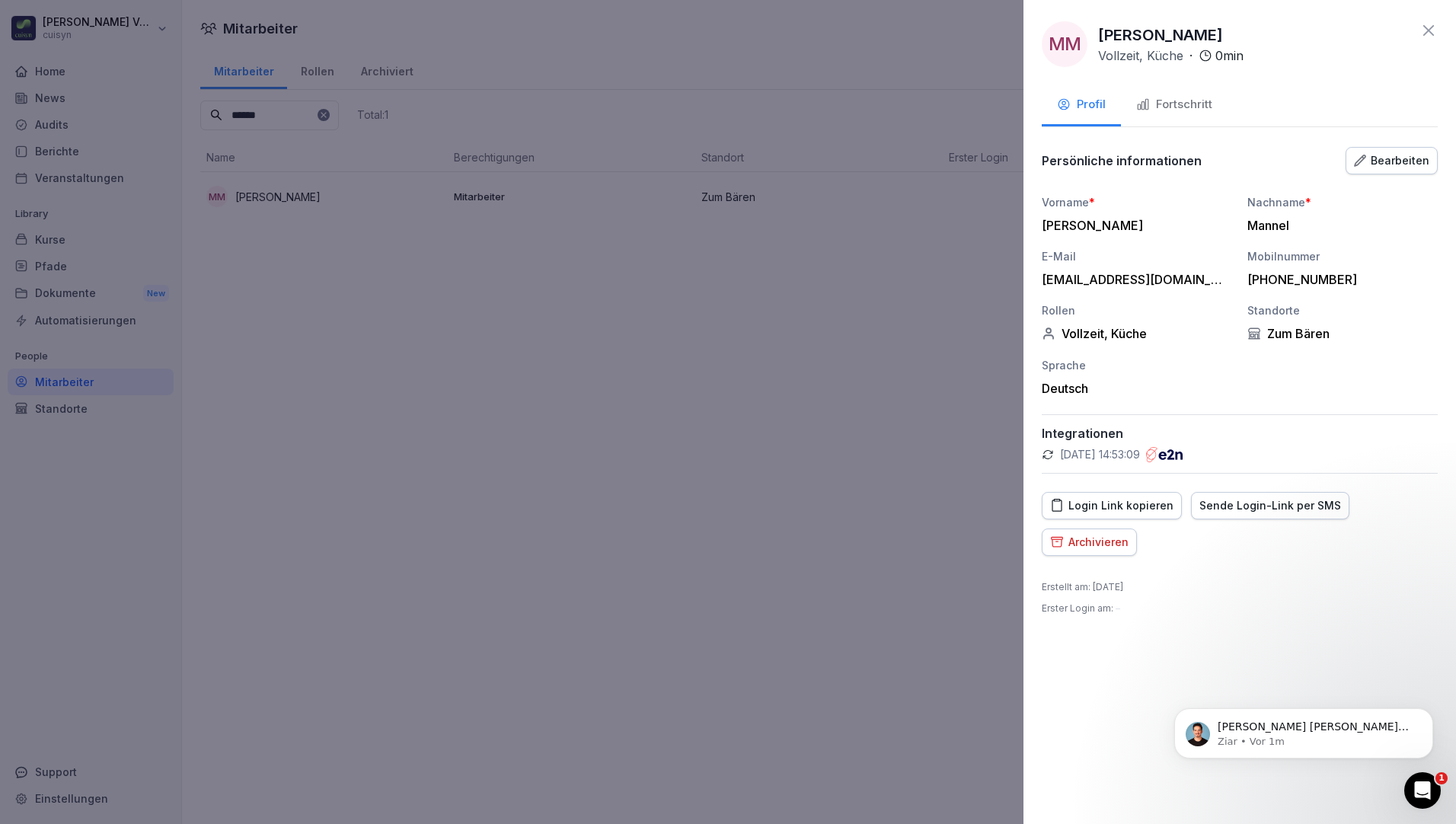
click at [1178, 103] on div "Fortschritt" at bounding box center [1173, 104] width 76 height 17
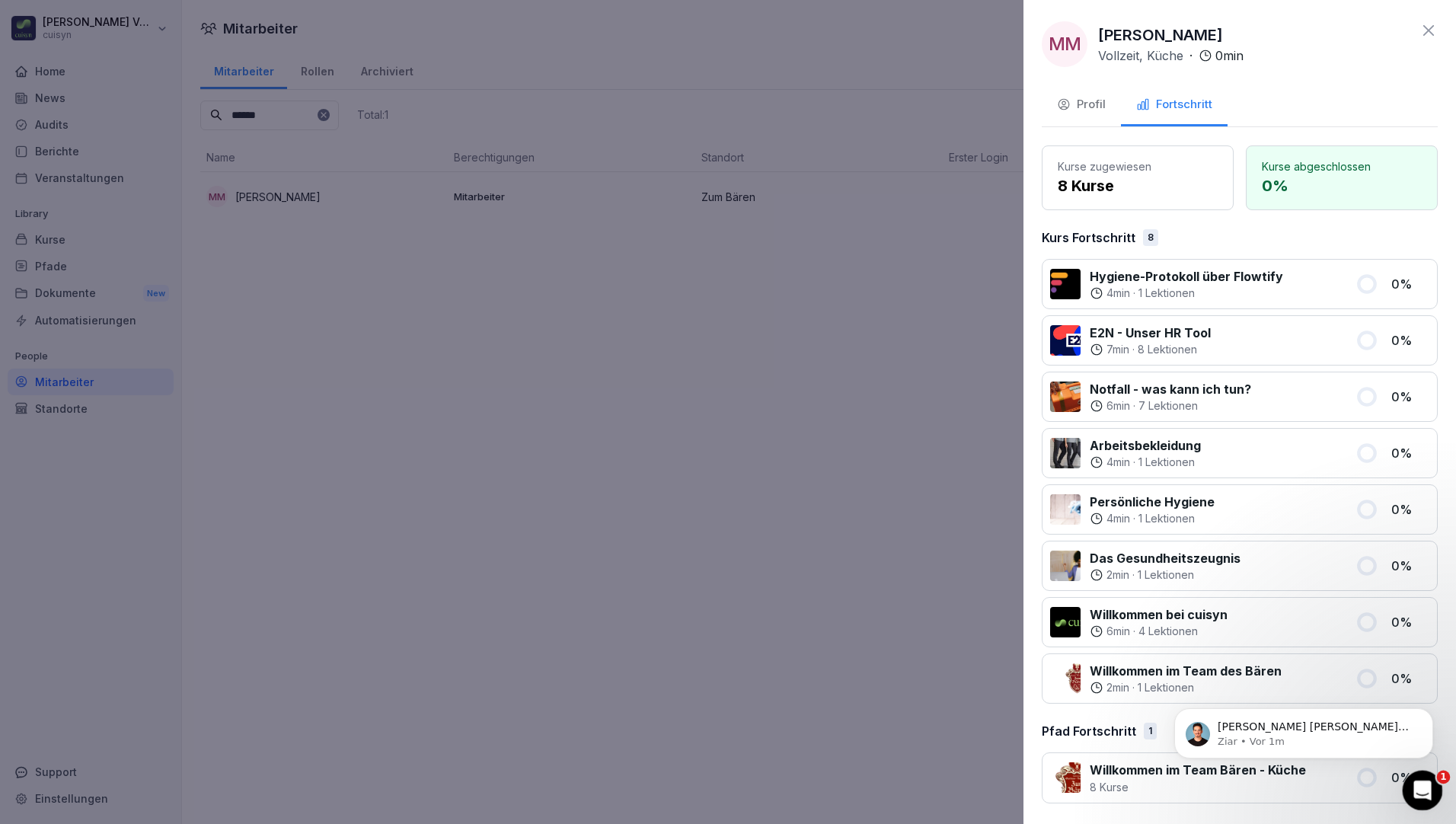
click at [1425, 780] on icon "Intercom-Nachrichtendienst öffnen" at bounding box center [1421, 789] width 25 height 25
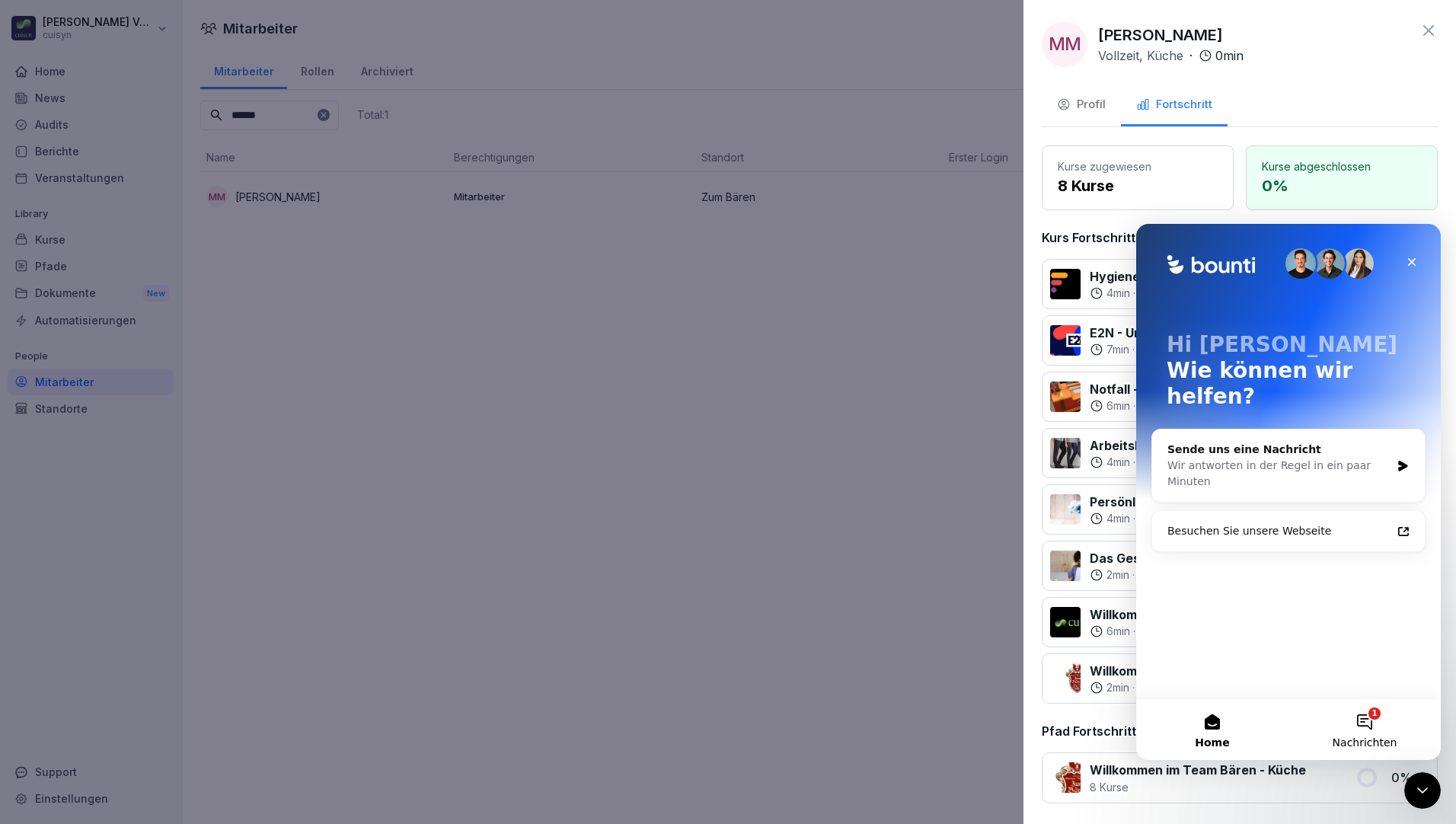
click at [1375, 717] on button "1 Nachrichten" at bounding box center [1364, 729] width 152 height 61
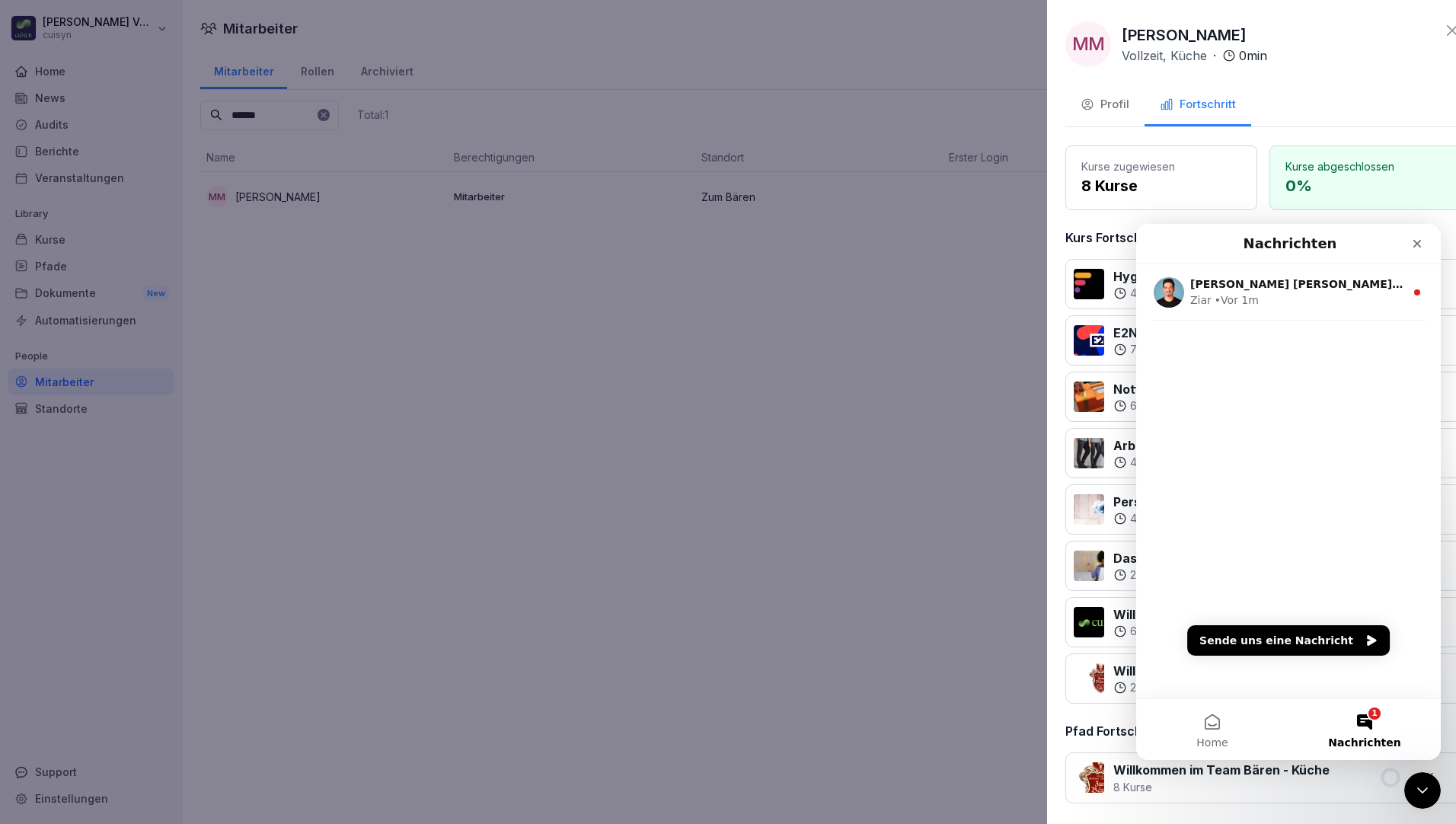
click at [903, 577] on div at bounding box center [728, 412] width 1456 height 824
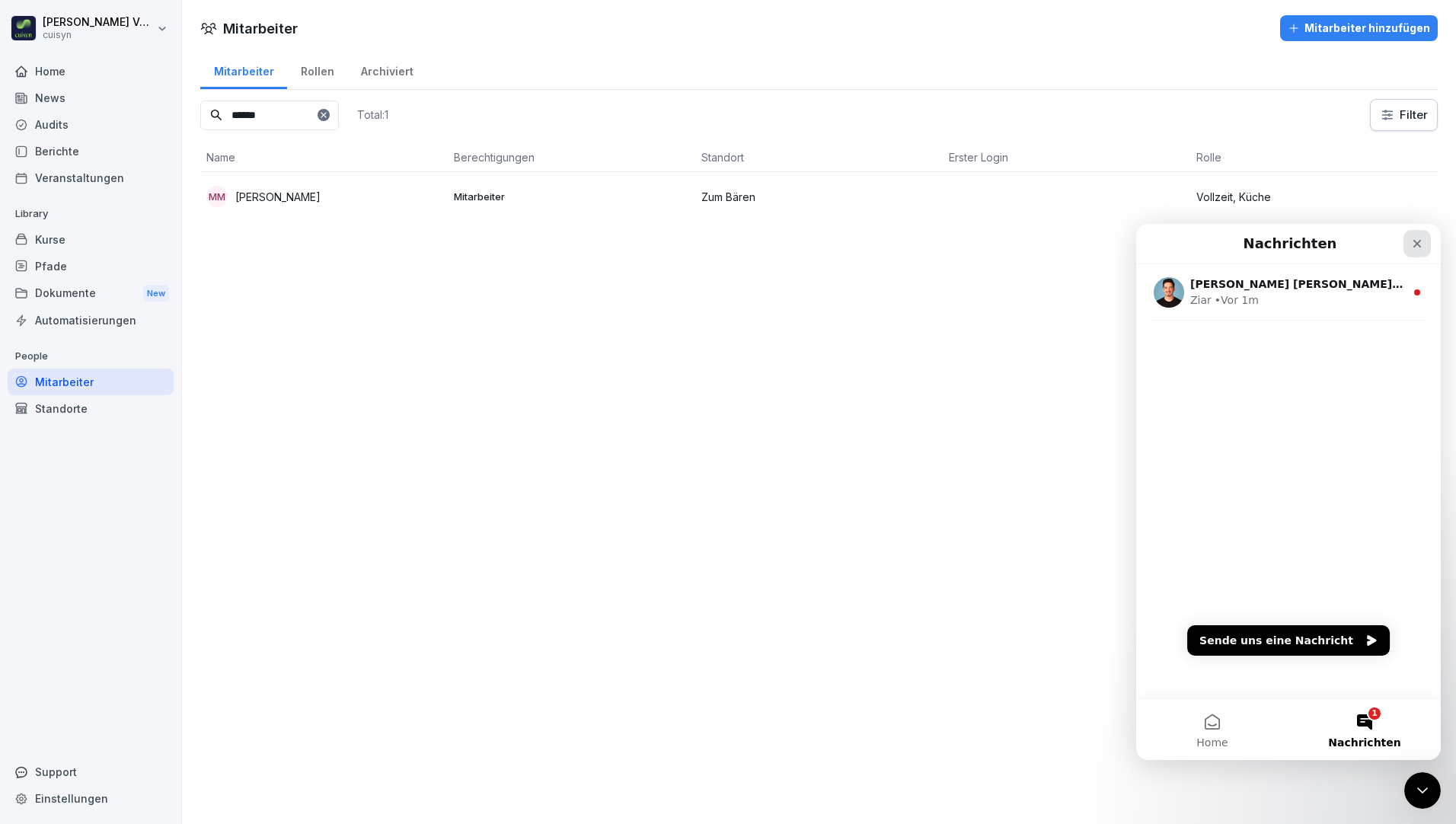
click at [1421, 240] on icon "Schließen" at bounding box center [1417, 243] width 12 height 12
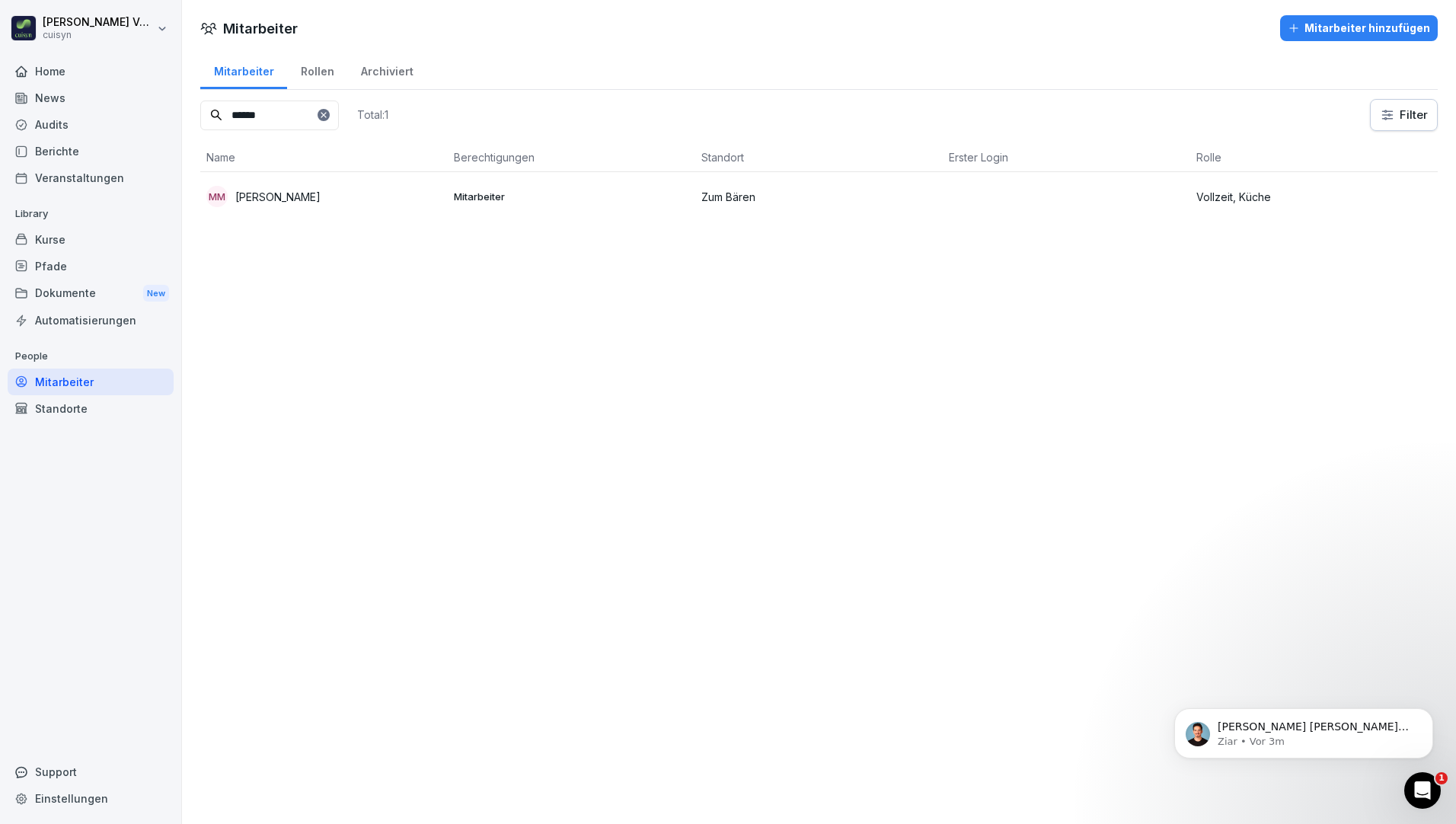
click at [1249, 191] on p "Vollzeit, Küche" at bounding box center [1313, 196] width 235 height 16
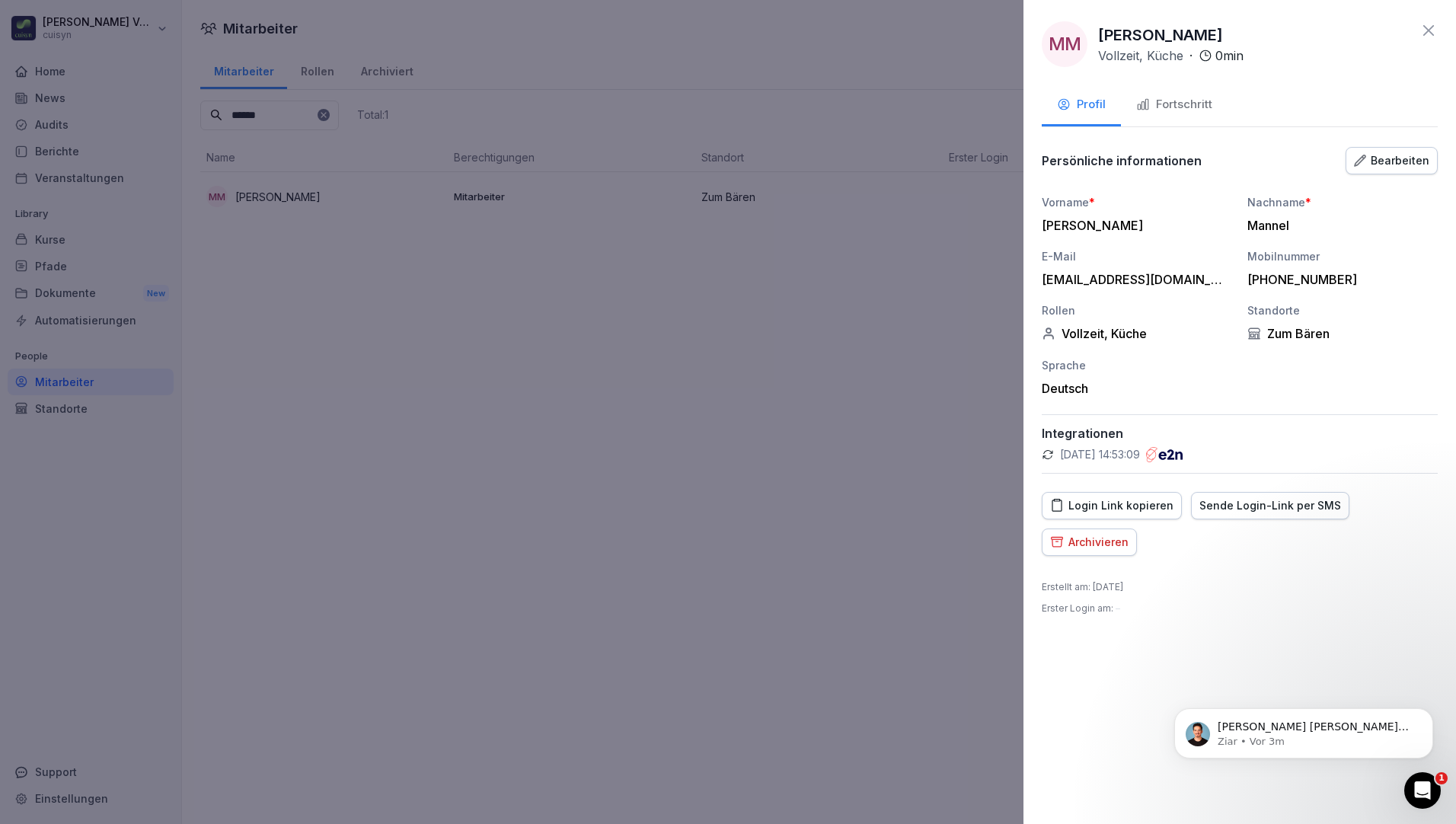
click at [1247, 508] on div "Sende Login-Link per SMS" at bounding box center [1270, 505] width 142 height 16
